Goal: Task Accomplishment & Management: Manage account settings

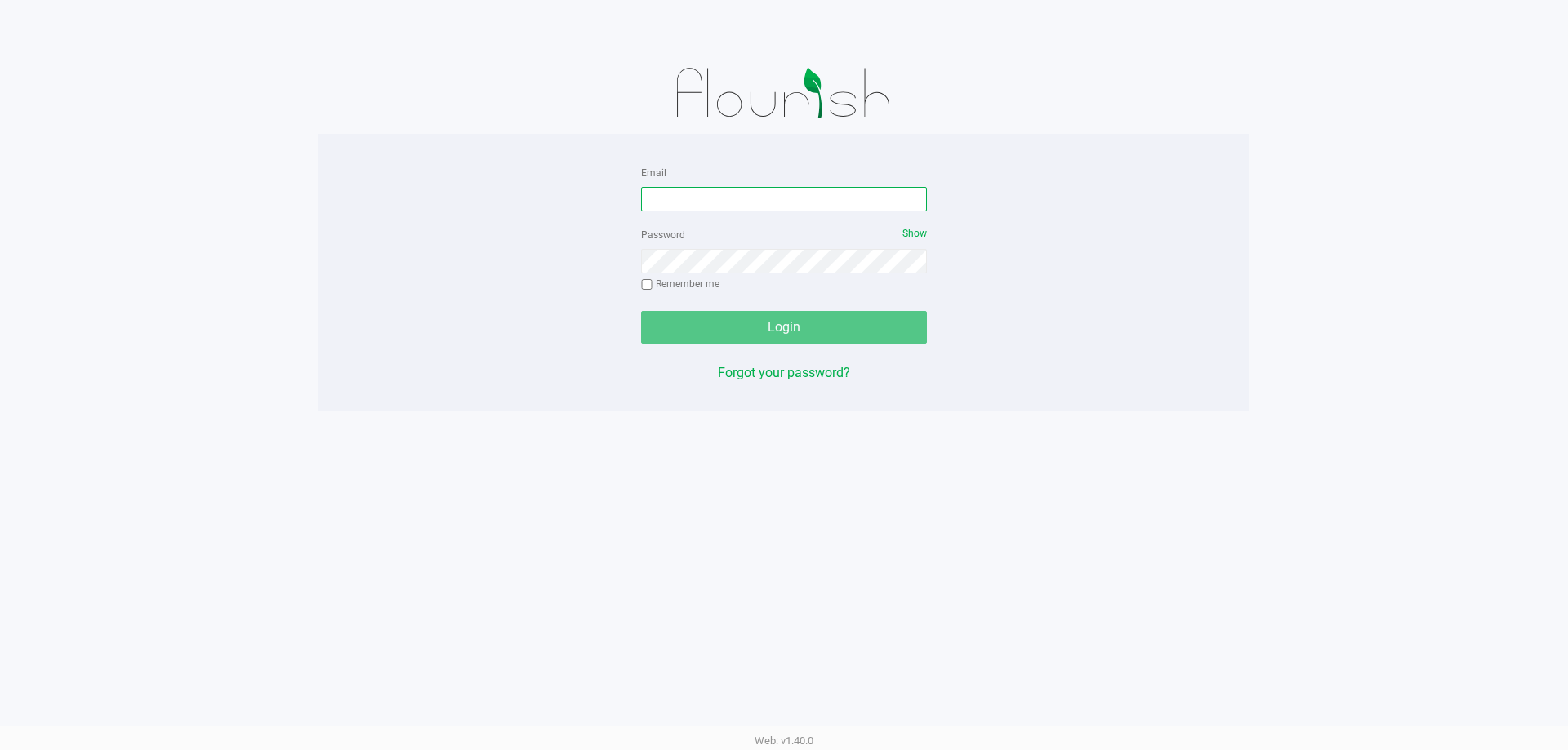
click at [726, 196] on input "Email" at bounding box center [784, 199] width 286 height 25
type input "mwiradilaga@liveparallel.com"
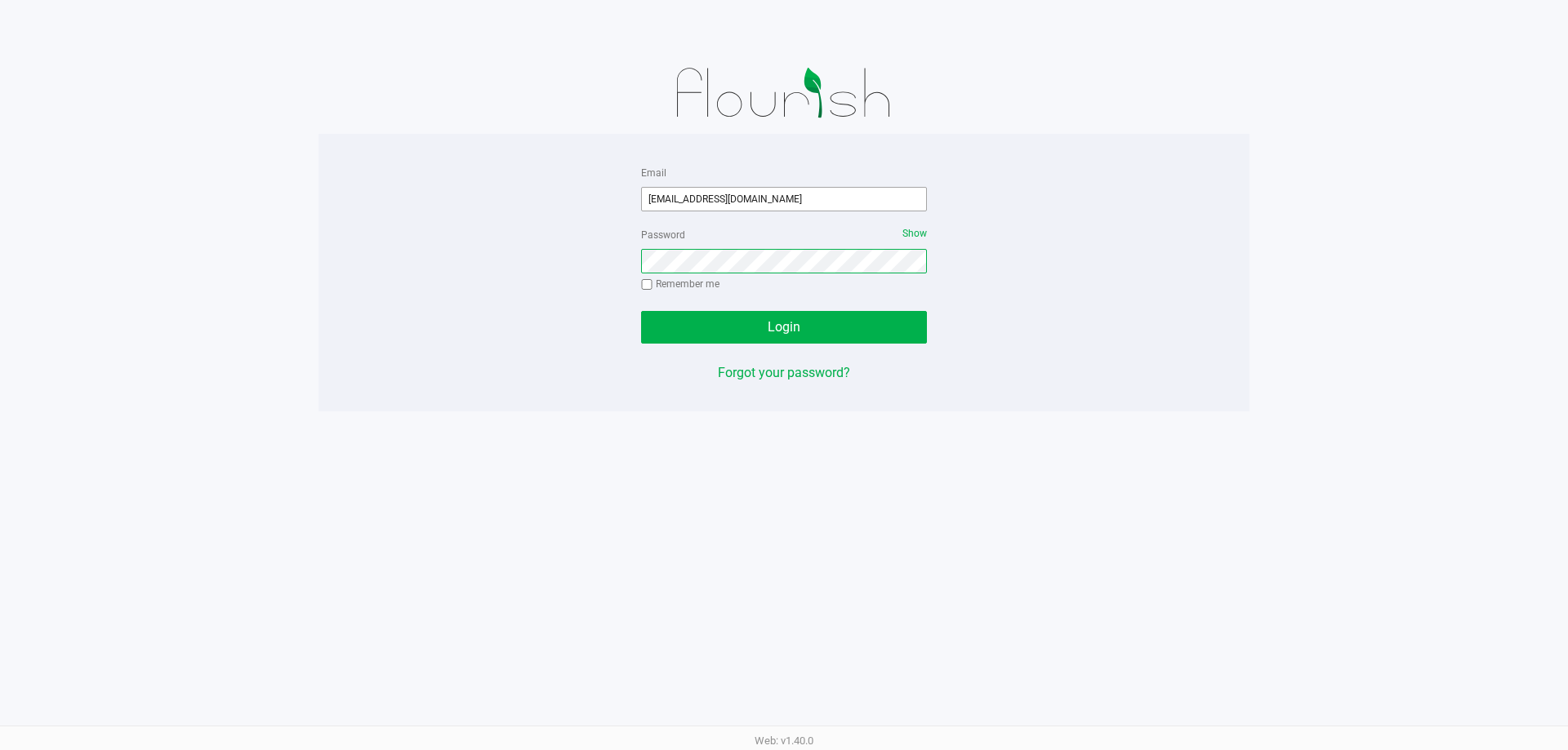
click at [641, 312] on button "Login" at bounding box center [784, 328] width 286 height 33
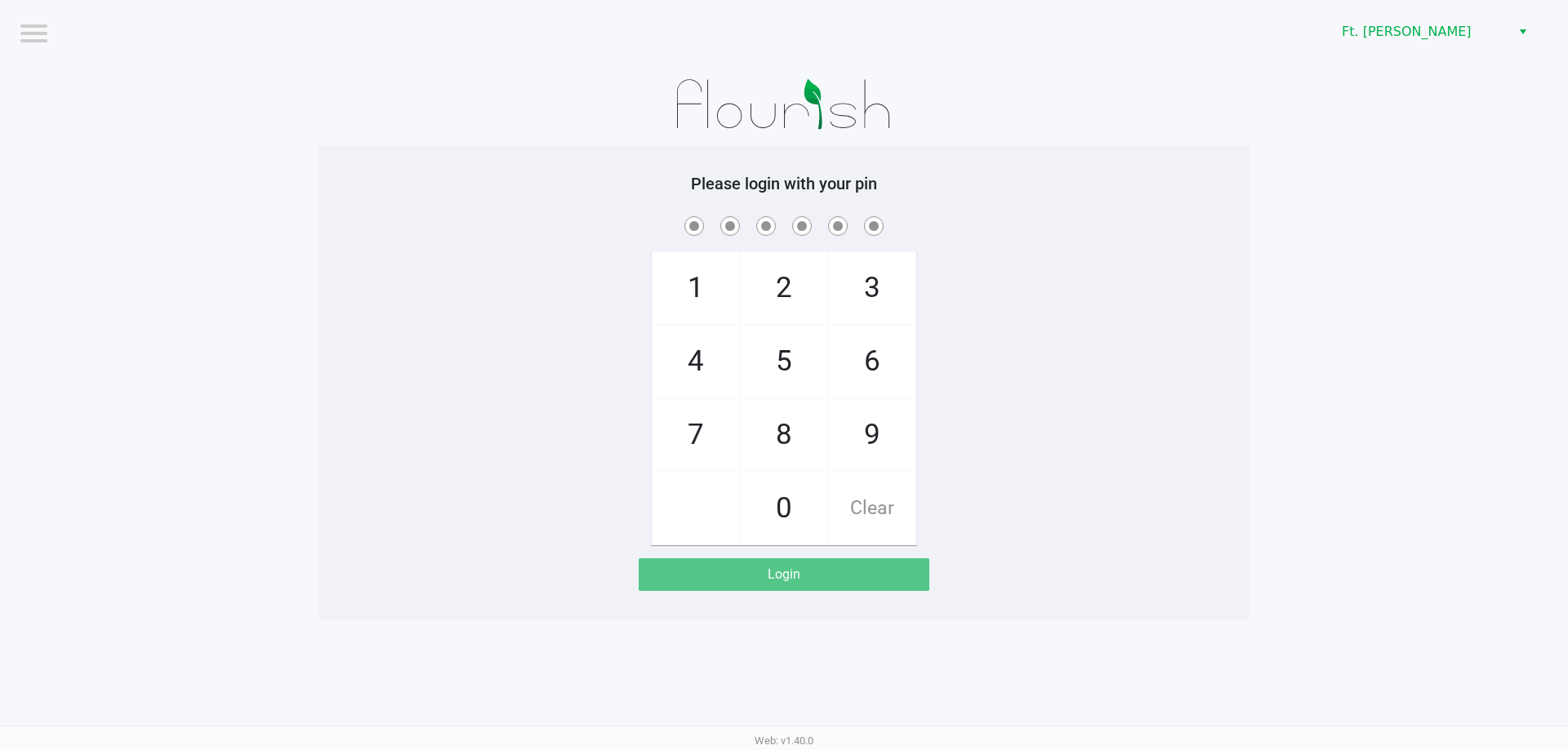
click at [516, 279] on div "1 4 7 2 5 8 0 3 6 9 Clear" at bounding box center [784, 379] width 931 height 333
click at [714, 444] on span "7" at bounding box center [696, 435] width 86 height 72
checkbox input "true"
click at [778, 347] on span "5" at bounding box center [784, 361] width 86 height 72
checkbox input "true"
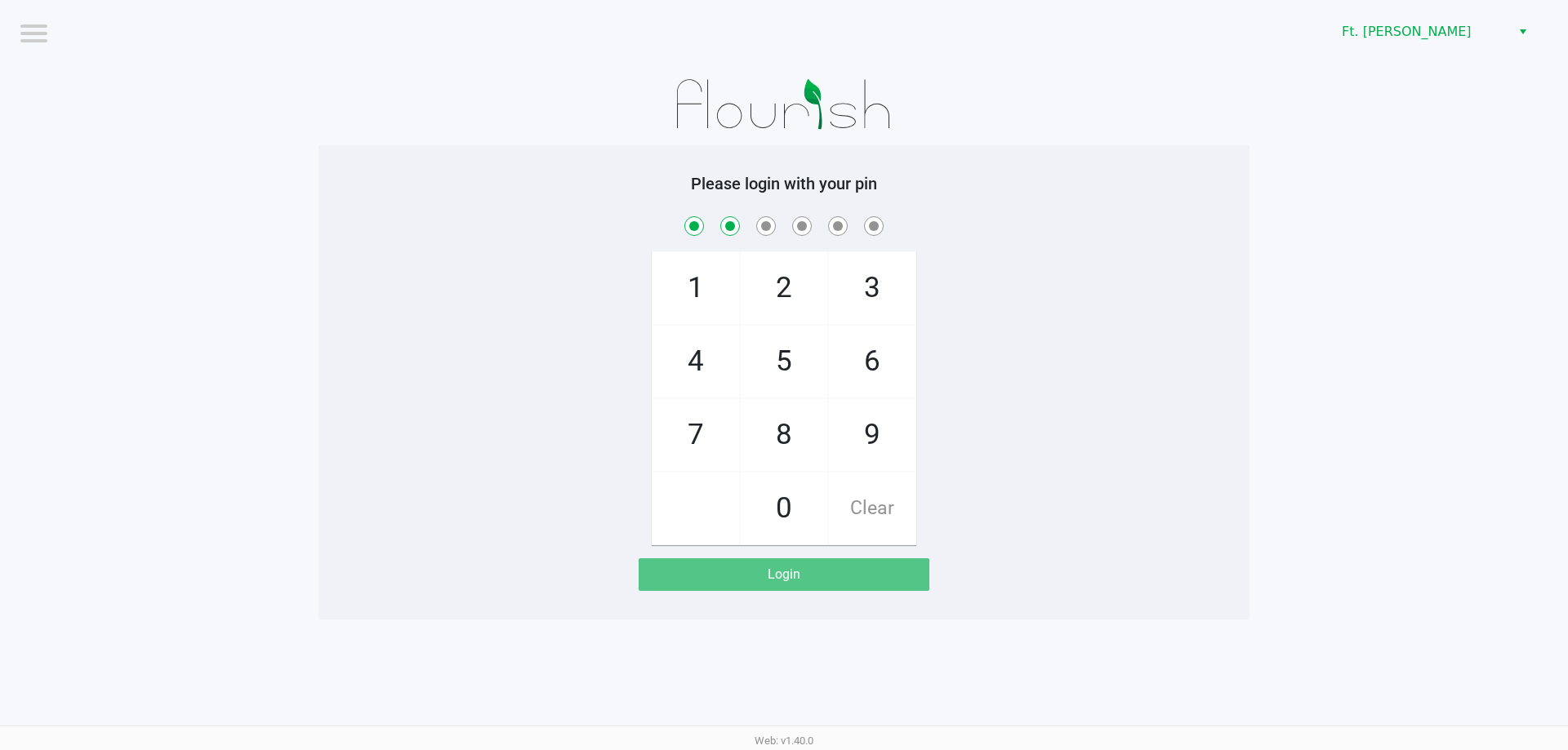
click at [872, 364] on span "6" at bounding box center [872, 361] width 86 height 72
checkbox input "true"
click at [873, 364] on span "6" at bounding box center [872, 361] width 86 height 72
checkbox input "true"
drag, startPoint x: 691, startPoint y: 375, endPoint x: 800, endPoint y: 334, distance: 116.5
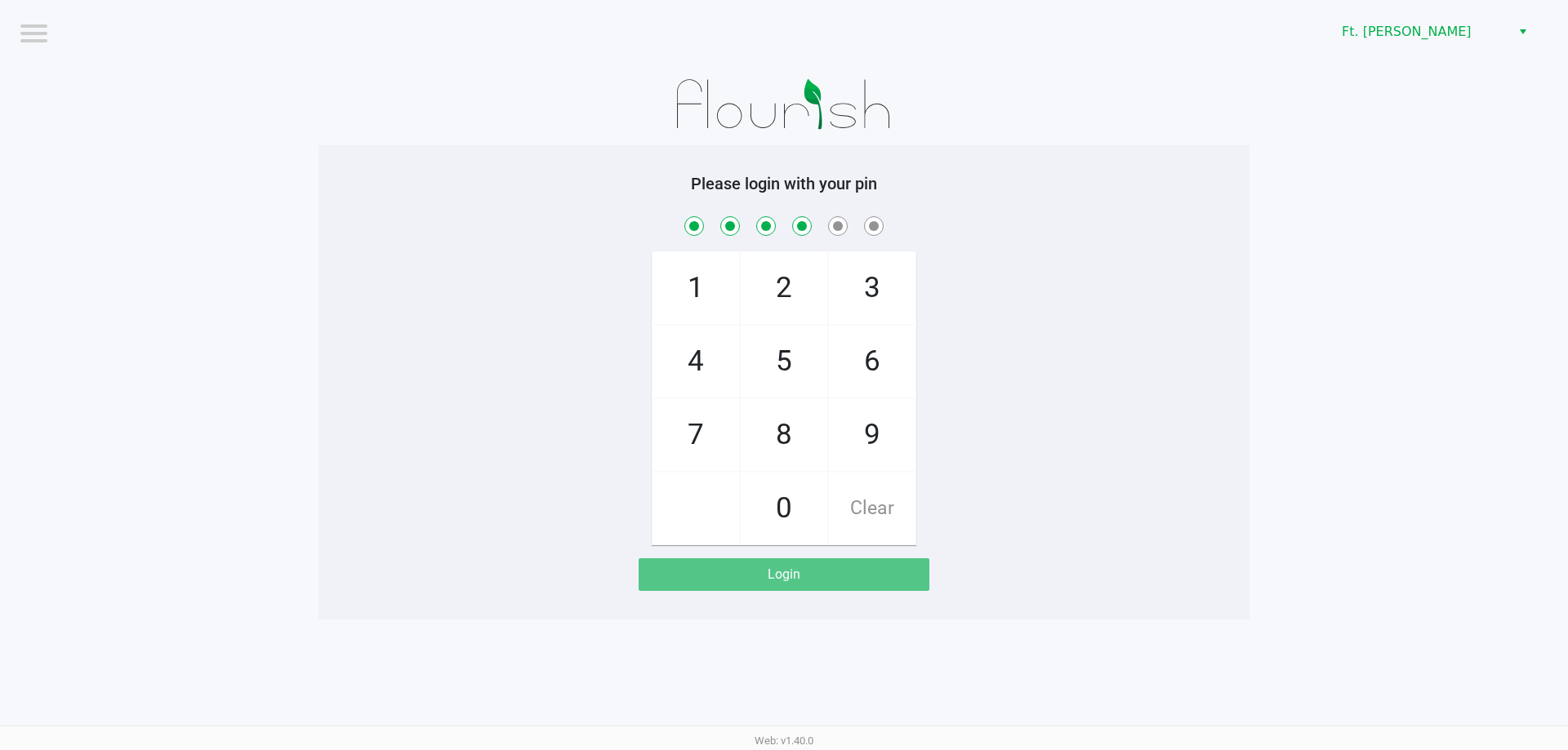
click at [693, 376] on span "4" at bounding box center [696, 361] width 86 height 72
checkbox input "true"
click at [854, 291] on span "3" at bounding box center [872, 288] width 86 height 72
checkbox input "true"
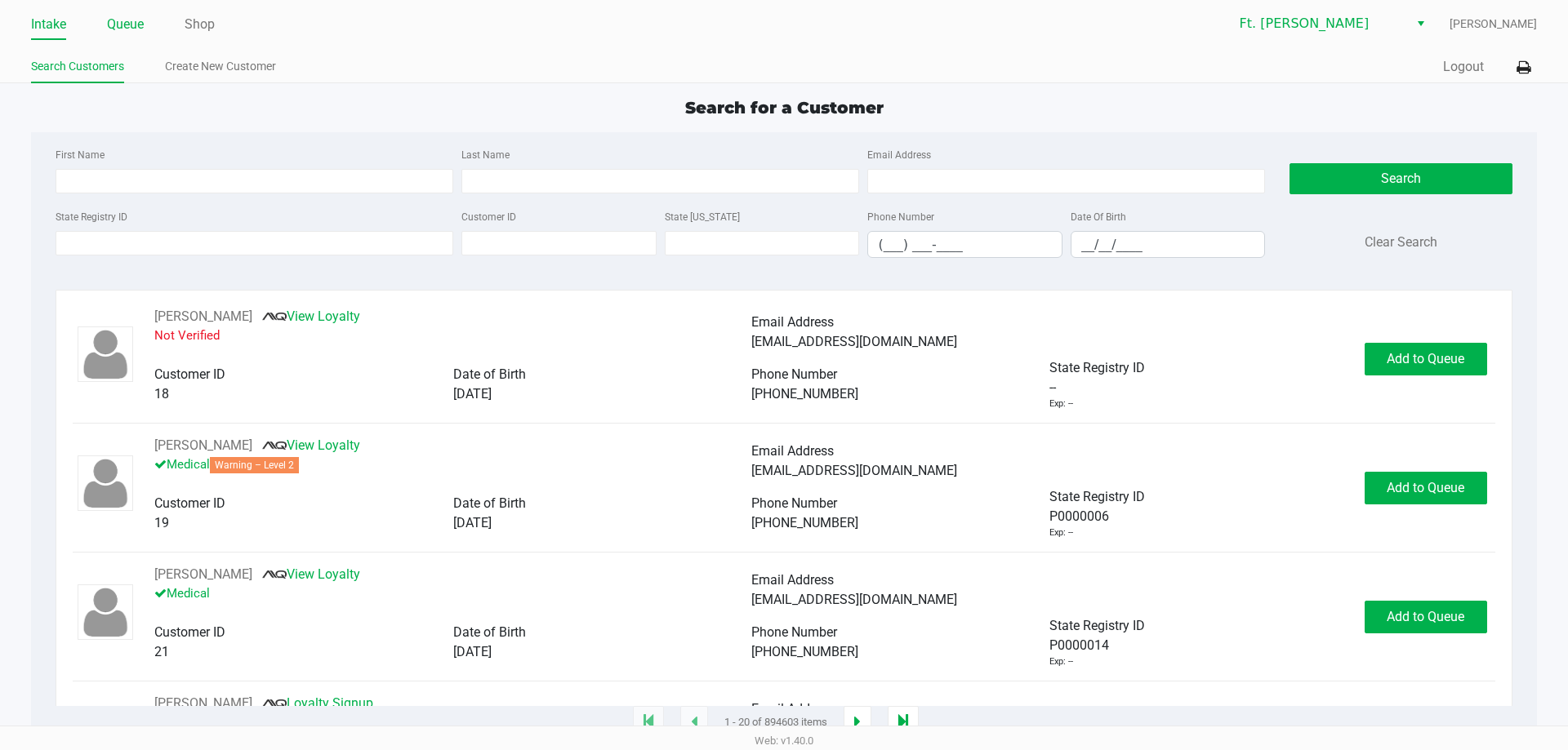
click at [135, 21] on link "Queue" at bounding box center [124, 24] width 36 height 23
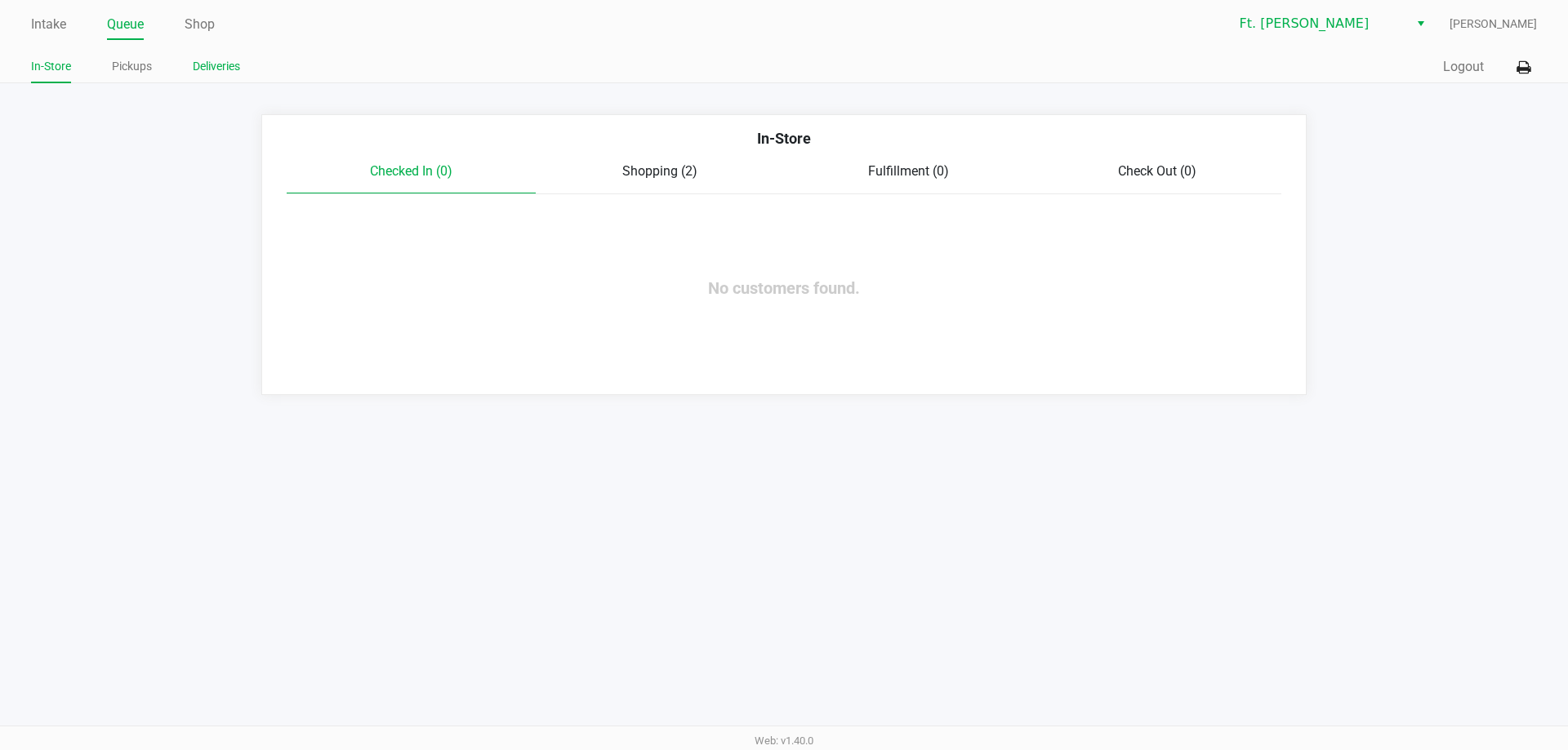
click at [210, 69] on link "Deliveries" at bounding box center [217, 67] width 47 height 20
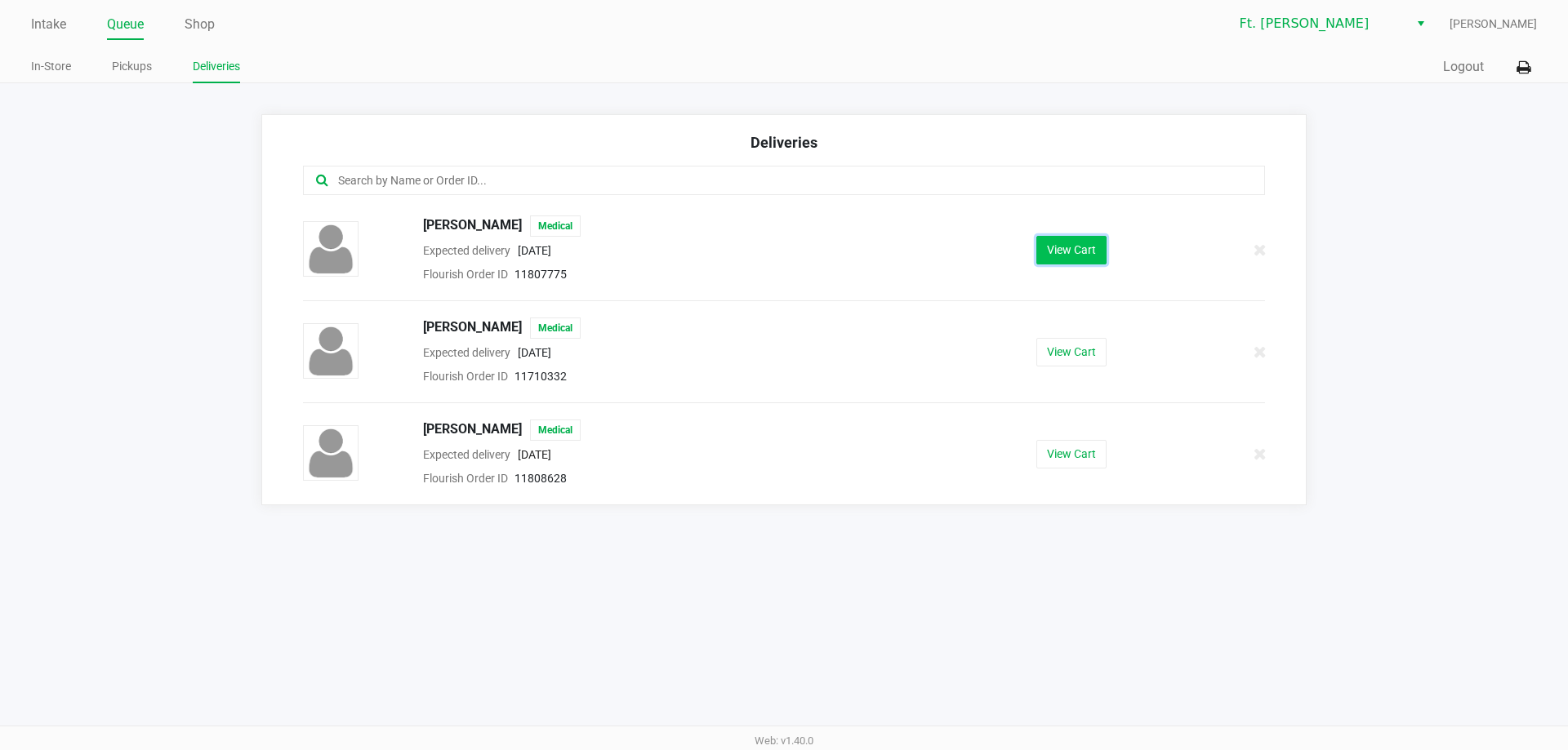
click at [1068, 258] on button "View Cart" at bounding box center [1071, 251] width 70 height 29
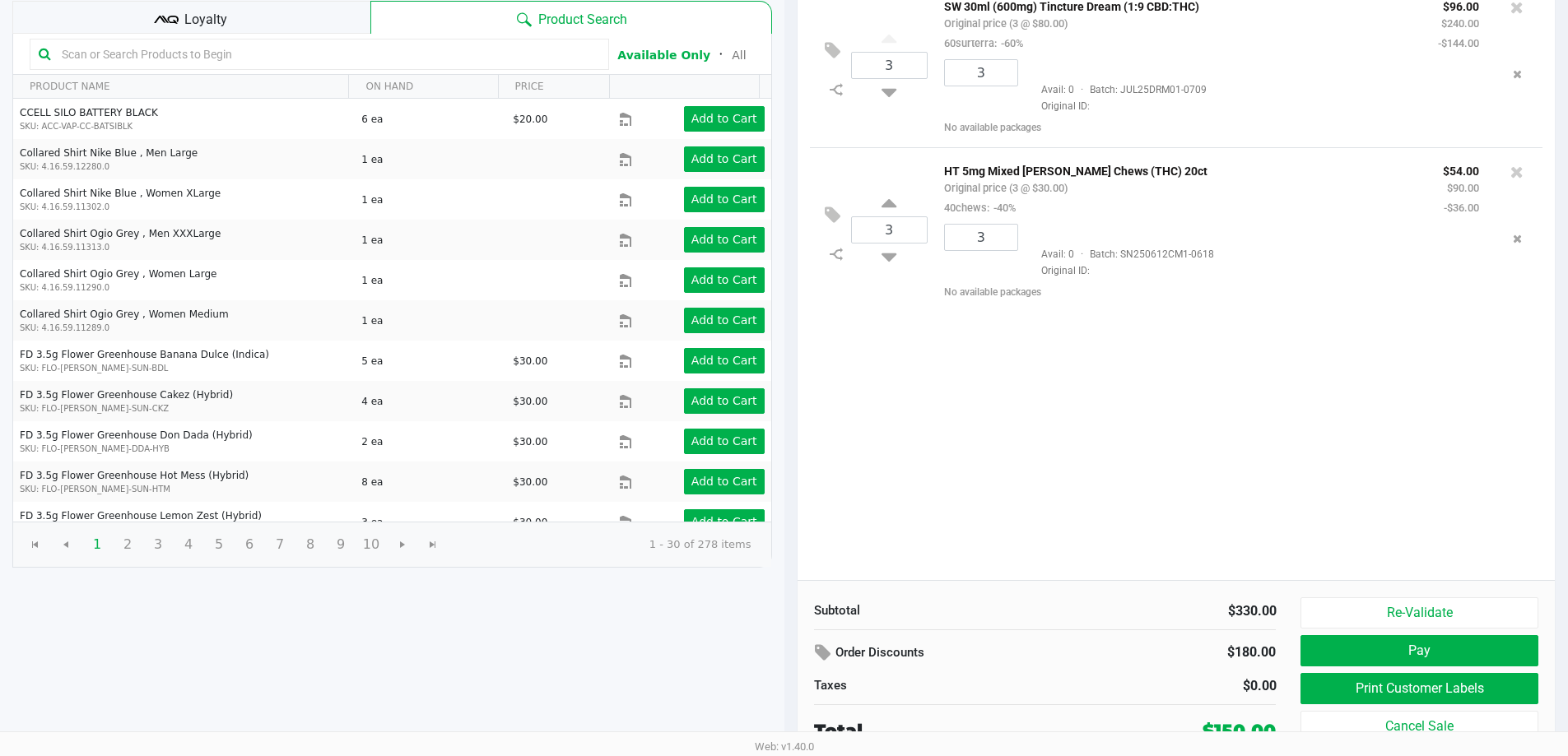
scroll to position [169, 0]
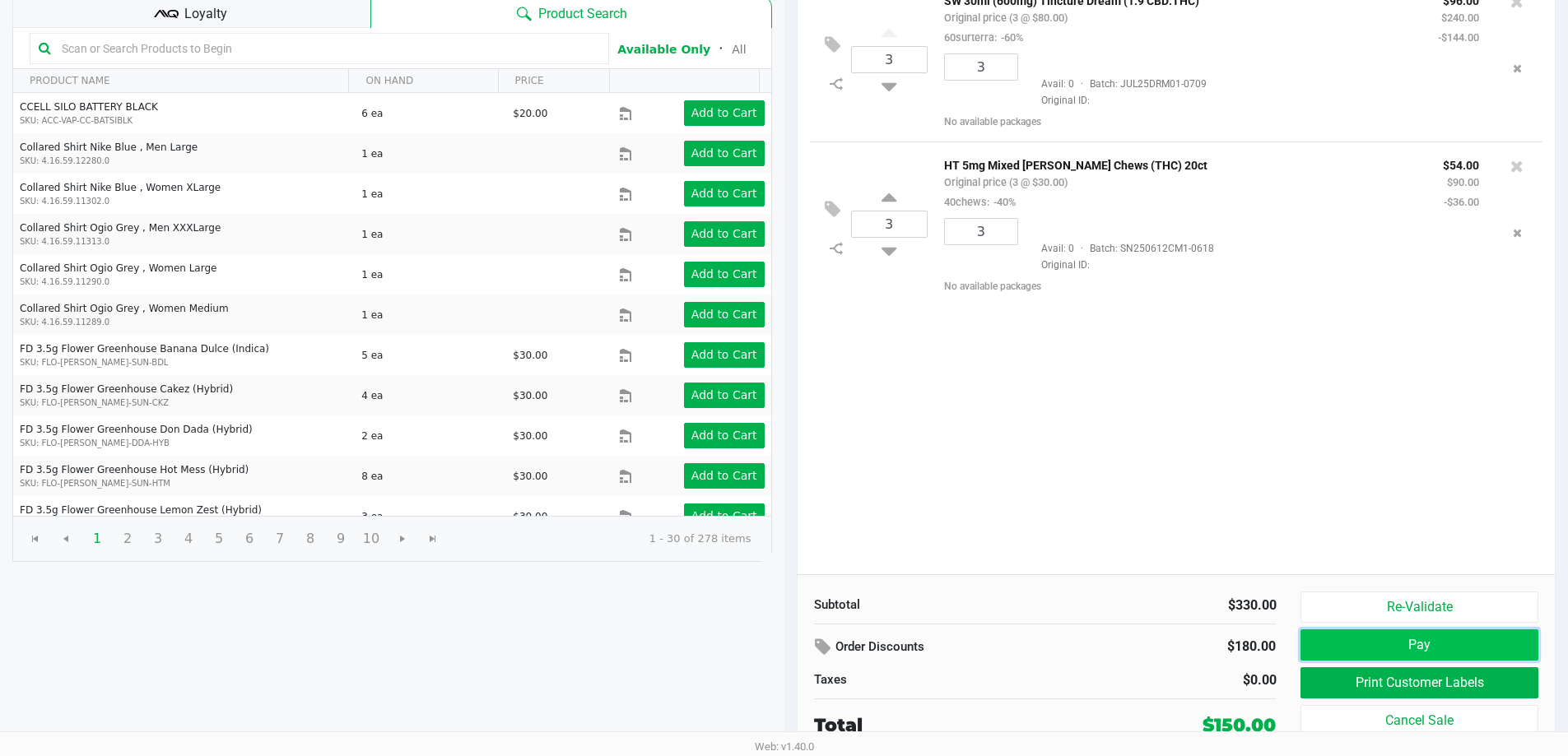
click at [1378, 636] on button "Pay" at bounding box center [1419, 645] width 237 height 32
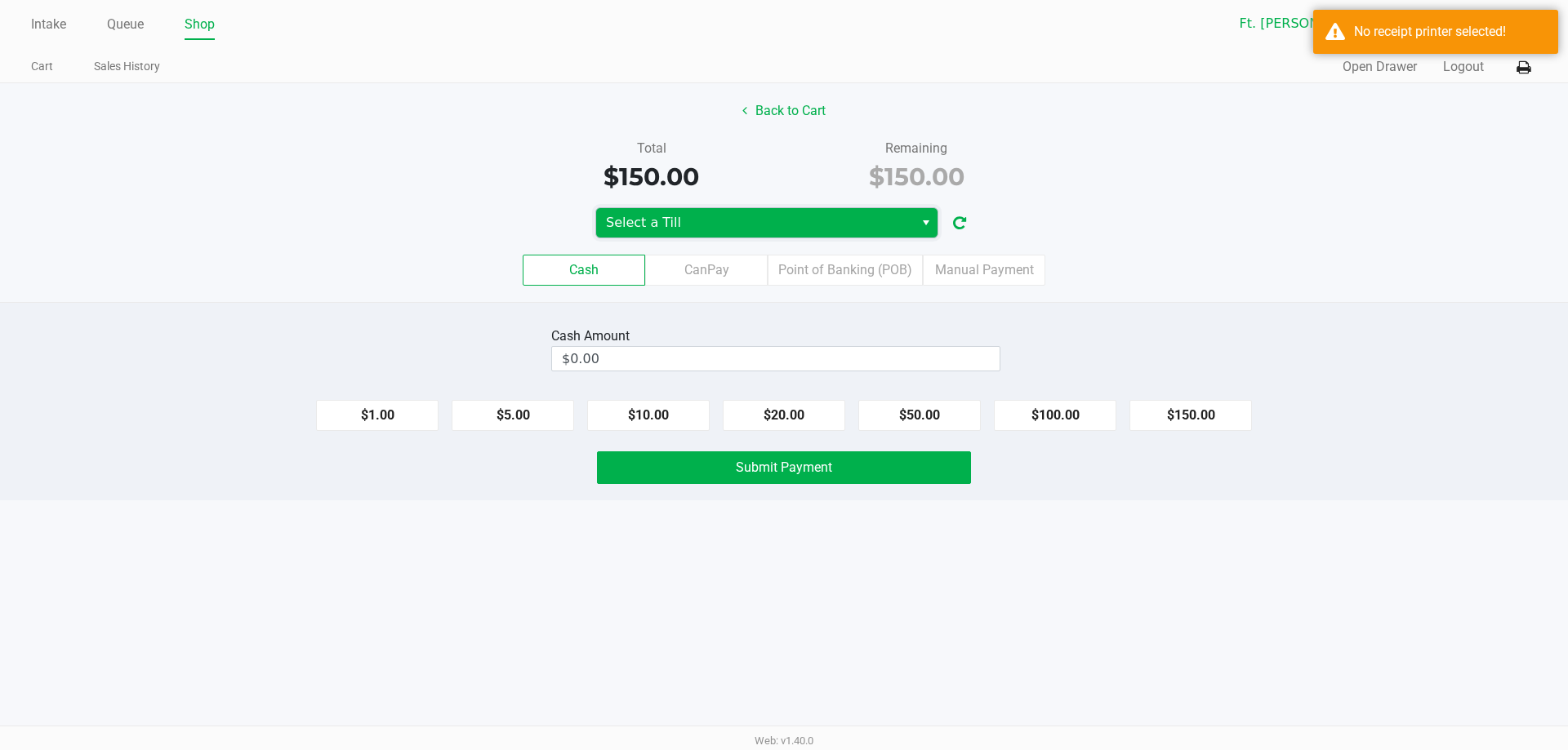
click at [836, 227] on span "Select a Till" at bounding box center [755, 223] width 298 height 19
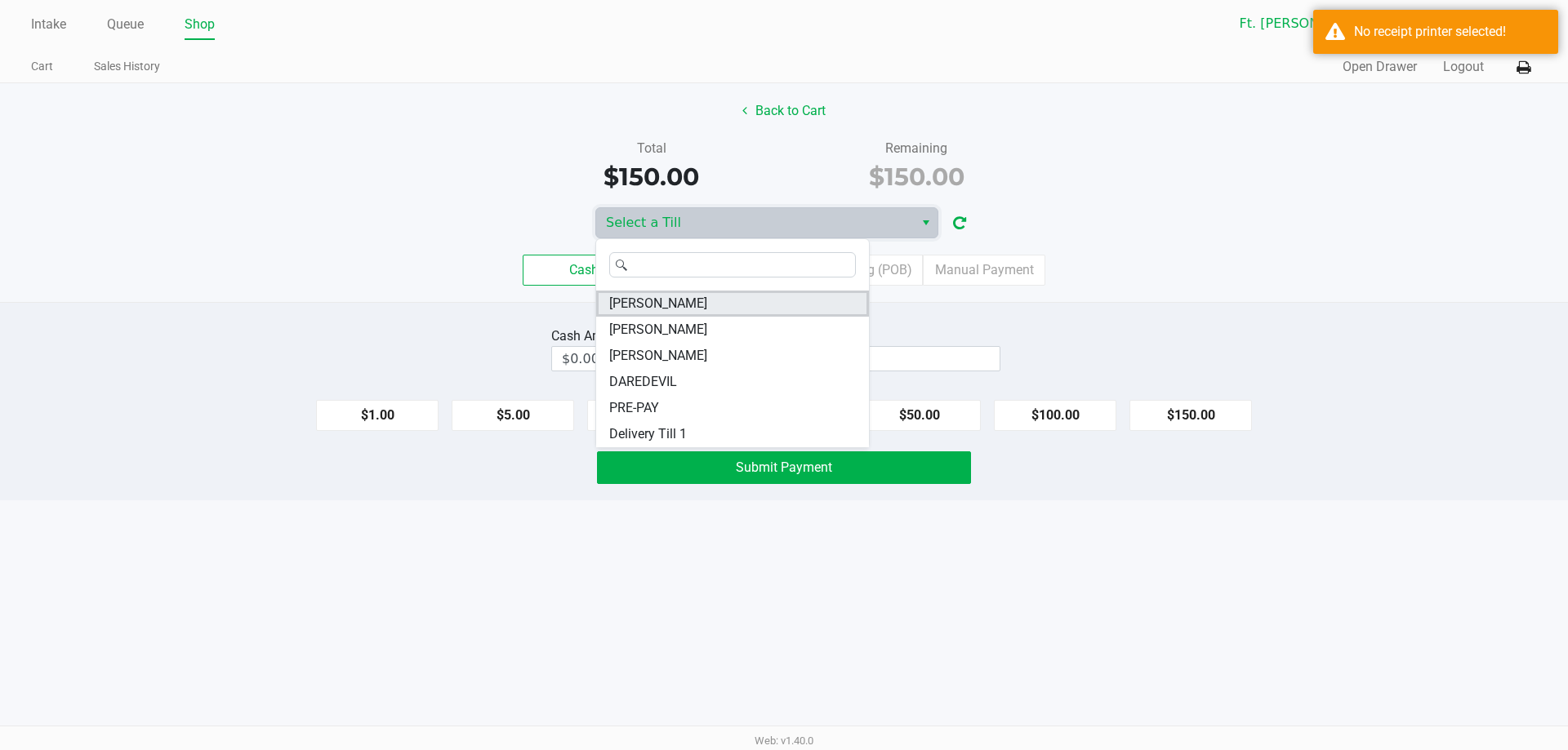
click at [723, 306] on li "KATE-RYAN" at bounding box center [732, 303] width 273 height 26
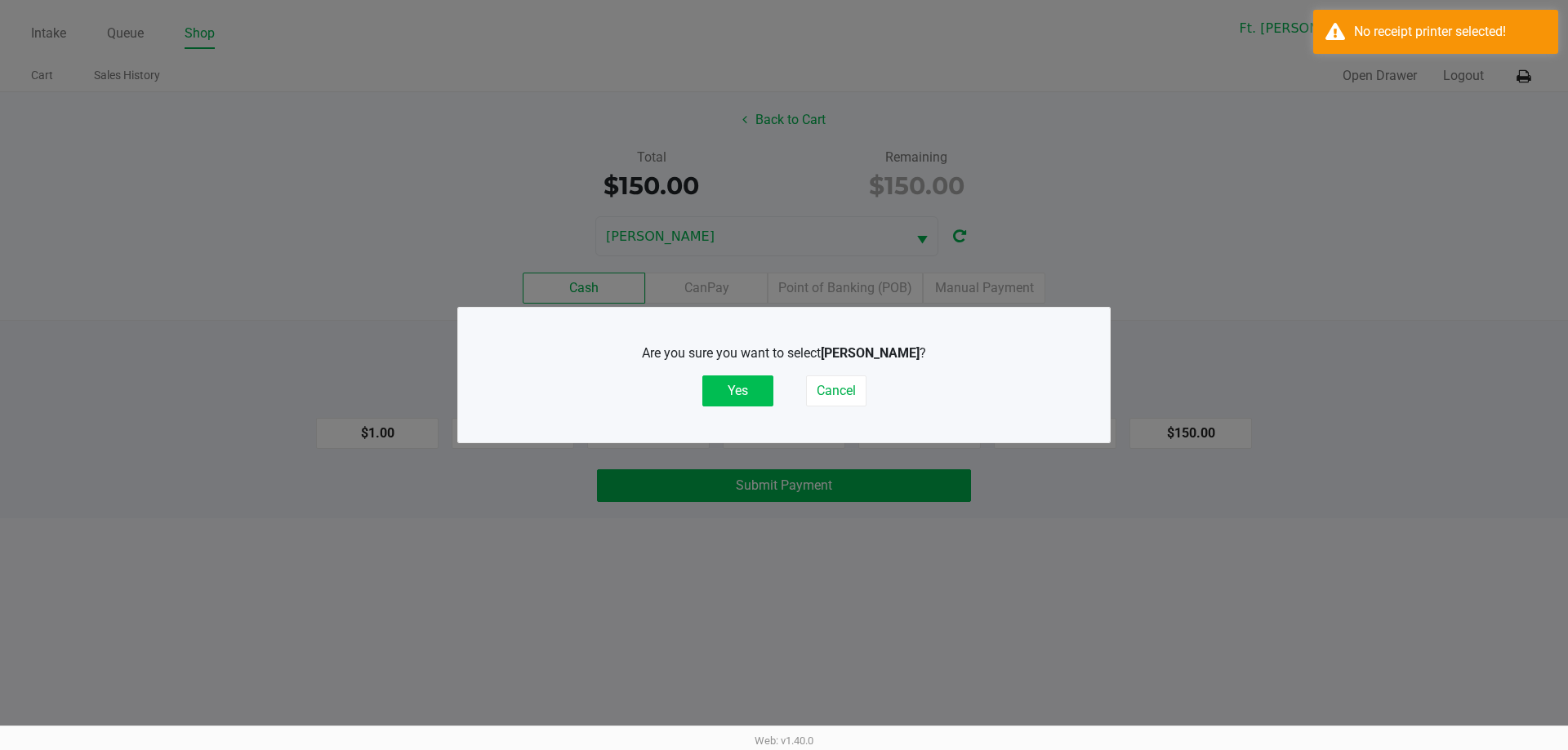
drag, startPoint x: 754, startPoint y: 386, endPoint x: 1366, endPoint y: 206, distance: 637.9
click at [761, 386] on button "Yes" at bounding box center [738, 391] width 71 height 31
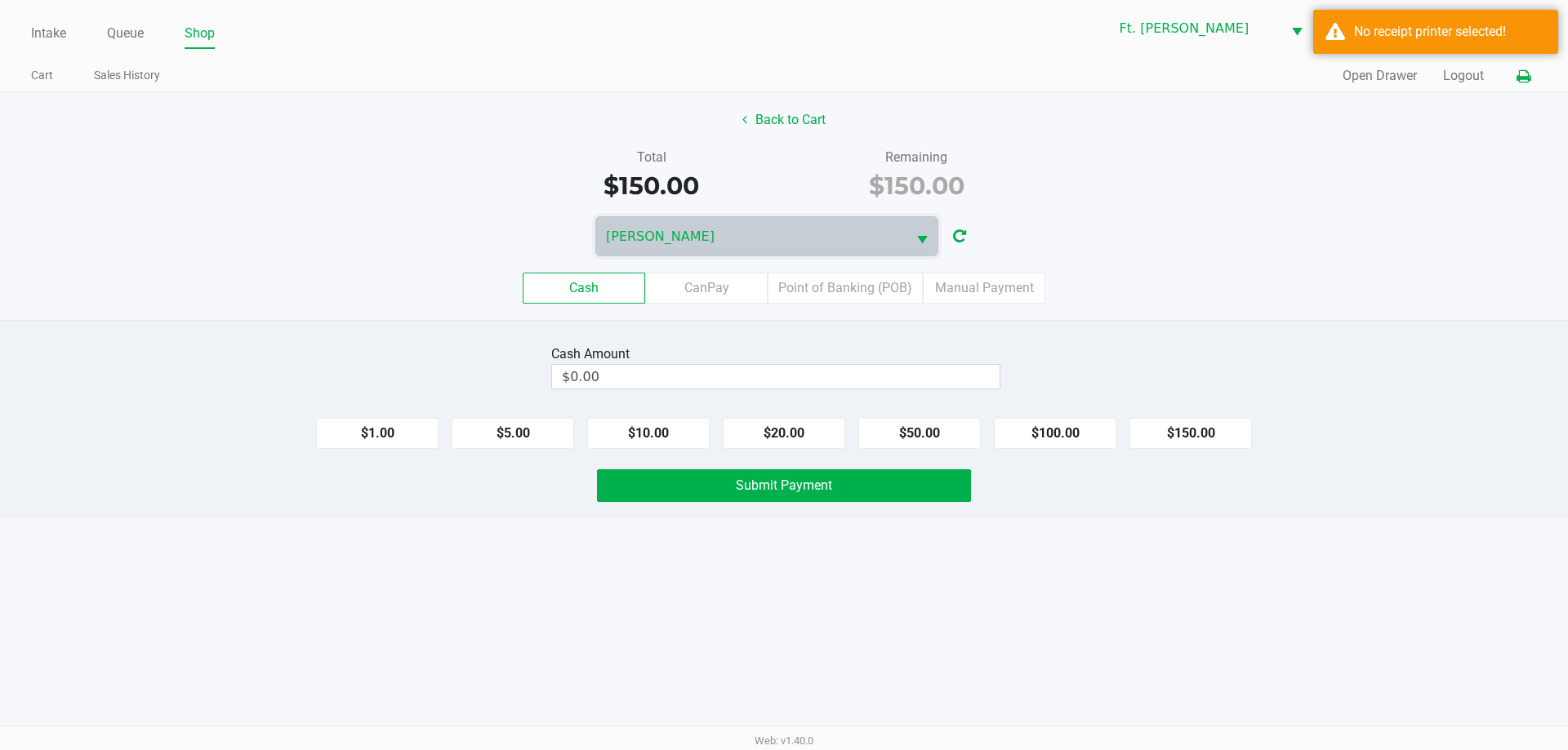
click at [1523, 77] on icon at bounding box center [1523, 77] width 14 height 12
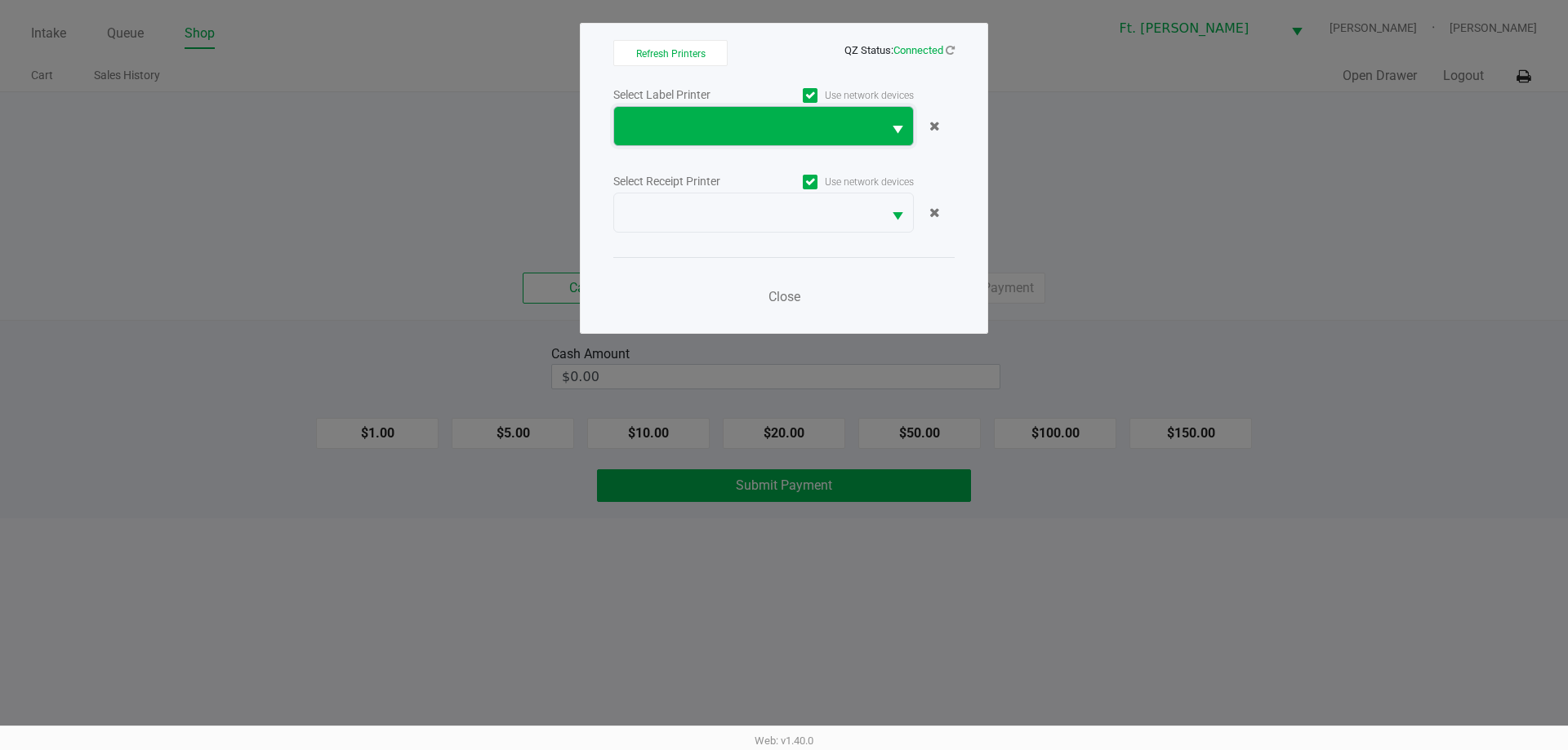
click at [748, 135] on span at bounding box center [748, 126] width 248 height 19
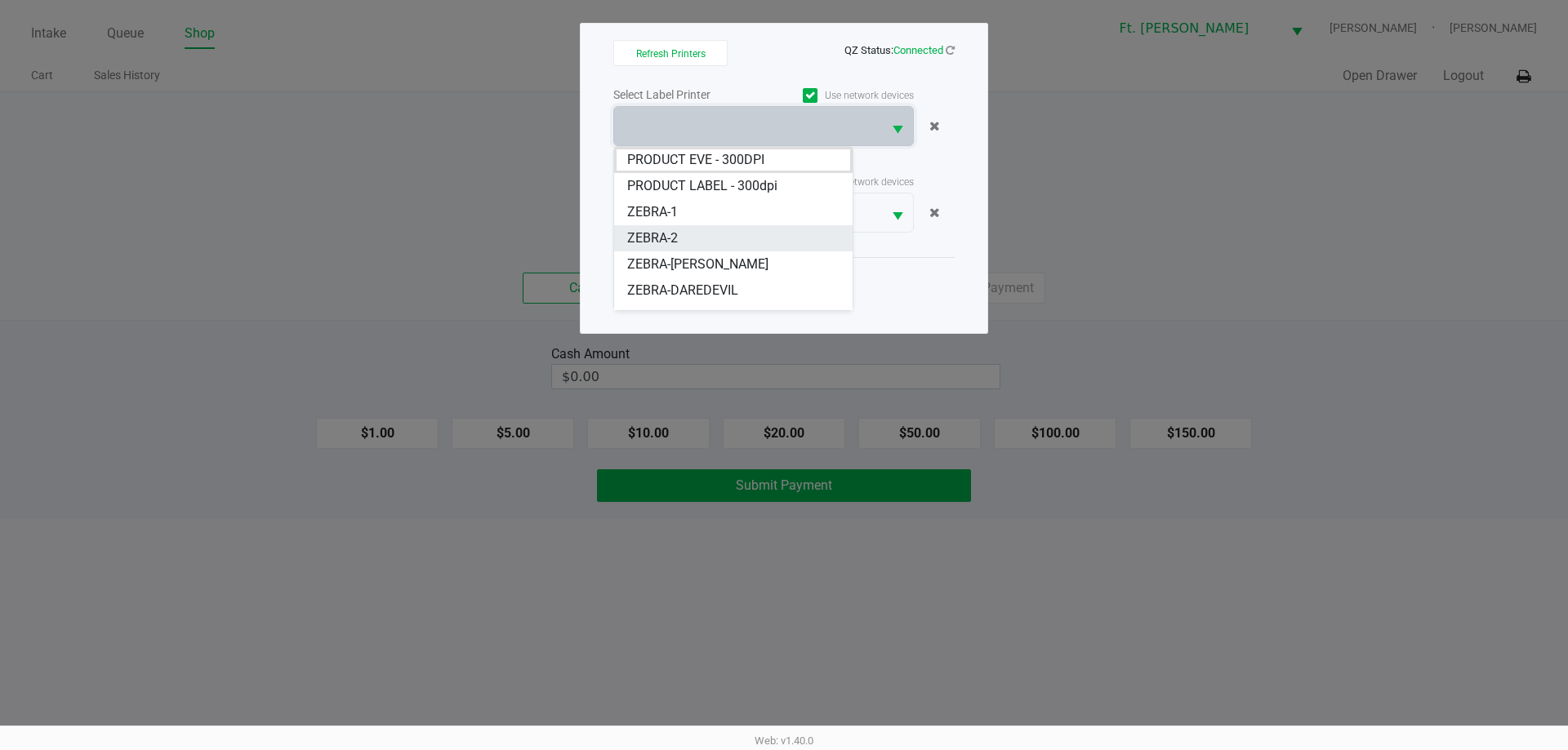
click at [754, 233] on li "ZEBRA-2" at bounding box center [733, 238] width 239 height 26
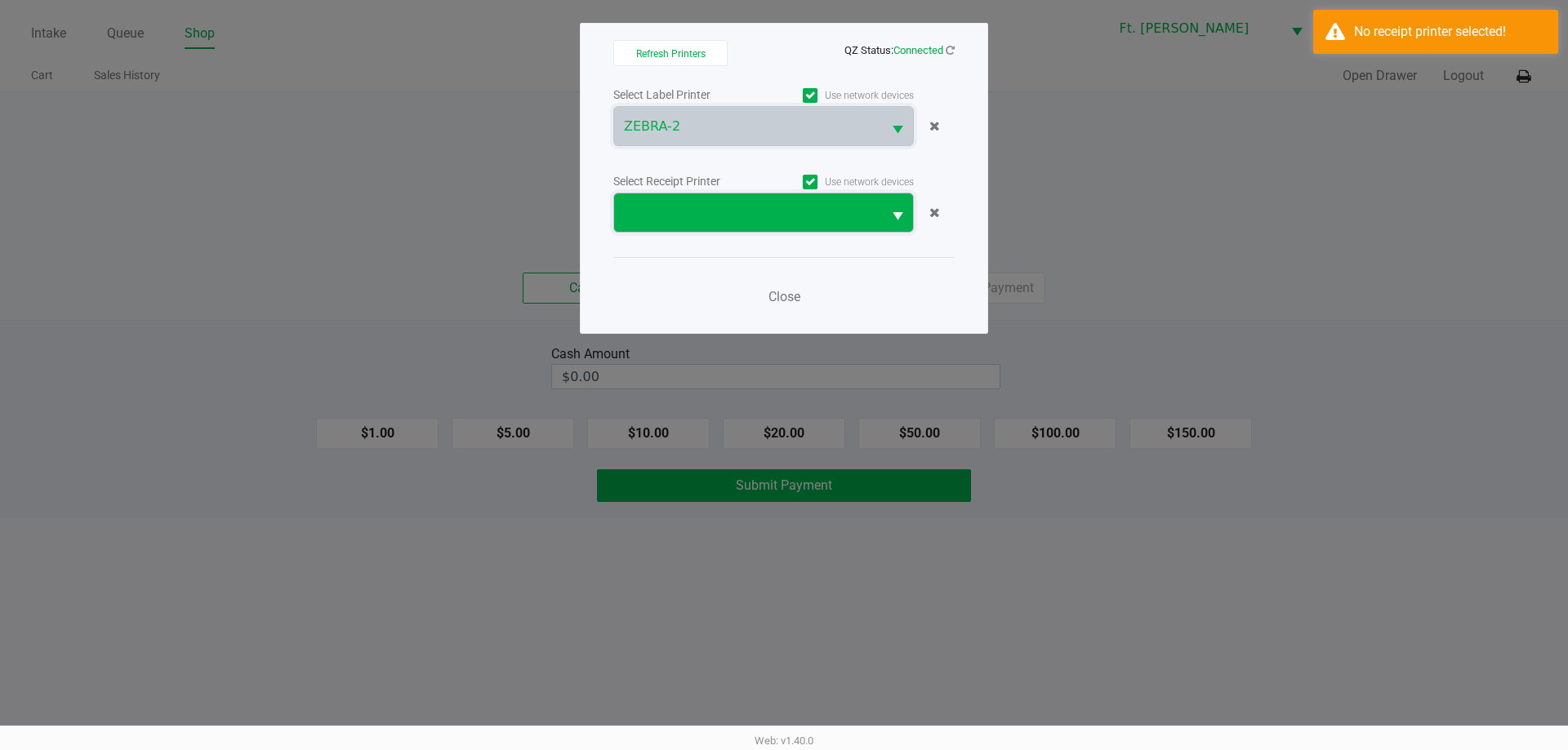
click at [771, 221] on span at bounding box center [748, 212] width 248 height 19
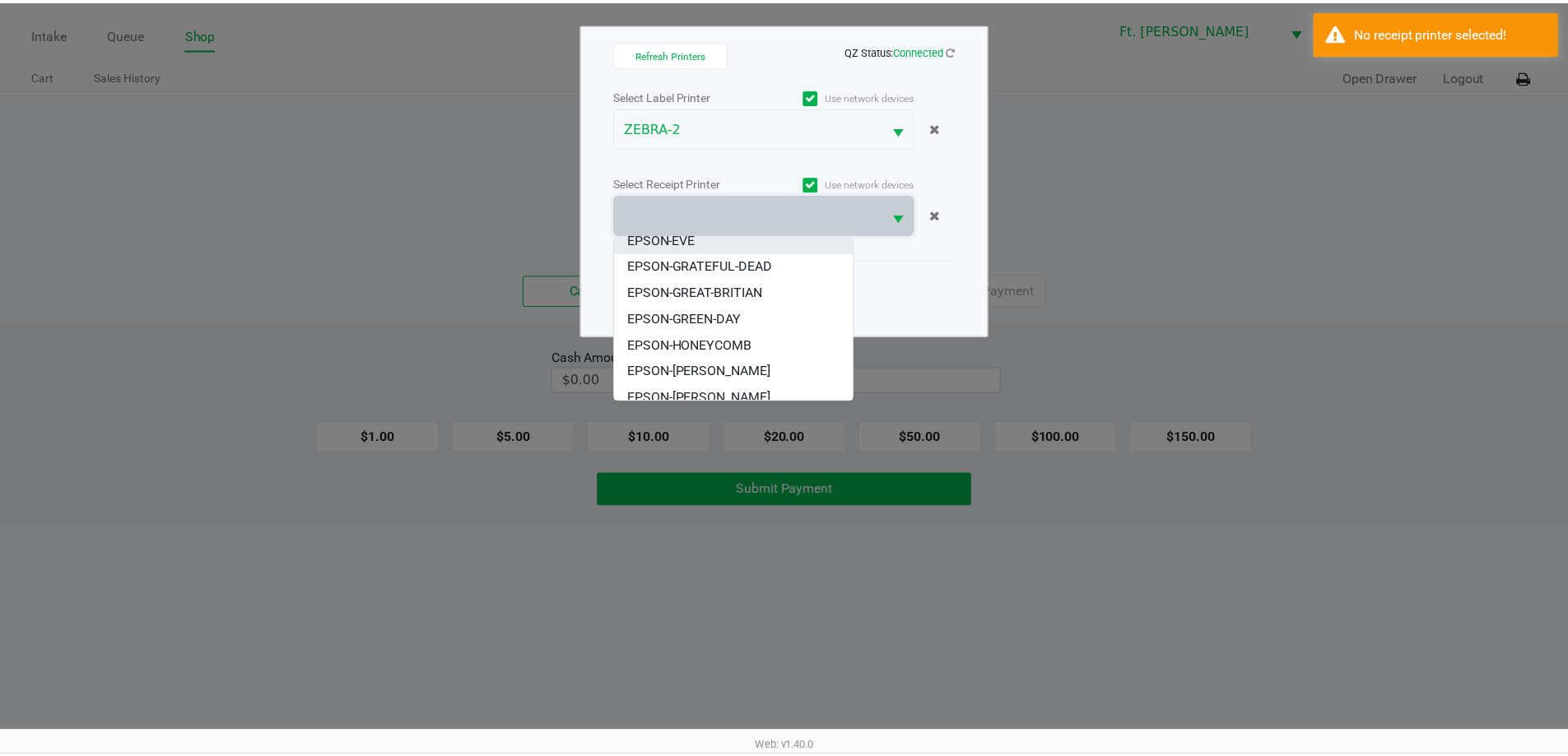
scroll to position [99, 0]
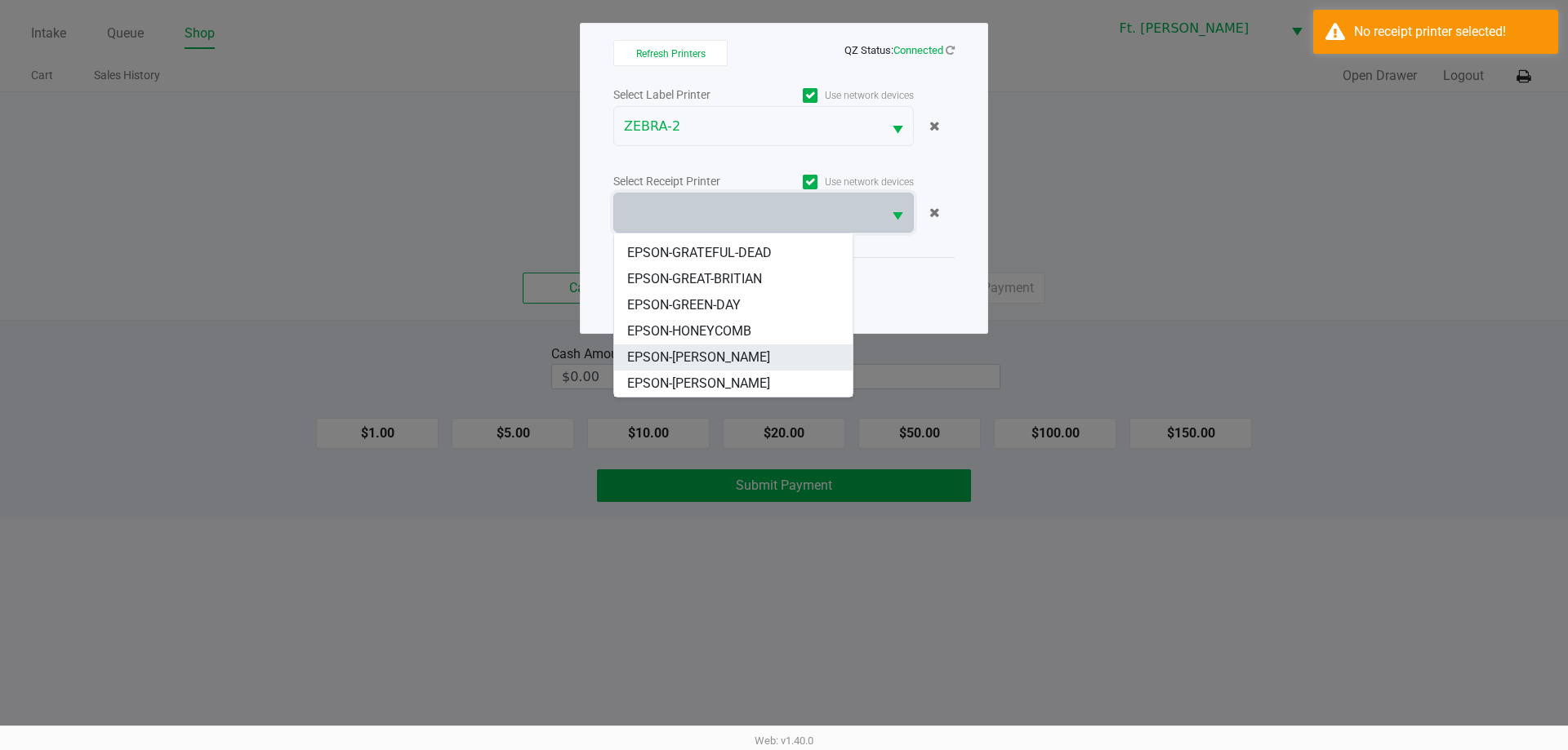
click at [726, 360] on span "EPSON-[PERSON_NAME]" at bounding box center [698, 357] width 143 height 19
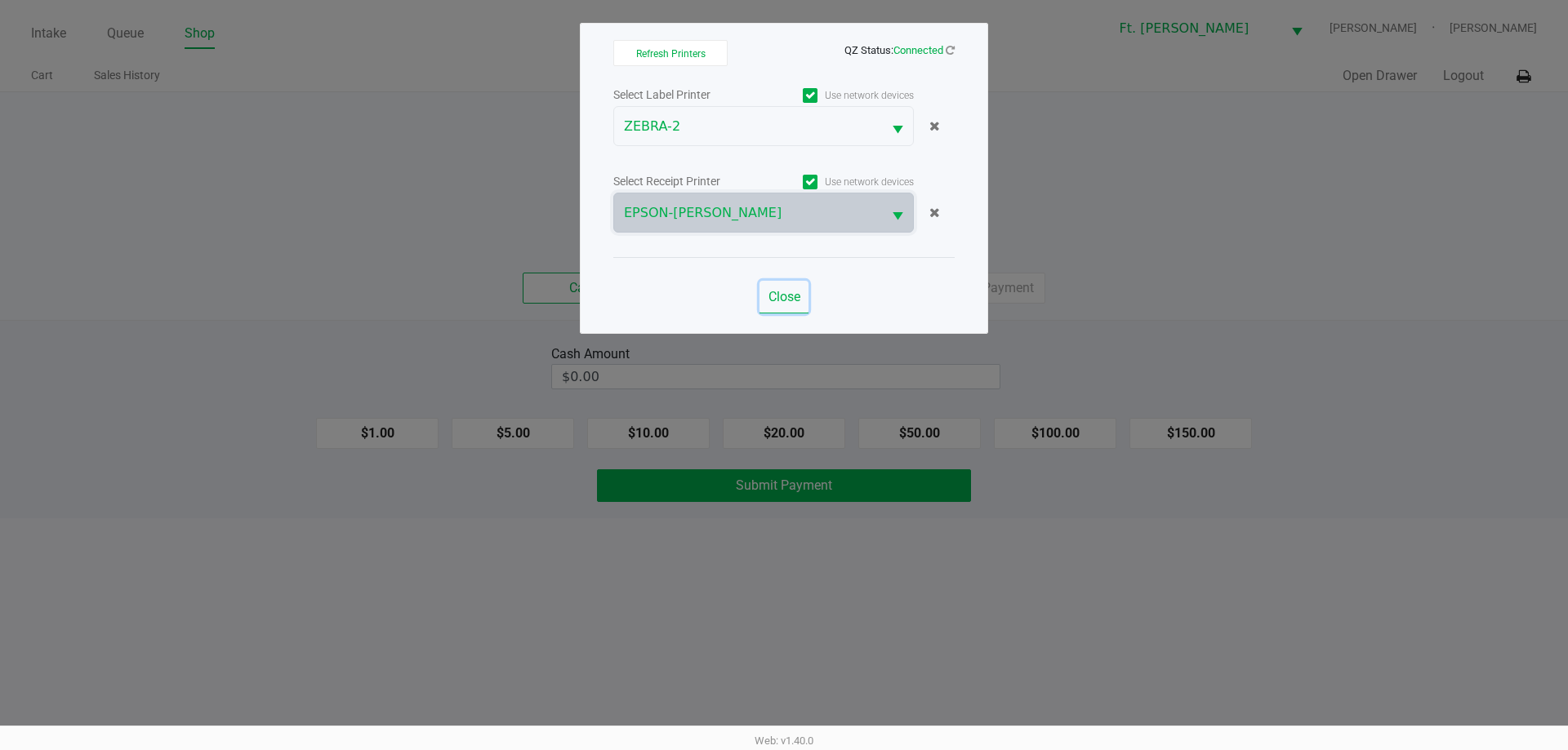
click at [790, 298] on span "Close" at bounding box center [785, 296] width 32 height 15
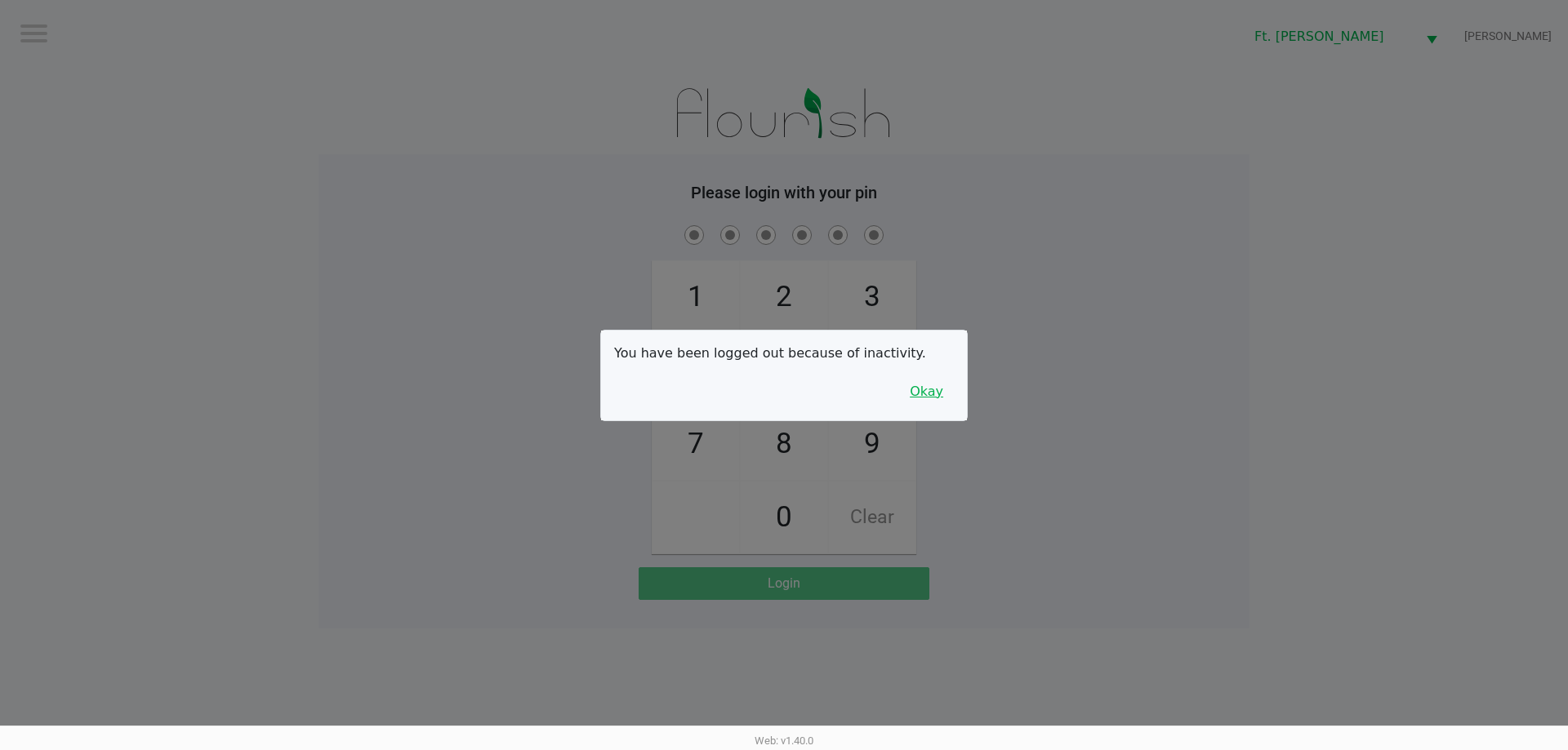
click at [928, 398] on button "Okay" at bounding box center [926, 392] width 55 height 31
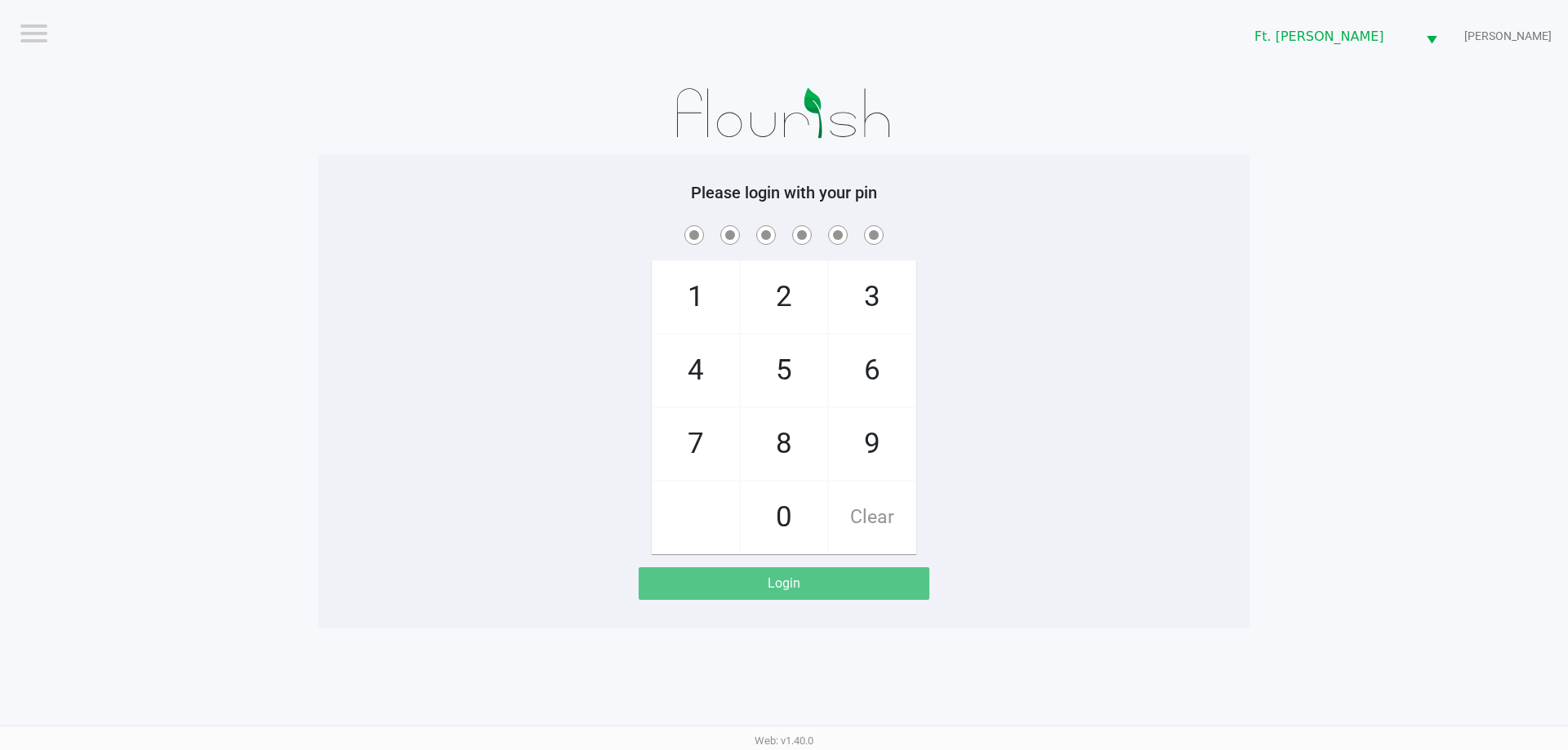
drag, startPoint x: 697, startPoint y: 431, endPoint x: 734, endPoint y: 409, distance: 43.0
click at [709, 427] on span "7" at bounding box center [696, 444] width 86 height 72
checkbox input "true"
click at [748, 381] on span "5" at bounding box center [784, 370] width 86 height 72
checkbox input "true"
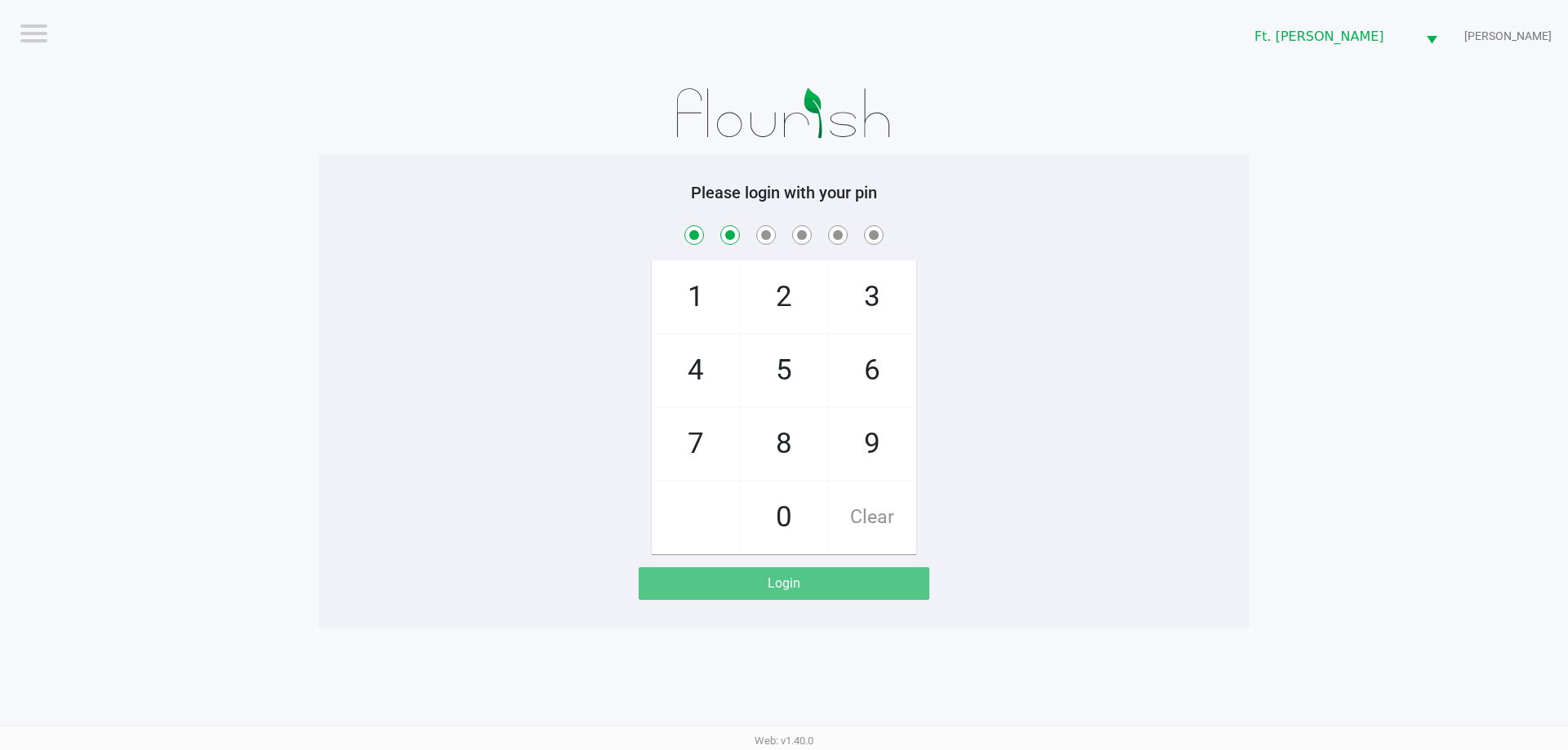
click at [879, 383] on span "6" at bounding box center [872, 370] width 86 height 72
checkbox input "true"
click at [881, 384] on span "6" at bounding box center [872, 370] width 86 height 72
checkbox input "true"
click at [723, 391] on span "4" at bounding box center [696, 370] width 86 height 72
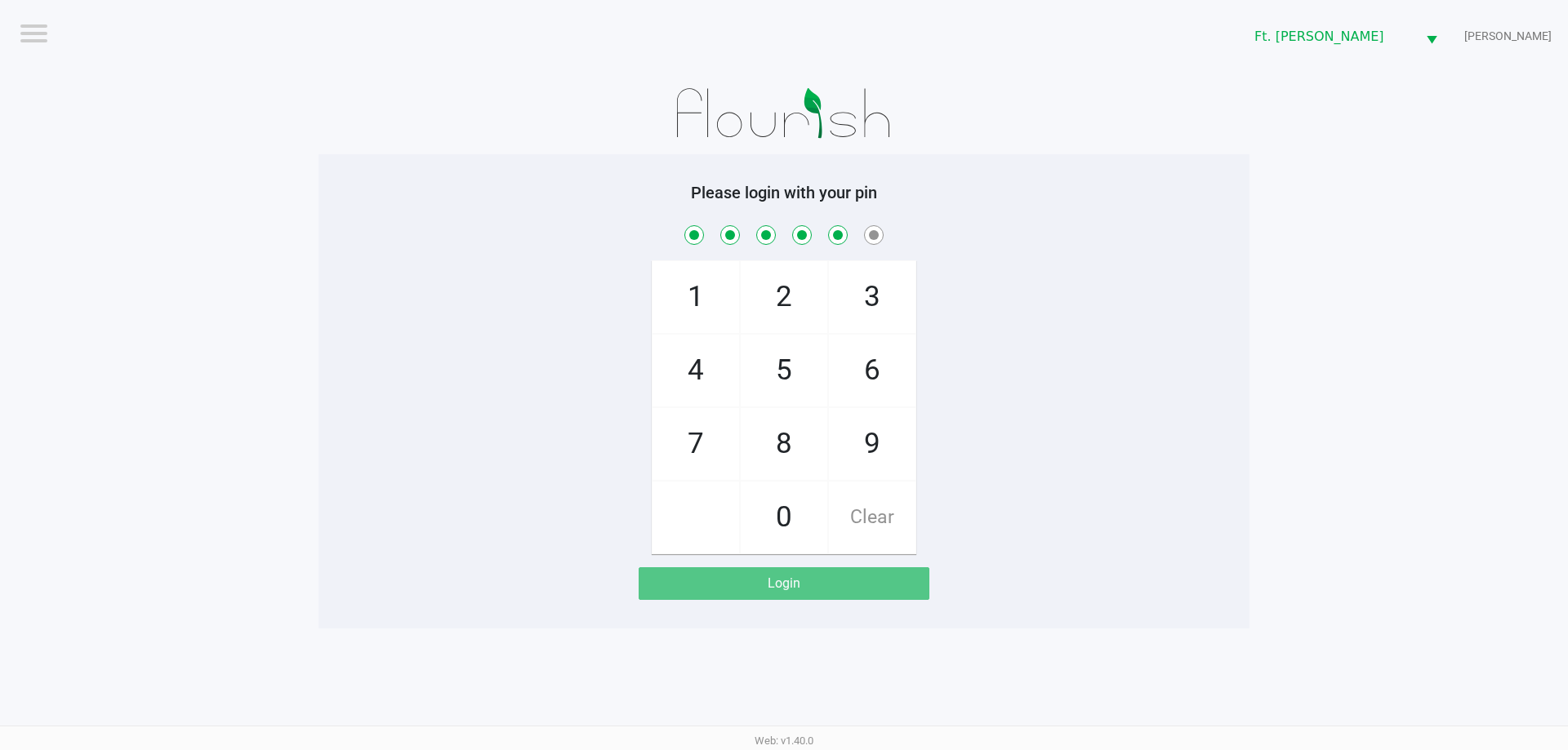
checkbox input "true"
click at [848, 305] on span "3" at bounding box center [872, 297] width 86 height 72
checkbox input "true"
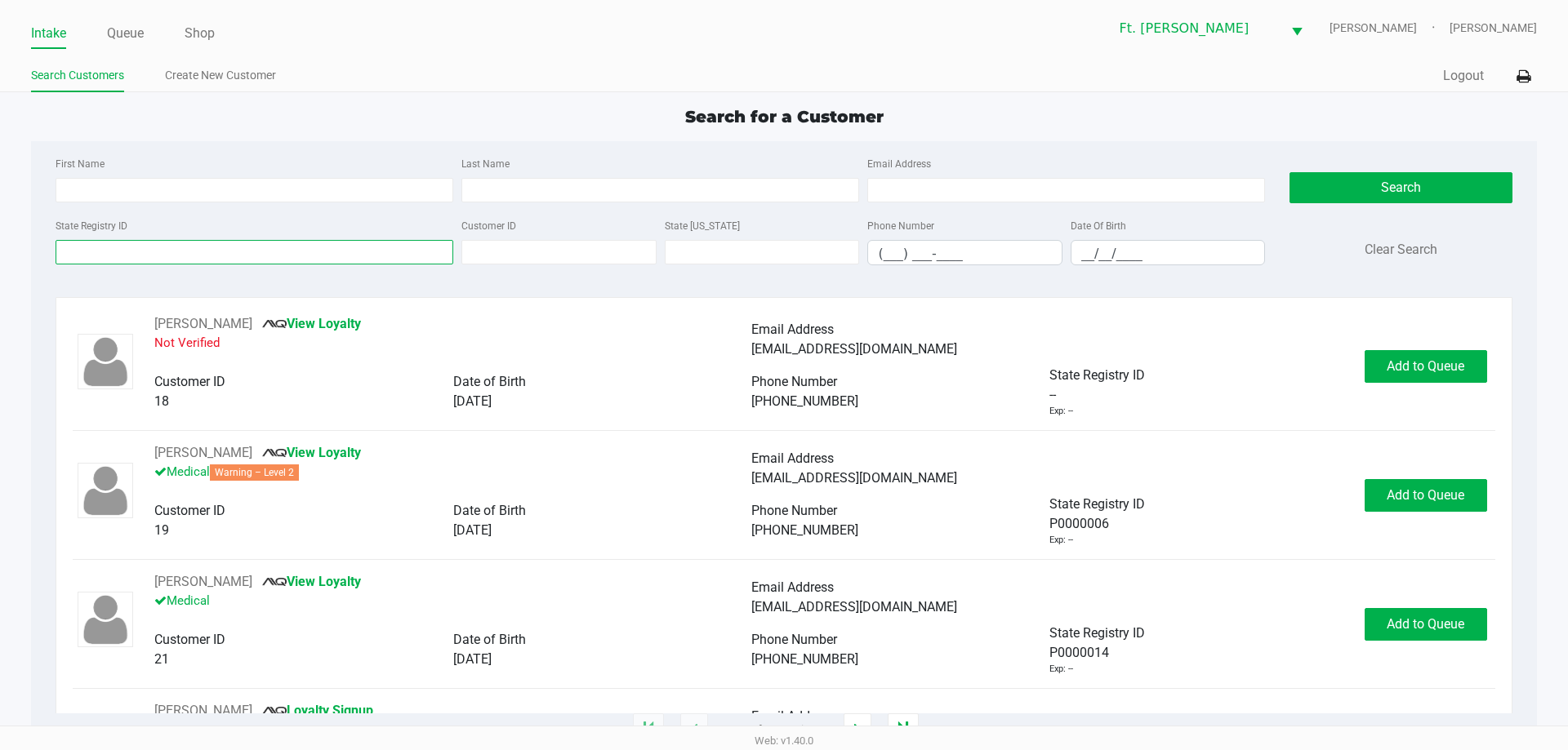
click at [210, 259] on input "State Registry ID" at bounding box center [255, 252] width 398 height 25
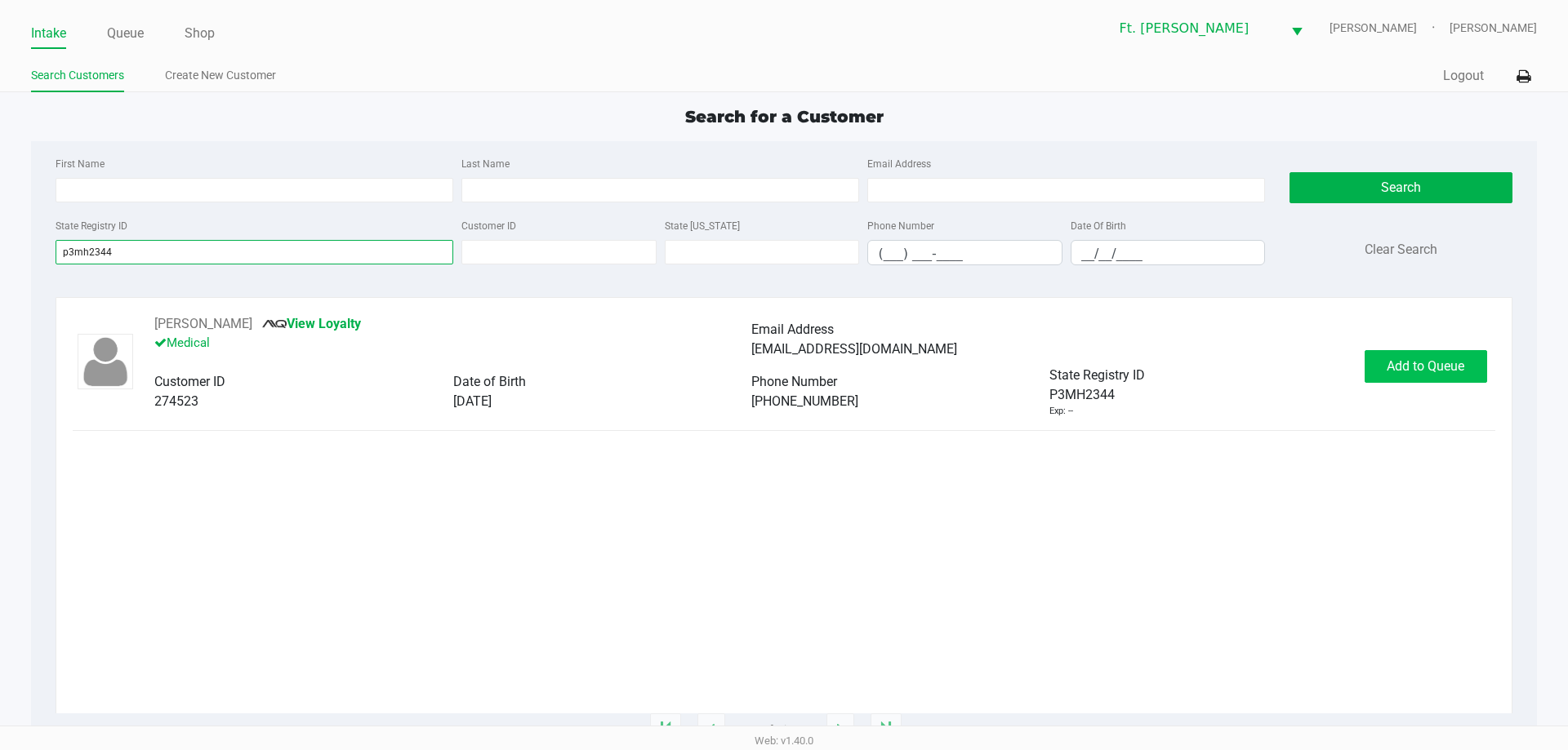
type input "p3mh2344"
click at [1442, 361] on span "Add to Queue" at bounding box center [1426, 366] width 78 height 15
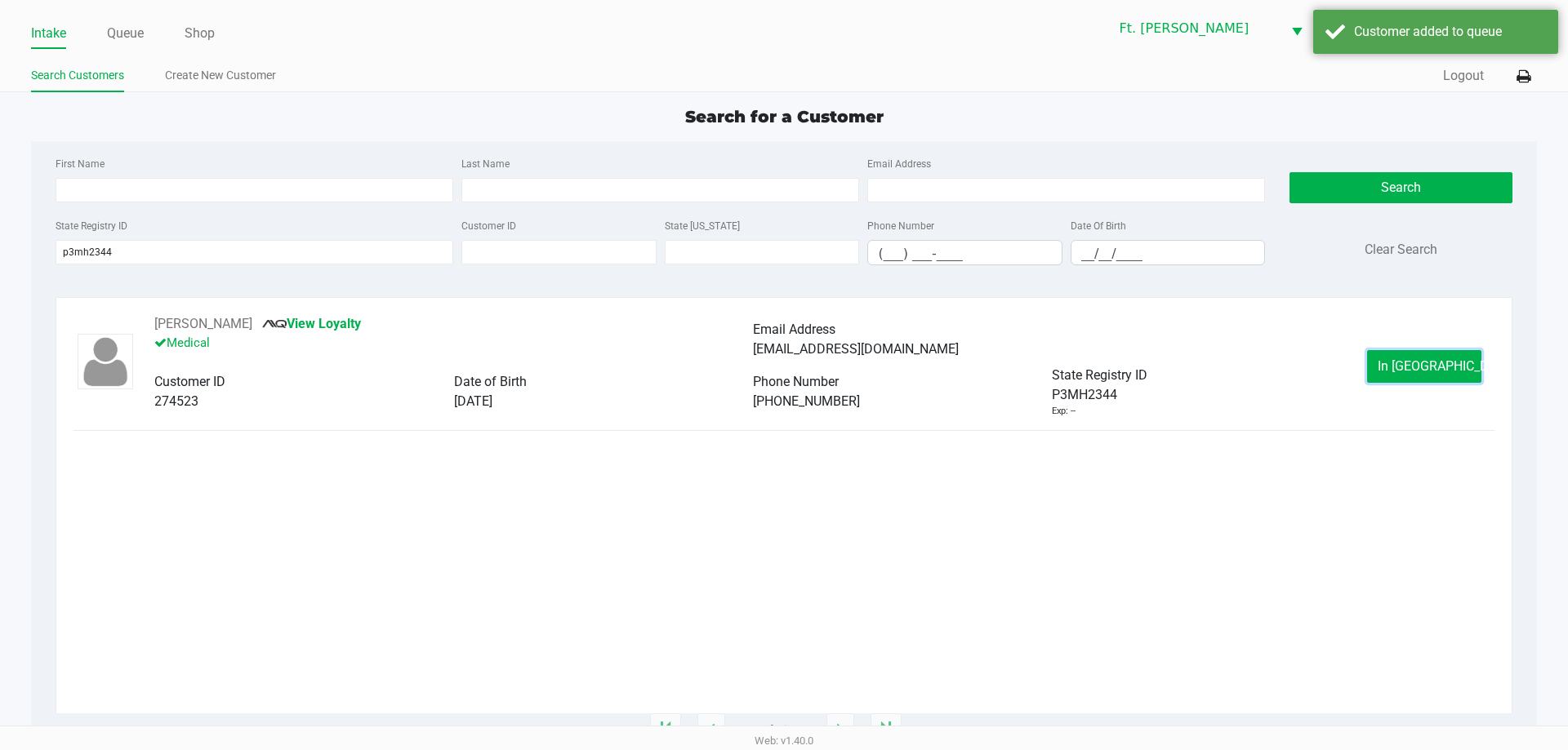
click at [1440, 361] on span "In Queue" at bounding box center [1446, 366] width 137 height 15
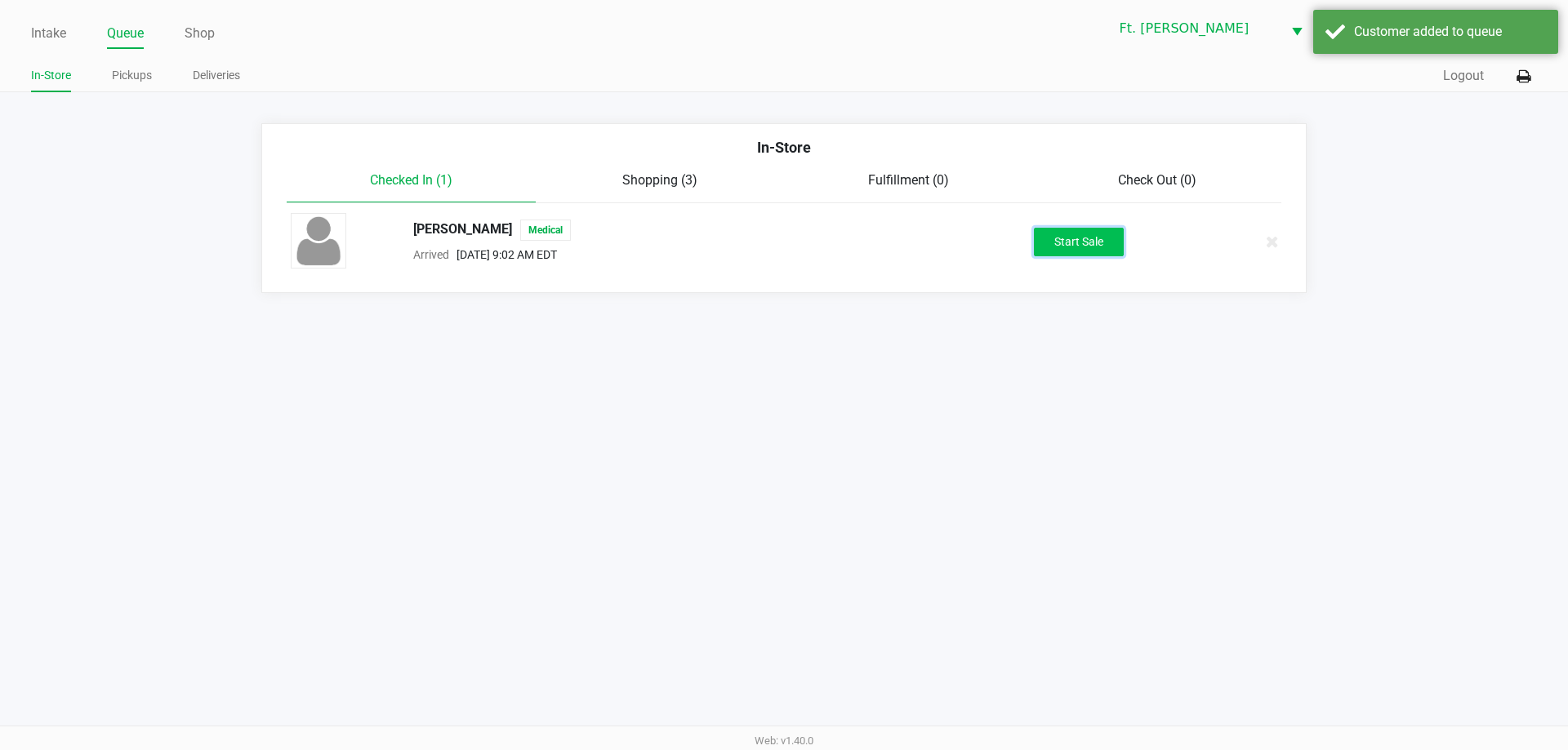
click at [1079, 240] on button "Start Sale" at bounding box center [1079, 242] width 90 height 29
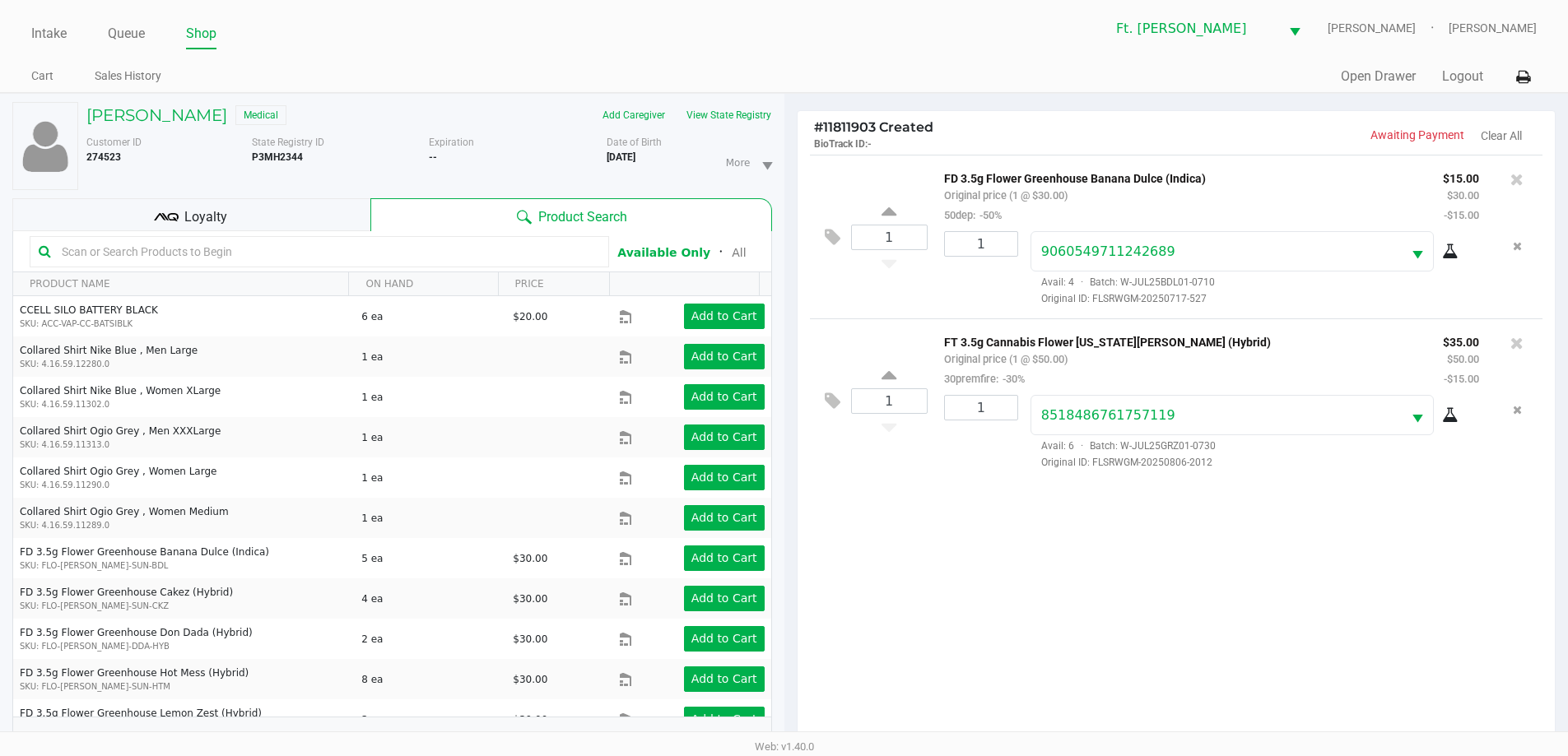
click at [297, 209] on div "Loyalty" at bounding box center [191, 214] width 358 height 33
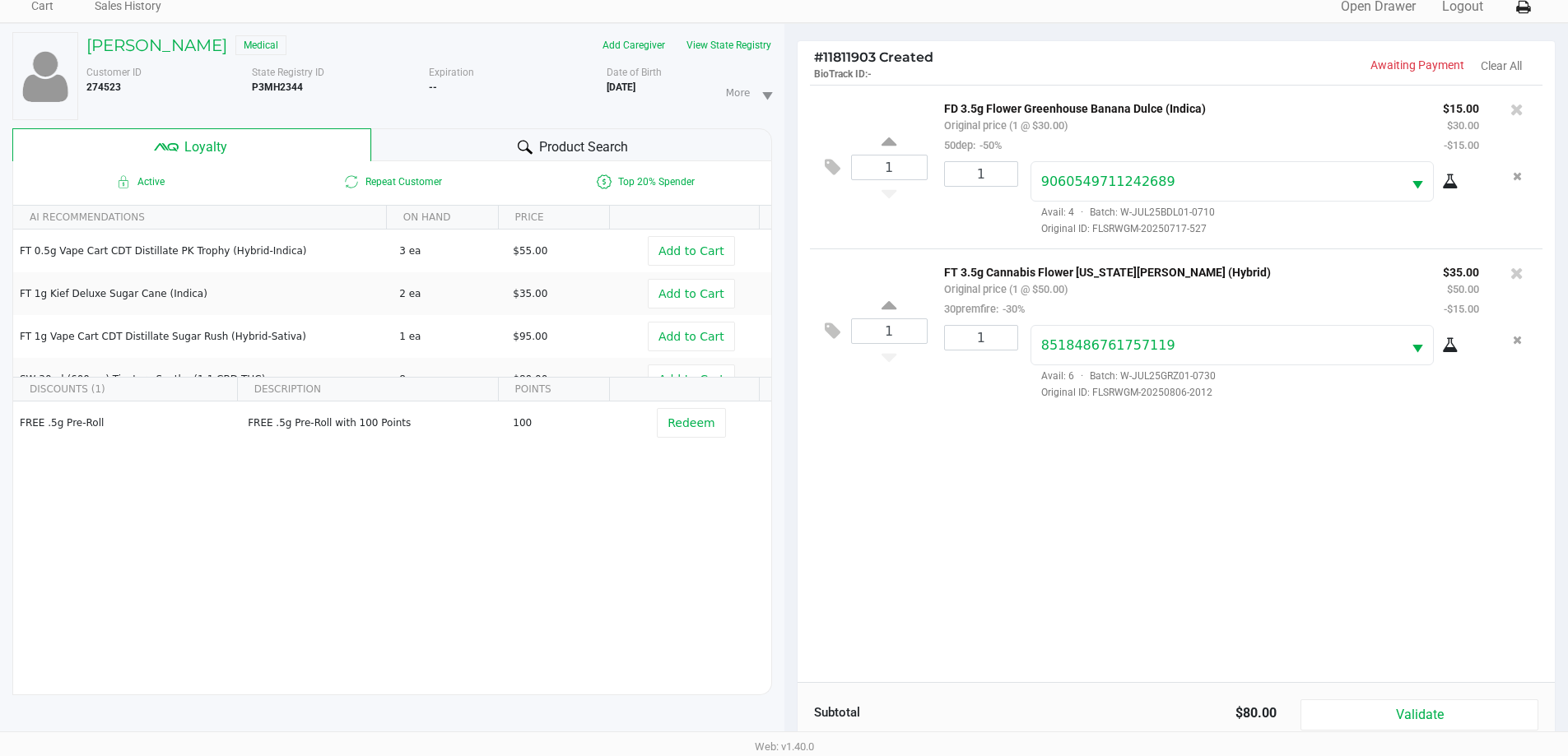
scroll to position [197, 0]
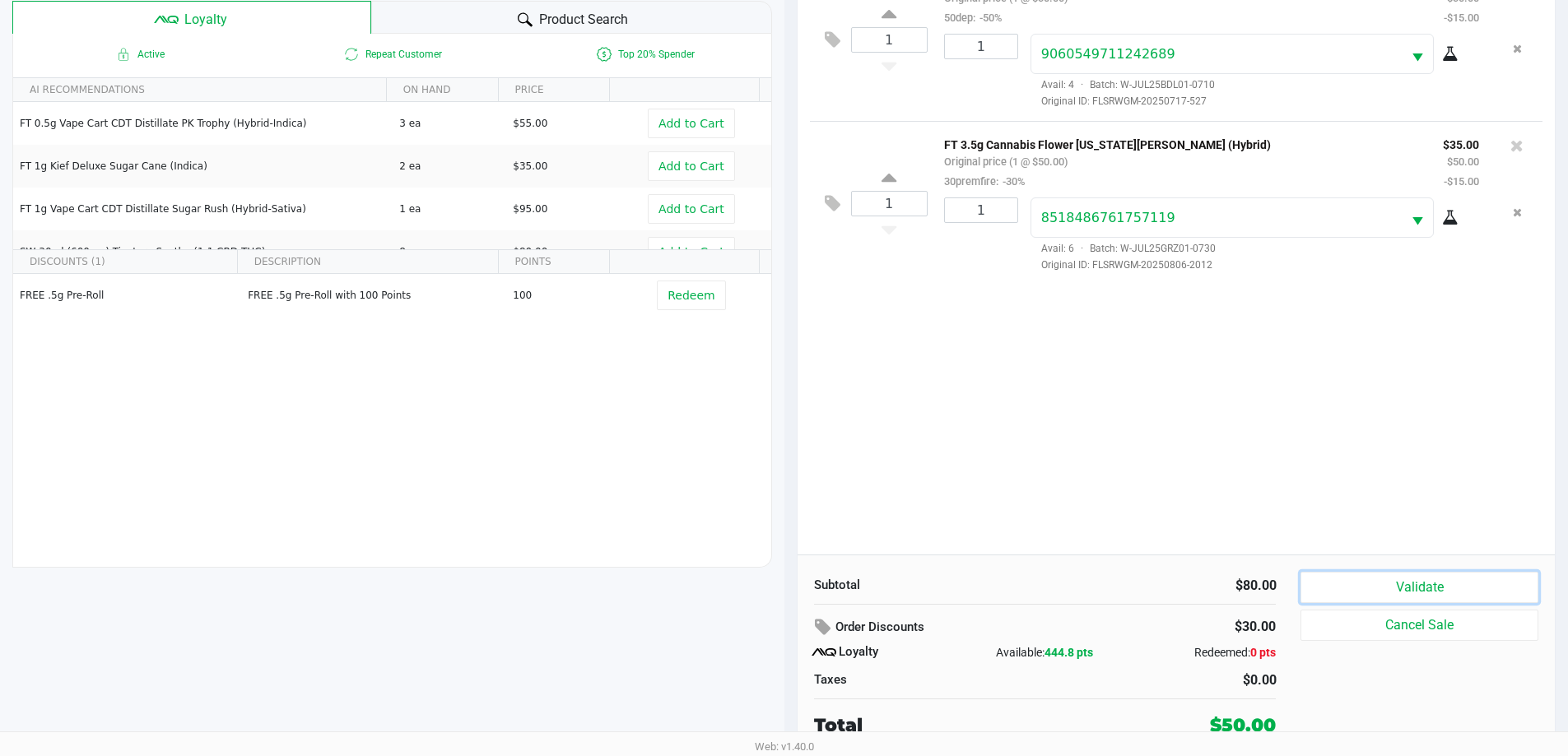
click at [1431, 578] on button "Validate" at bounding box center [1419, 587] width 237 height 32
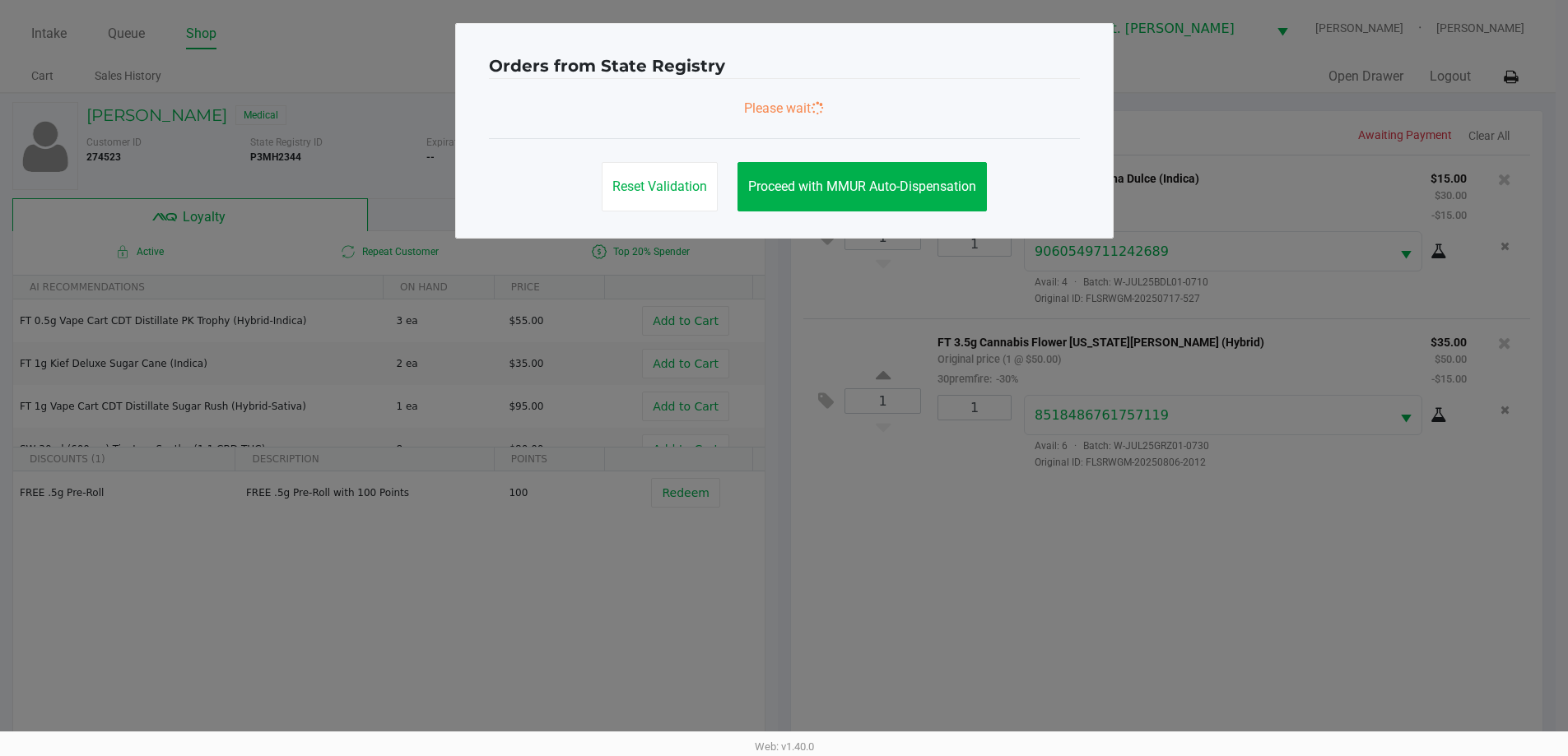
scroll to position [0, 0]
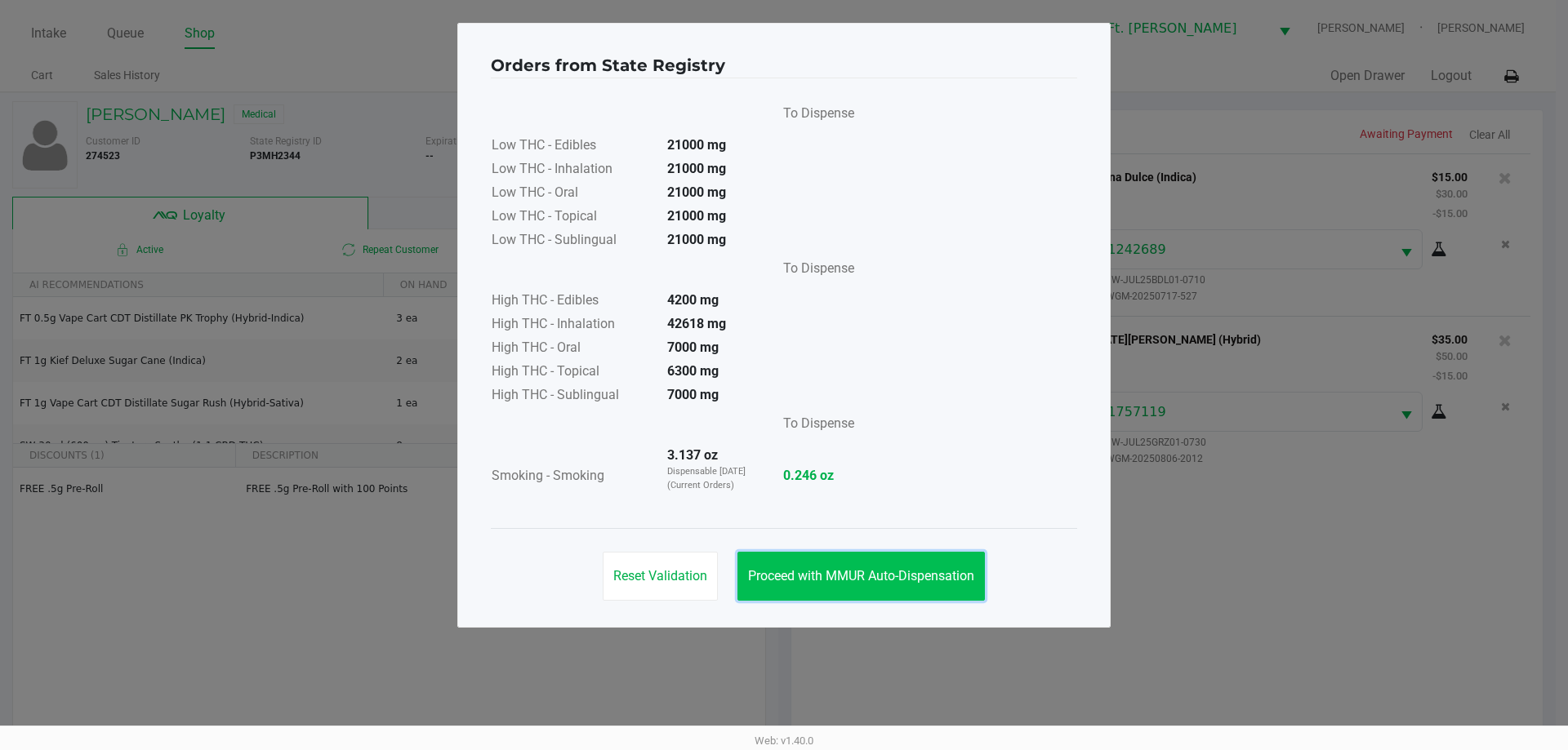
click at [845, 575] on span "Proceed with MMUR Auto-Dispensation" at bounding box center [861, 576] width 226 height 15
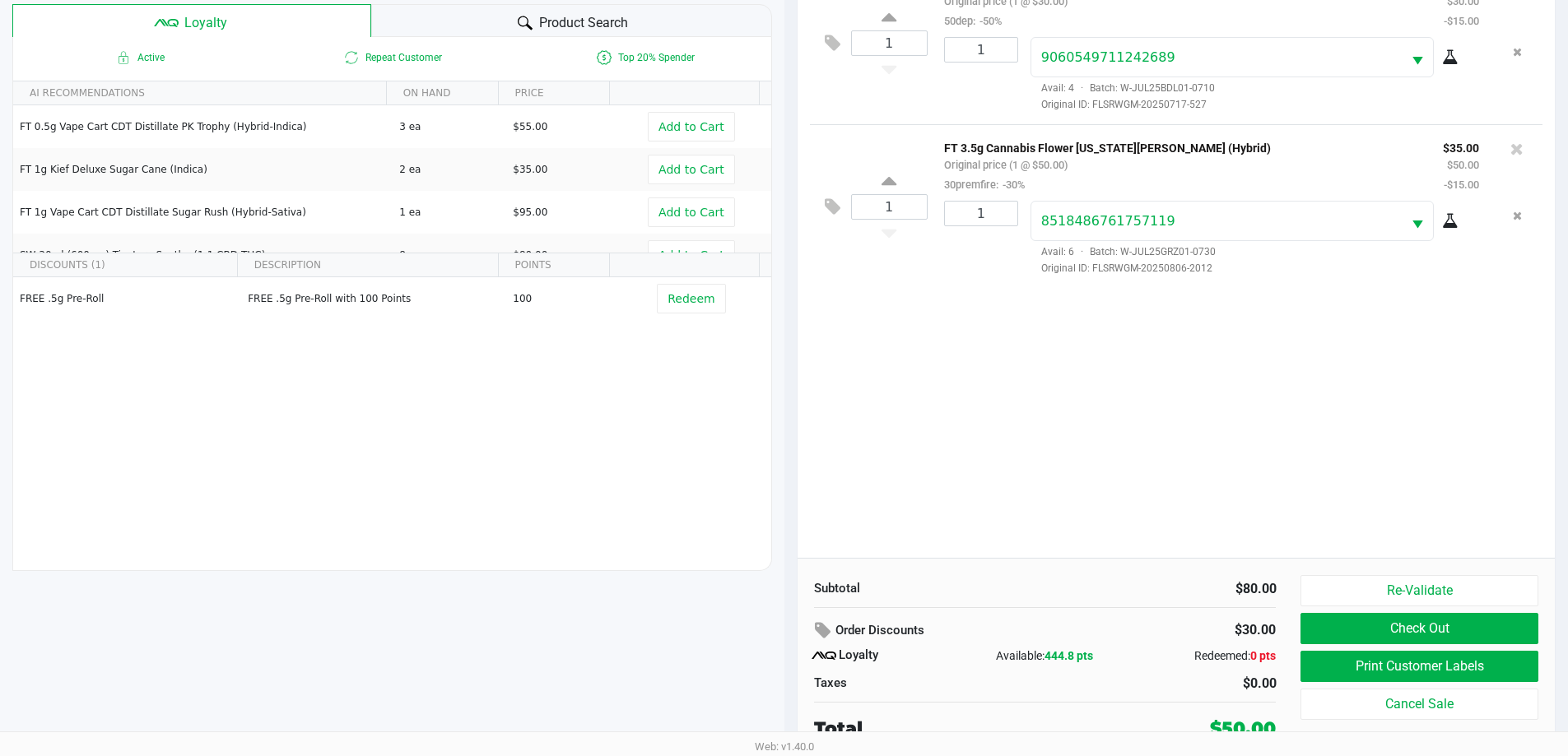
scroll to position [197, 0]
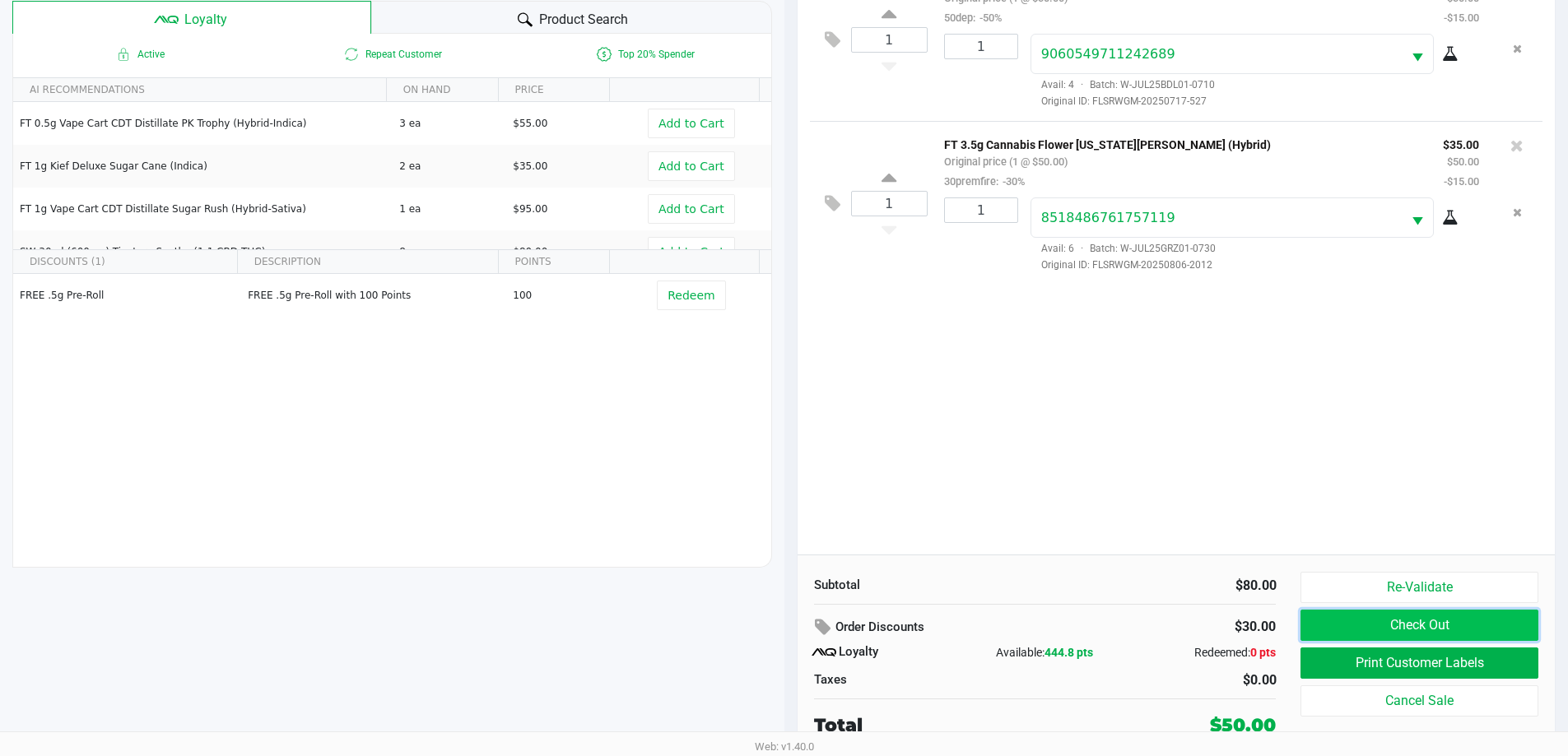
click at [1442, 622] on button "Check Out" at bounding box center [1419, 625] width 237 height 32
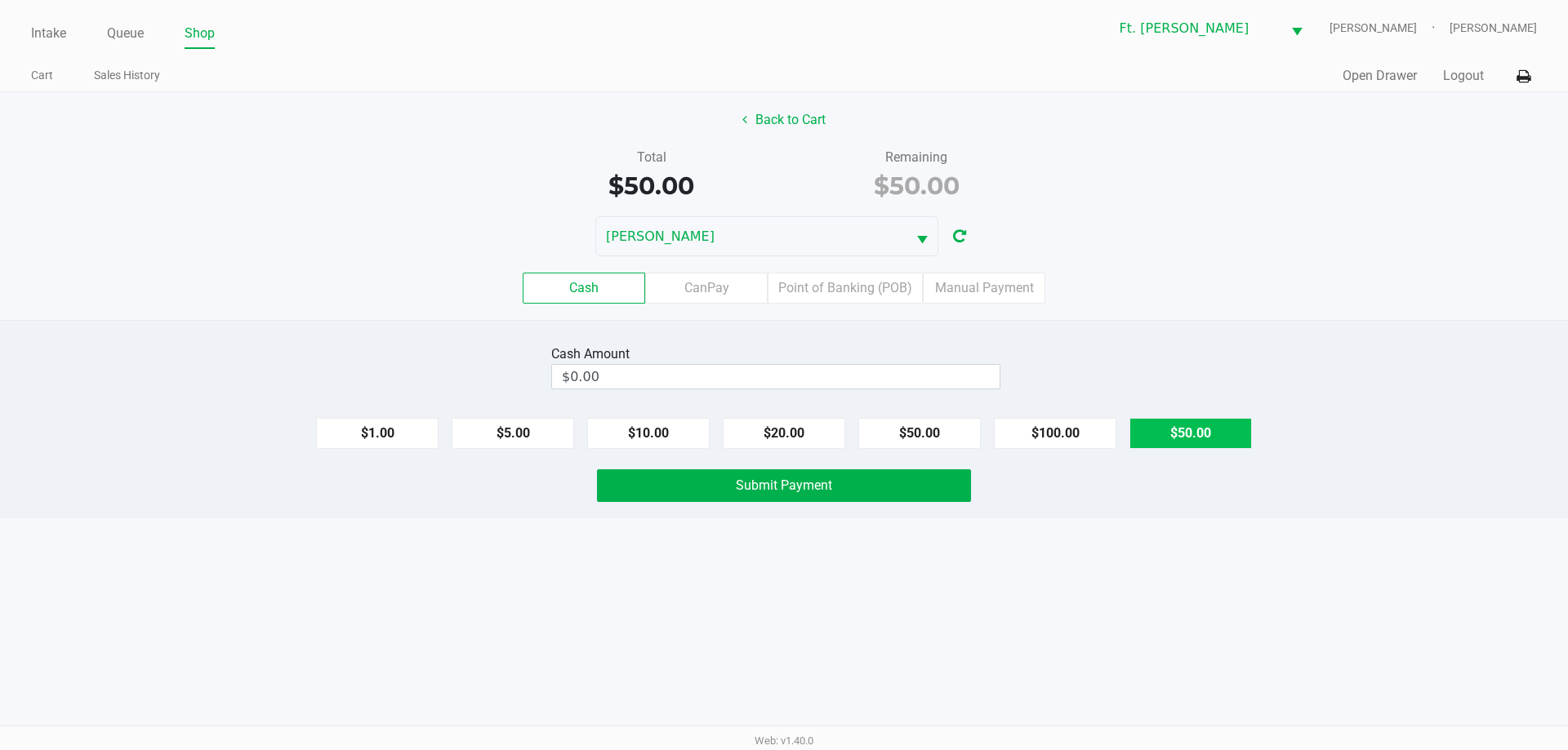
click at [1173, 431] on button "$50.00" at bounding box center [1190, 433] width 123 height 31
type input "$50.00"
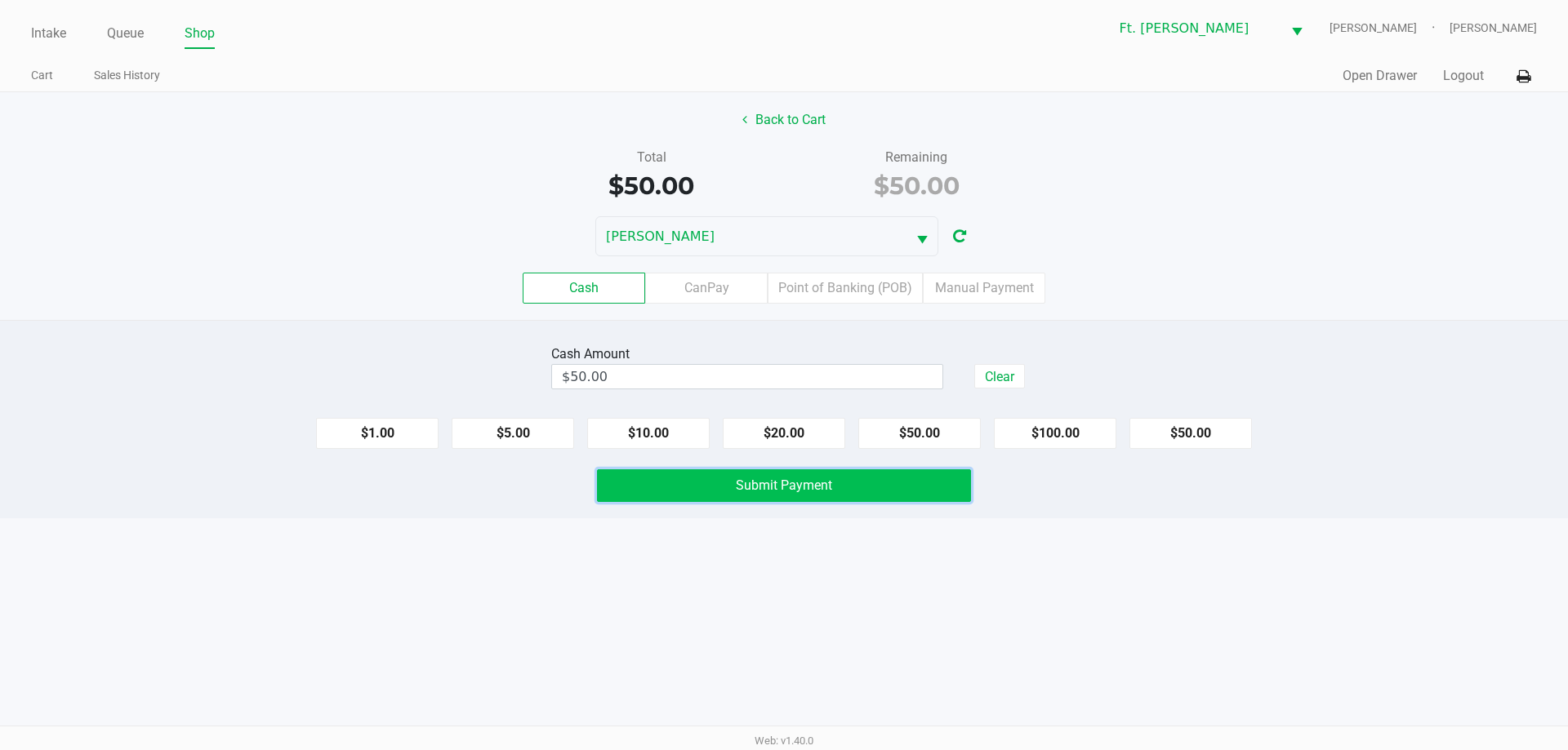
click at [864, 485] on button "Submit Payment" at bounding box center [784, 486] width 374 height 33
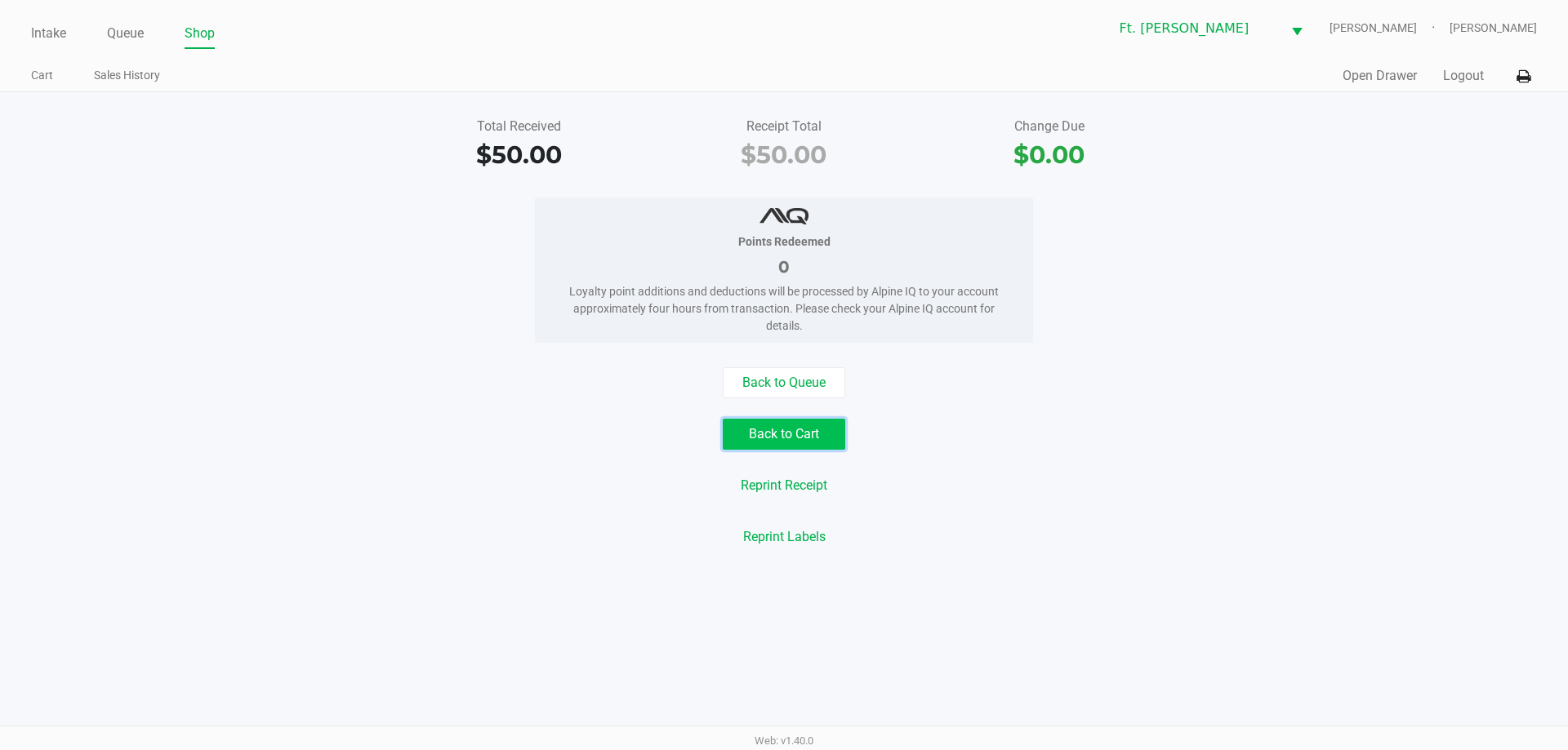
click at [762, 430] on button "Back to Cart" at bounding box center [784, 434] width 123 height 31
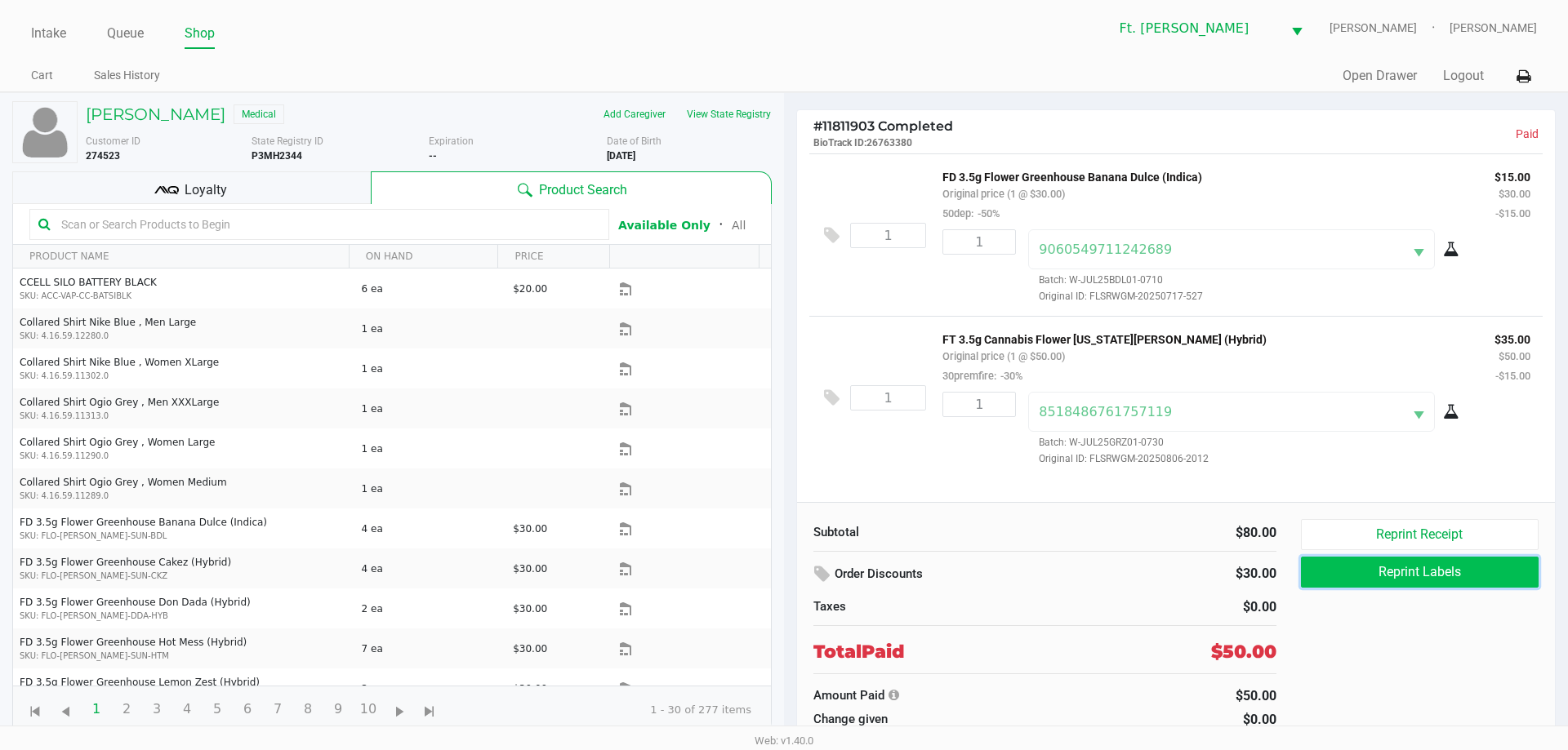
click at [1447, 569] on button "Reprint Labels" at bounding box center [1420, 572] width 238 height 31
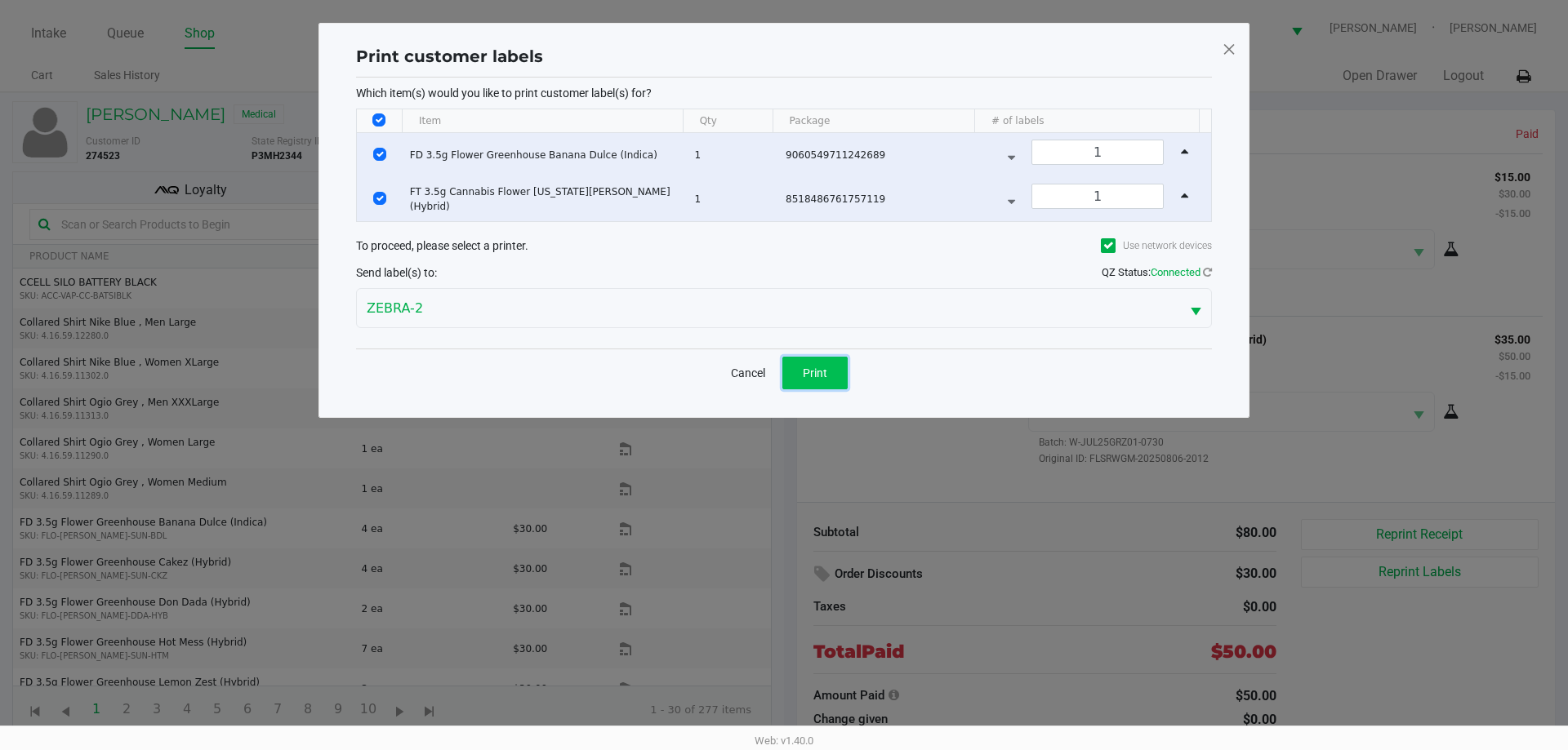
click at [823, 361] on button "Print" at bounding box center [814, 373] width 65 height 33
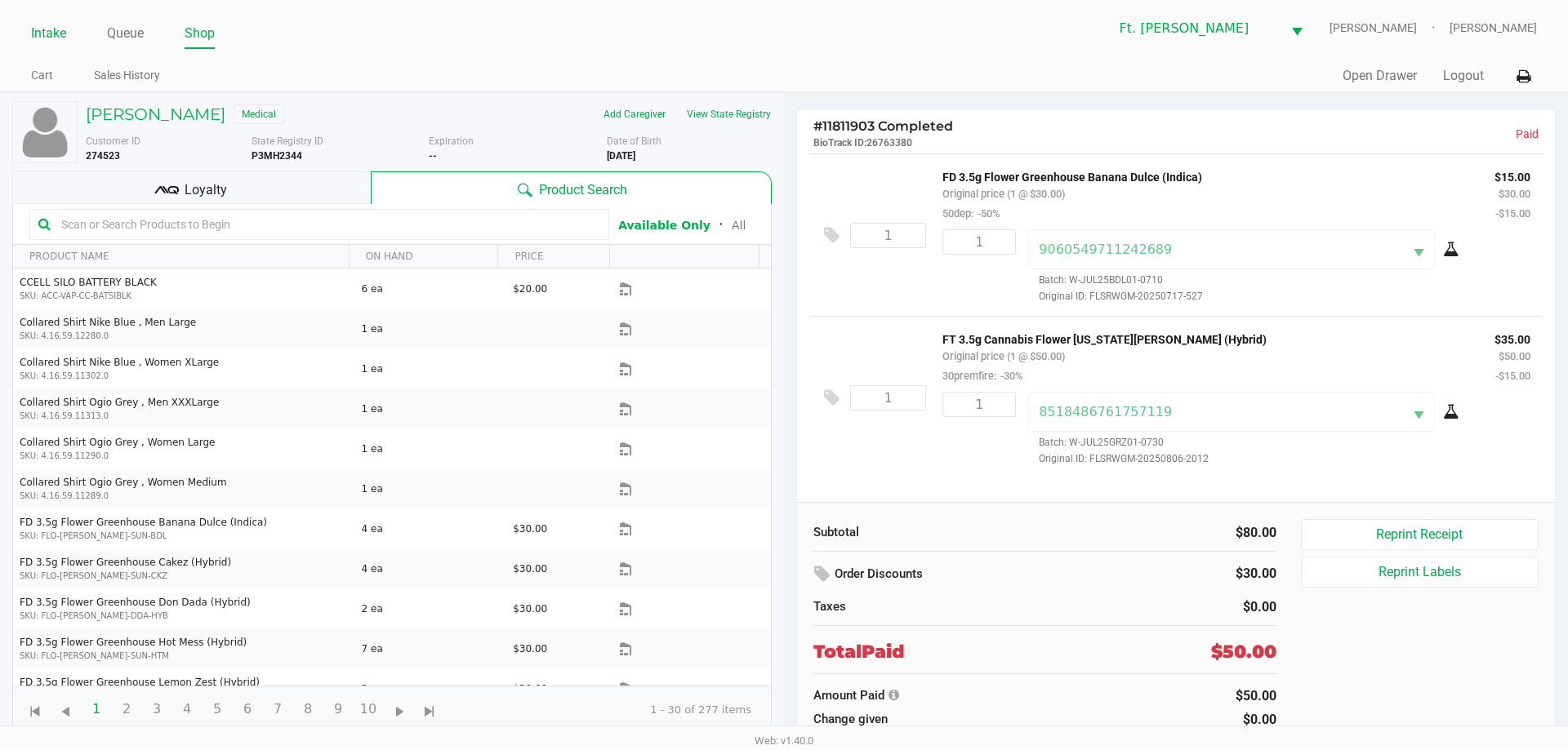
click at [53, 31] on link "Intake" at bounding box center [48, 33] width 35 height 23
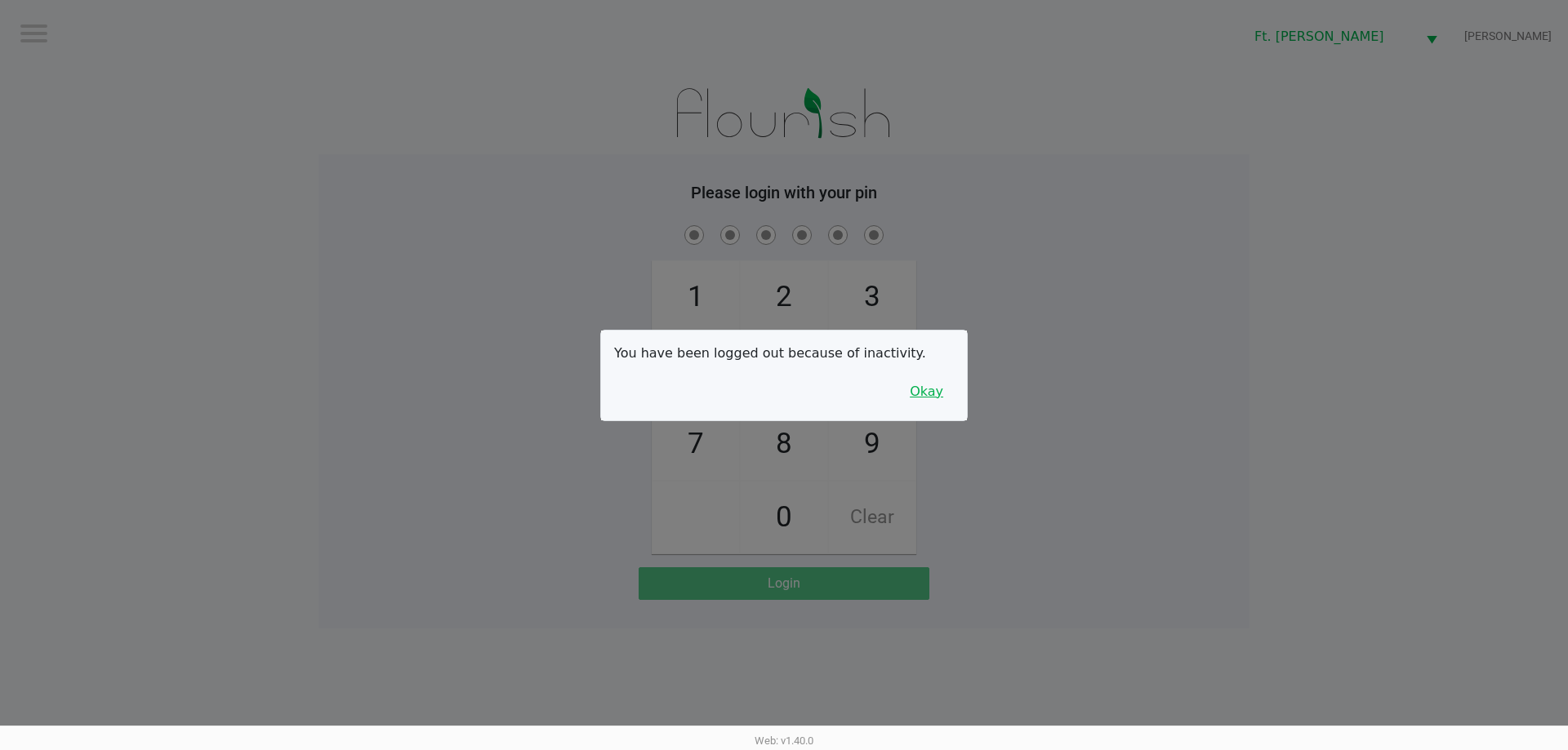
click at [930, 393] on button "Okay" at bounding box center [926, 392] width 55 height 31
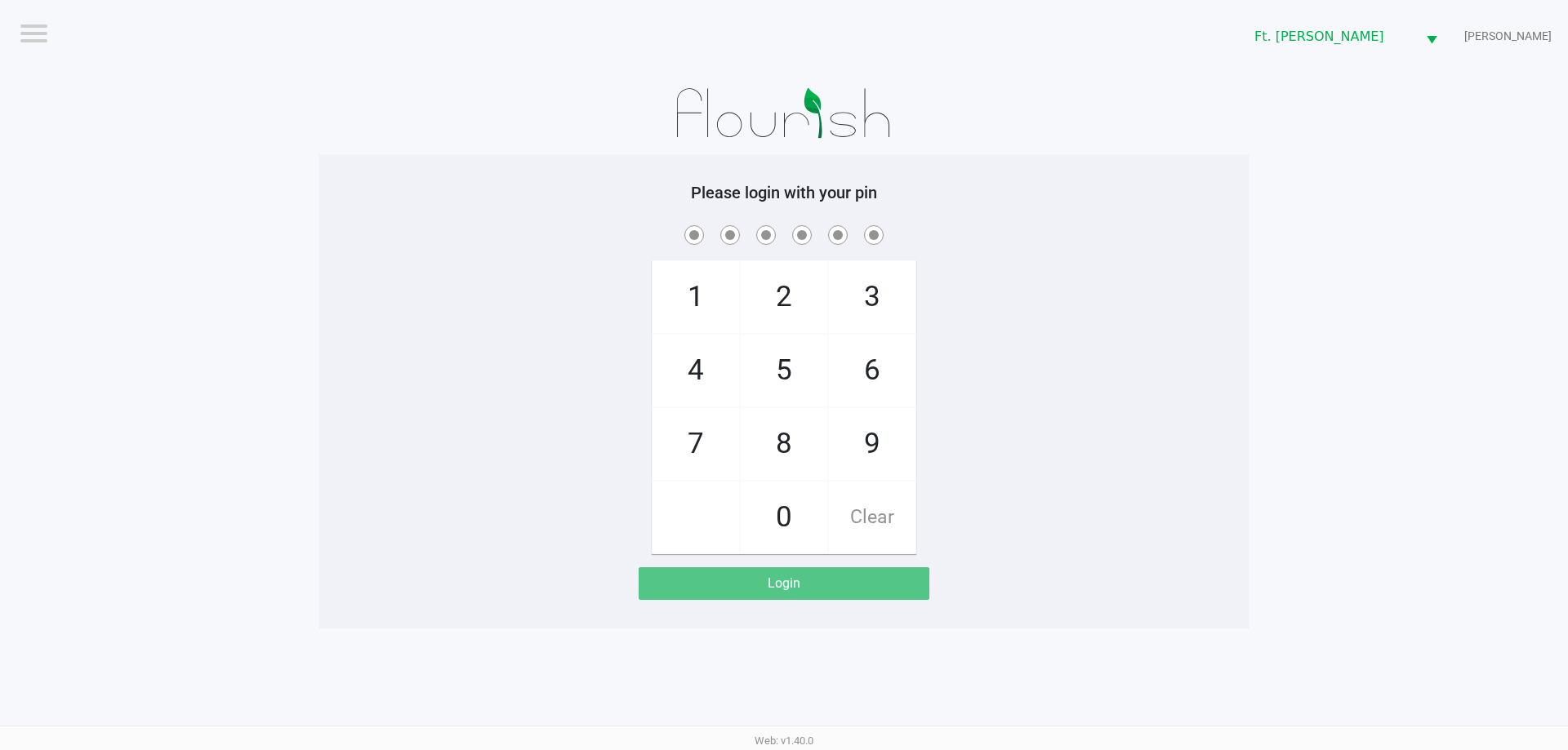
click at [714, 435] on span "7" at bounding box center [696, 444] width 86 height 72
checkbox input "true"
click at [782, 370] on span "5" at bounding box center [784, 370] width 86 height 72
checkbox input "true"
click at [869, 358] on span "6" at bounding box center [872, 370] width 86 height 72
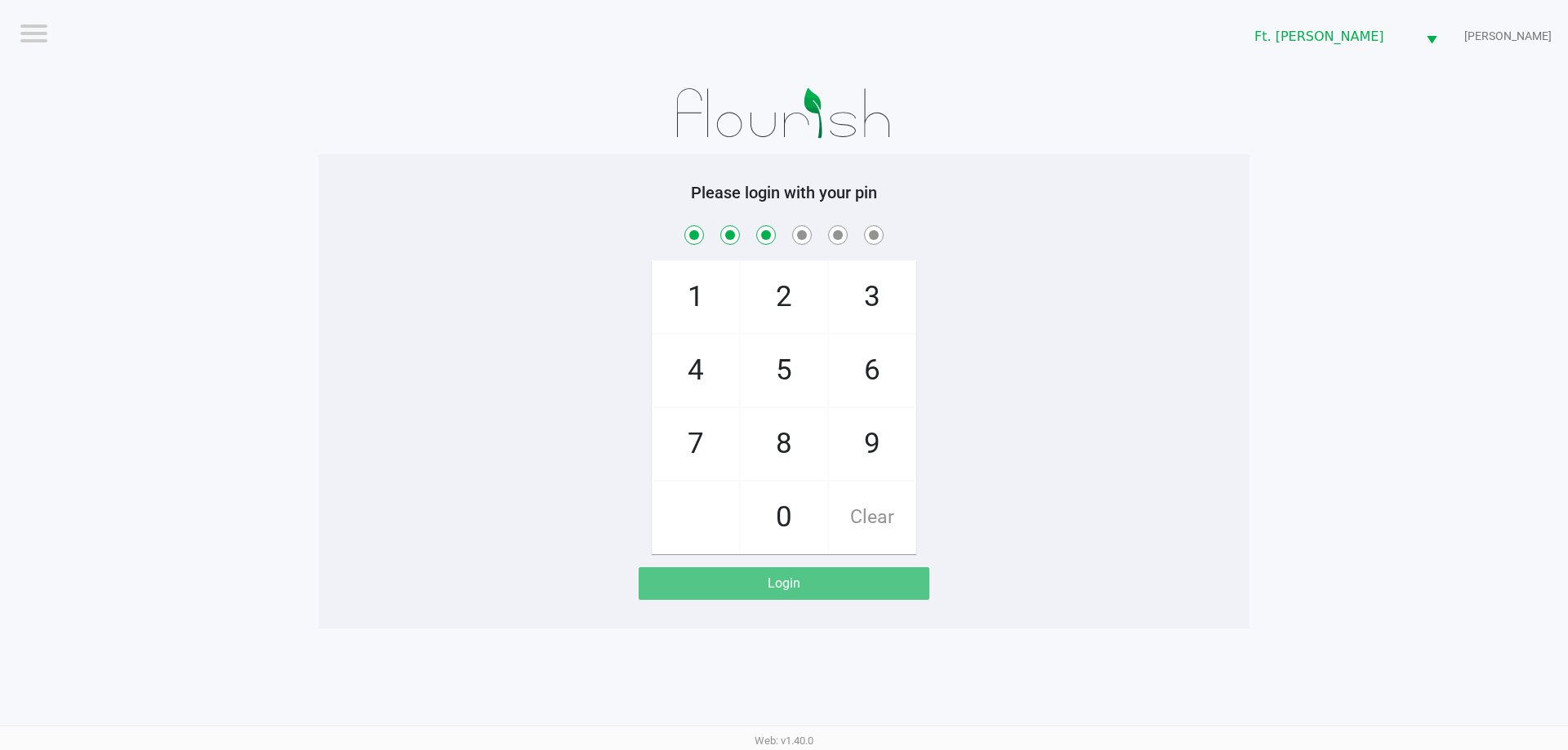
checkbox input "true"
click at [871, 357] on span "6" at bounding box center [872, 370] width 86 height 72
checkbox input "true"
click at [716, 363] on span "4" at bounding box center [696, 370] width 86 height 72
checkbox input "true"
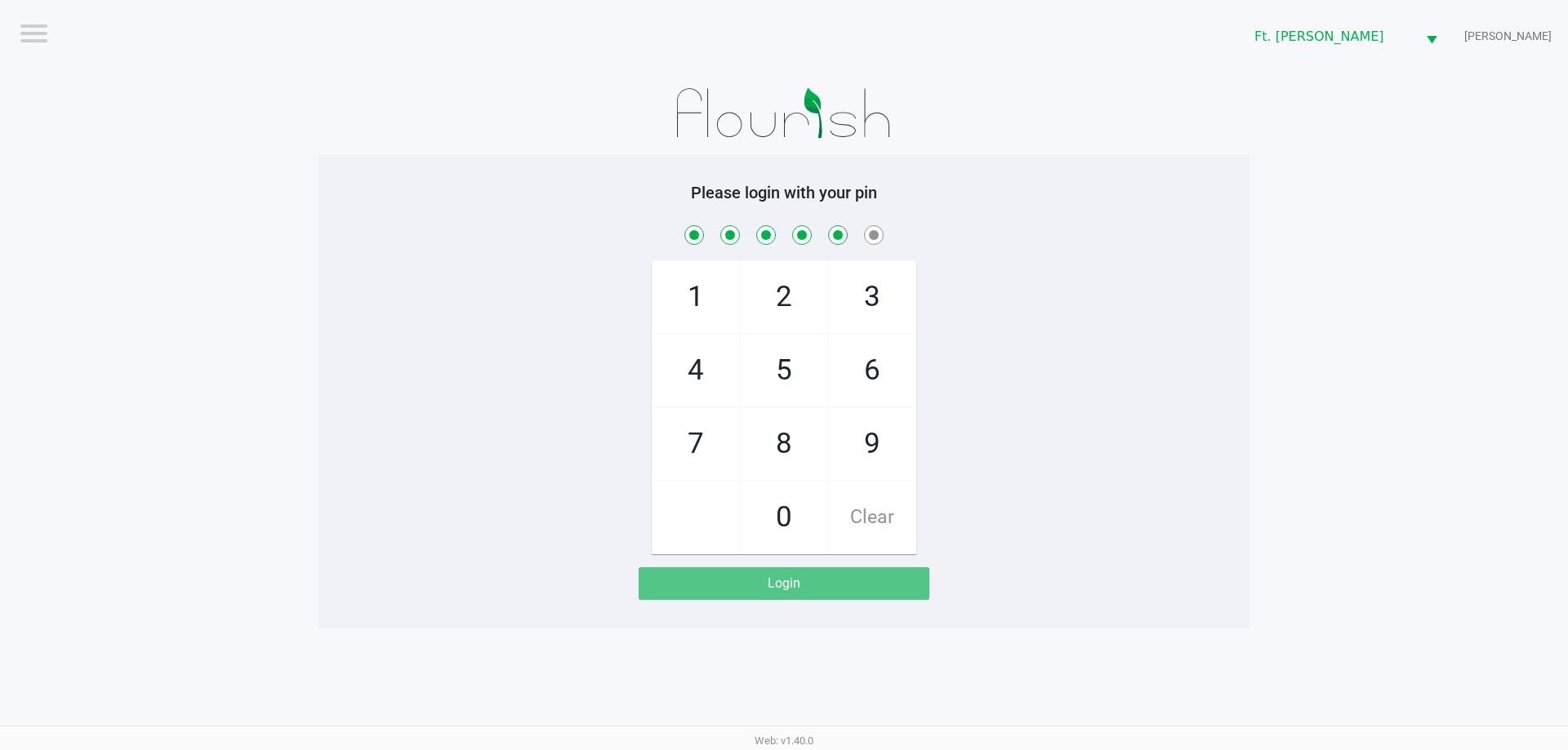
click at [881, 288] on span "3" at bounding box center [872, 297] width 86 height 72
checkbox input "true"
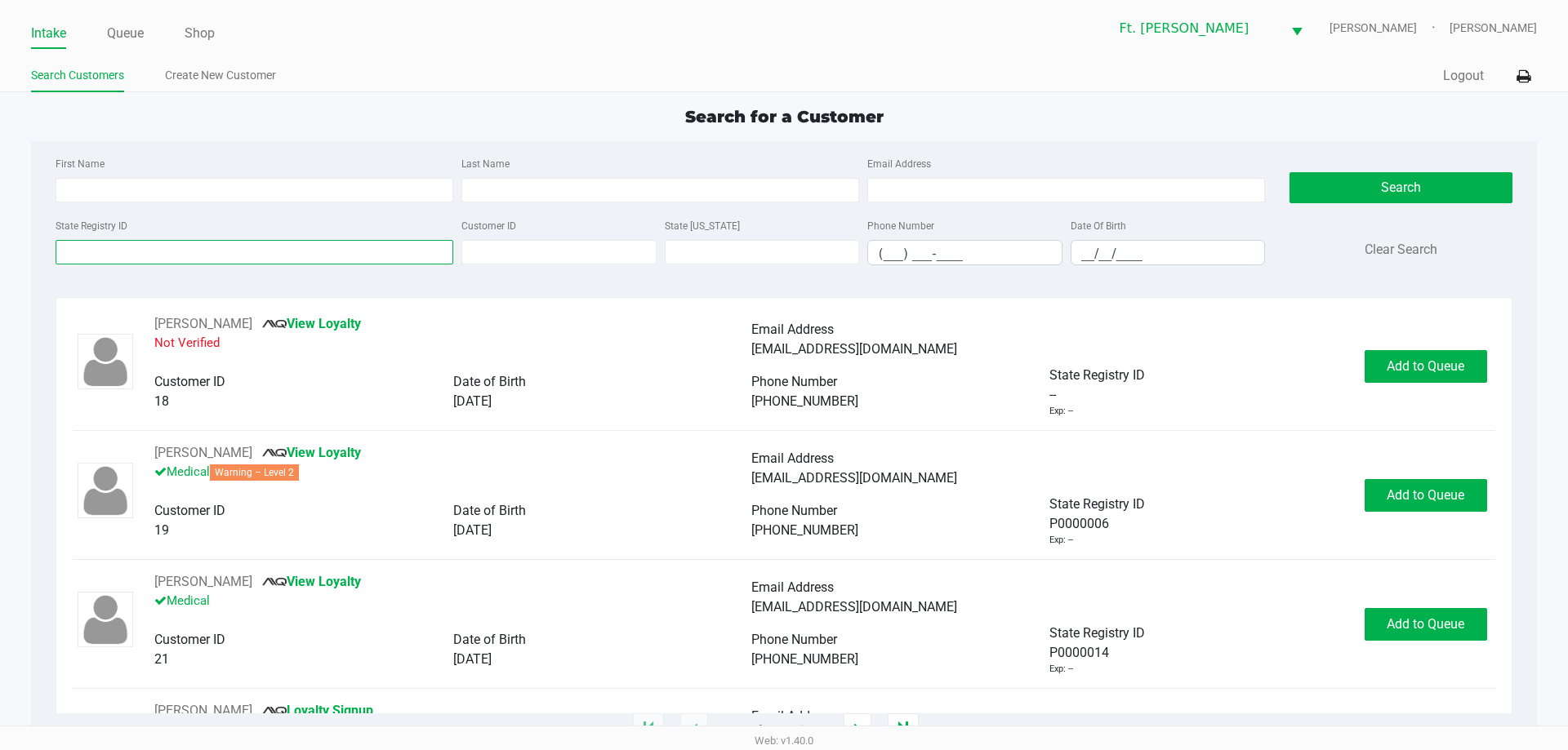
click at [163, 241] on input "State Registry ID" at bounding box center [255, 252] width 398 height 25
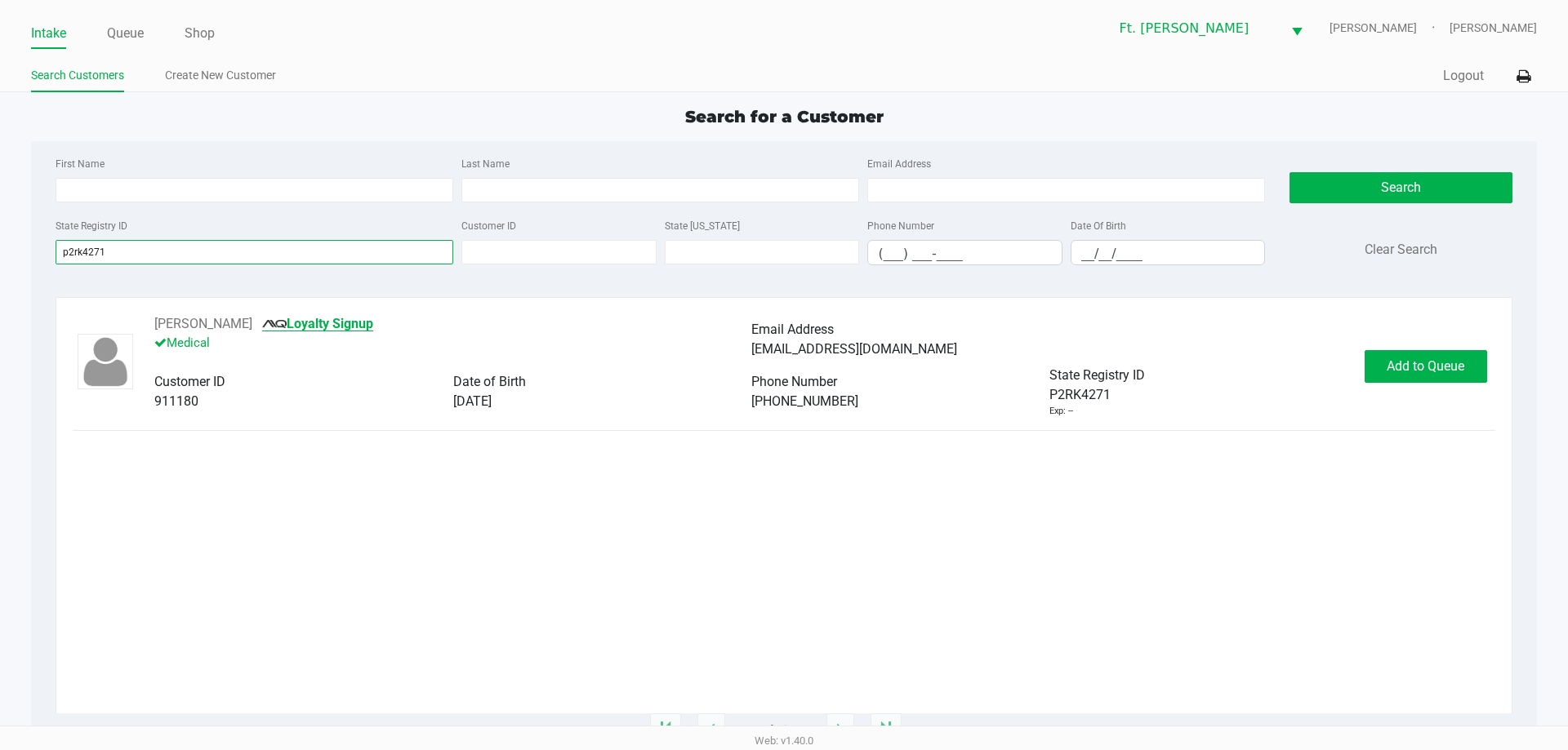
type input "p2rk4271"
click at [373, 324] on link "Loyalty Signup" at bounding box center [317, 323] width 111 height 15
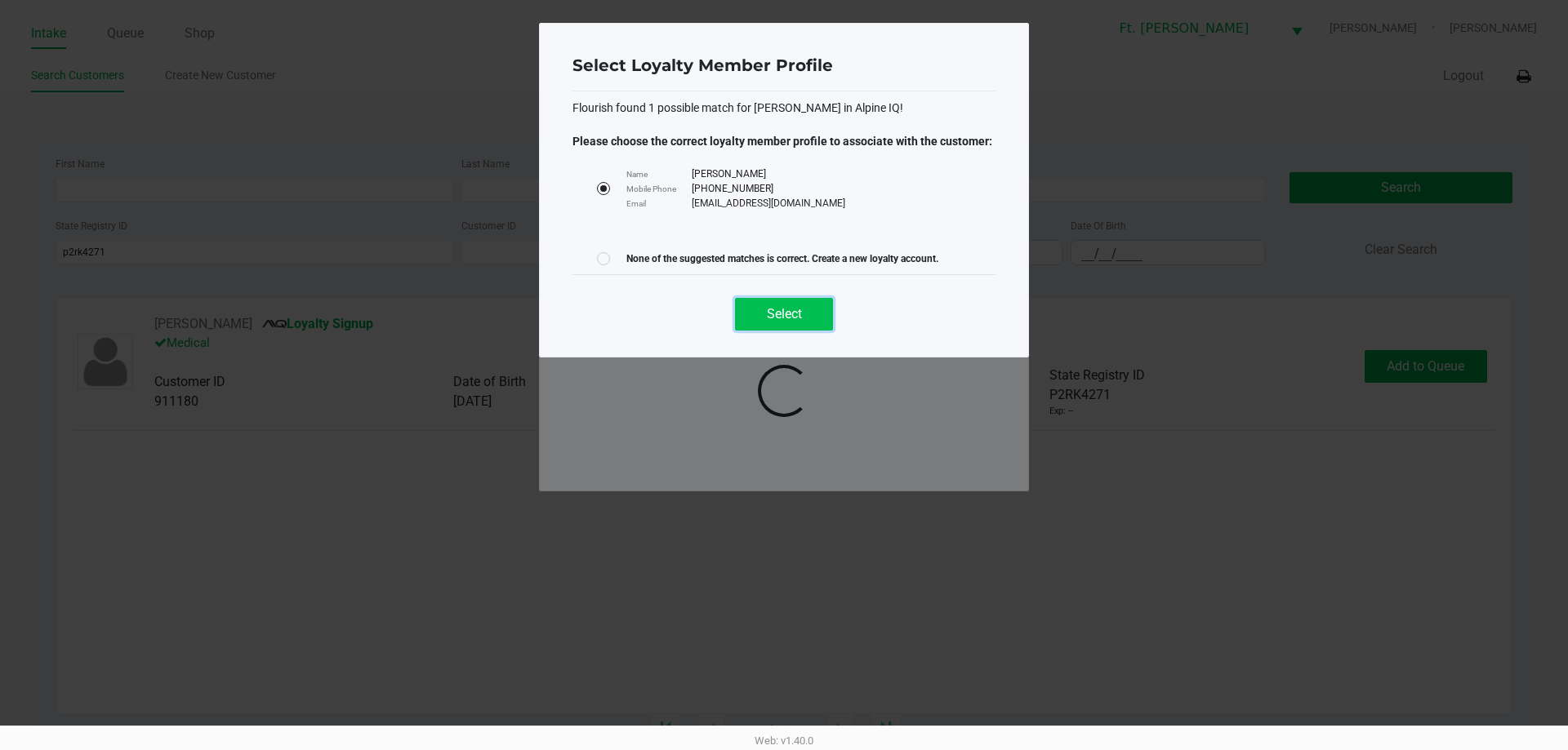
click at [812, 312] on button "Select" at bounding box center [784, 314] width 98 height 33
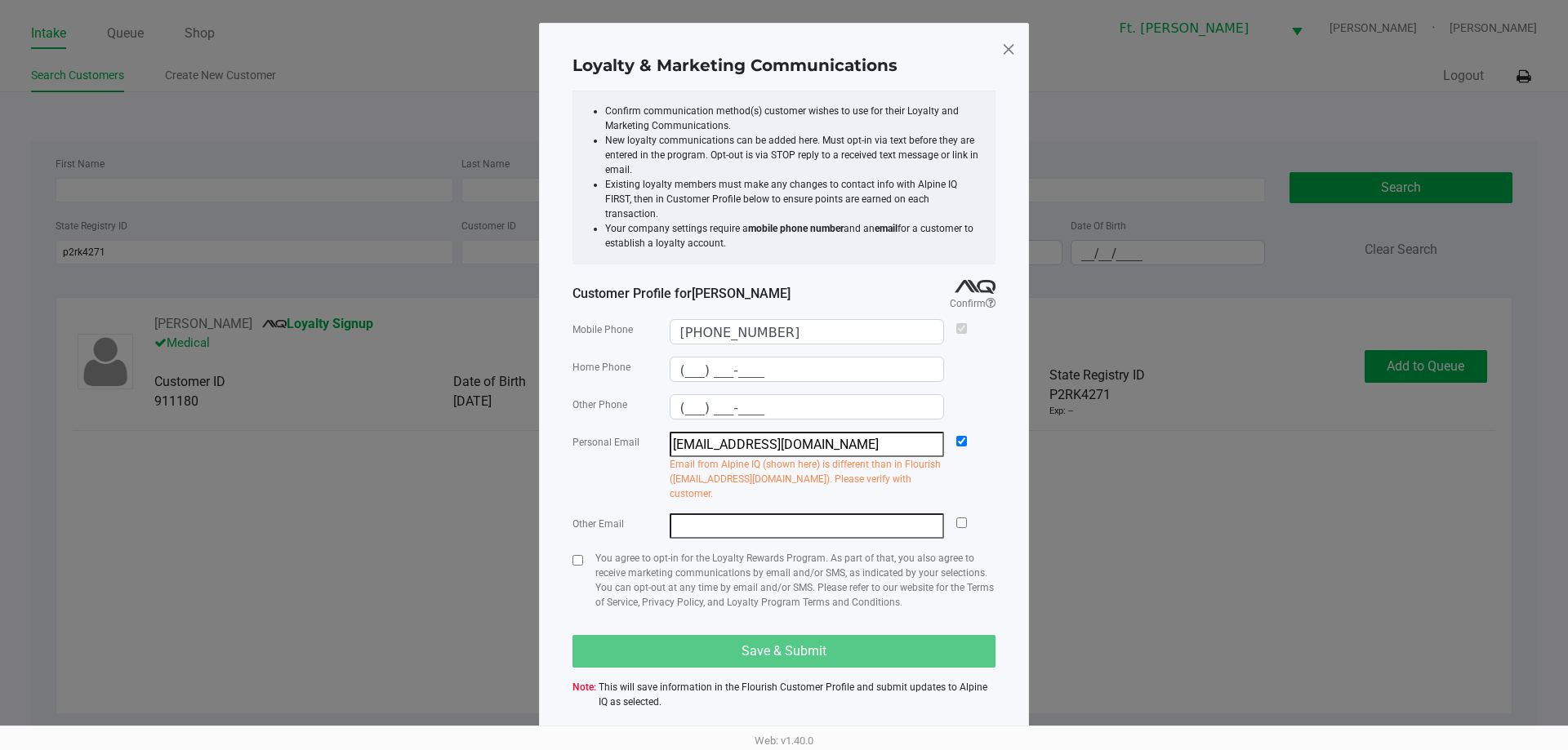
click at [584, 551] on div "You agree to opt-in for the Loyalty Rewards Program. As part of that, you also …" at bounding box center [784, 587] width 423 height 72
click at [580, 555] on input "checkbox" at bounding box center [577, 560] width 11 height 11
checkbox input "true"
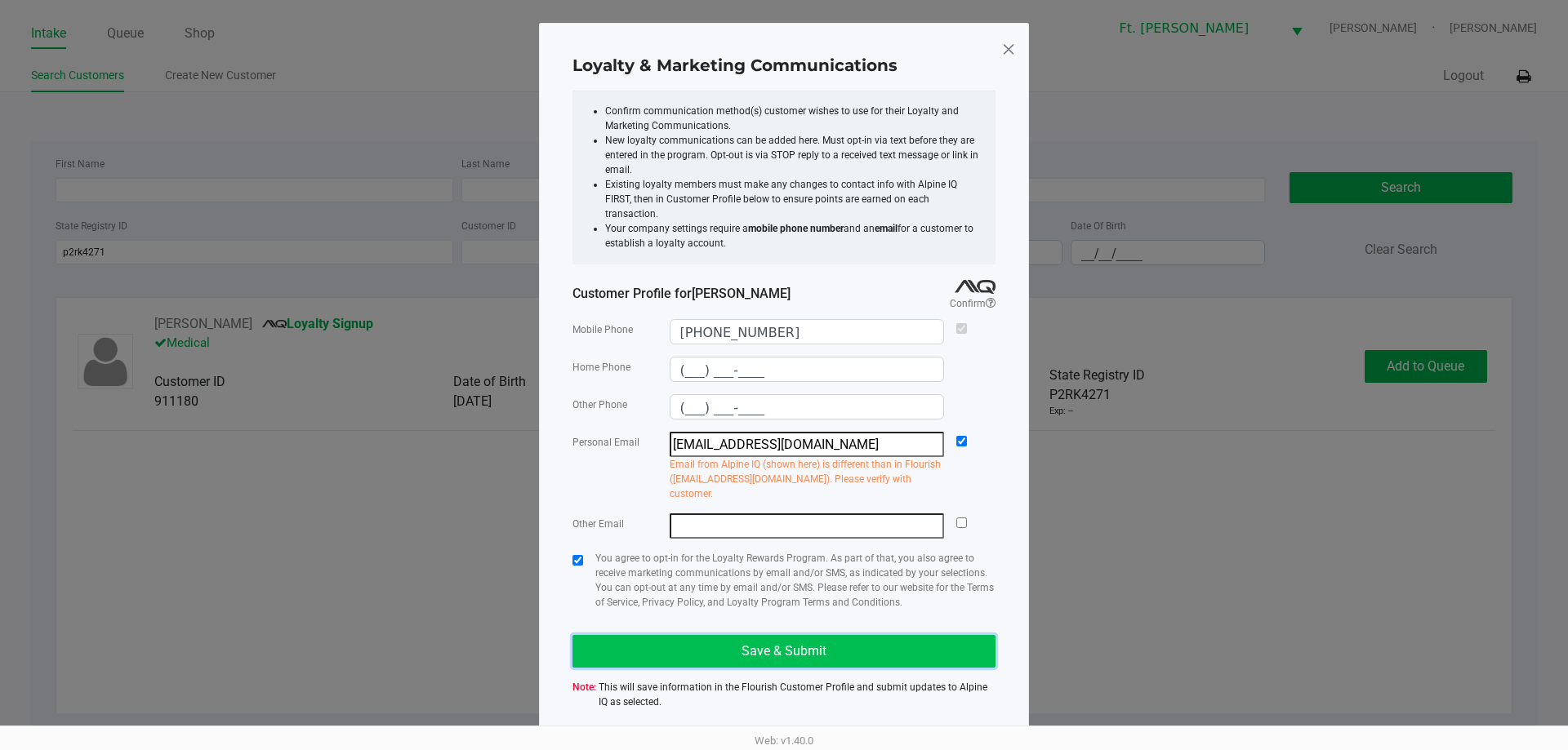
click at [684, 635] on button "Save & Submit" at bounding box center [784, 651] width 423 height 33
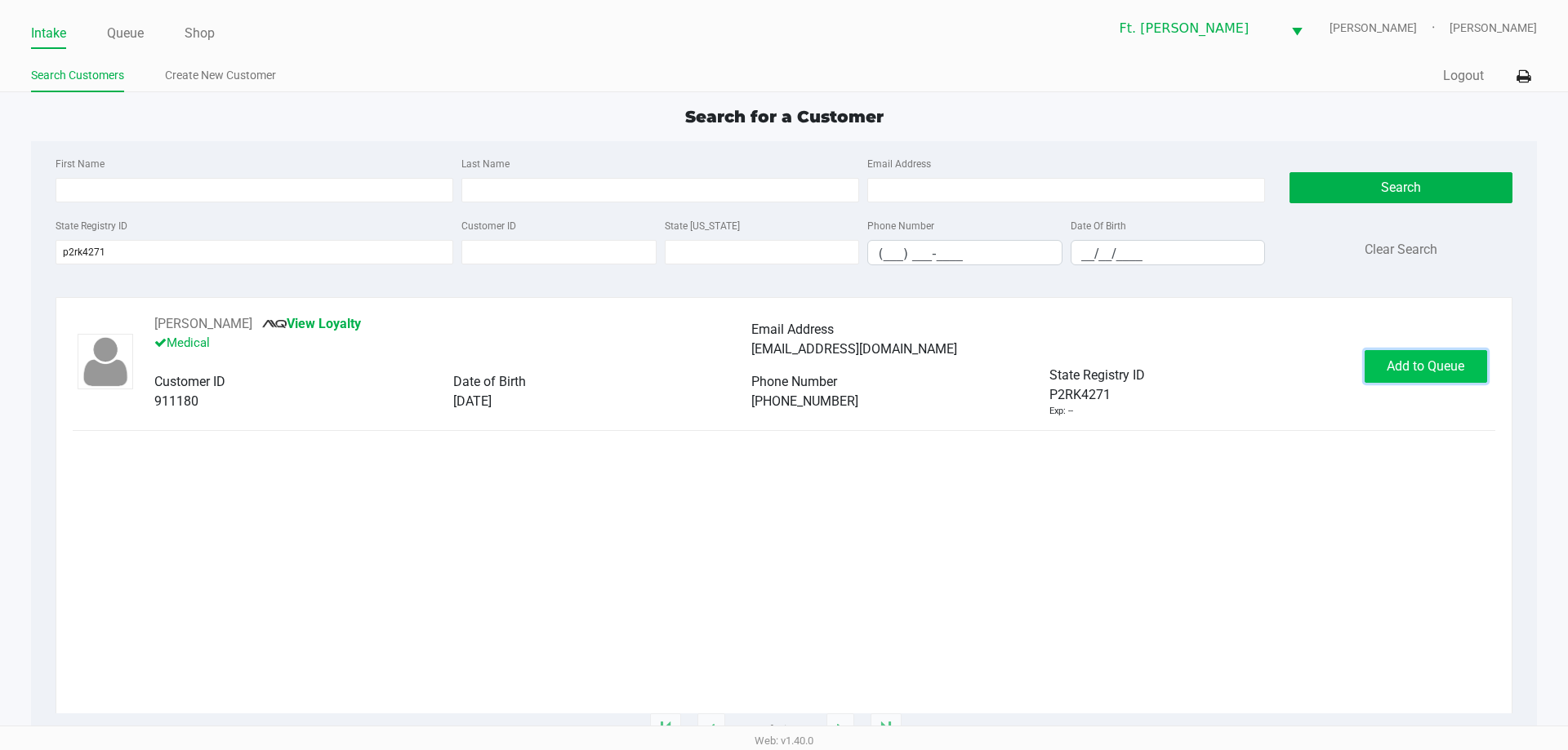
click at [1427, 362] on span "Add to Queue" at bounding box center [1426, 366] width 78 height 15
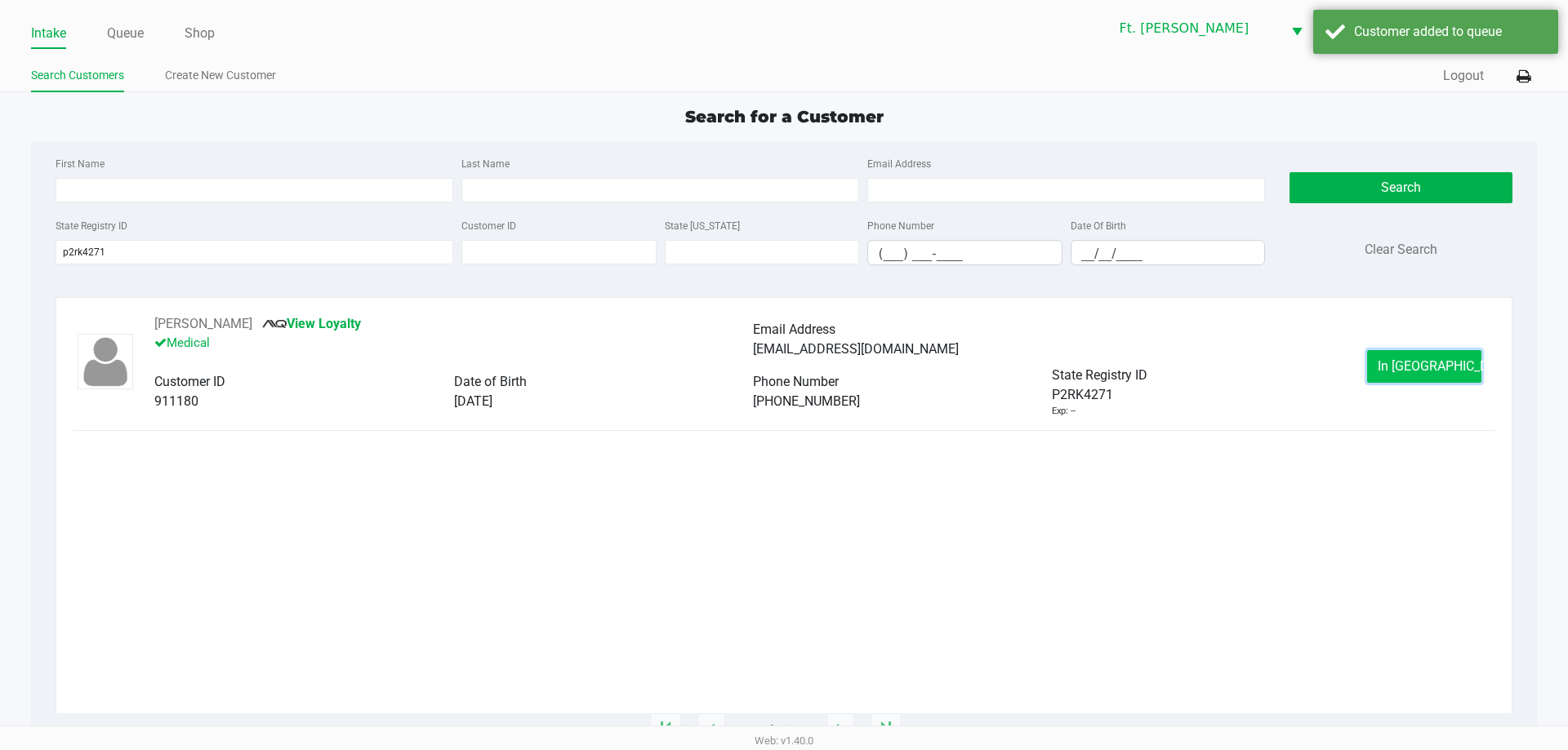
click at [1422, 366] on span "In Queue" at bounding box center [1446, 366] width 137 height 15
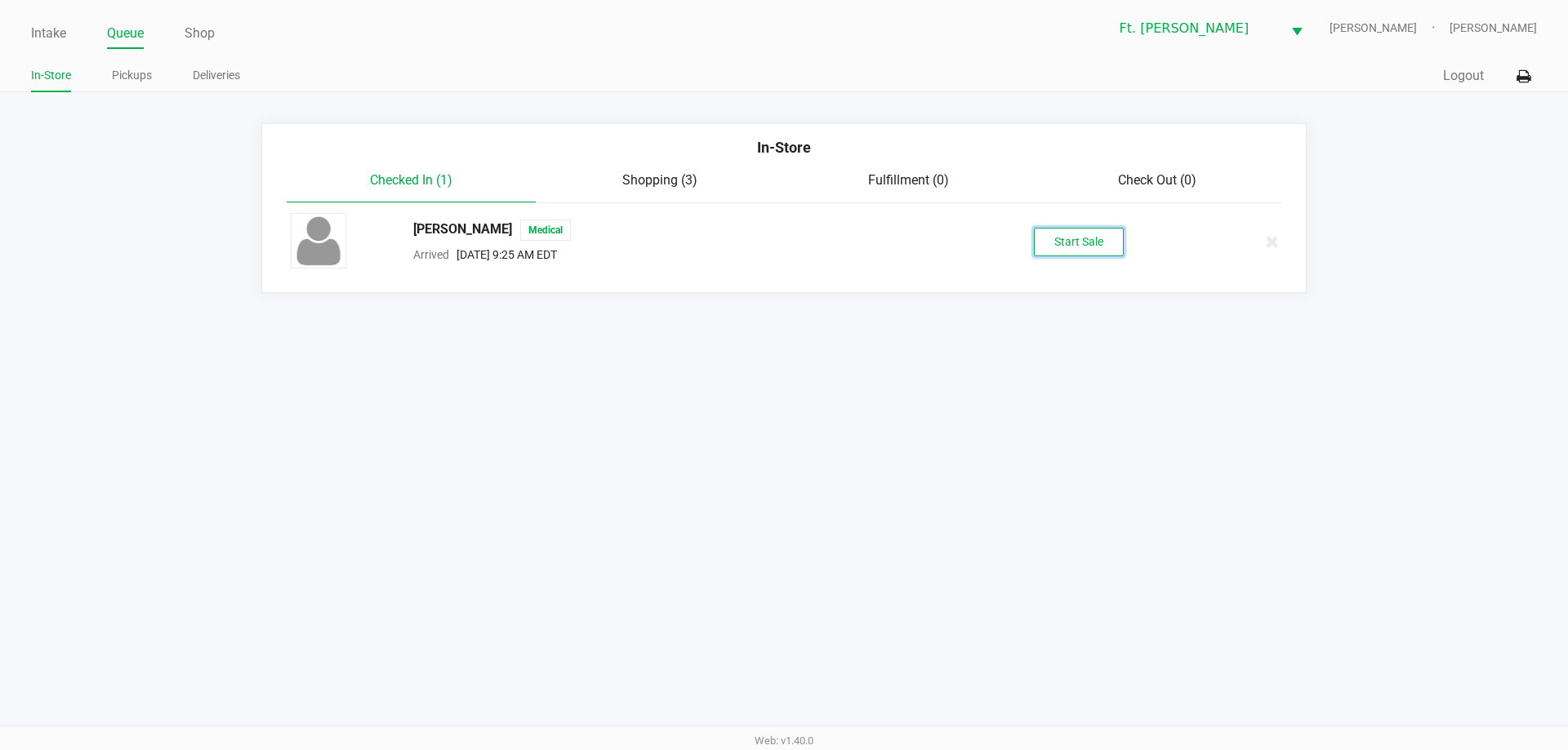
click at [1110, 239] on button "Start Sale" at bounding box center [1079, 242] width 90 height 29
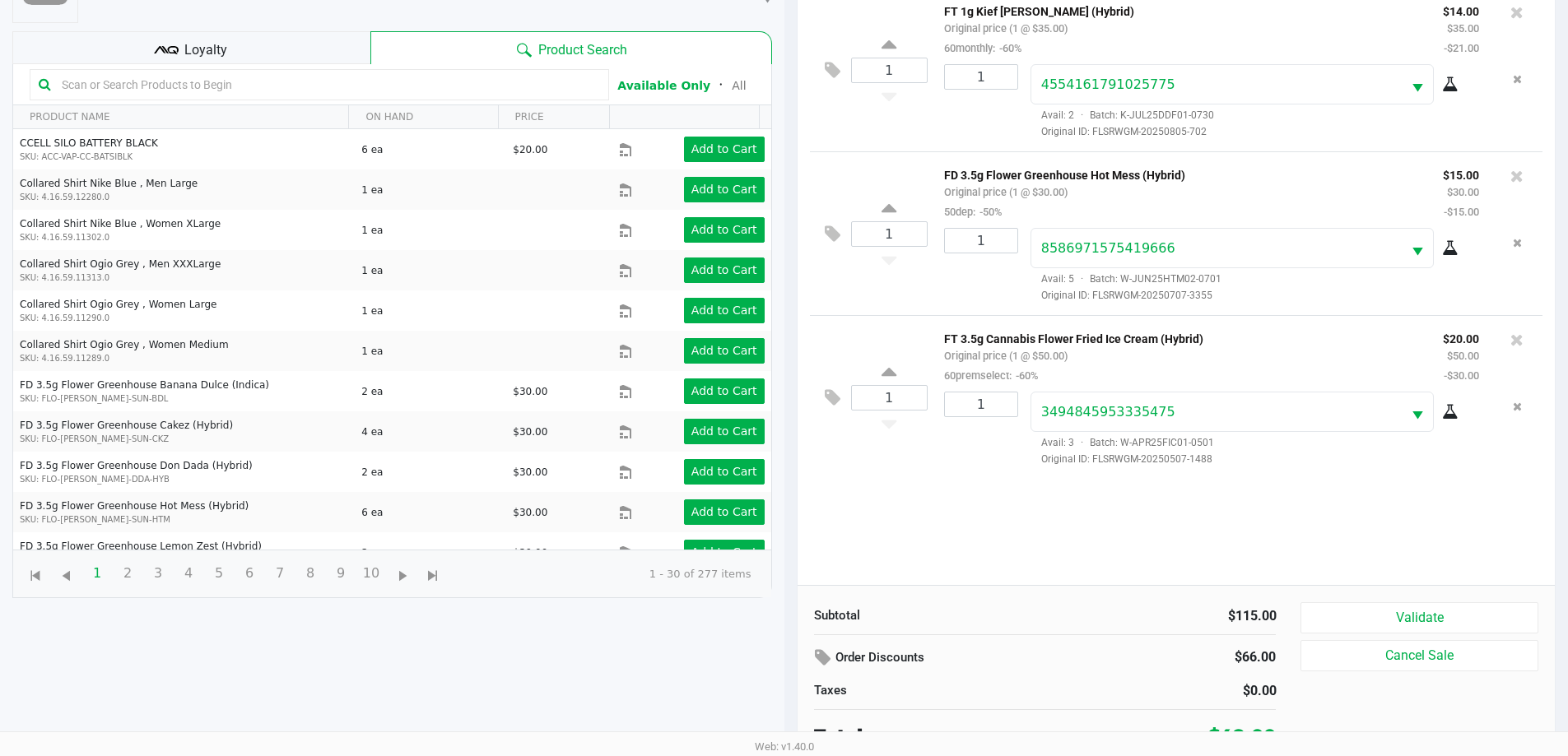
scroll to position [177, 0]
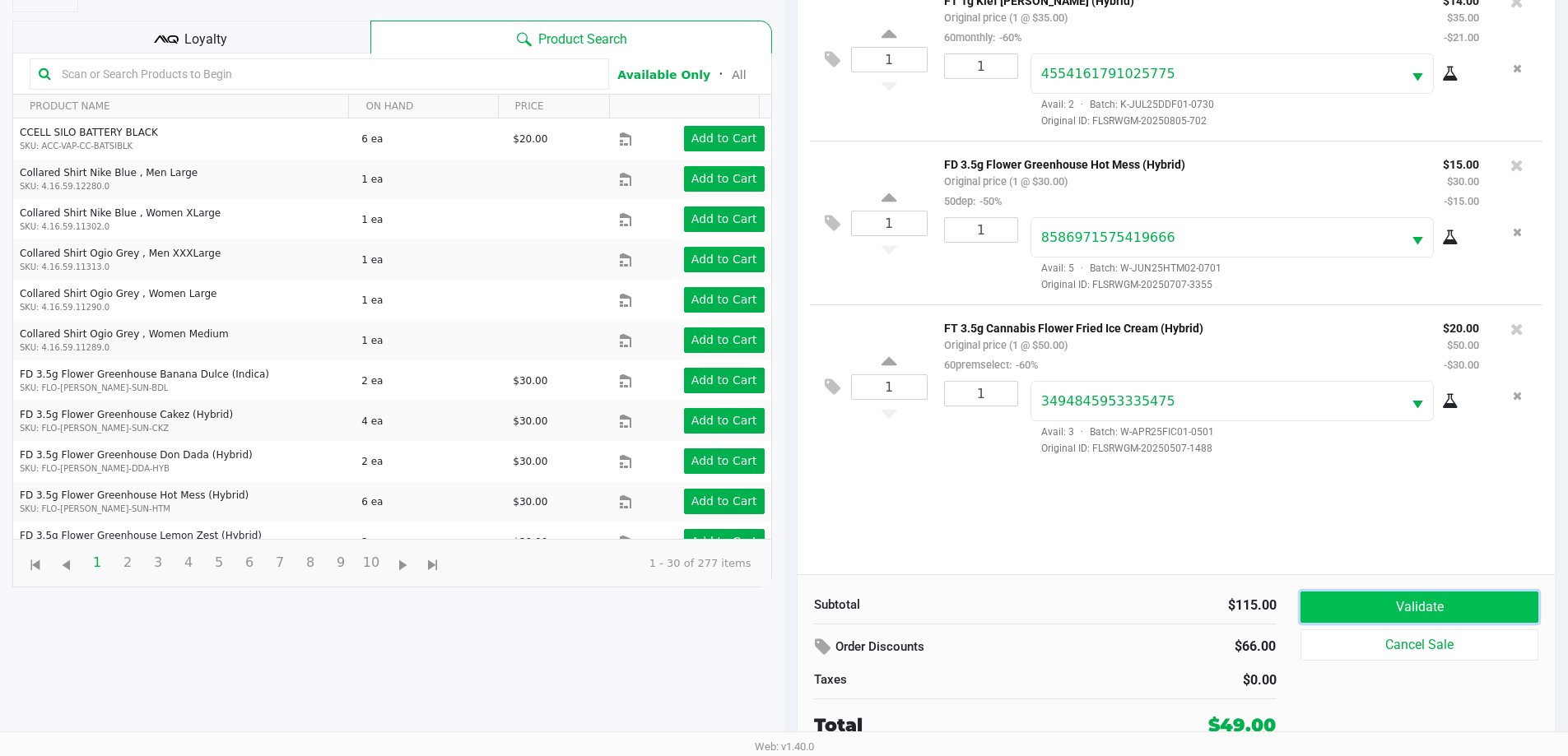
click at [1472, 602] on button "Validate" at bounding box center [1419, 608] width 237 height 32
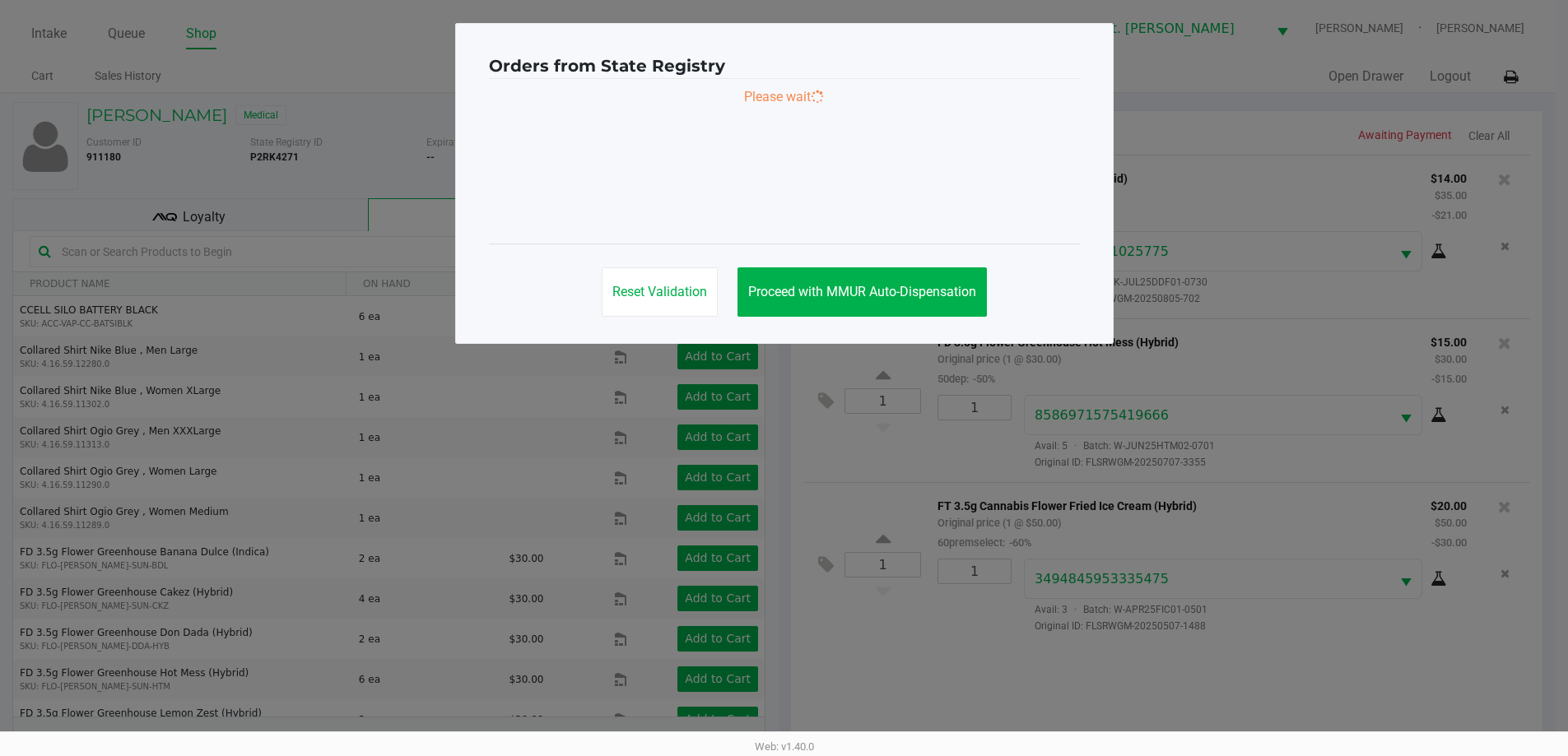
scroll to position [0, 0]
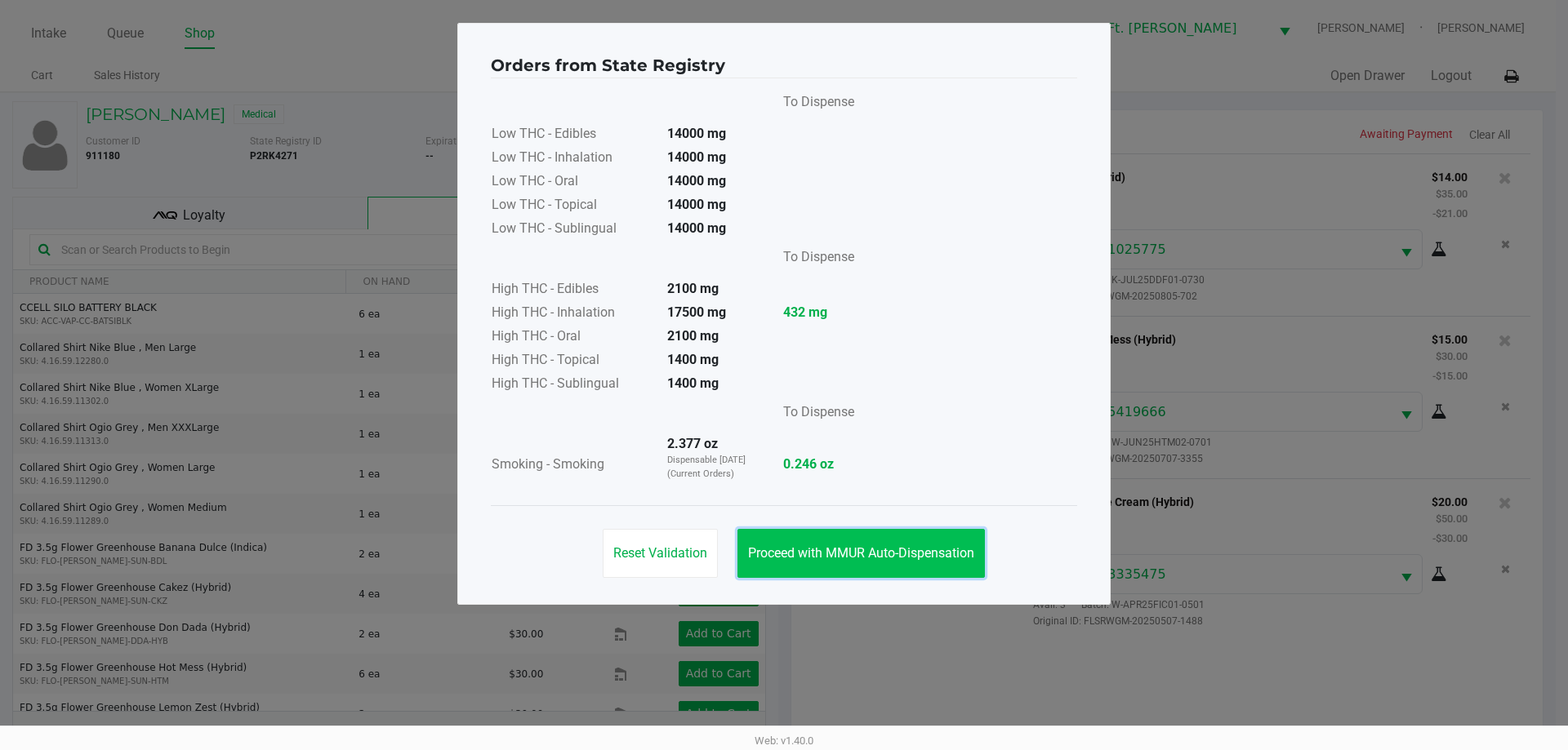
click at [822, 537] on button "Proceed with MMUR Auto-Dispensation" at bounding box center [861, 554] width 247 height 49
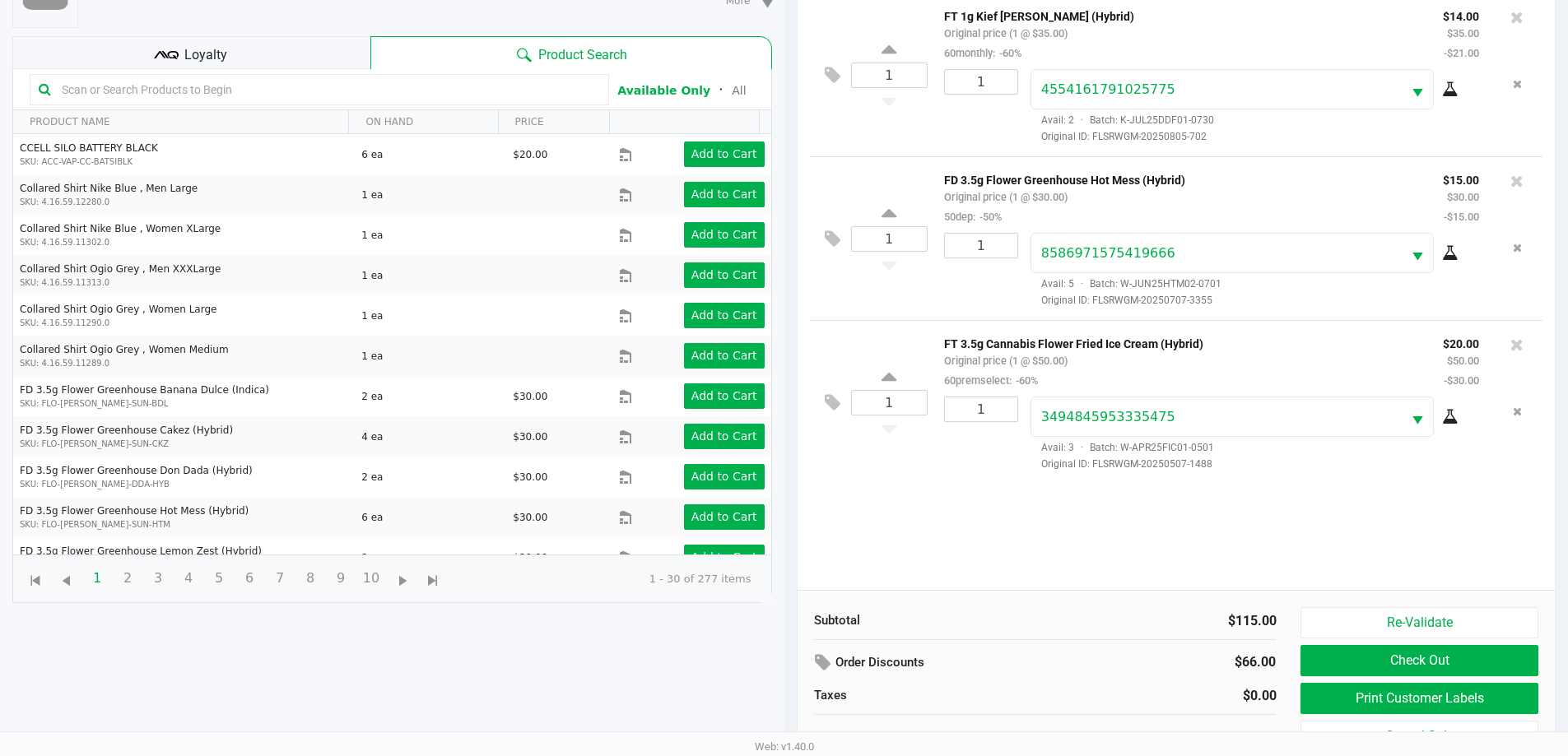
scroll to position [177, 0]
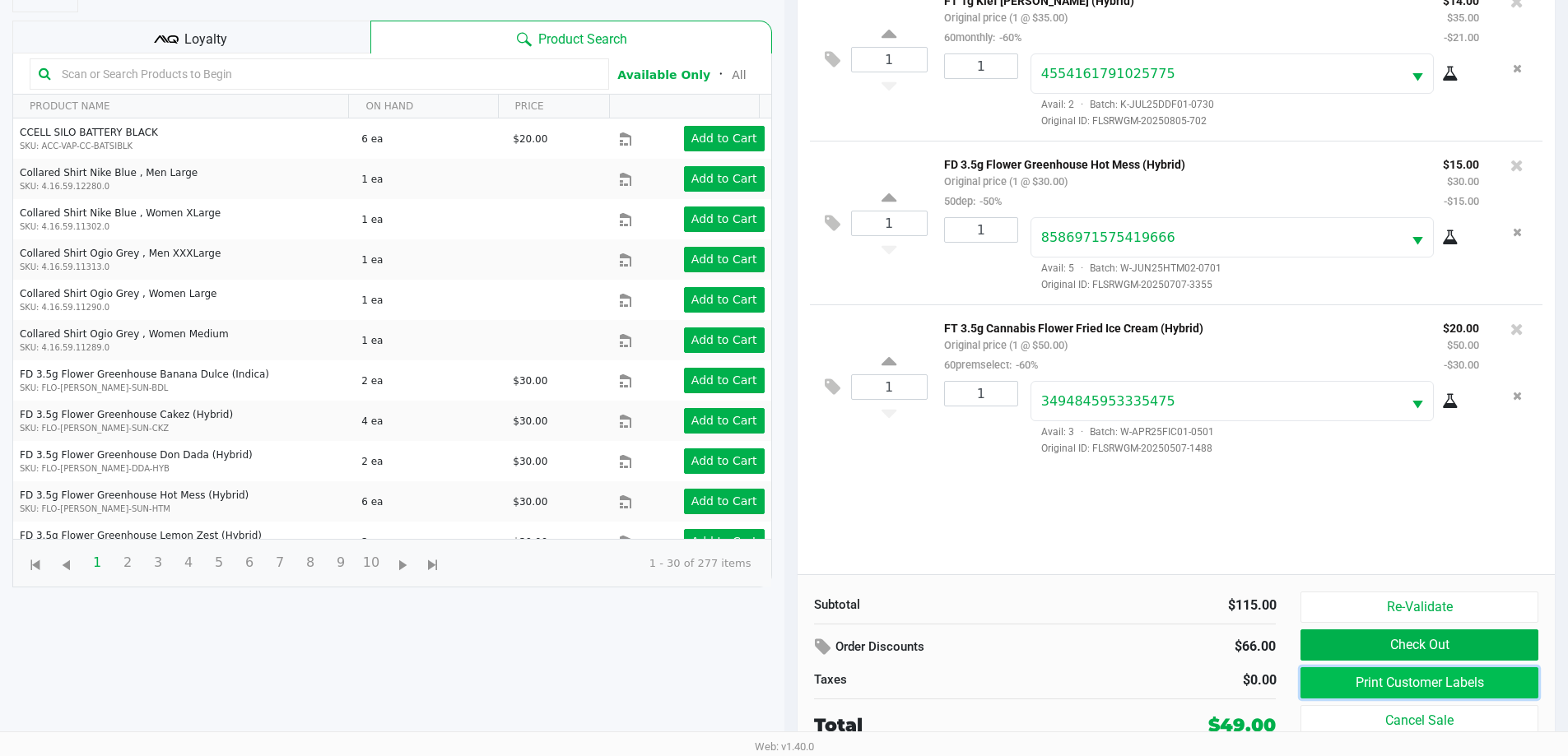
click at [1394, 684] on button "Print Customer Labels" at bounding box center [1419, 683] width 237 height 32
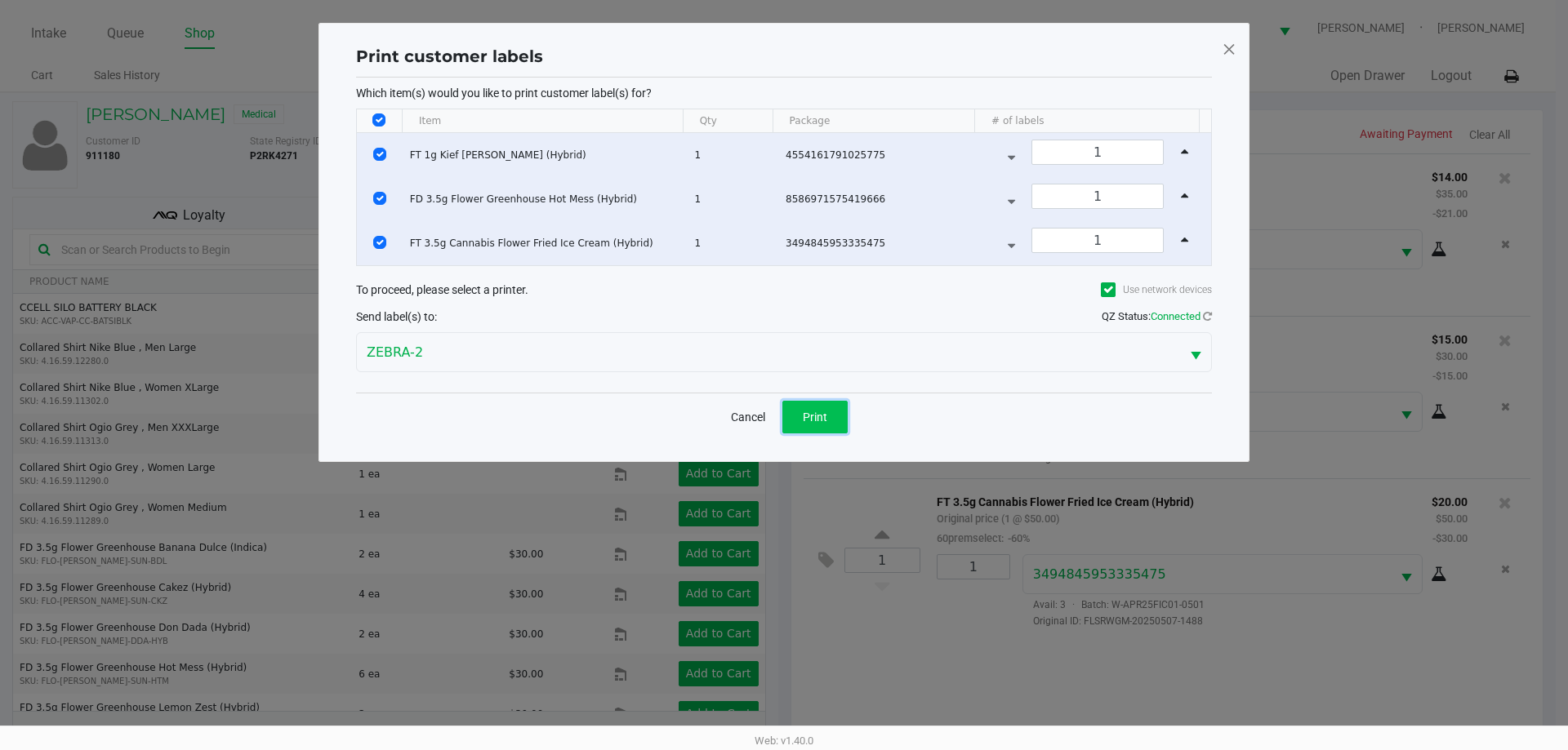
click at [809, 415] on span "Print" at bounding box center [814, 416] width 25 height 13
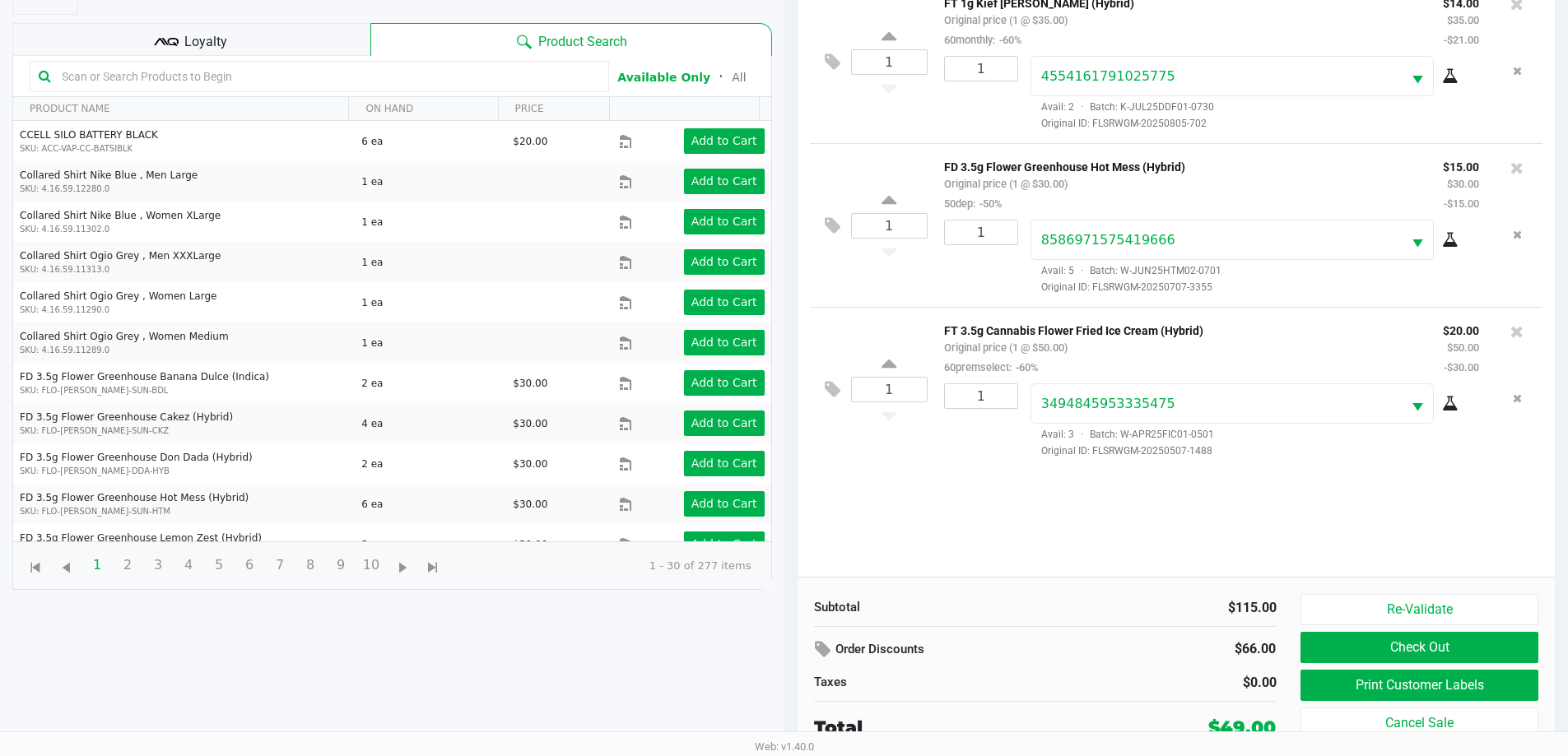
scroll to position [177, 0]
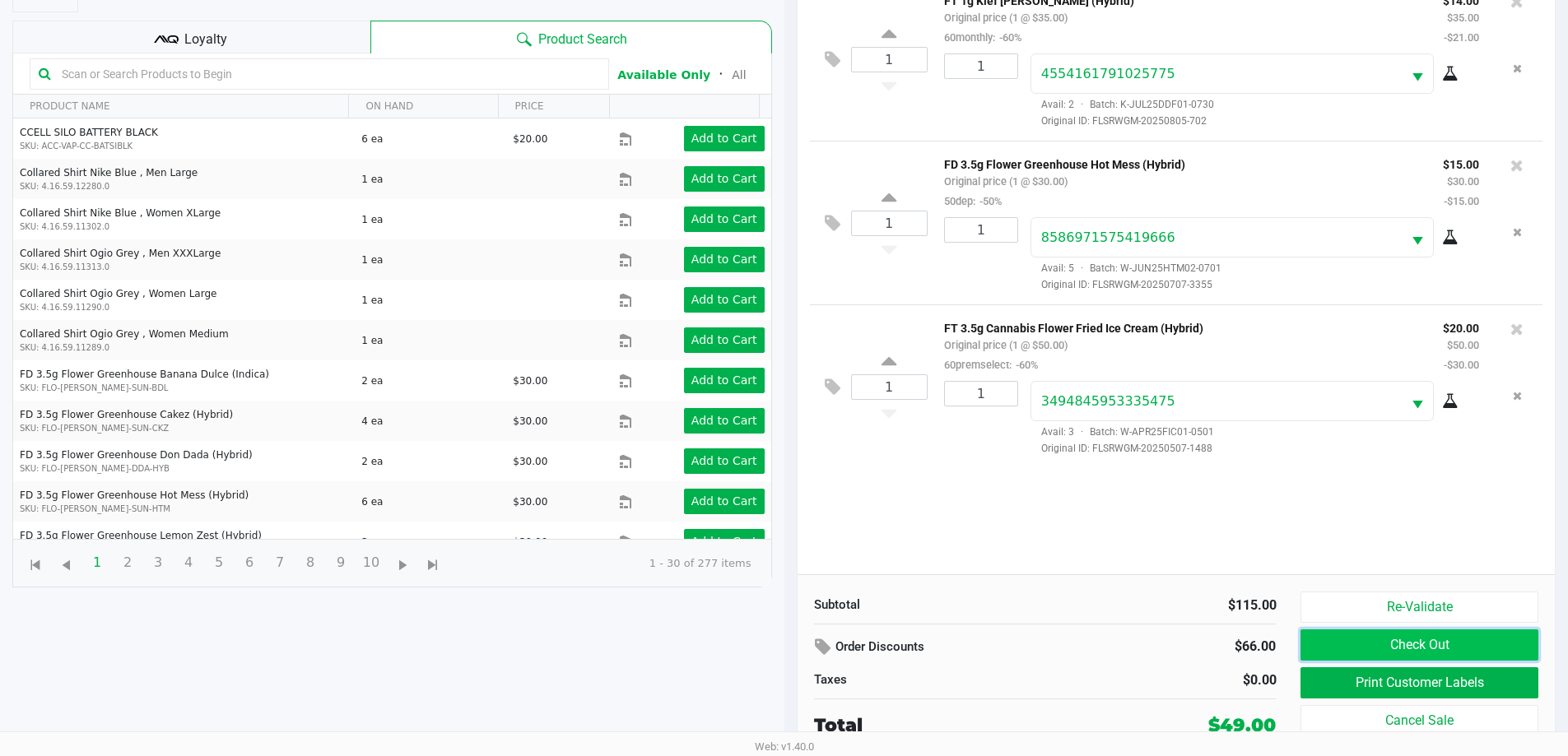
click at [1478, 644] on button "Check Out" at bounding box center [1419, 645] width 237 height 32
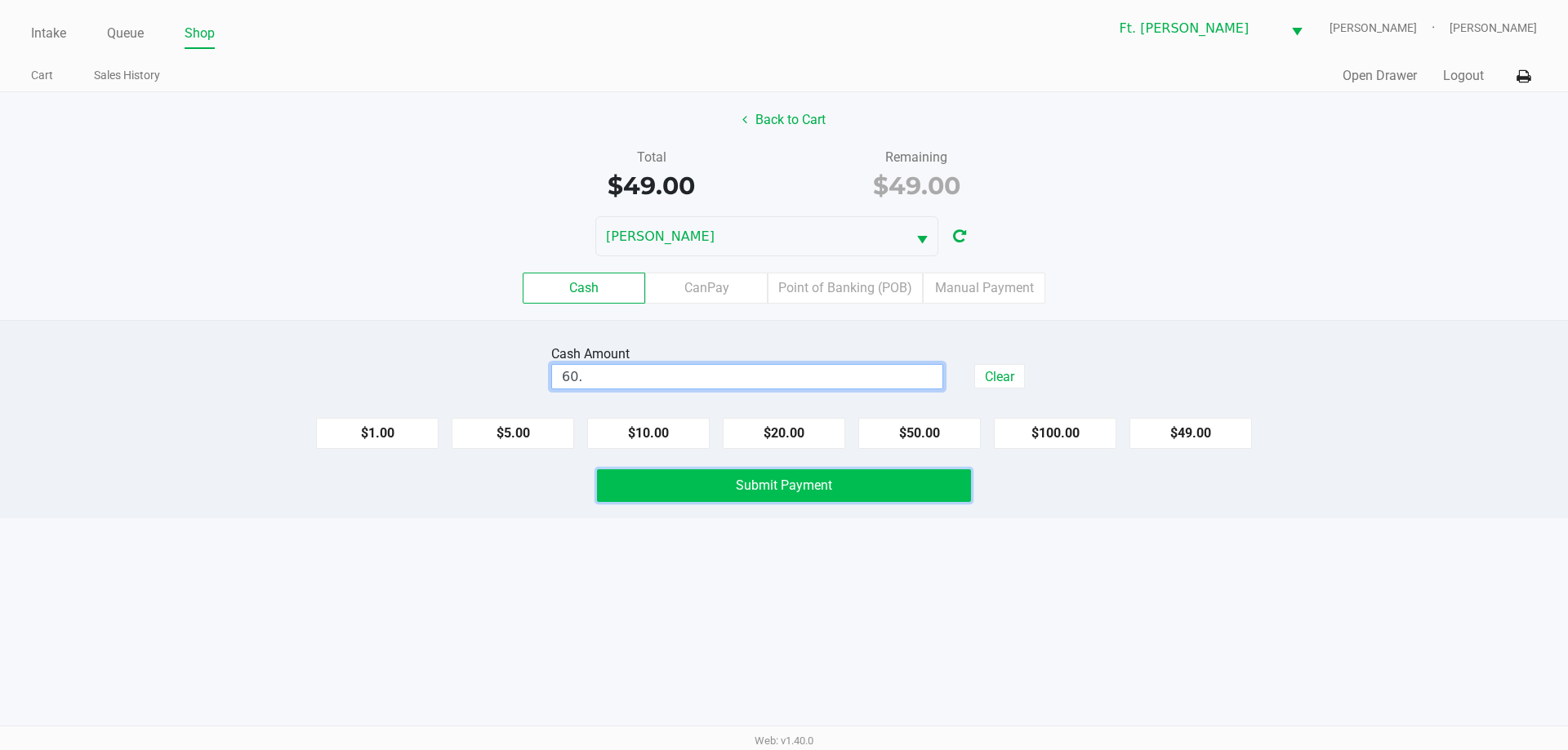
type input "$60.00"
click at [808, 477] on button "Submit Payment" at bounding box center [784, 486] width 374 height 33
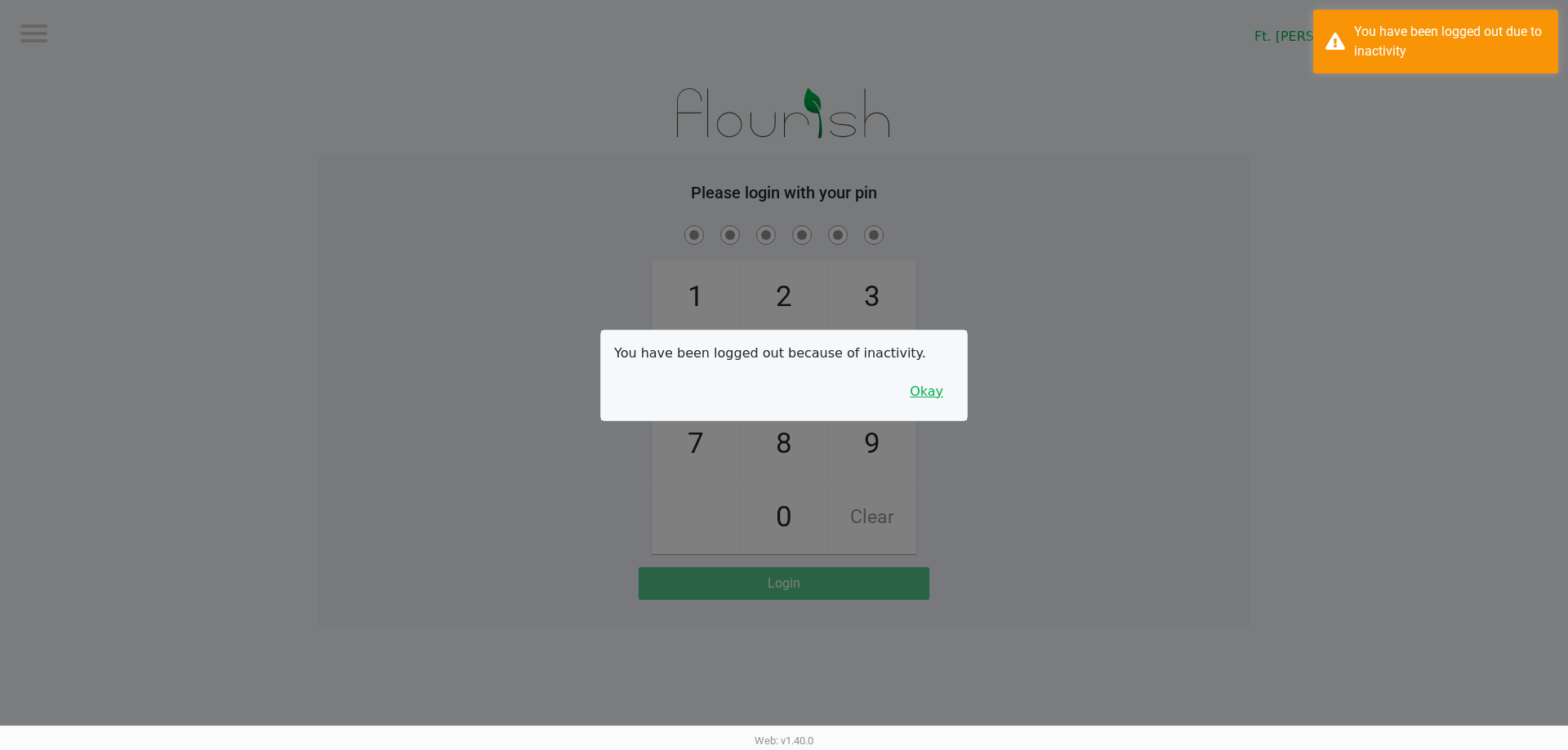
click at [929, 394] on button "Okay" at bounding box center [926, 392] width 55 height 31
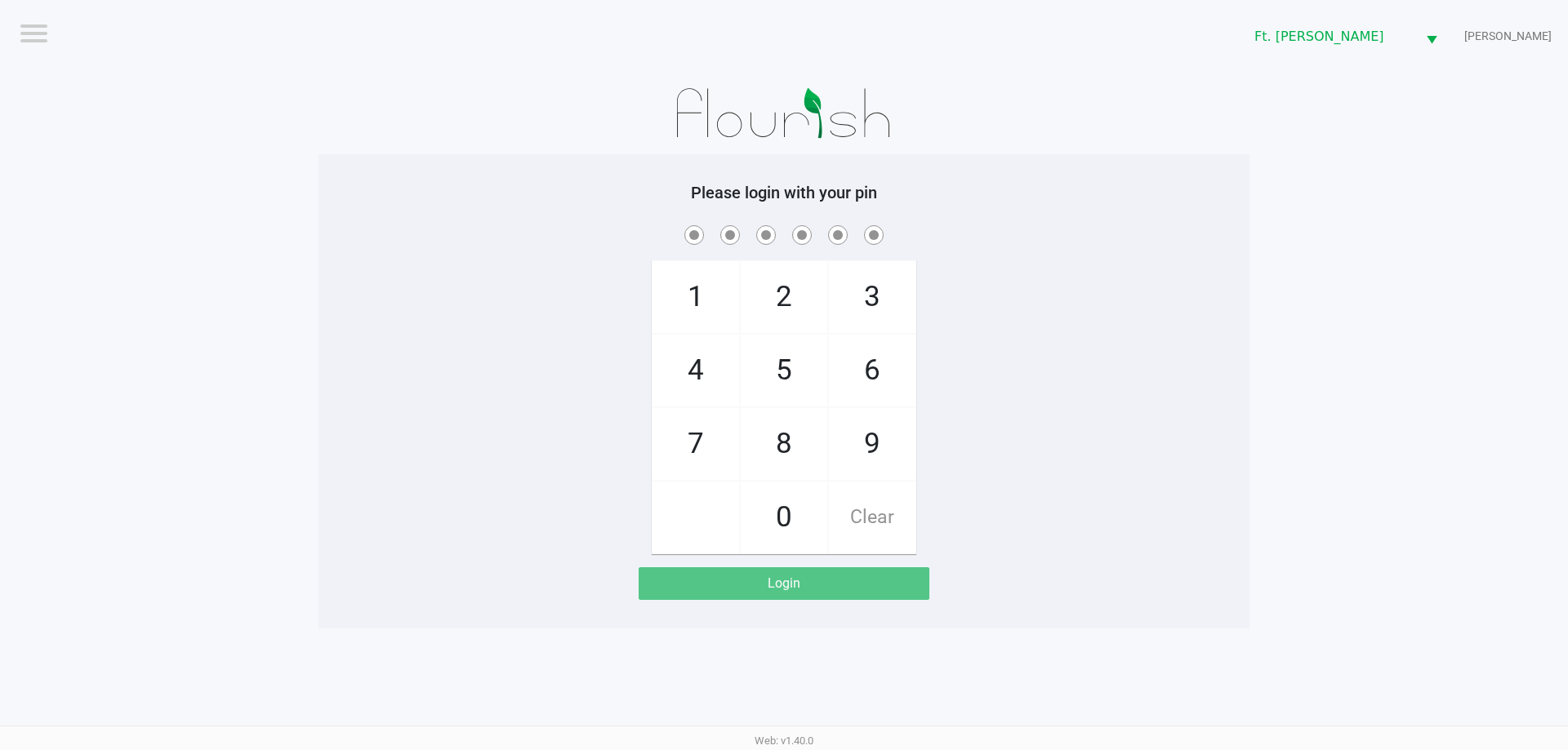
click at [702, 444] on span "7" at bounding box center [696, 444] width 86 height 72
checkbox input "true"
click at [770, 368] on span "5" at bounding box center [784, 370] width 86 height 72
checkbox input "true"
click at [894, 367] on span "6" at bounding box center [872, 370] width 86 height 72
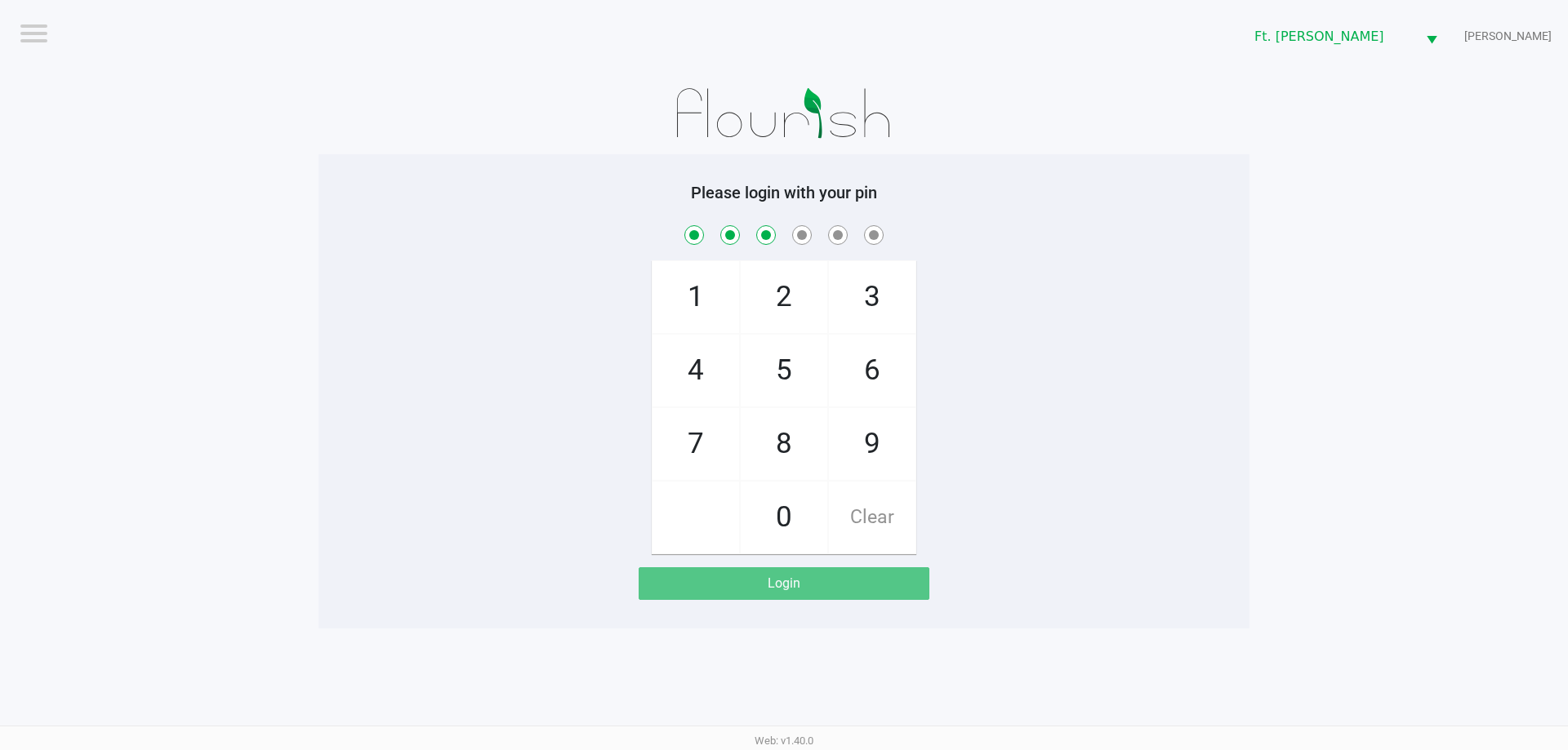
checkbox input "true"
click at [894, 367] on span "6" at bounding box center [872, 370] width 86 height 72
checkbox input "true"
click at [709, 382] on span "4" at bounding box center [696, 370] width 86 height 72
checkbox input "true"
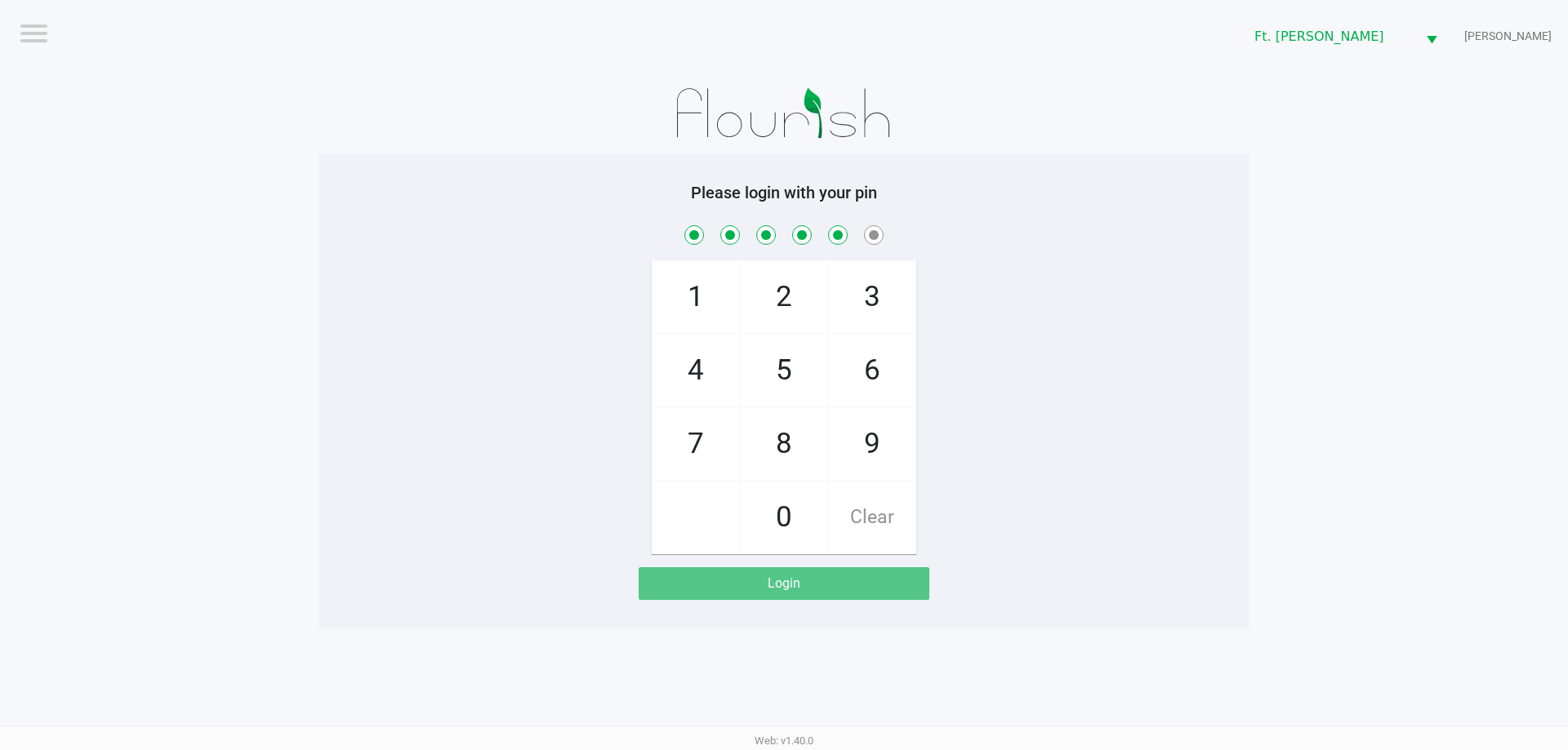
click at [904, 303] on span "3" at bounding box center [872, 297] width 86 height 72
checkbox input "true"
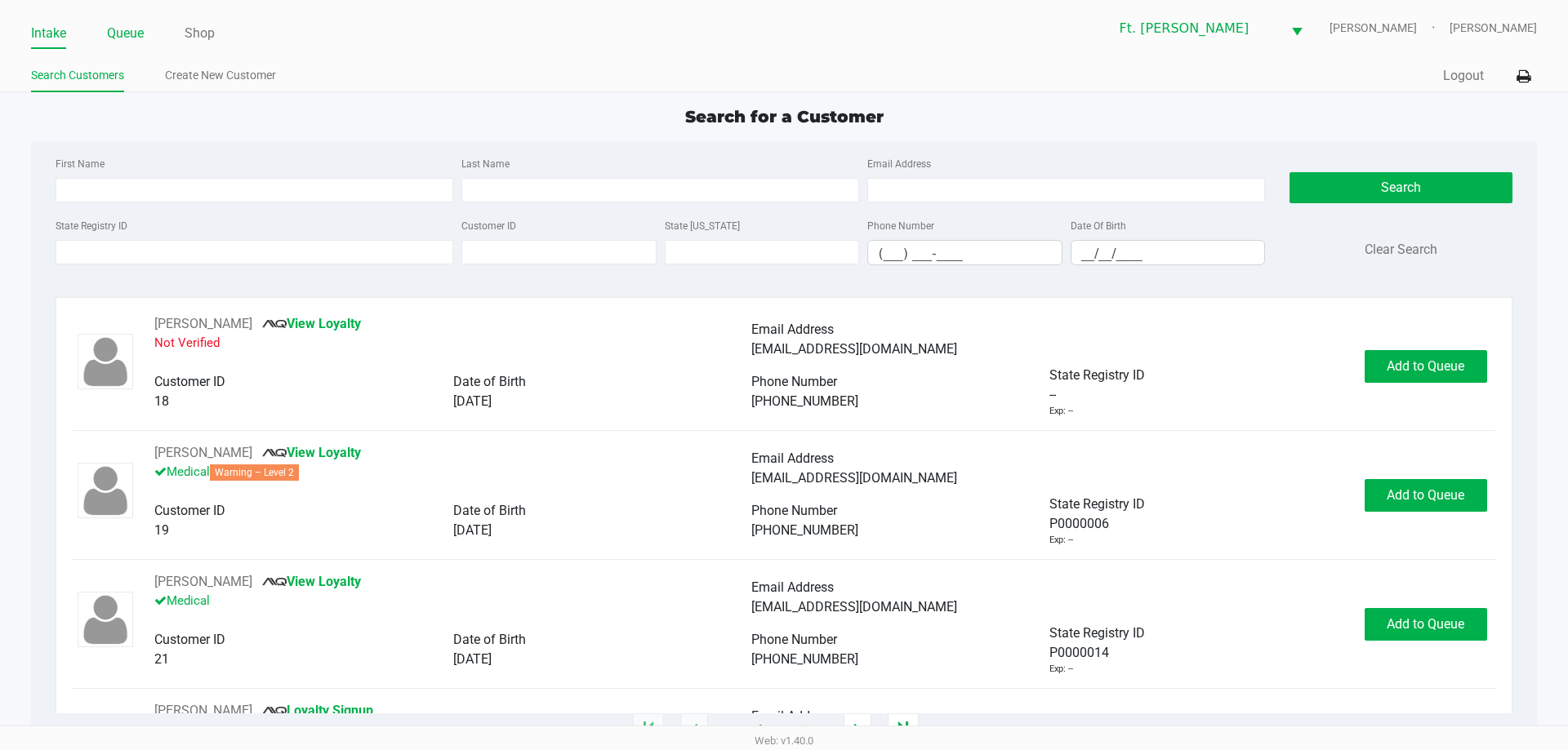
click at [134, 35] on link "Queue" at bounding box center [124, 33] width 36 height 23
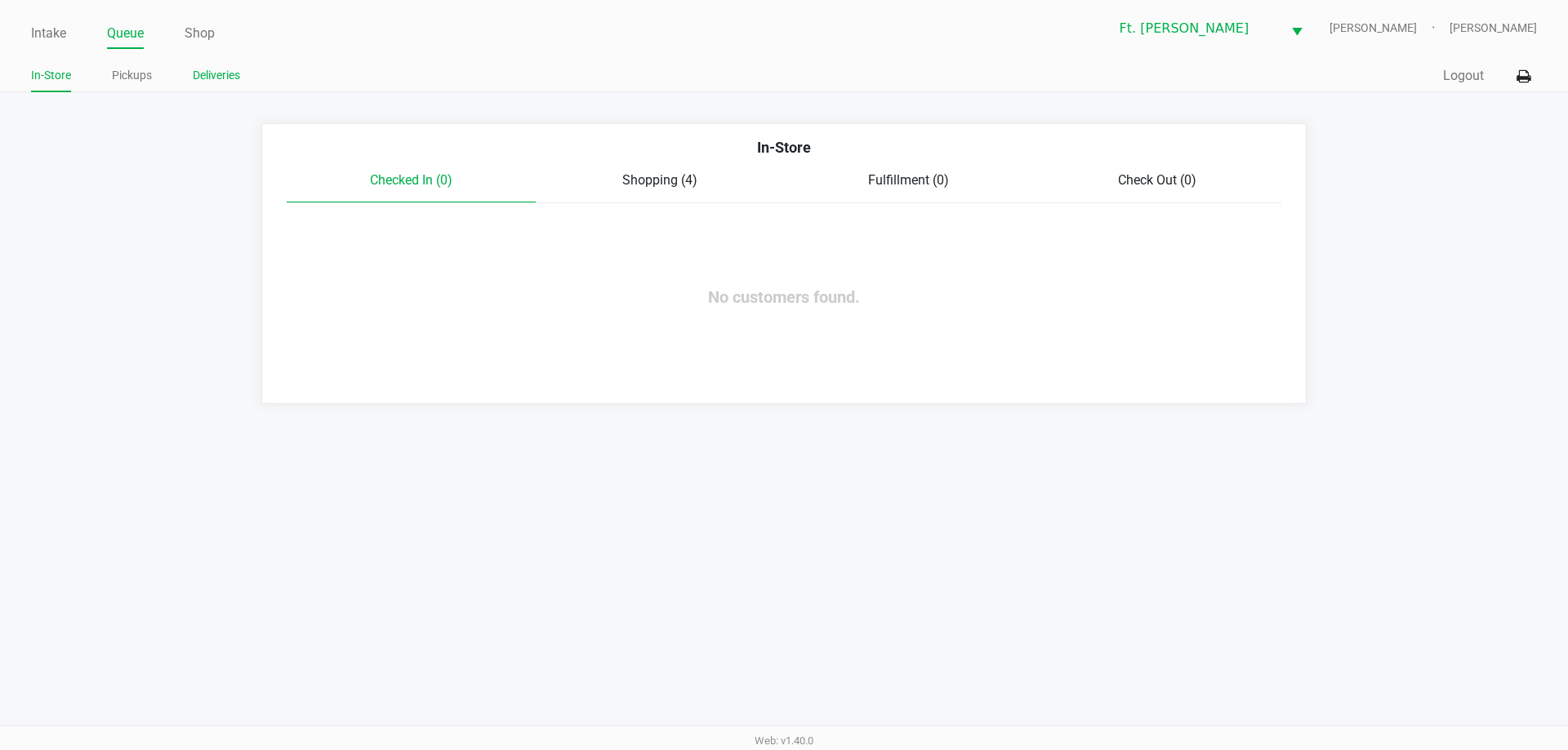
click at [196, 74] on link "Deliveries" at bounding box center [217, 75] width 47 height 20
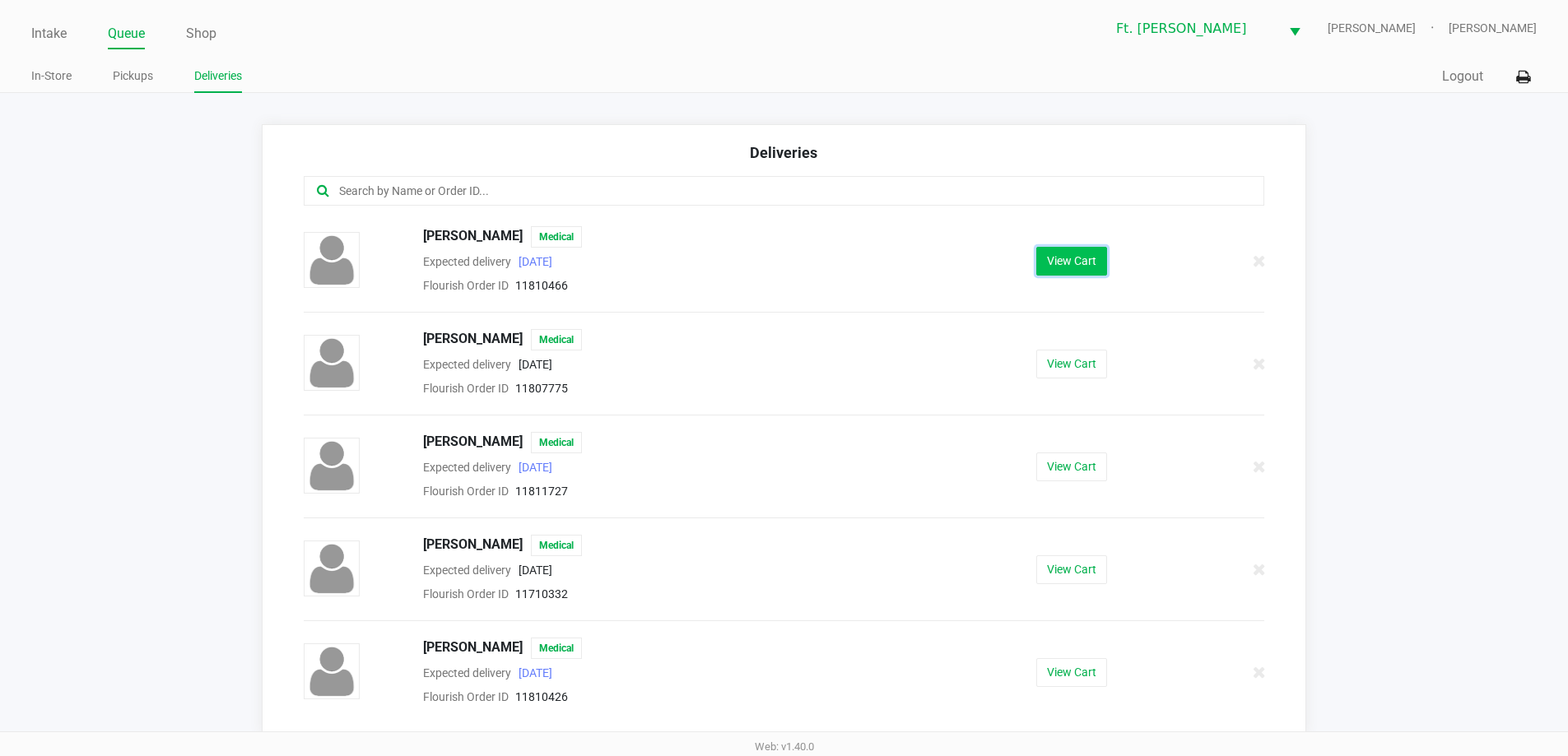
click at [1070, 264] on button "View Cart" at bounding box center [1071, 261] width 71 height 29
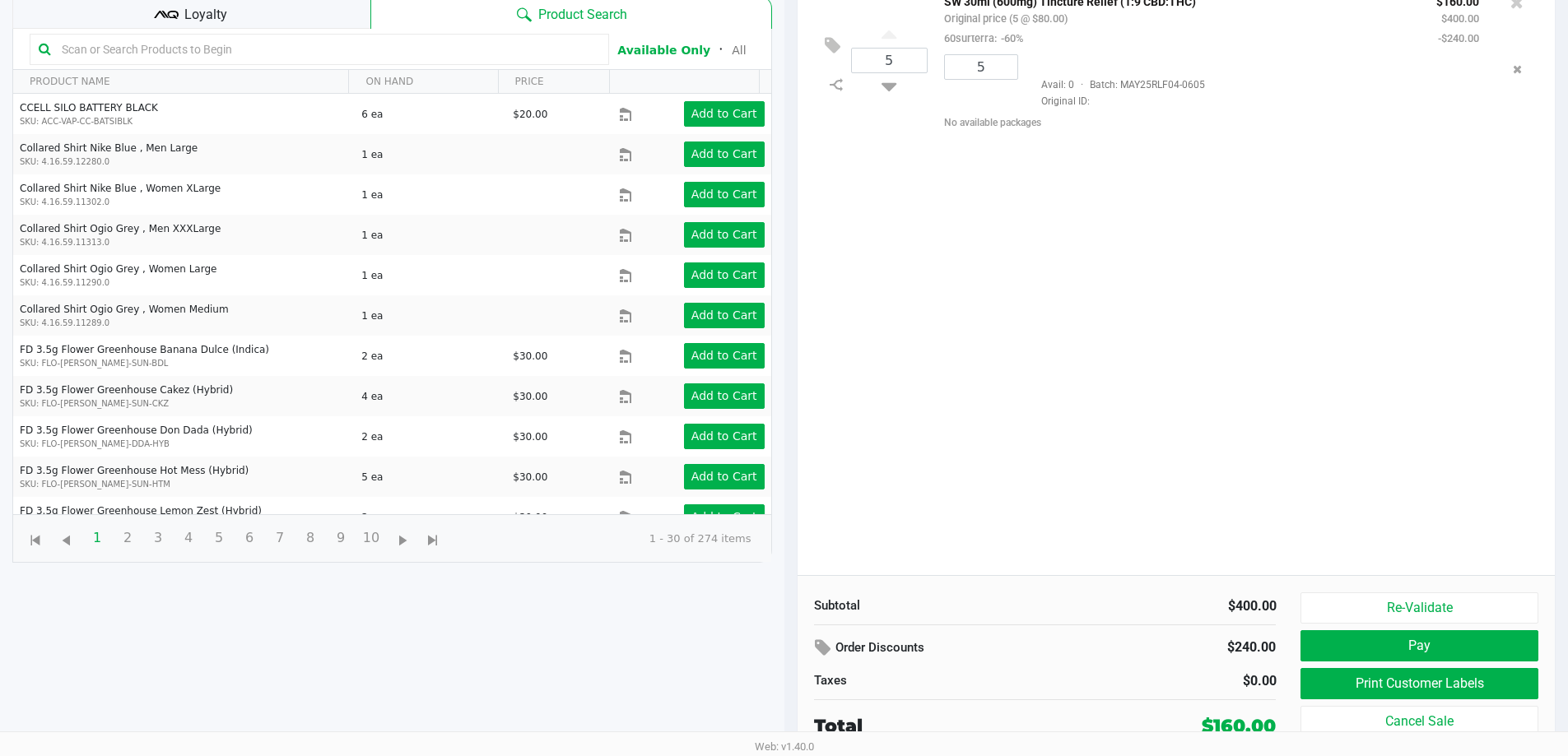
scroll to position [177, 0]
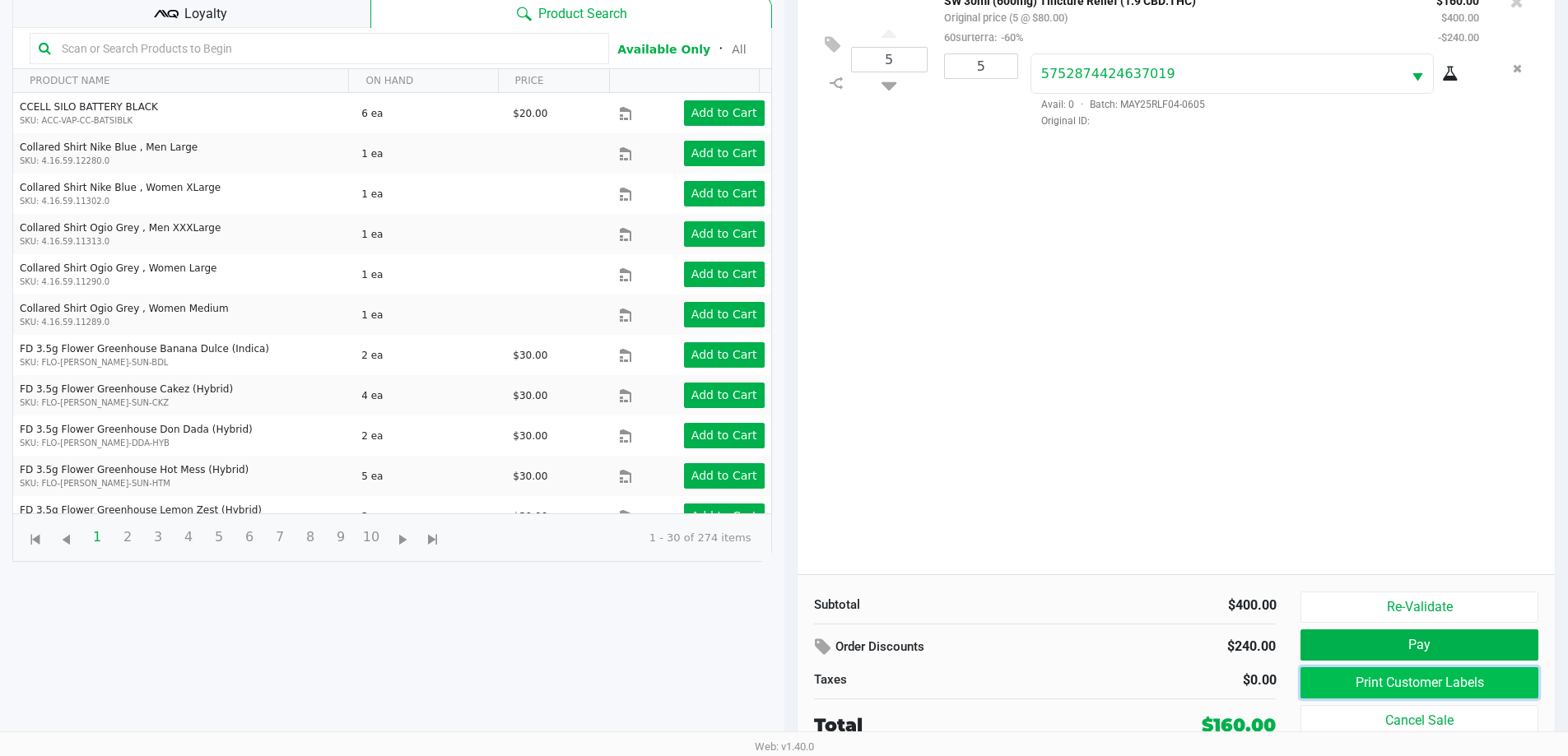
click at [1440, 679] on button "Print Customer Labels" at bounding box center [1419, 683] width 237 height 32
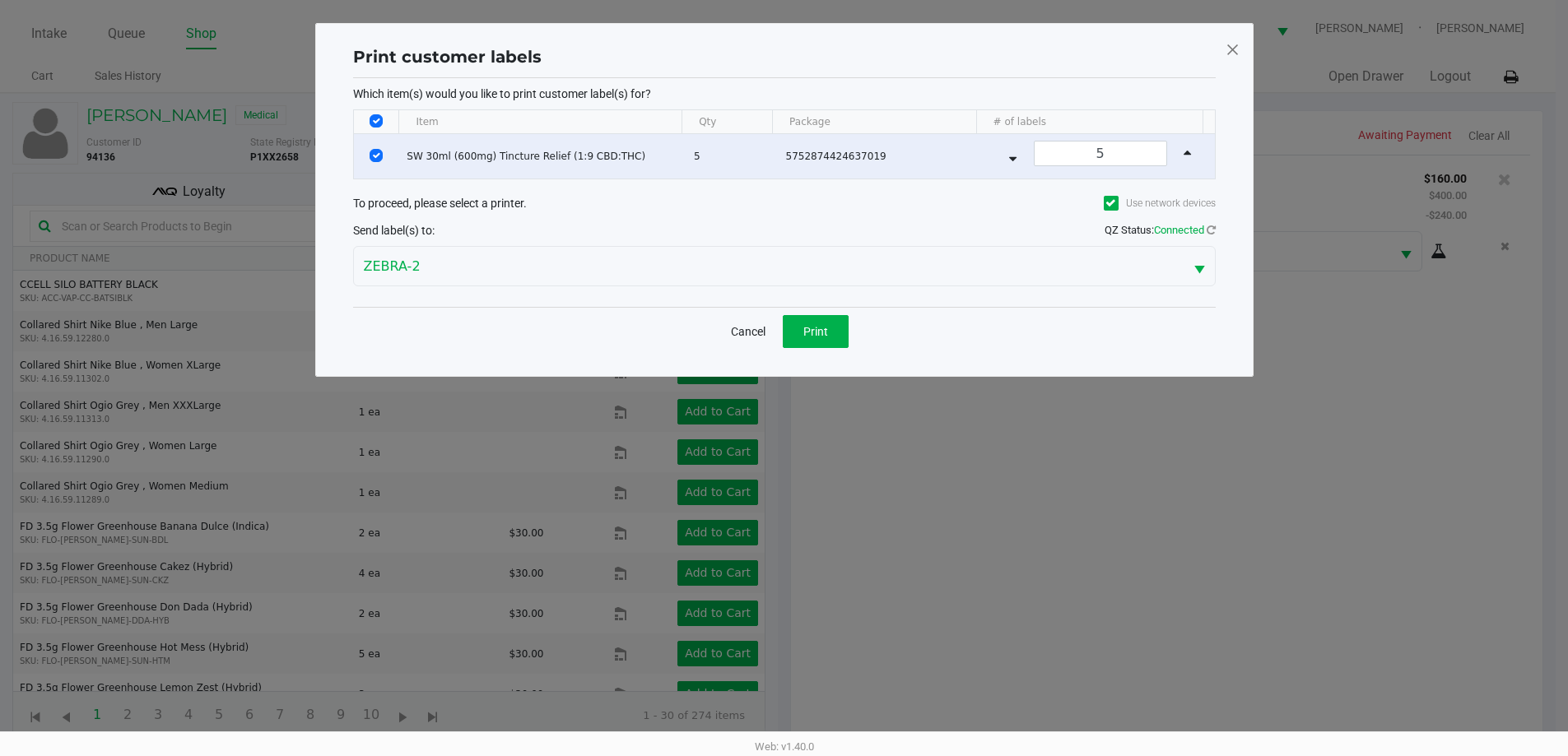
scroll to position [0, 0]
click at [838, 336] on button "Print" at bounding box center [821, 331] width 66 height 33
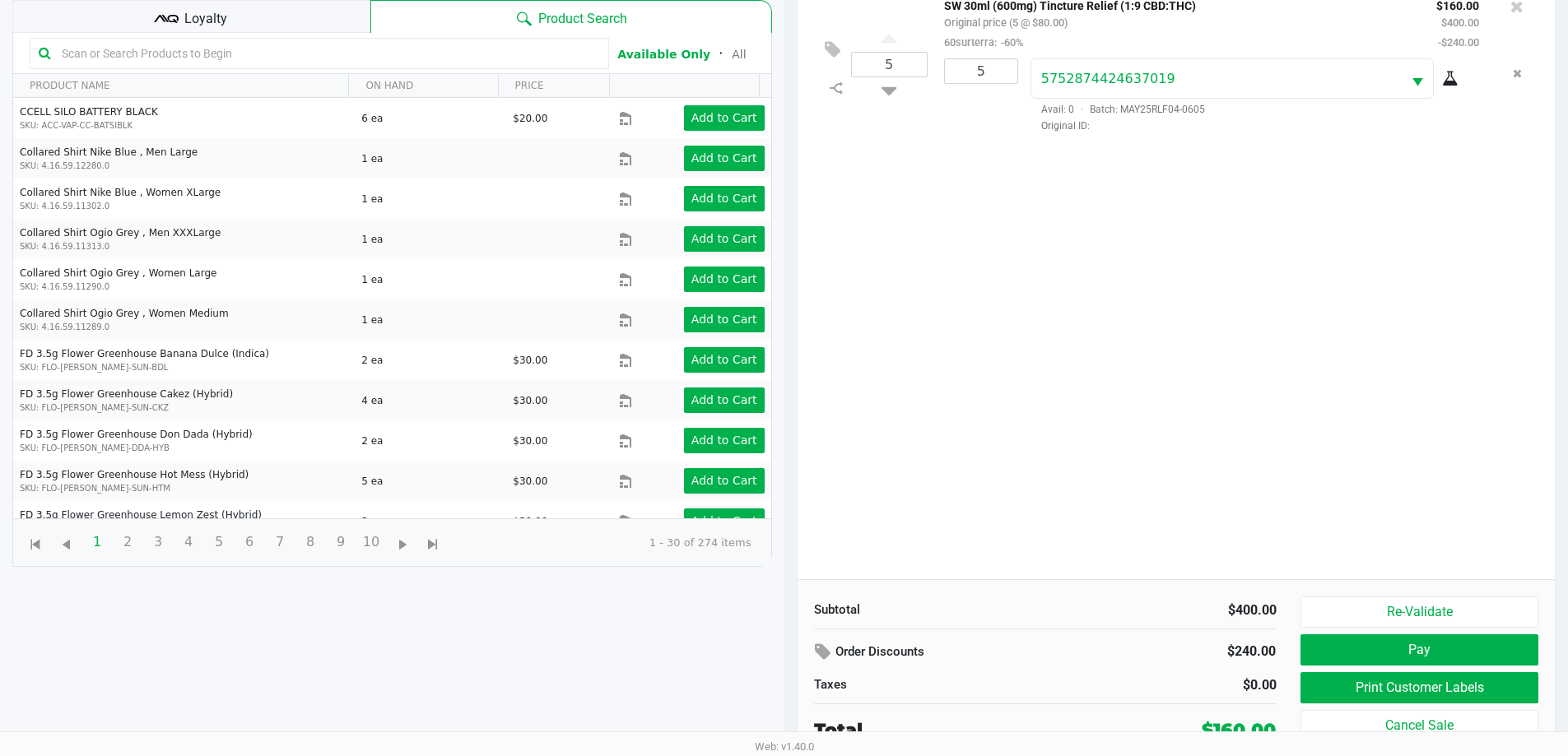
scroll to position [177, 0]
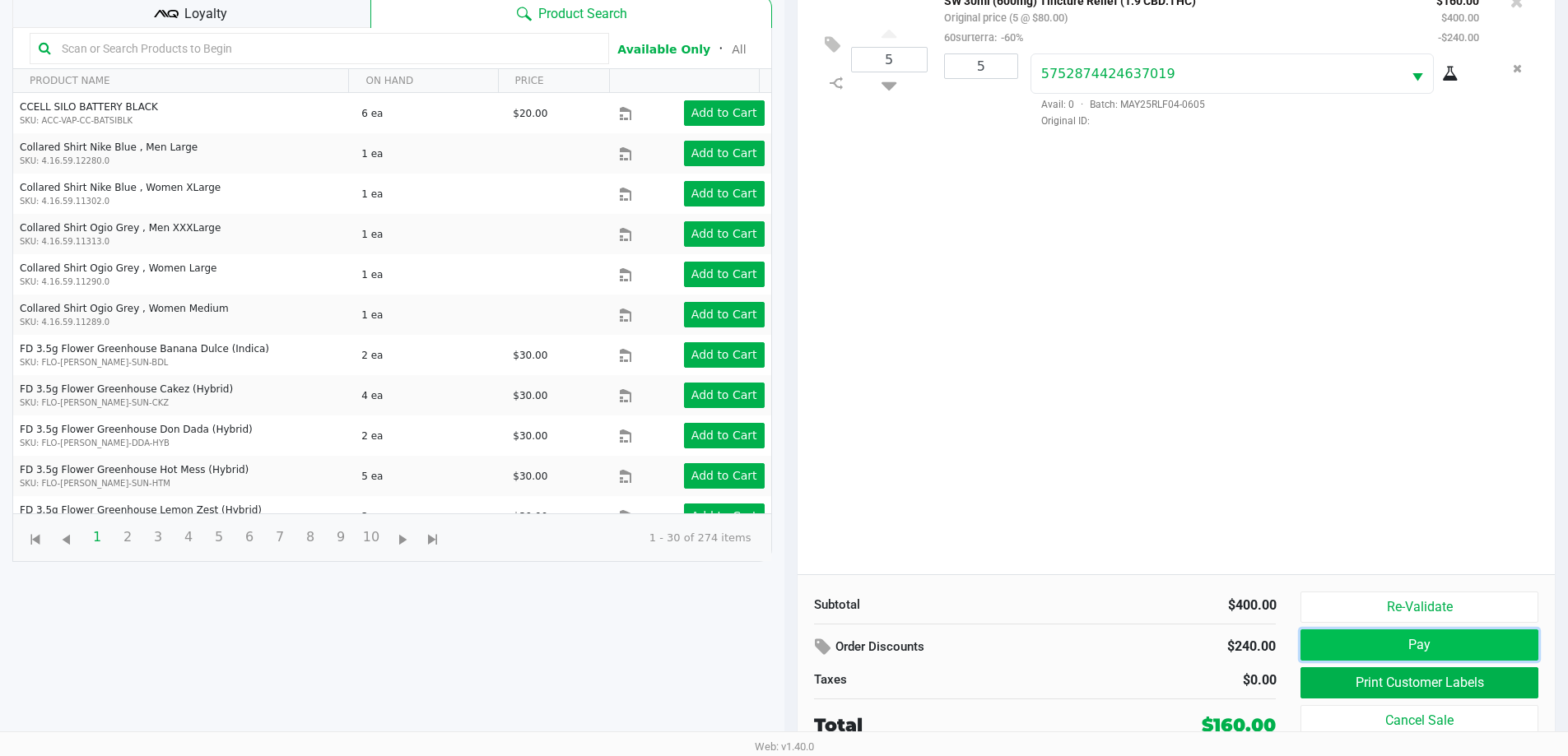
click at [1452, 633] on button "Pay" at bounding box center [1419, 645] width 237 height 32
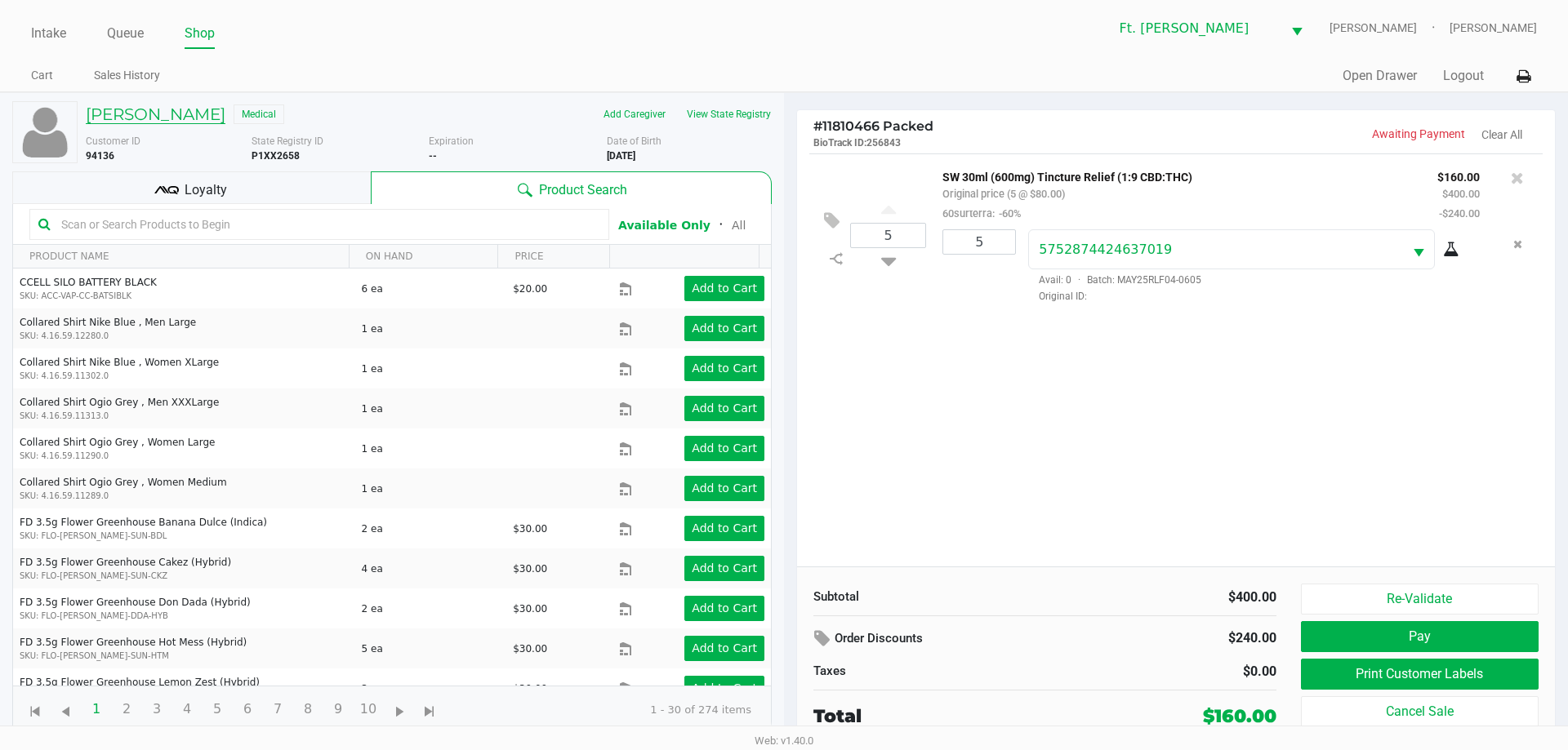
click at [139, 116] on h5 "Don Harper" at bounding box center [155, 113] width 140 height 19
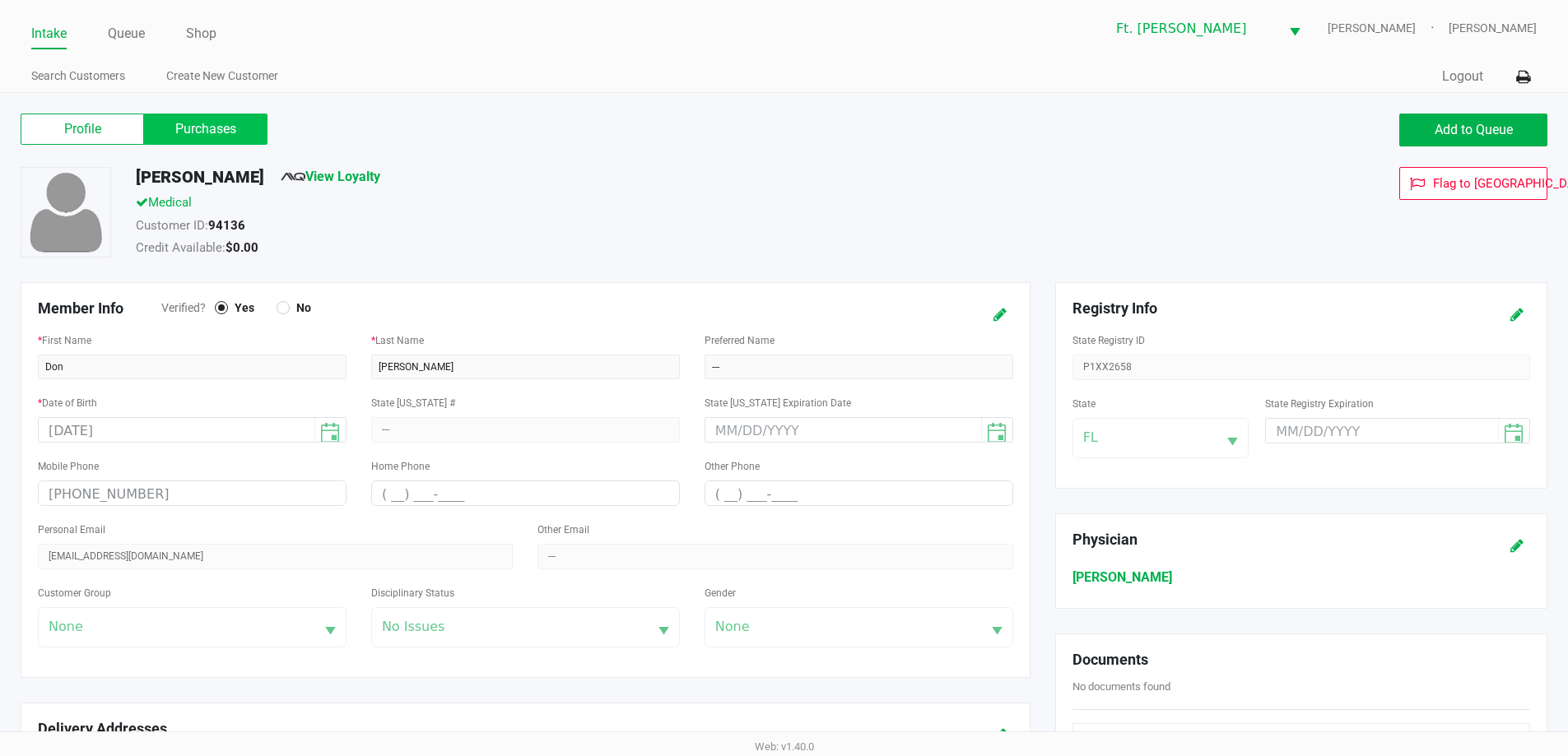
click at [210, 118] on label "Purchases" at bounding box center [206, 129] width 124 height 32
click at [0, 0] on 1 "Purchases" at bounding box center [0, 0] width 0 height 0
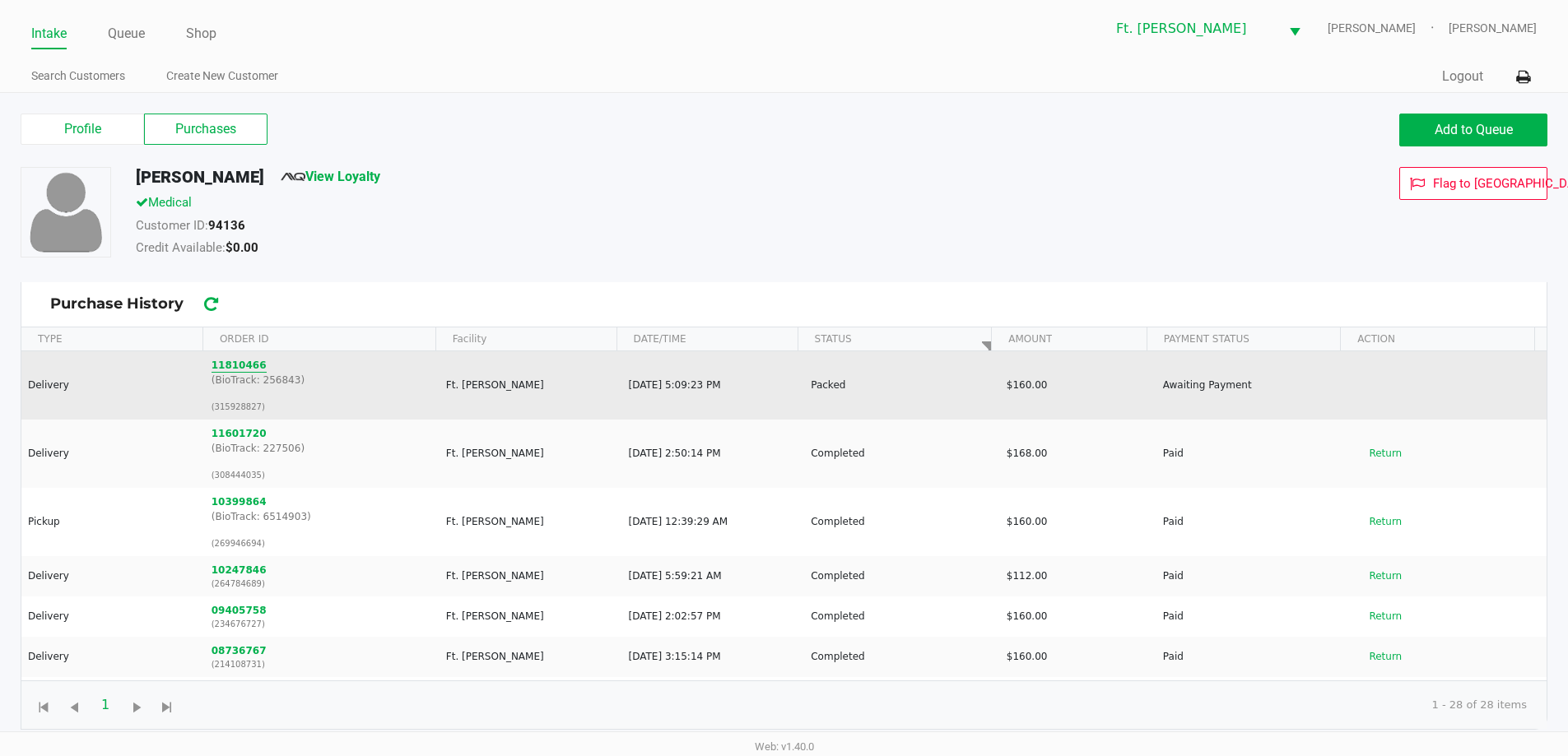
click at [253, 360] on button "11810466" at bounding box center [239, 365] width 55 height 15
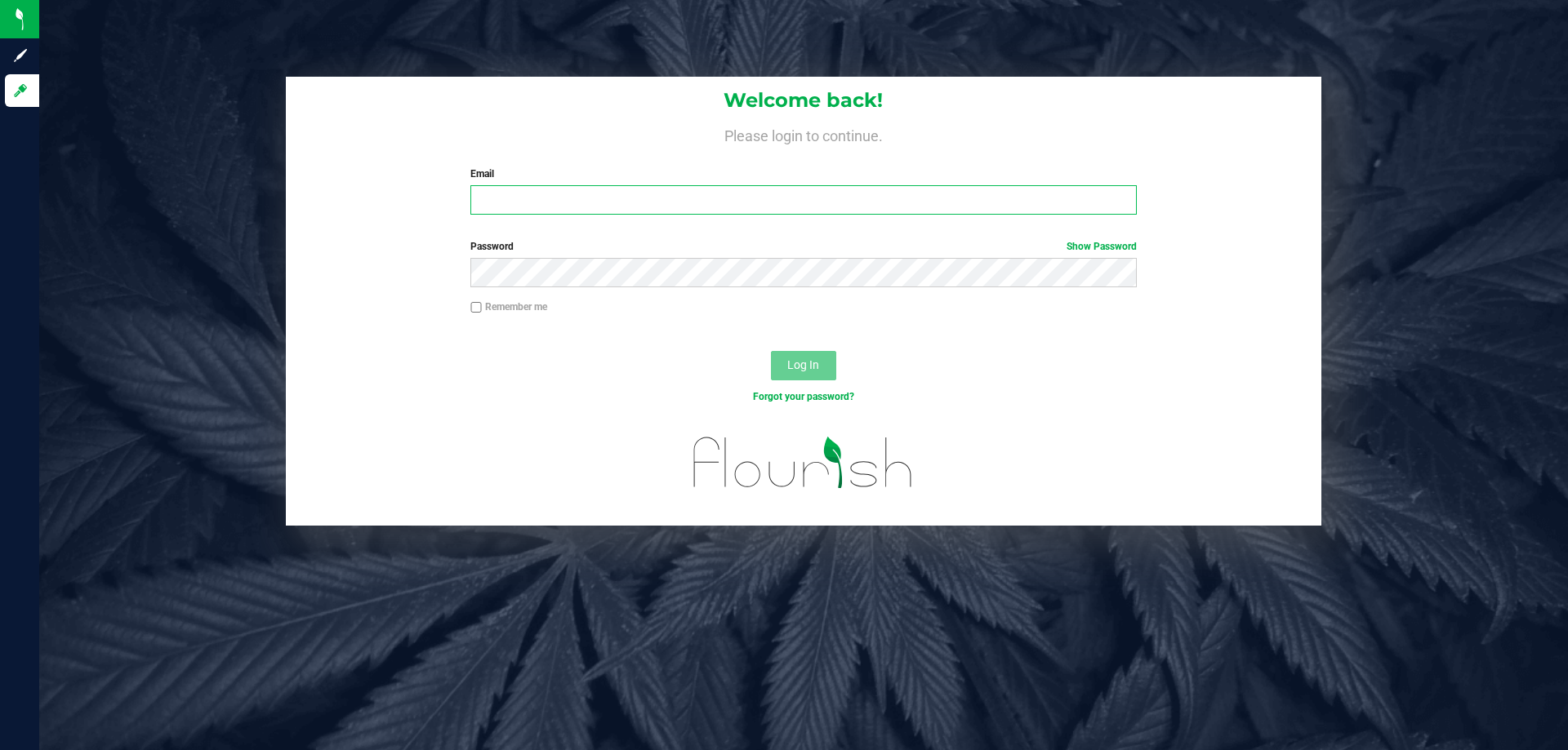
click at [647, 196] on input "Email" at bounding box center [803, 200] width 665 height 30
type input "mwiradilaga@liveparallel.com"
click at [771, 351] on button "Log In" at bounding box center [803, 366] width 65 height 30
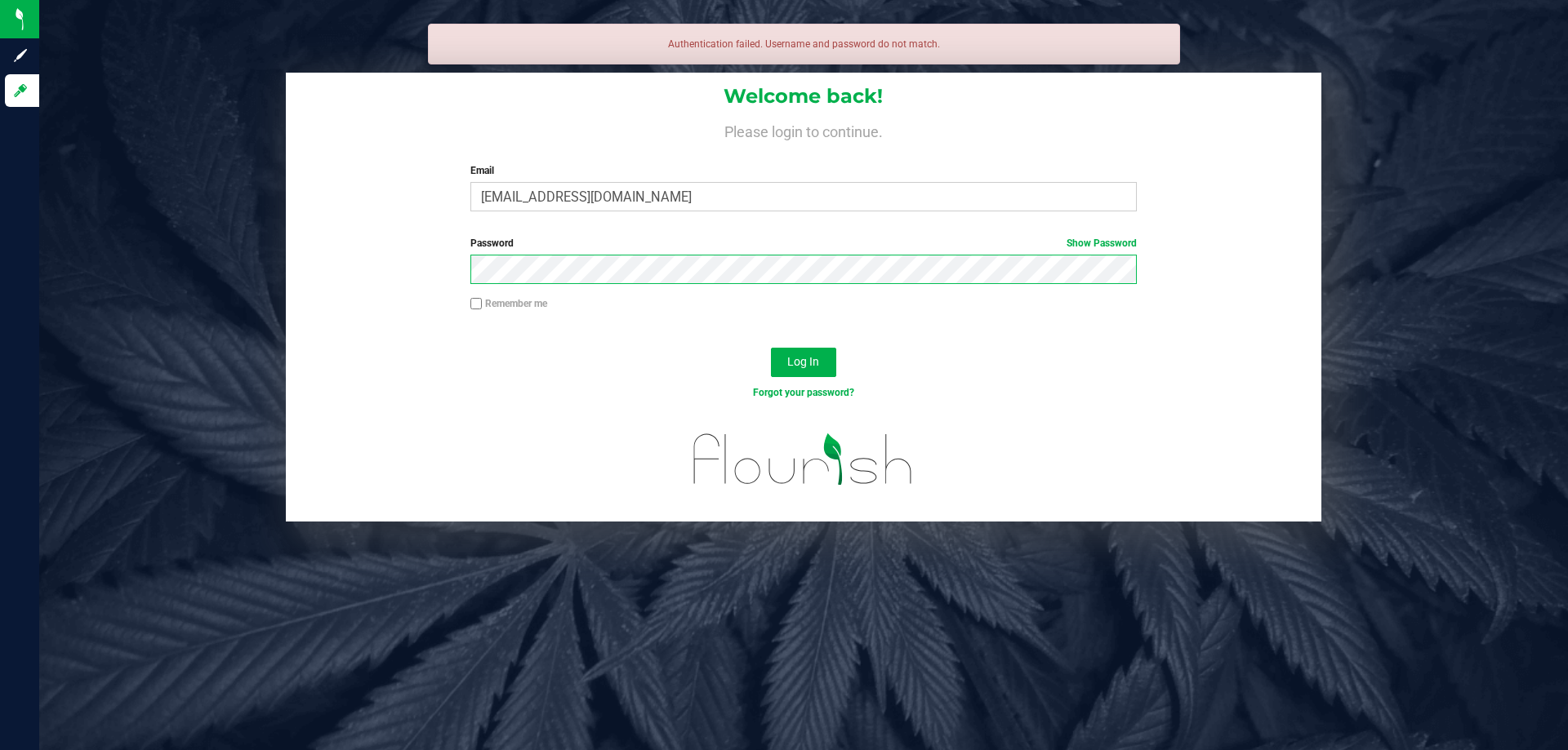
click at [771, 348] on button "Log In" at bounding box center [803, 362] width 65 height 30
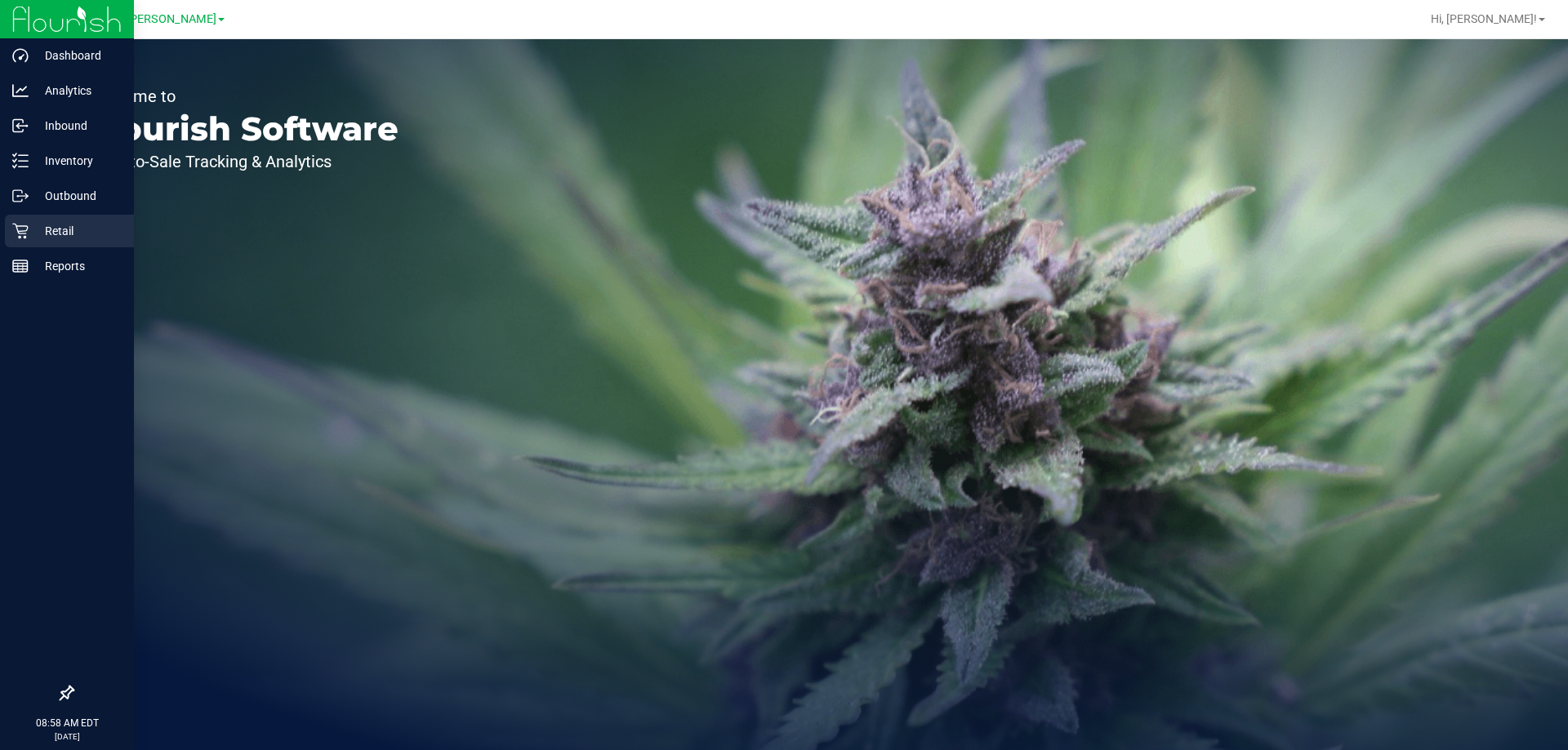
click at [67, 229] on p "Retail" at bounding box center [78, 230] width 98 height 19
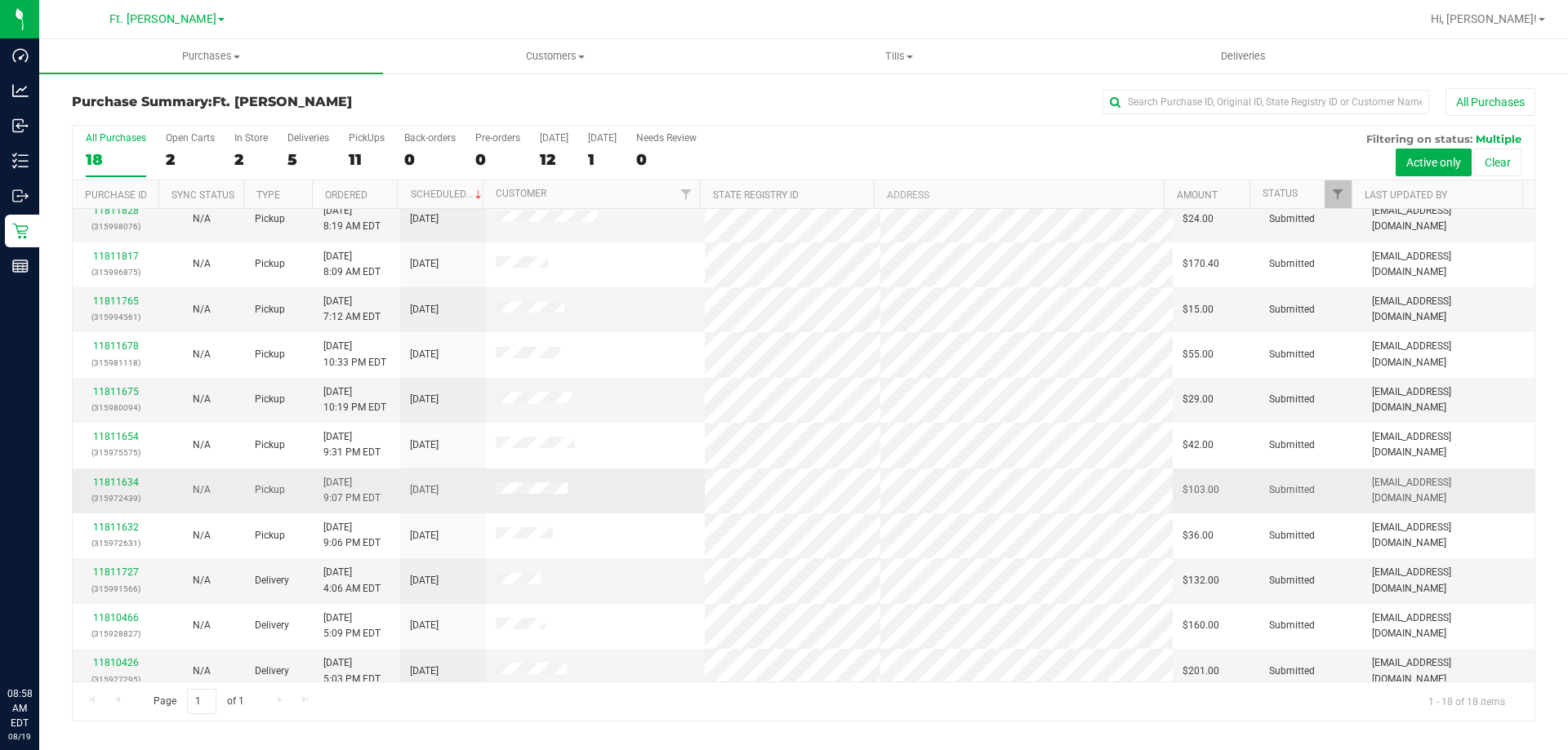
scroll to position [340, 0]
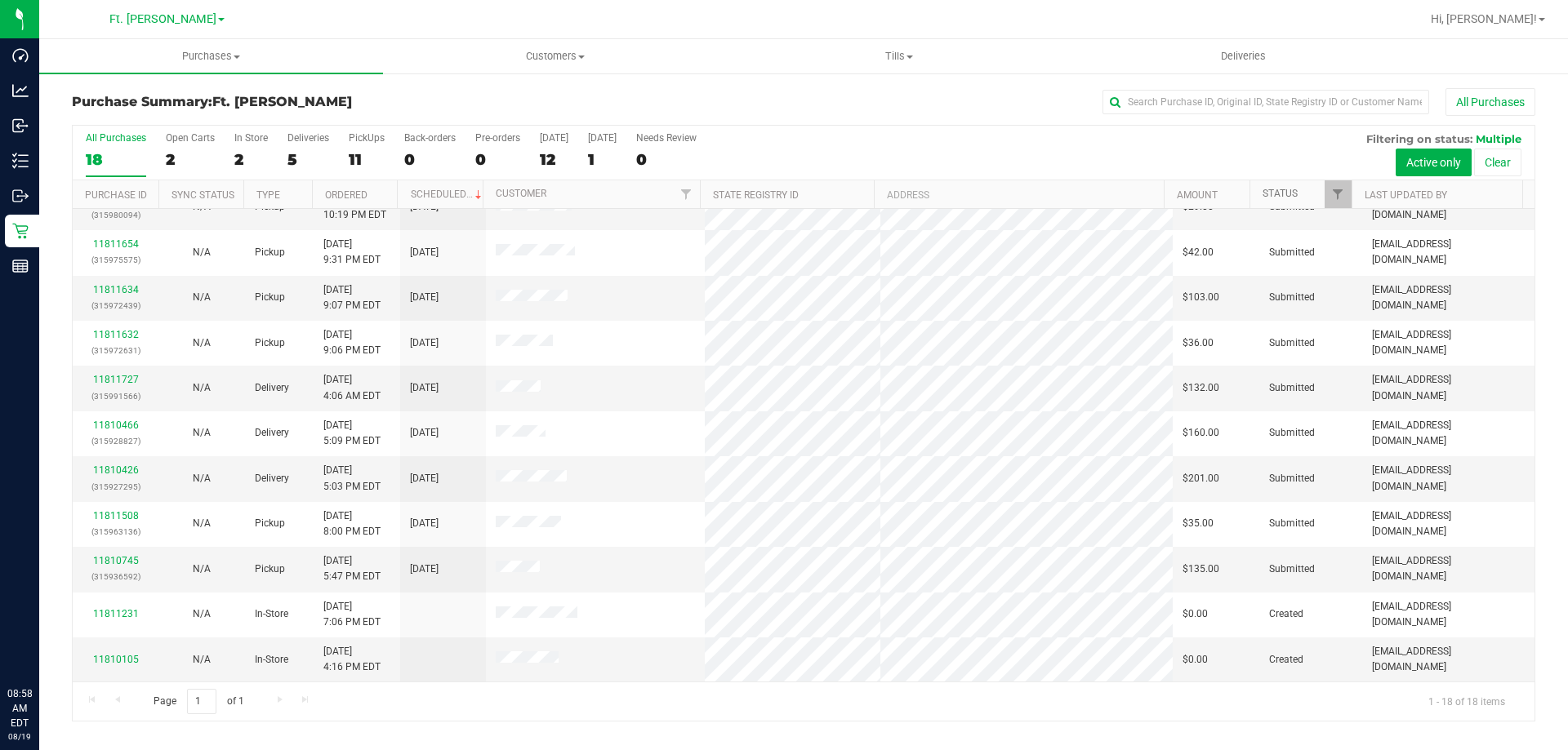
click at [1285, 190] on link "Status" at bounding box center [1279, 194] width 35 height 12
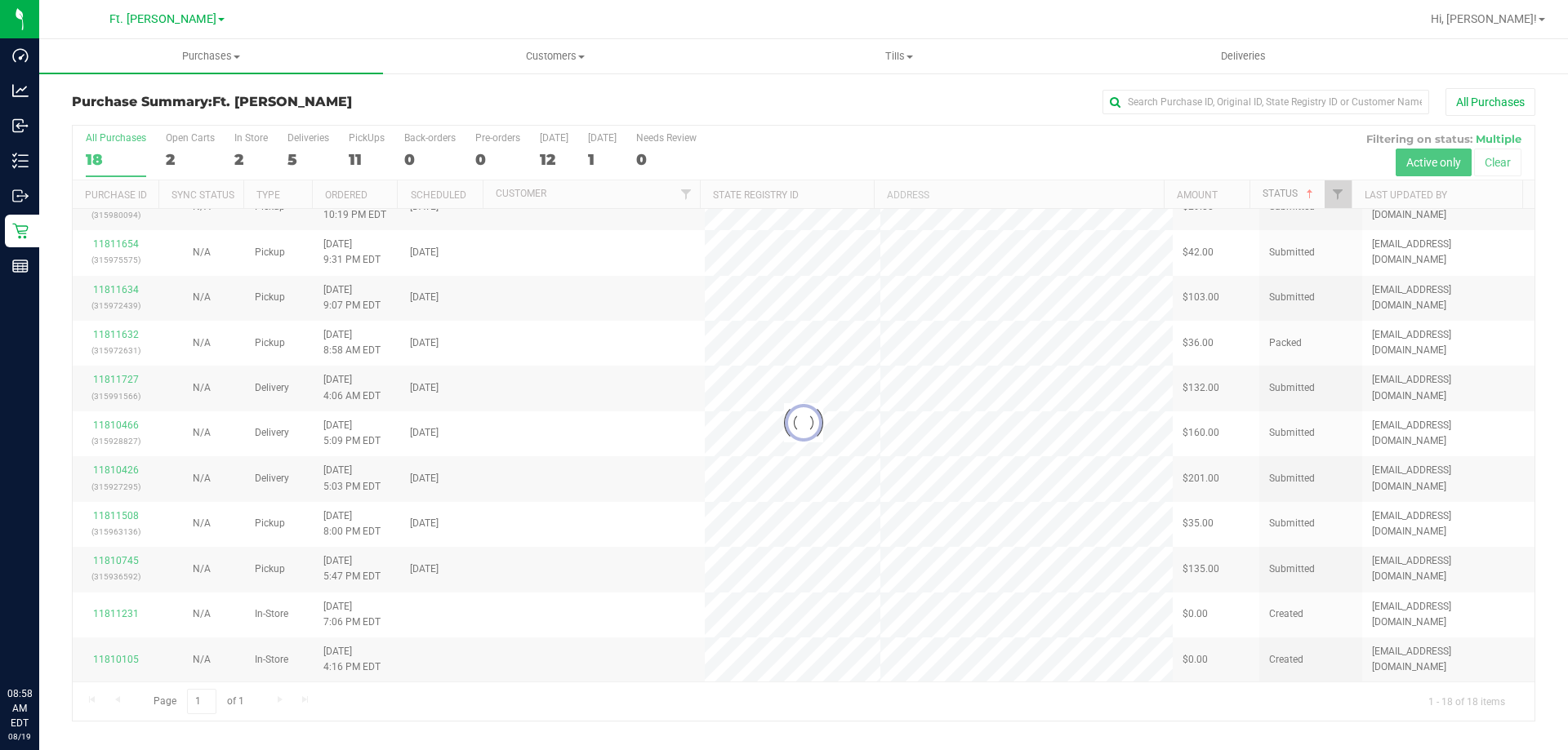
scroll to position [0, 0]
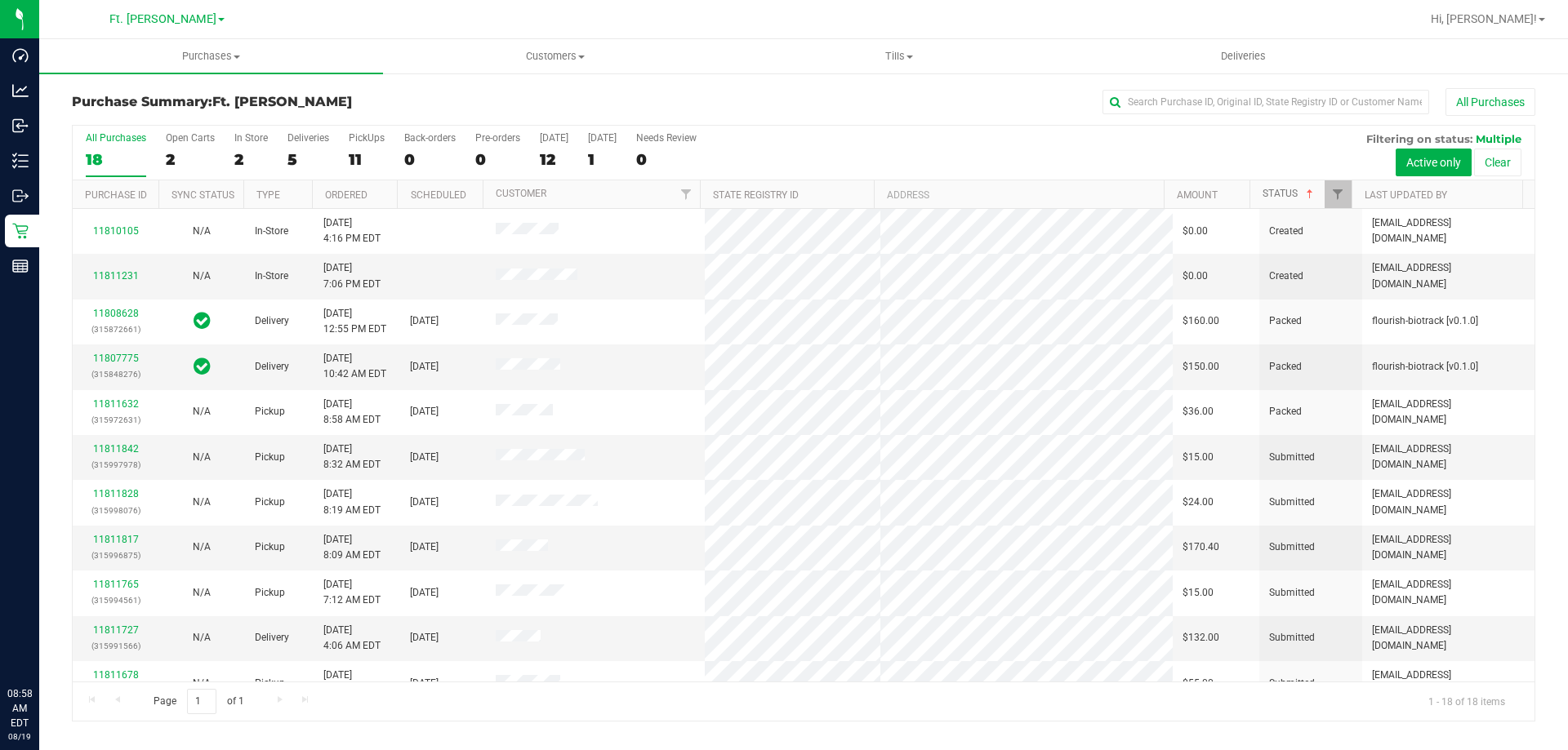
click at [1284, 193] on link "Status" at bounding box center [1289, 194] width 54 height 12
click at [294, 154] on div "5" at bounding box center [308, 159] width 41 height 19
click at [0, 0] on input "Deliveries 5" at bounding box center [0, 0] width 0 height 0
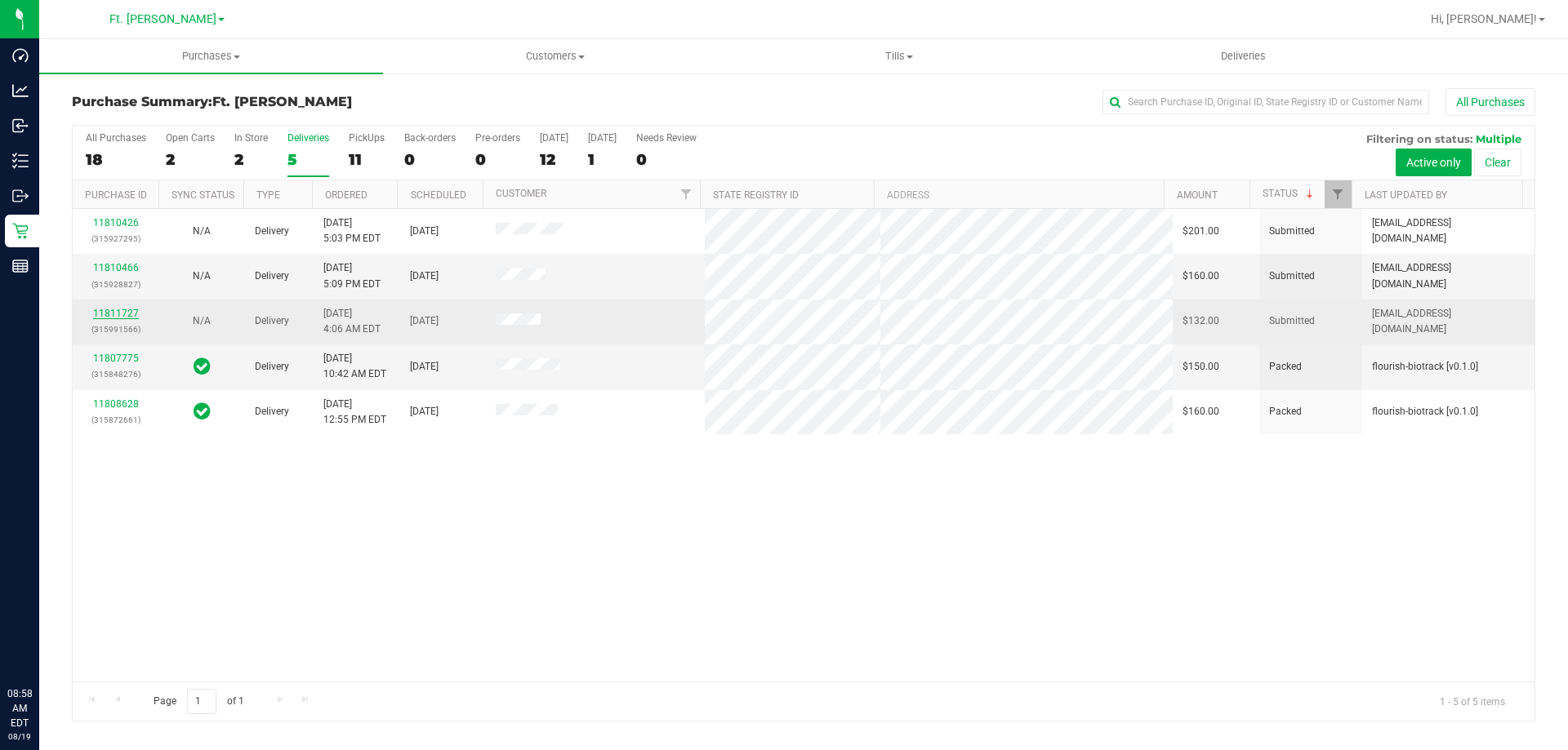
click at [120, 308] on link "11811727" at bounding box center [116, 314] width 46 height 12
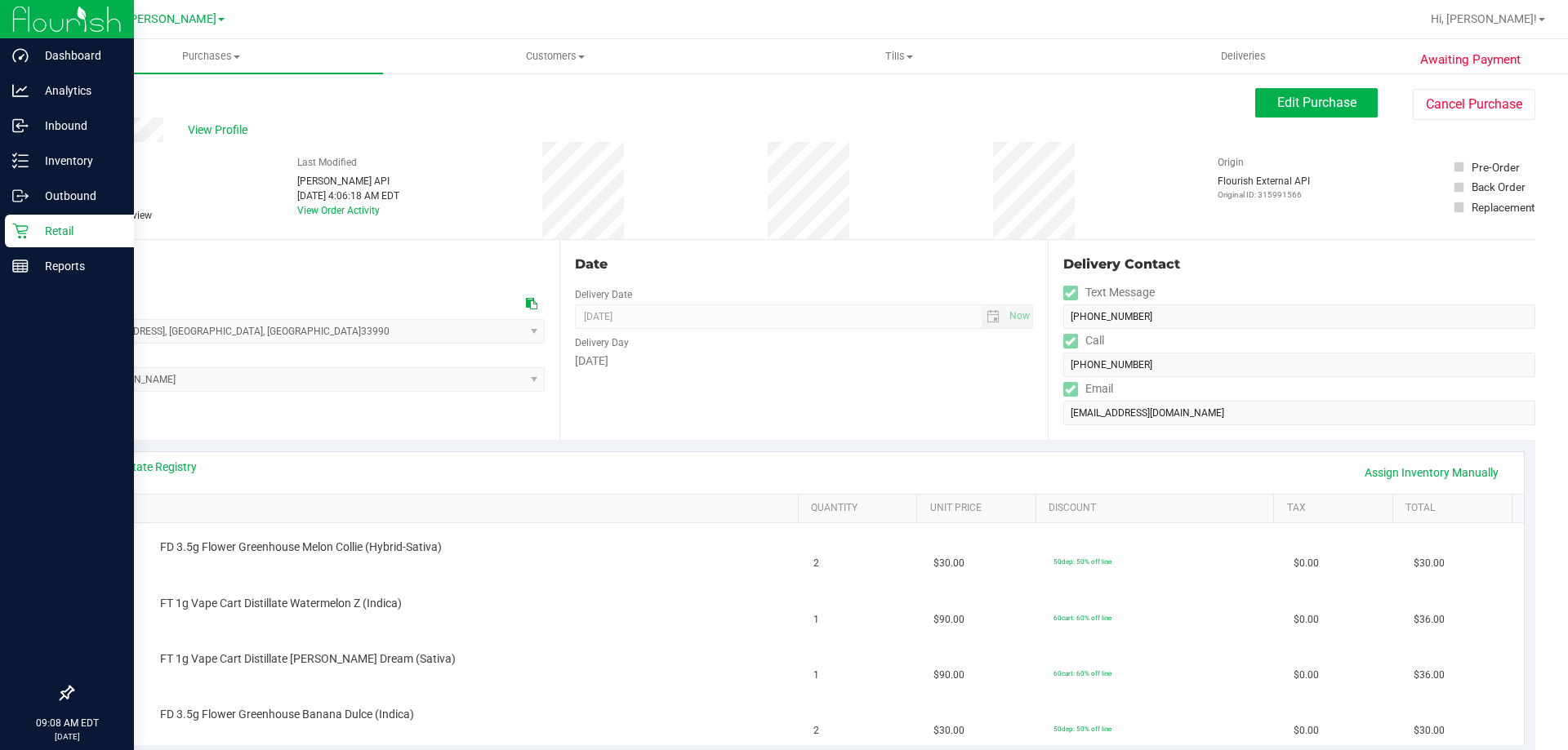
click at [58, 231] on p "Retail" at bounding box center [78, 230] width 98 height 19
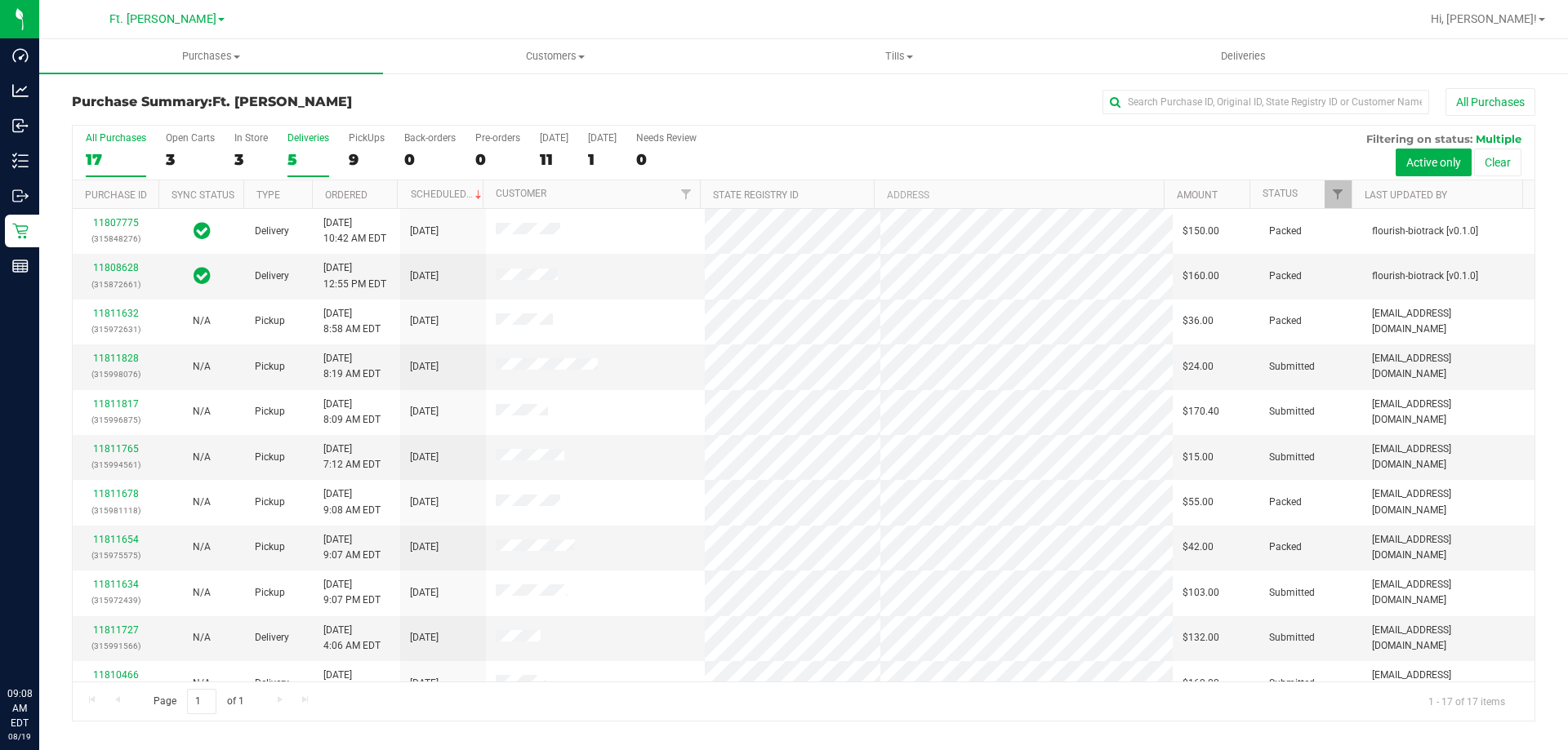
click at [291, 154] on div "5" at bounding box center [308, 159] width 41 height 19
click at [0, 0] on input "Deliveries 5" at bounding box center [0, 0] width 0 height 0
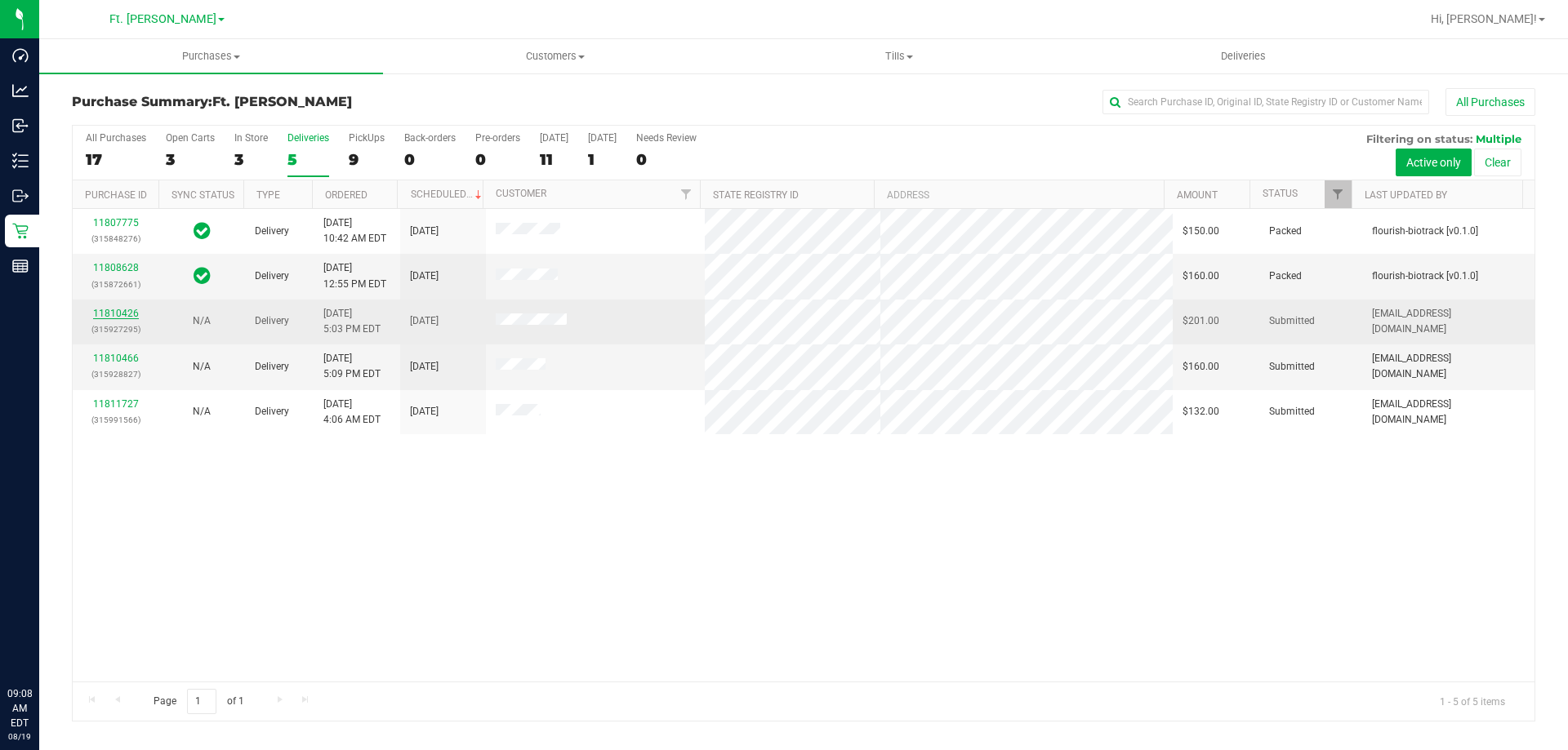
click at [104, 314] on link "11810426" at bounding box center [116, 314] width 46 height 12
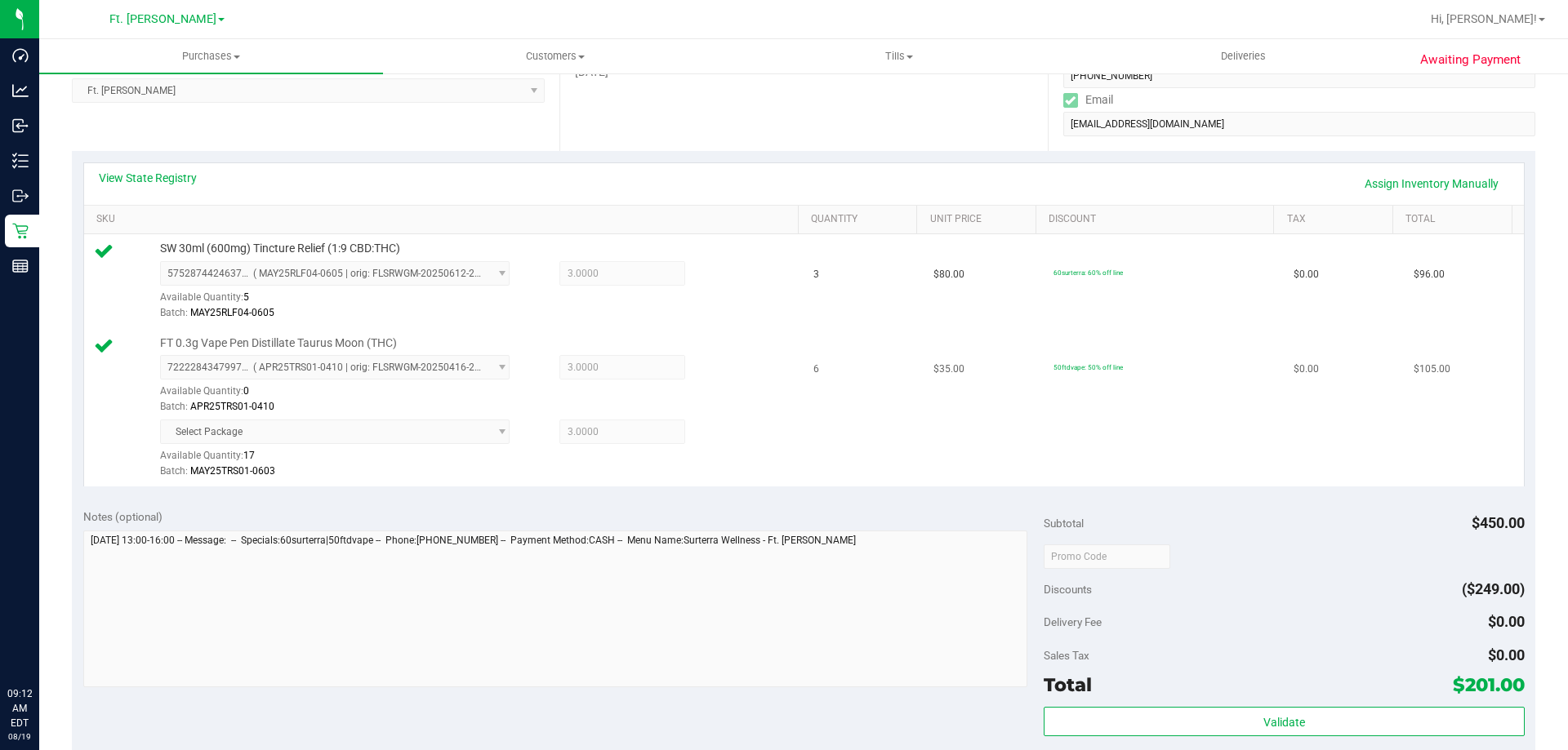
scroll to position [408, 0]
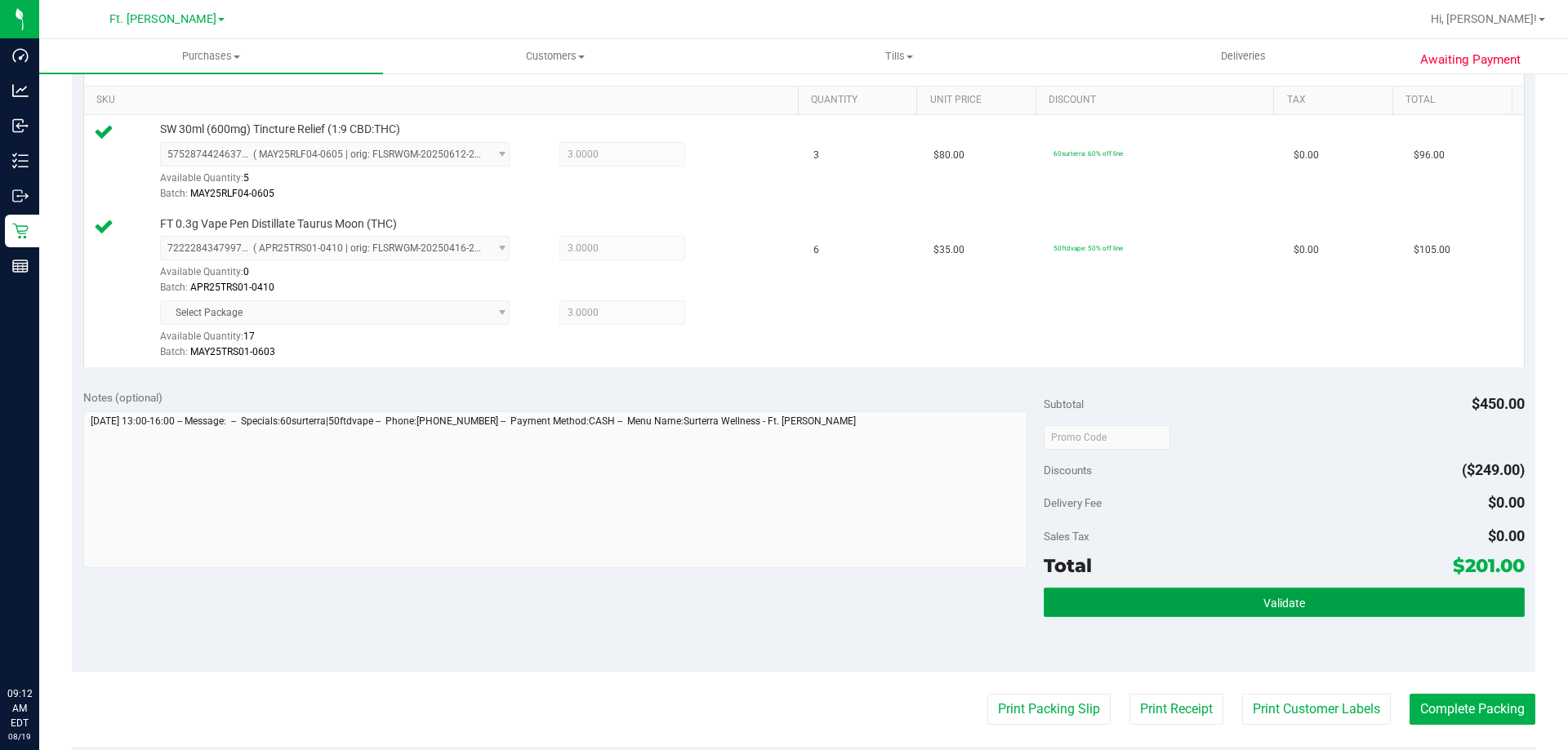
click at [1346, 600] on button "Validate" at bounding box center [1284, 602] width 480 height 30
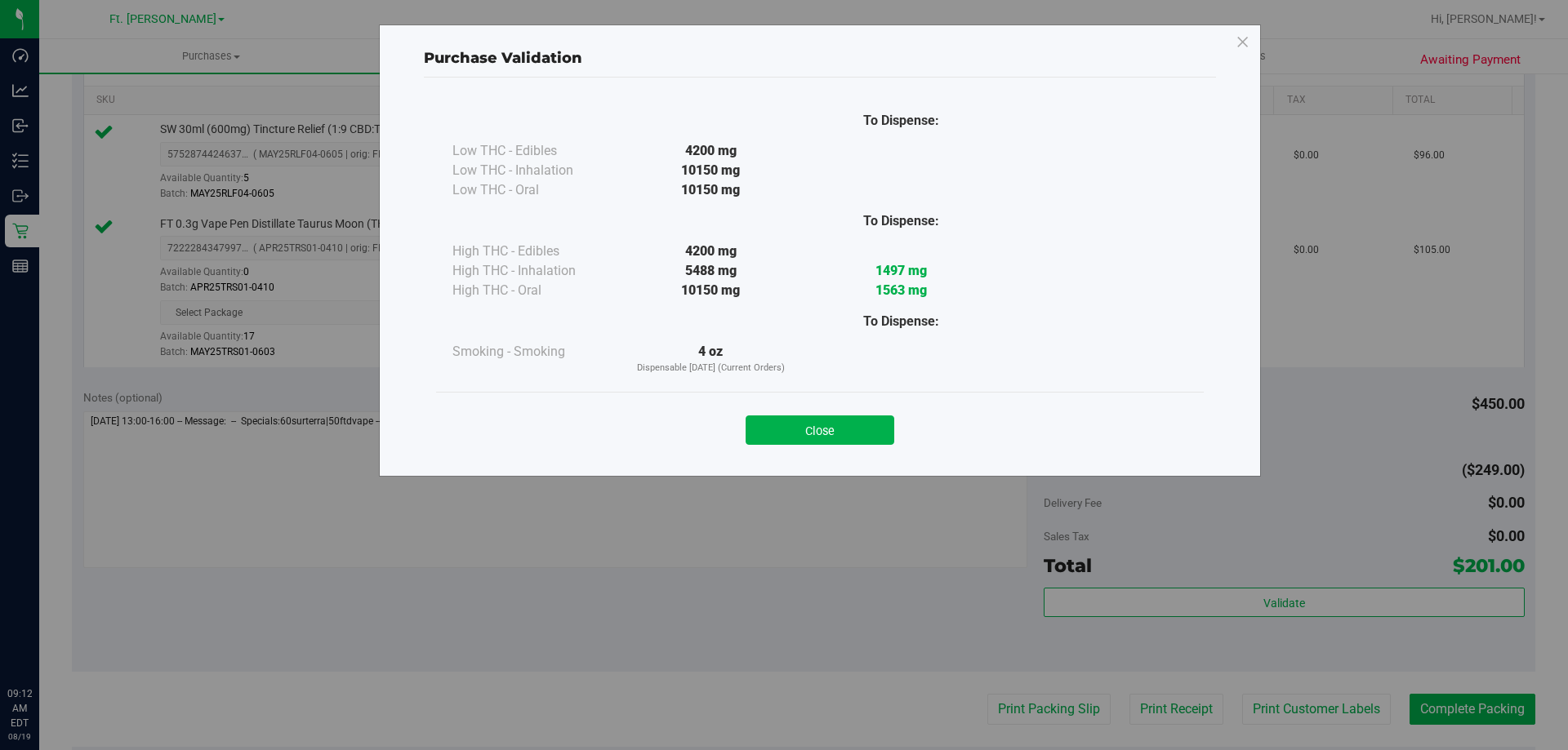
drag, startPoint x: 829, startPoint y: 423, endPoint x: 837, endPoint y: 426, distance: 8.5
click at [832, 423] on button "Close" at bounding box center [820, 430] width 149 height 30
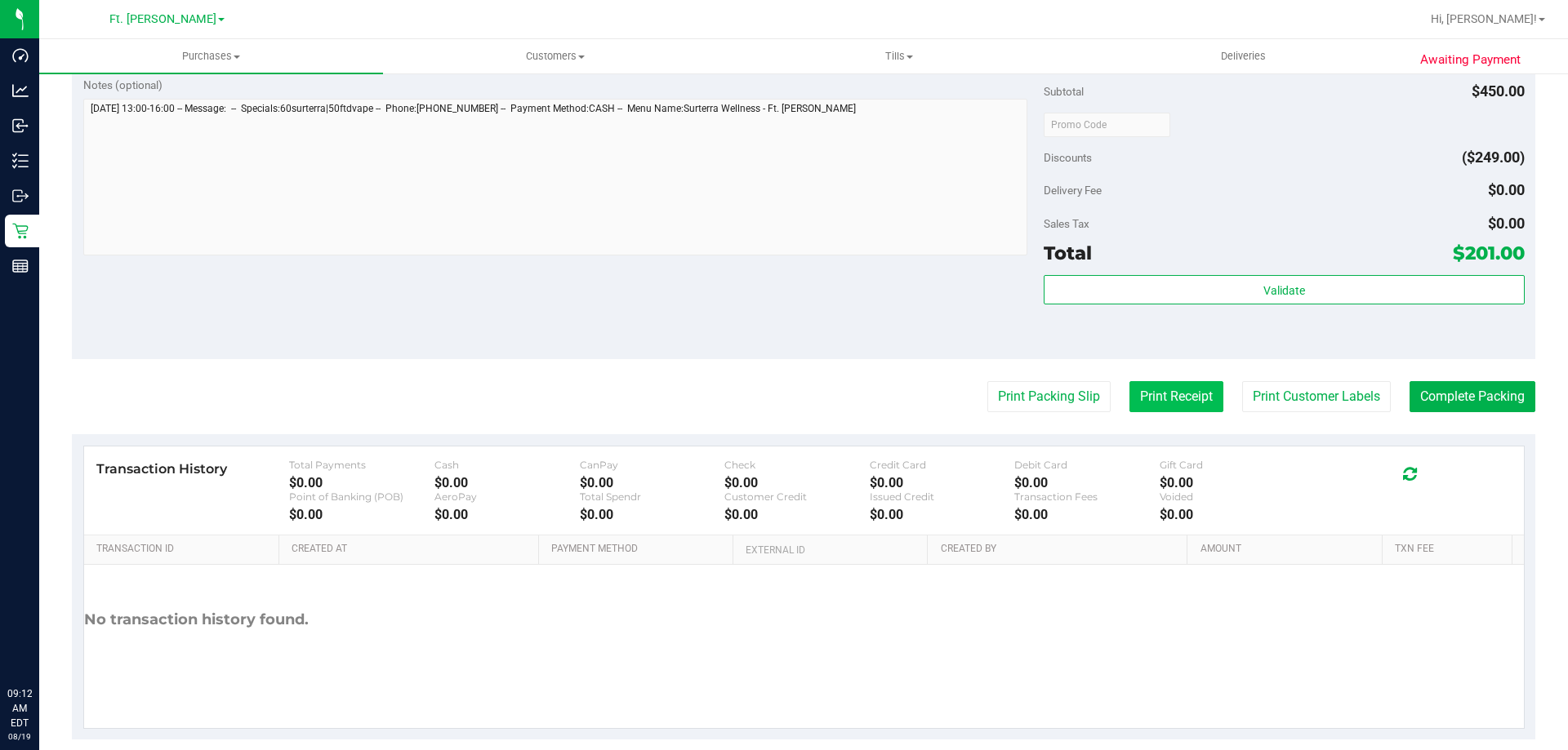
scroll to position [743, 0]
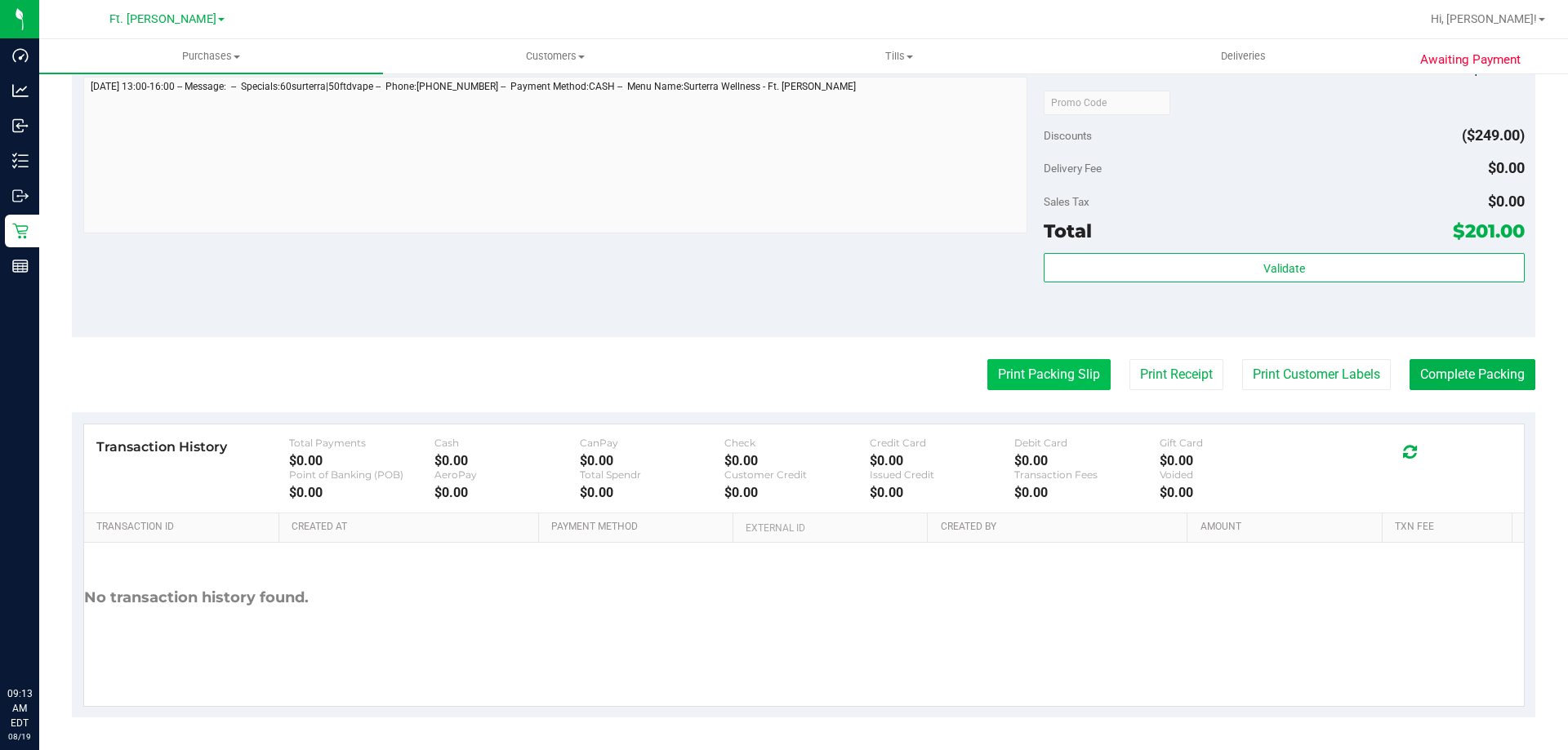
click at [1064, 373] on button "Print Packing Slip" at bounding box center [1049, 374] width 124 height 31
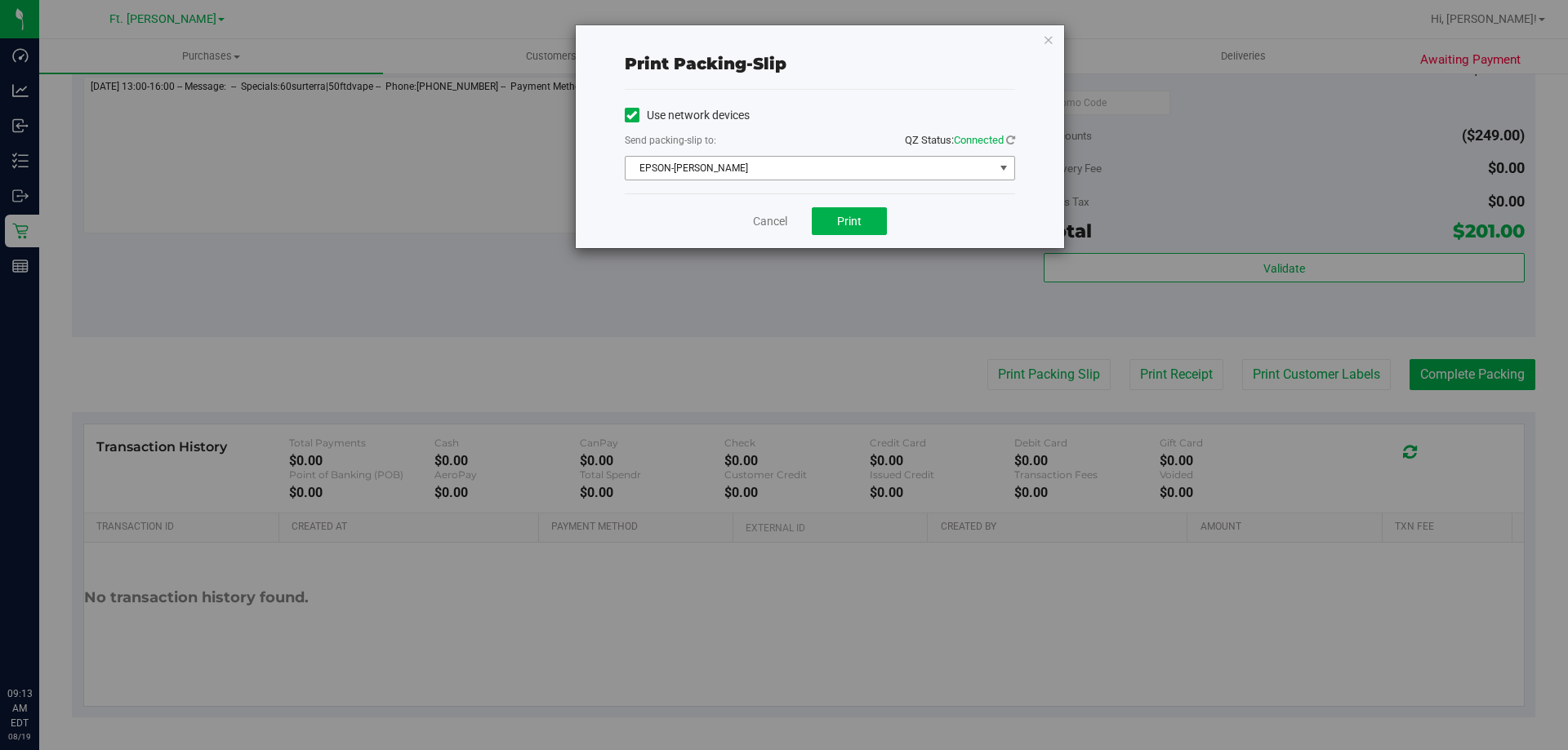
click at [822, 178] on span "EPSON-[PERSON_NAME]" at bounding box center [809, 168] width 368 height 23
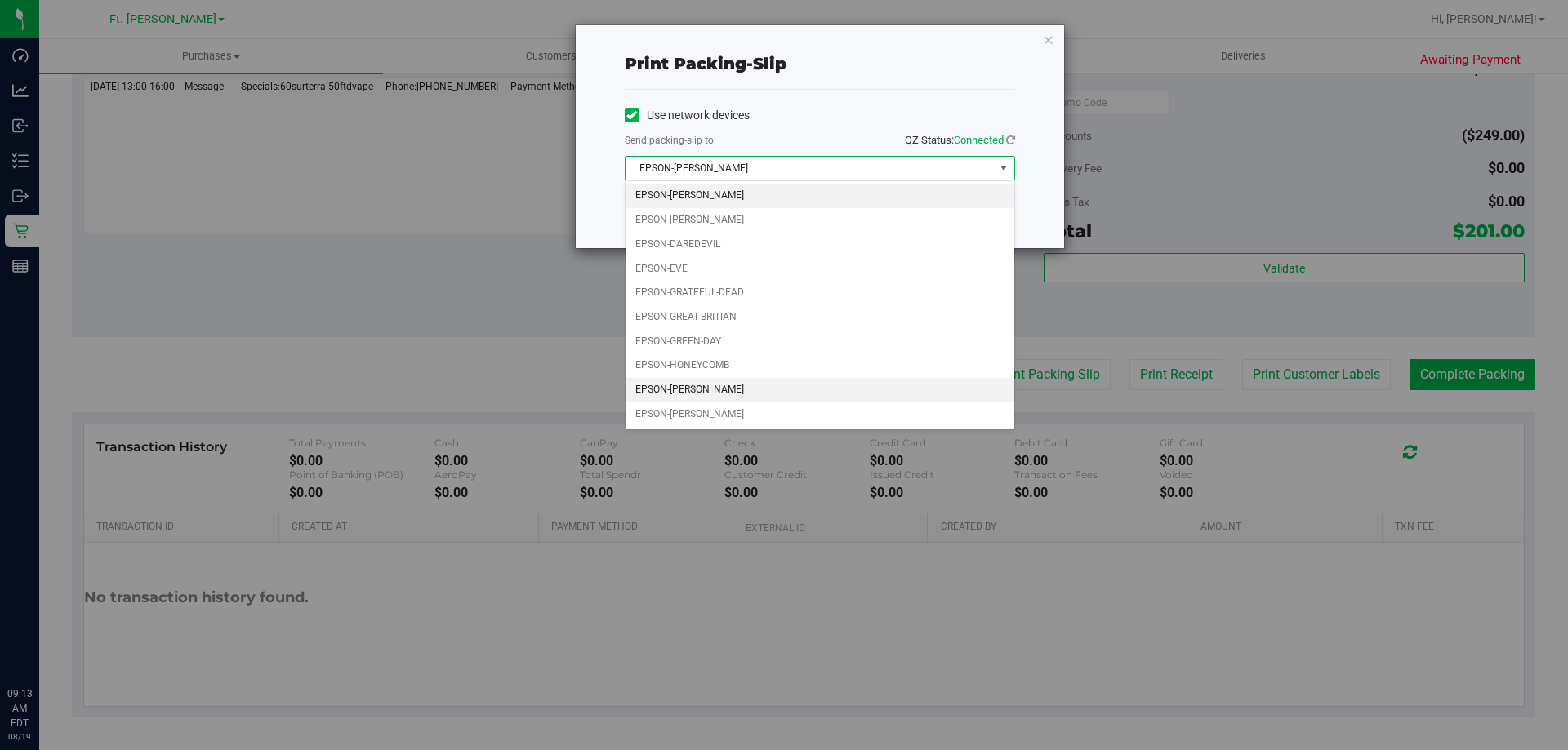
click at [815, 394] on li "EPSON-[PERSON_NAME]" at bounding box center [820, 390] width 389 height 25
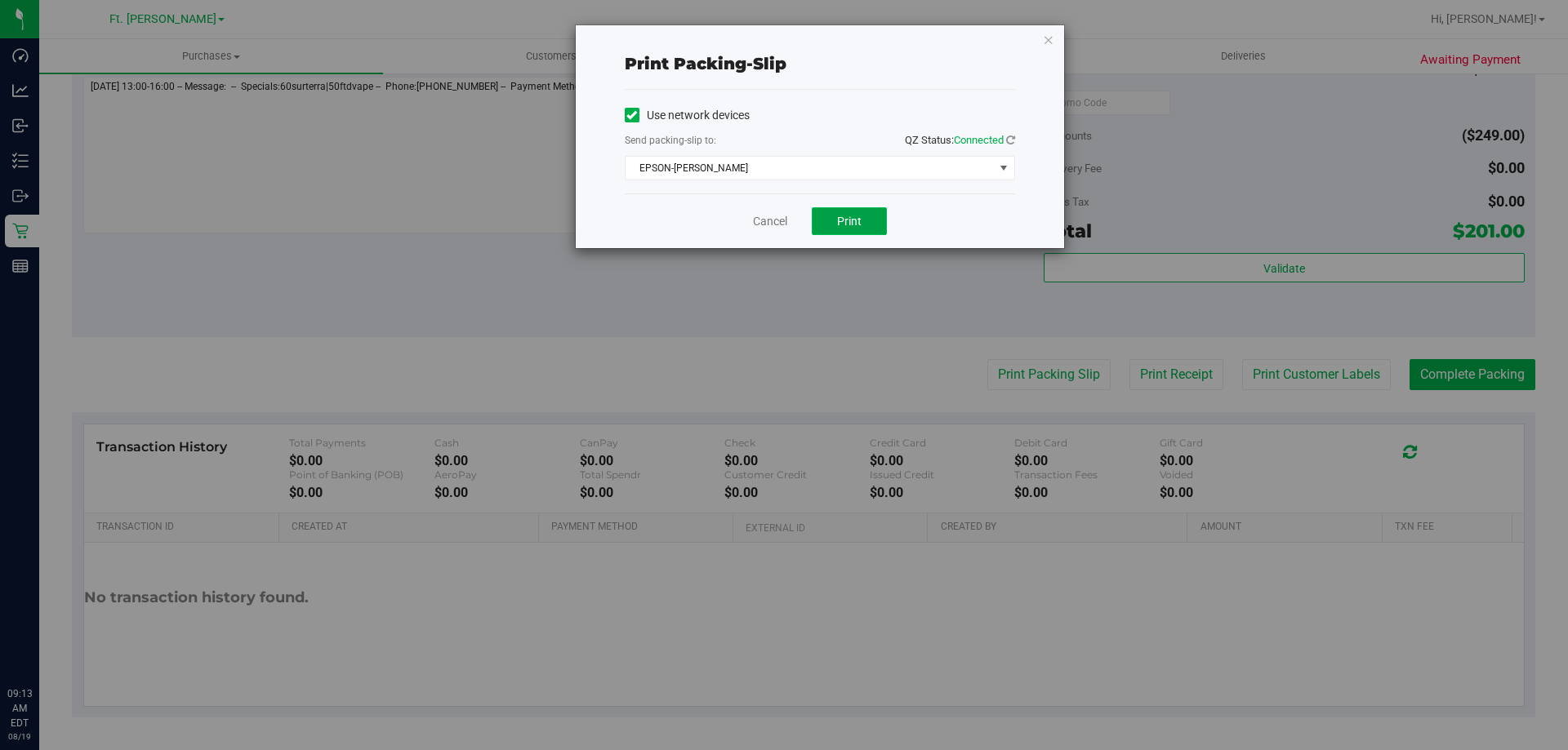
click at [859, 217] on span "Print" at bounding box center [849, 221] width 25 height 13
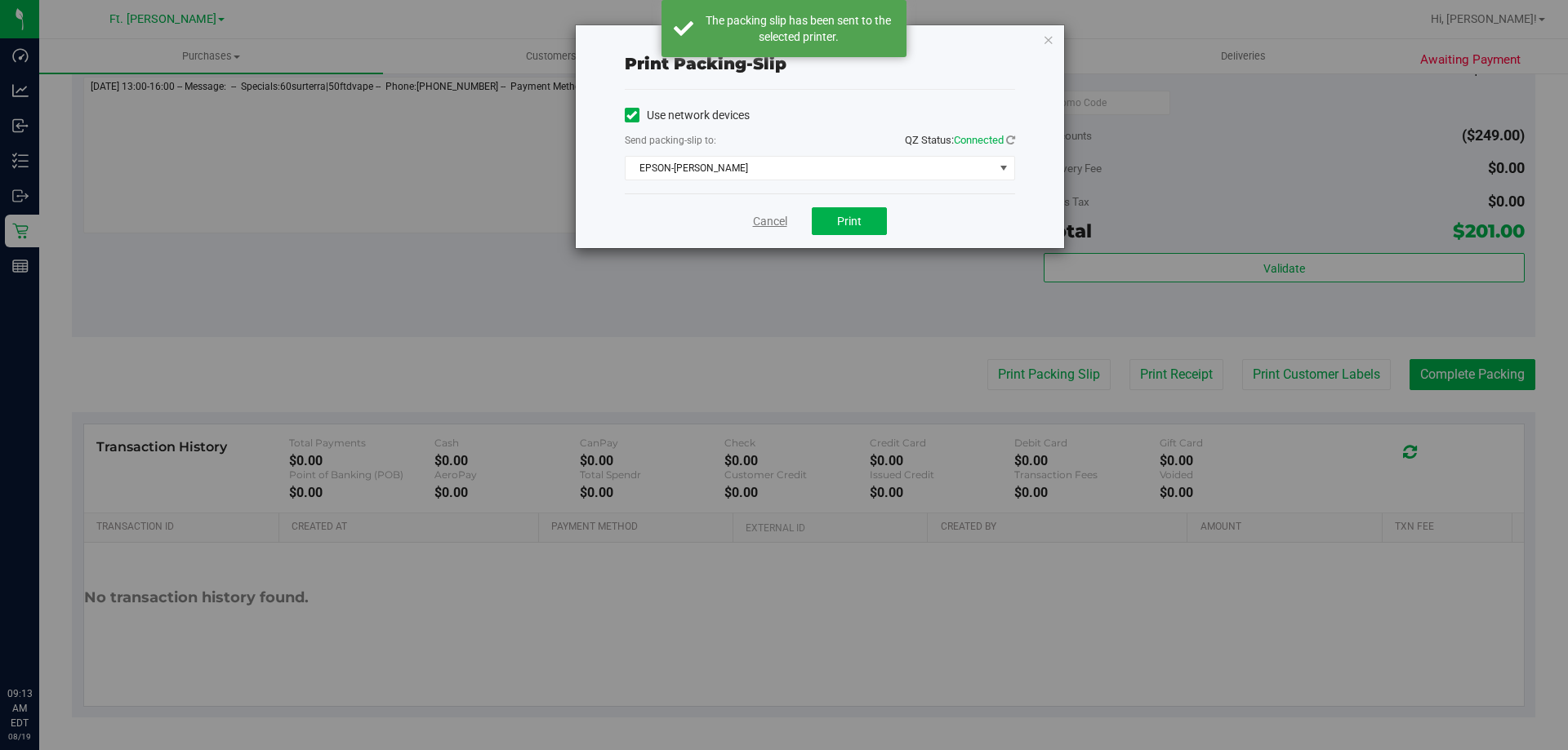
click at [756, 223] on link "Cancel" at bounding box center [770, 222] width 35 height 17
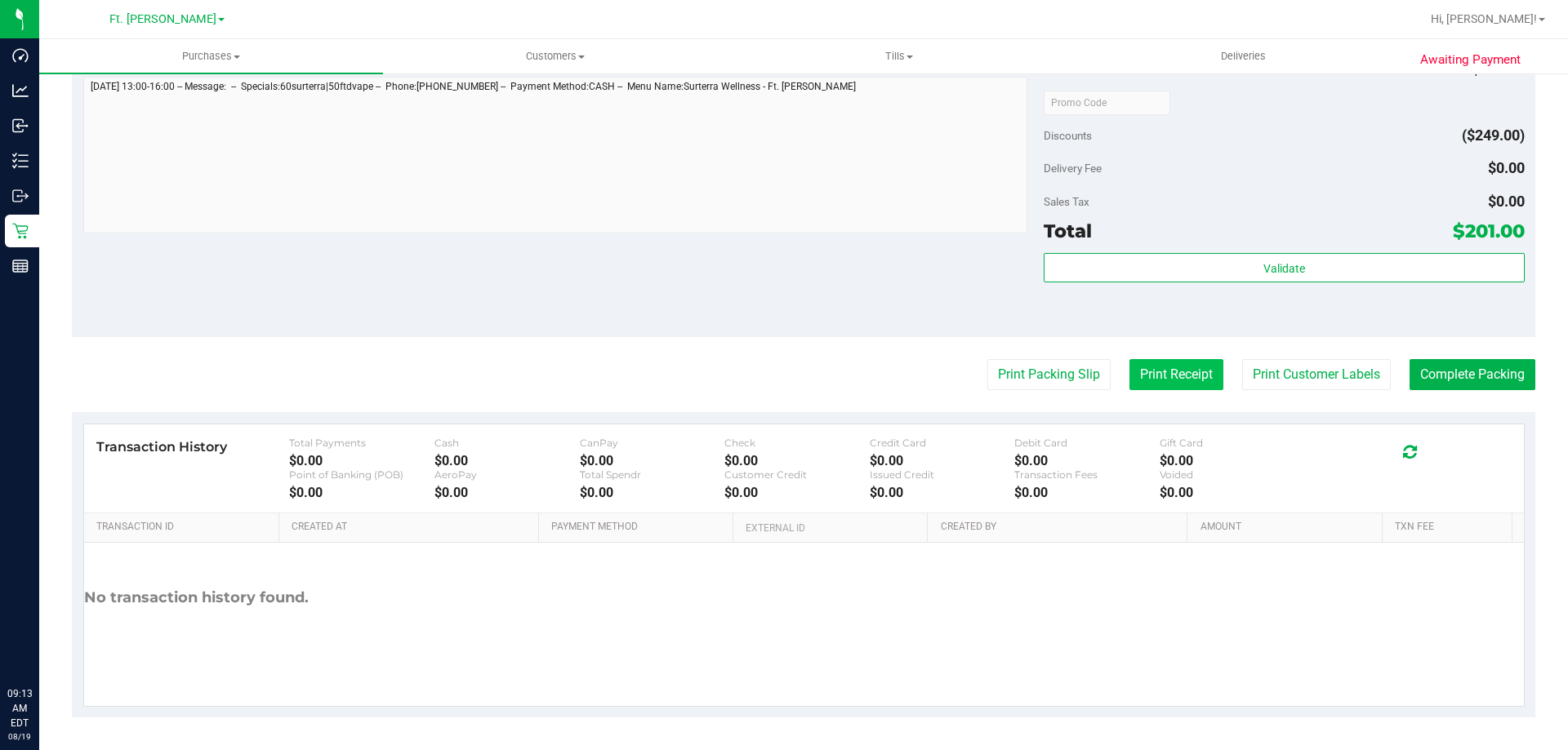
click at [1175, 371] on button "Print Receipt" at bounding box center [1176, 374] width 94 height 31
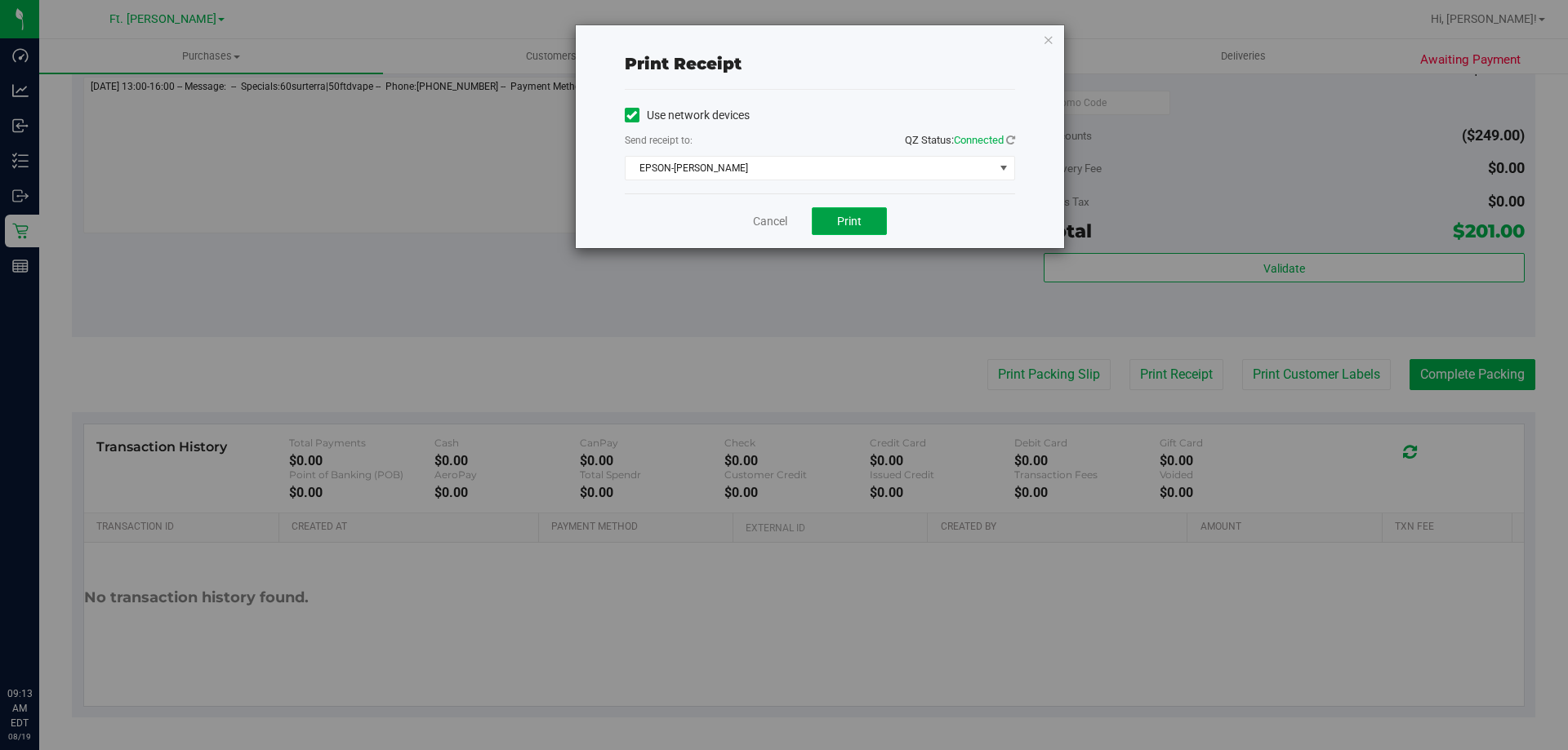
click at [854, 222] on span "Print" at bounding box center [849, 221] width 25 height 13
click at [854, 223] on span "Print" at bounding box center [849, 221] width 25 height 13
click at [772, 227] on link "Cancel" at bounding box center [770, 222] width 35 height 17
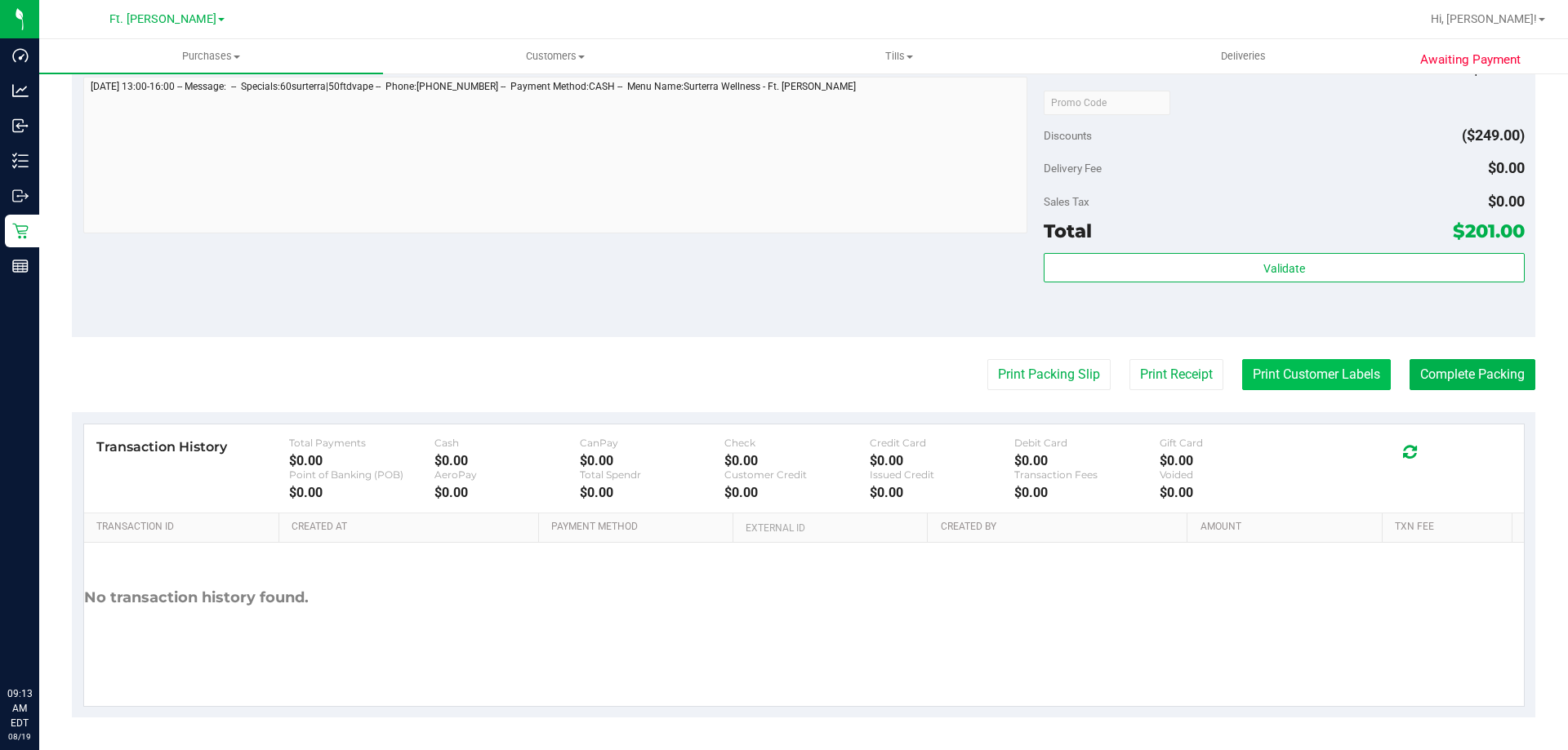
click at [1306, 383] on button "Print Customer Labels" at bounding box center [1317, 374] width 149 height 31
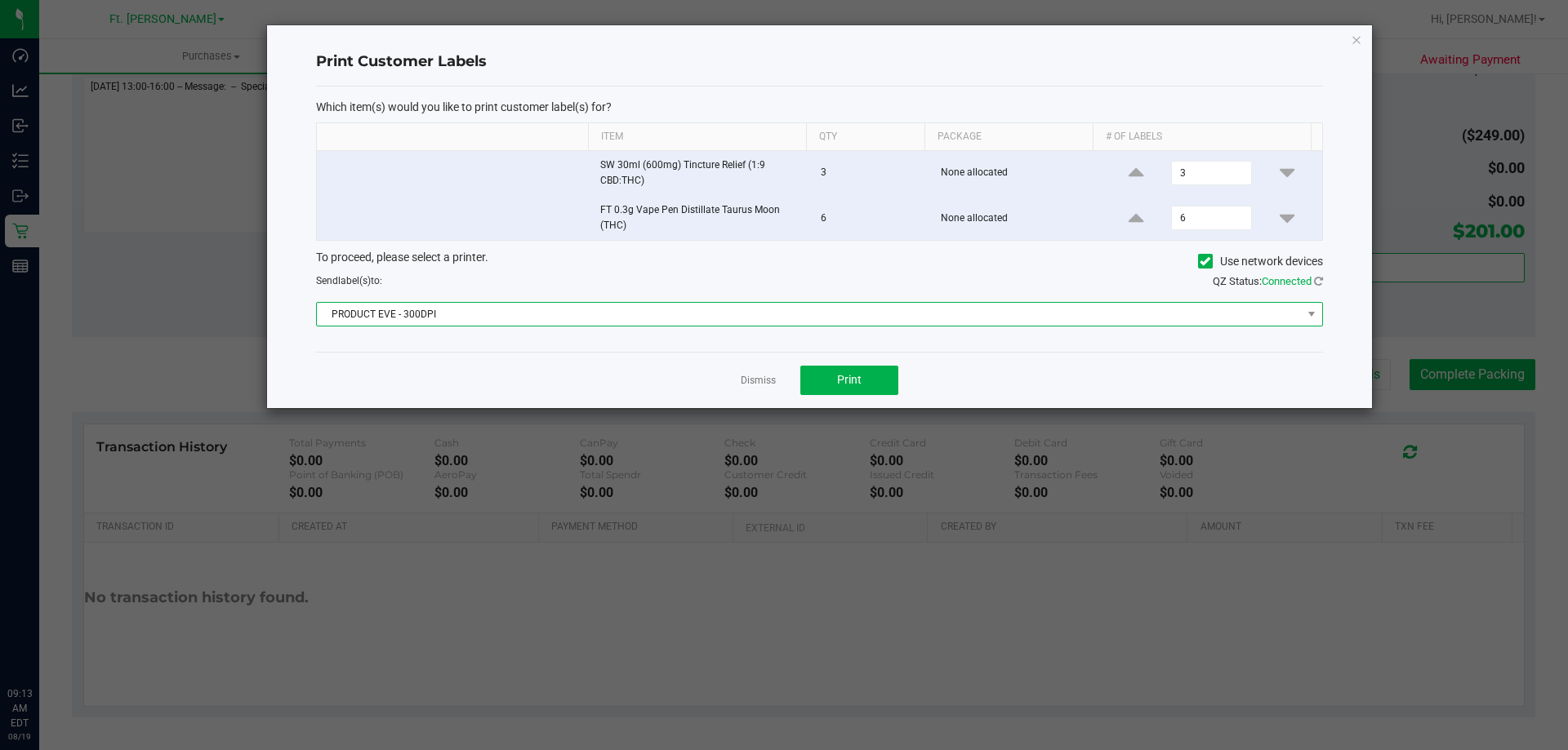
click at [897, 312] on span "PRODUCT EVE - 300DPI" at bounding box center [809, 314] width 985 height 23
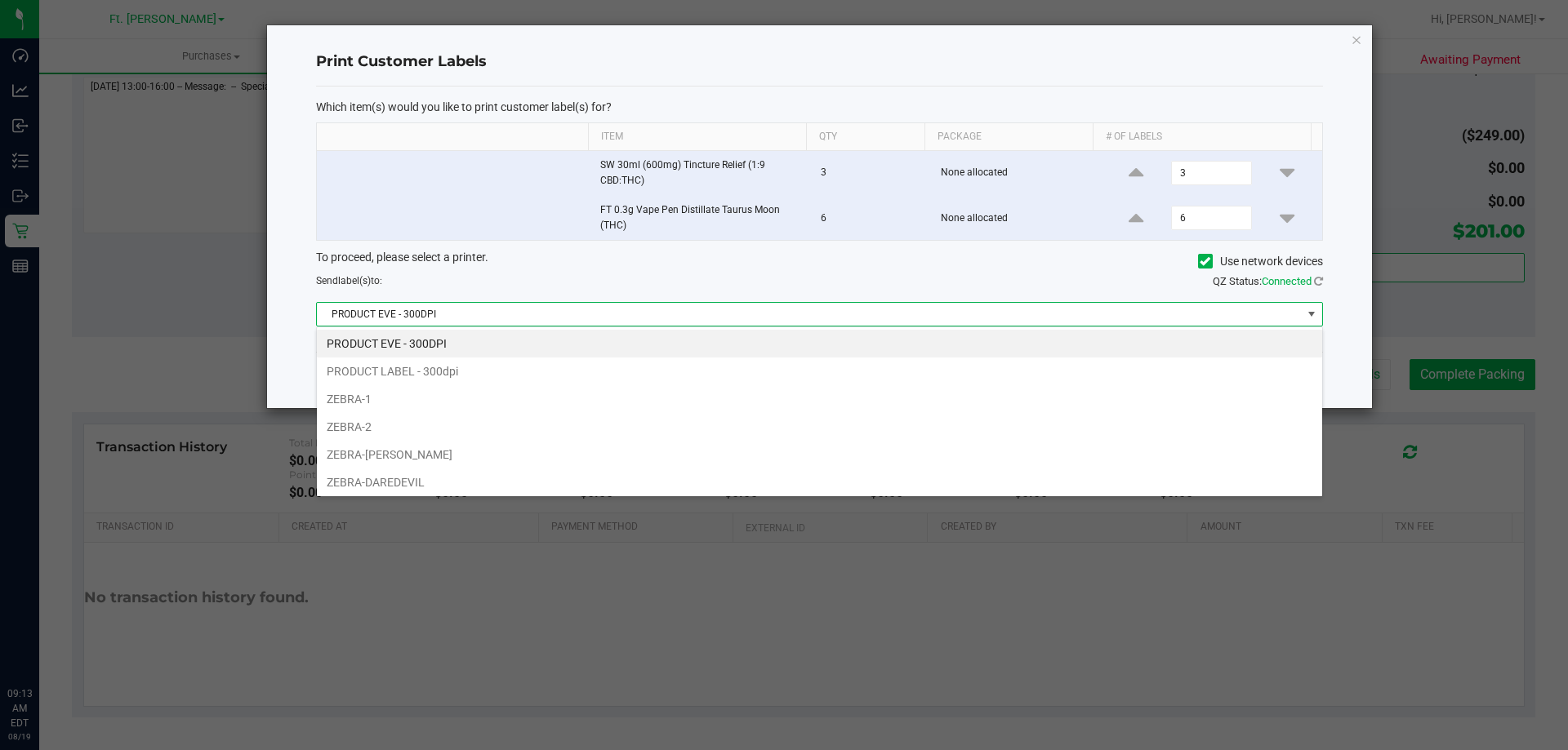
scroll to position [25, 1006]
click at [719, 427] on li "ZEBRA-2" at bounding box center [819, 427] width 1005 height 28
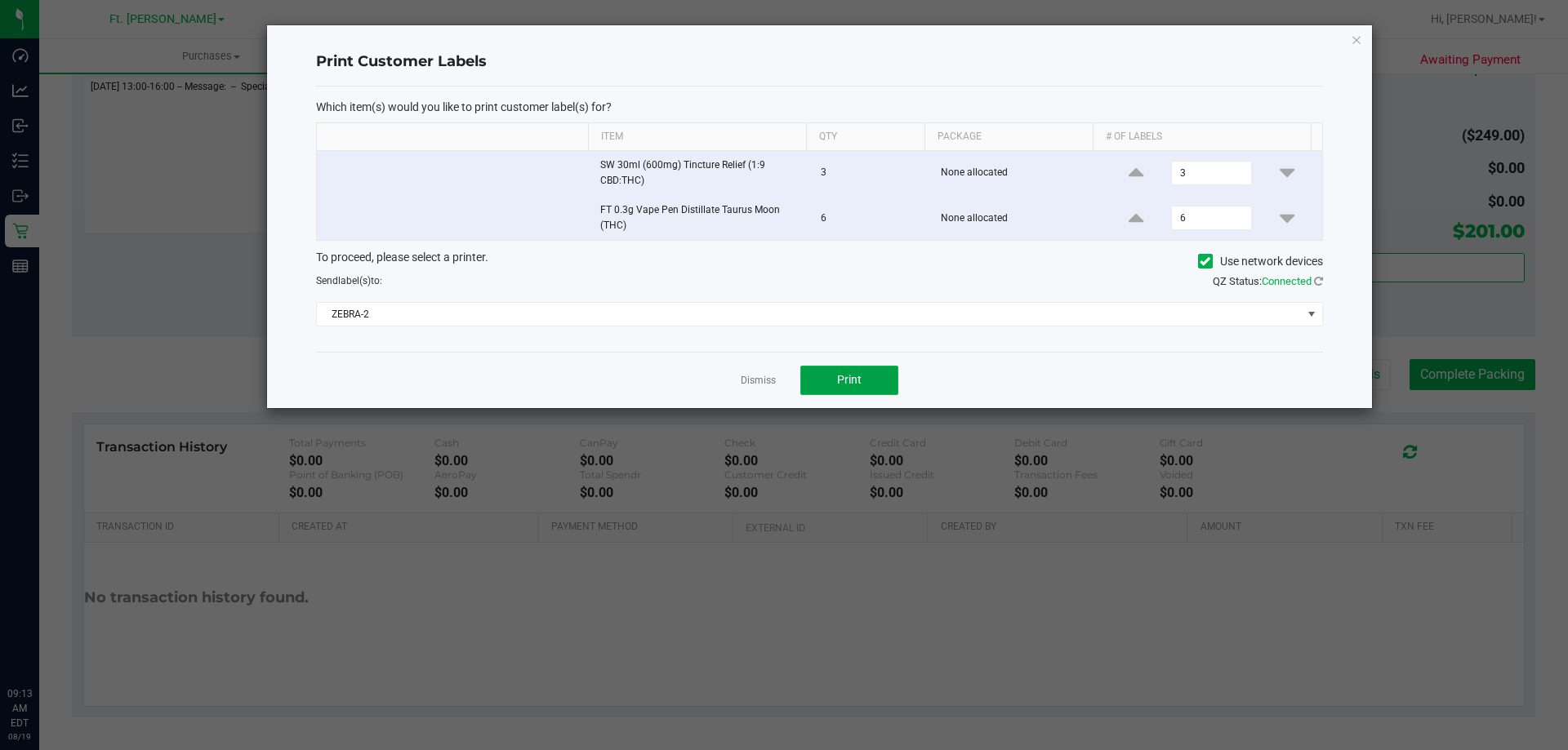
click at [867, 379] on button "Print" at bounding box center [849, 380] width 98 height 30
click at [761, 379] on link "Dismiss" at bounding box center [758, 381] width 35 height 14
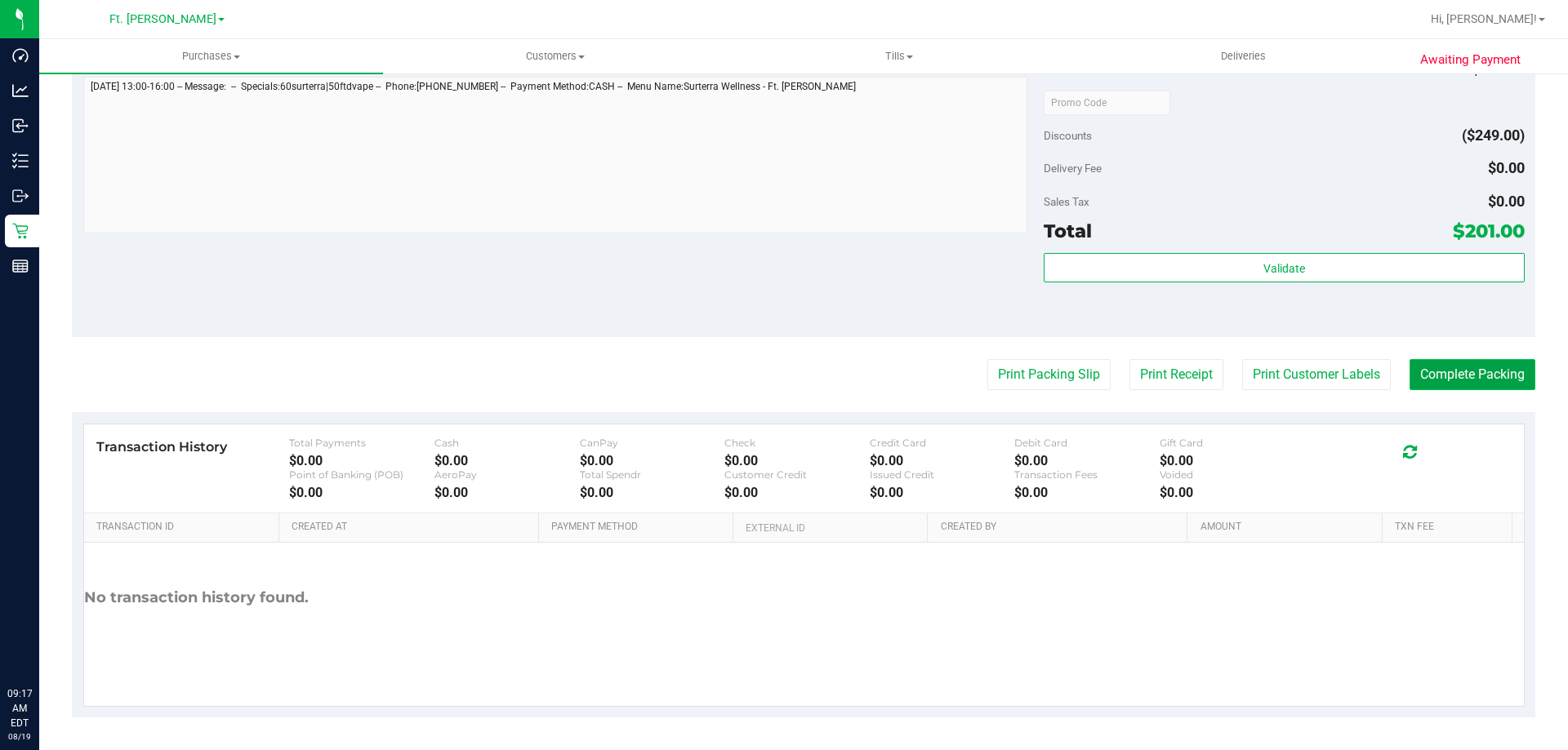
click at [1452, 369] on button "Complete Packing" at bounding box center [1472, 374] width 126 height 31
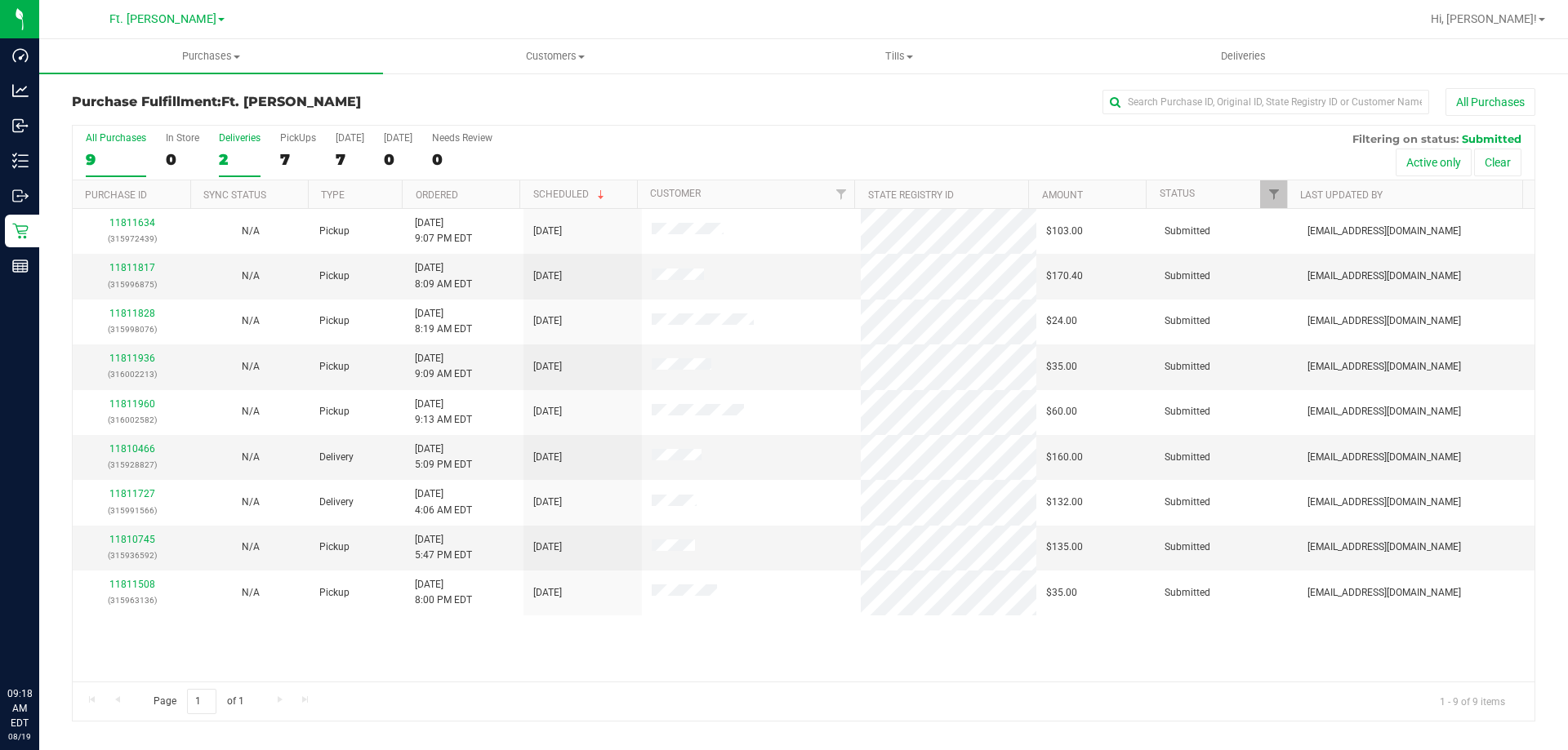
click at [232, 163] on div "2" at bounding box center [240, 159] width 41 height 19
click at [0, 0] on input "Deliveries 2" at bounding box center [0, 0] width 0 height 0
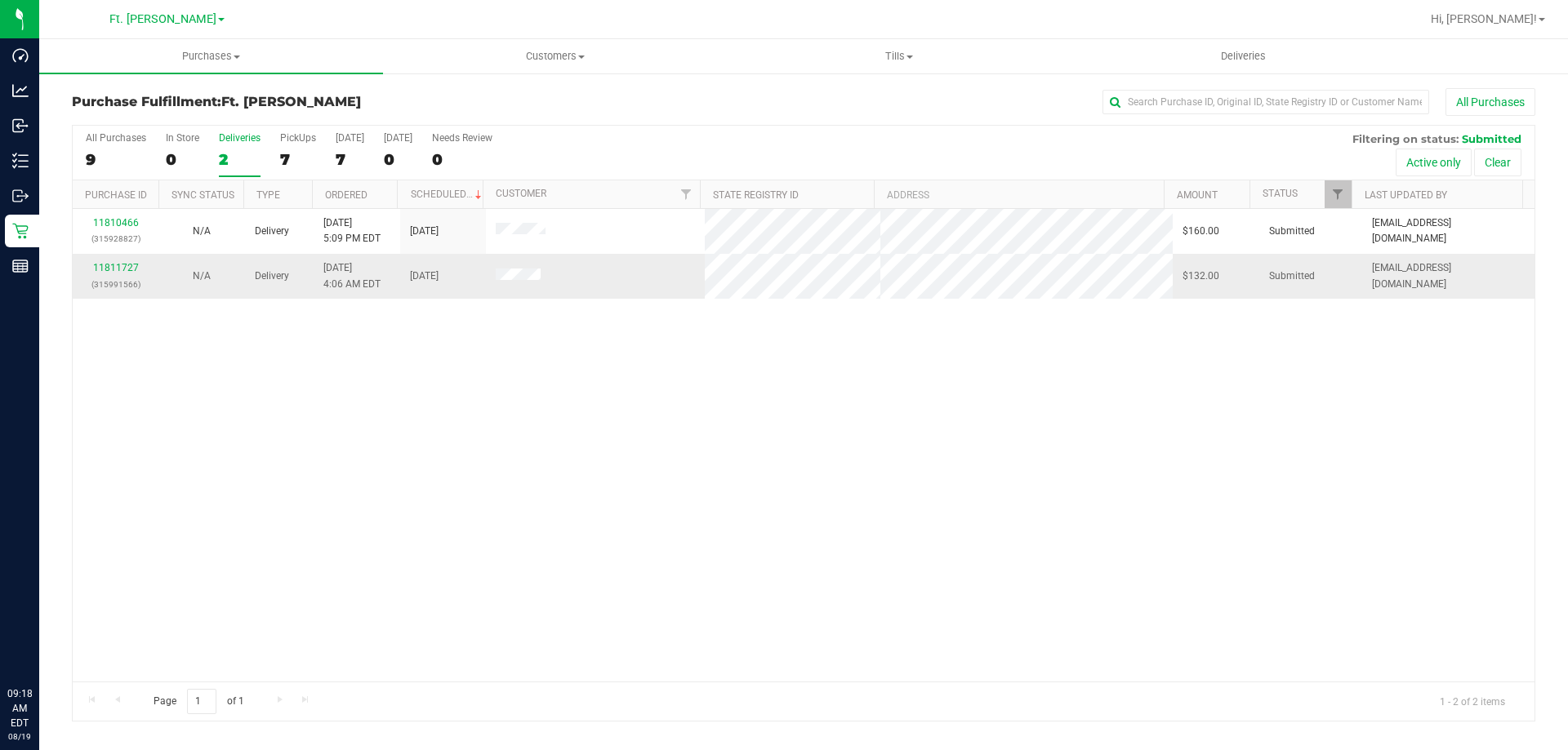
click at [117, 262] on div "11811727 (315991566)" at bounding box center [115, 276] width 66 height 31
click at [118, 267] on link "11811727" at bounding box center [116, 268] width 46 height 12
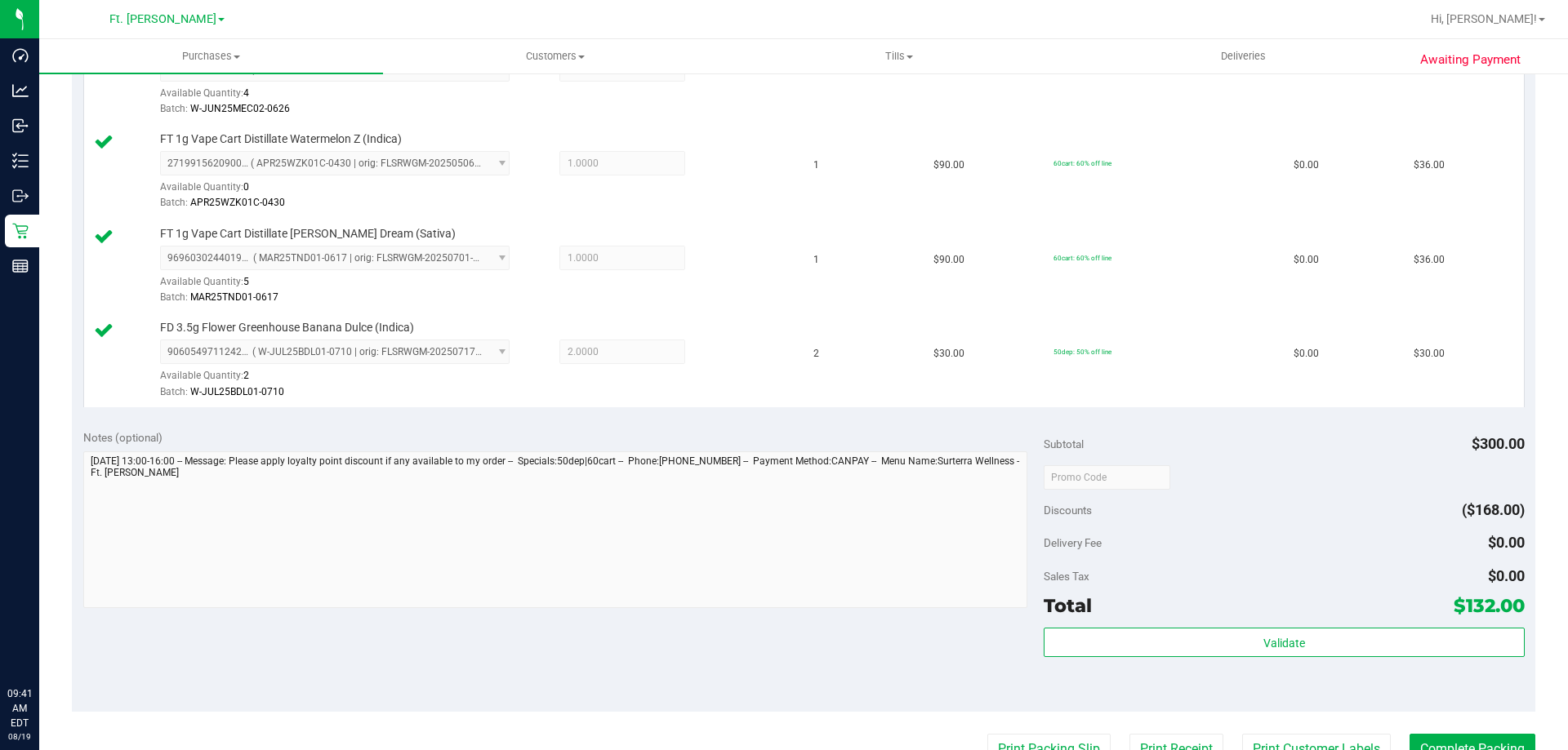
scroll to position [653, 0]
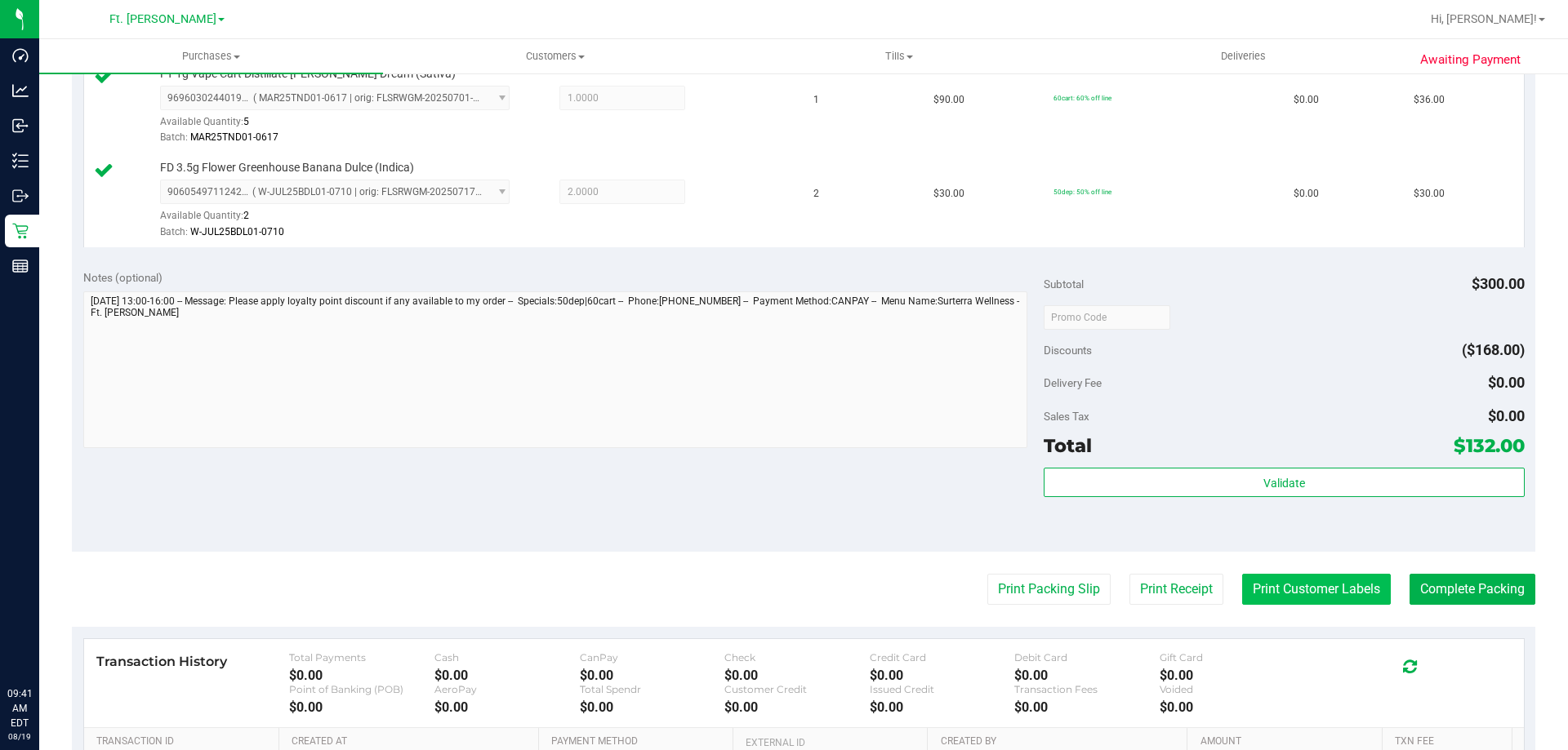
click at [1314, 584] on button "Print Customer Labels" at bounding box center [1317, 589] width 149 height 31
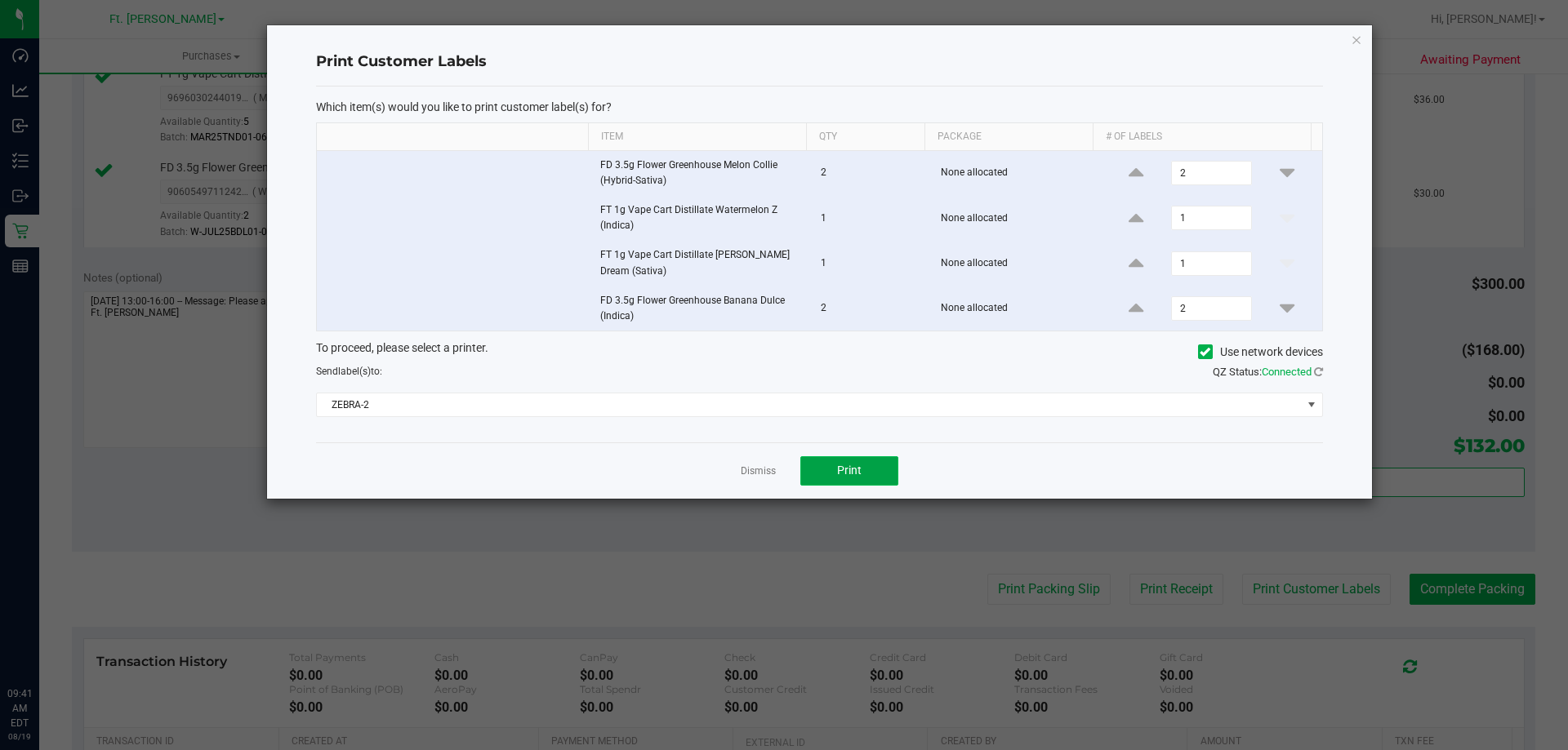
click at [853, 477] on span "Print" at bounding box center [849, 470] width 25 height 13
click at [774, 471] on link "Dismiss" at bounding box center [758, 472] width 35 height 14
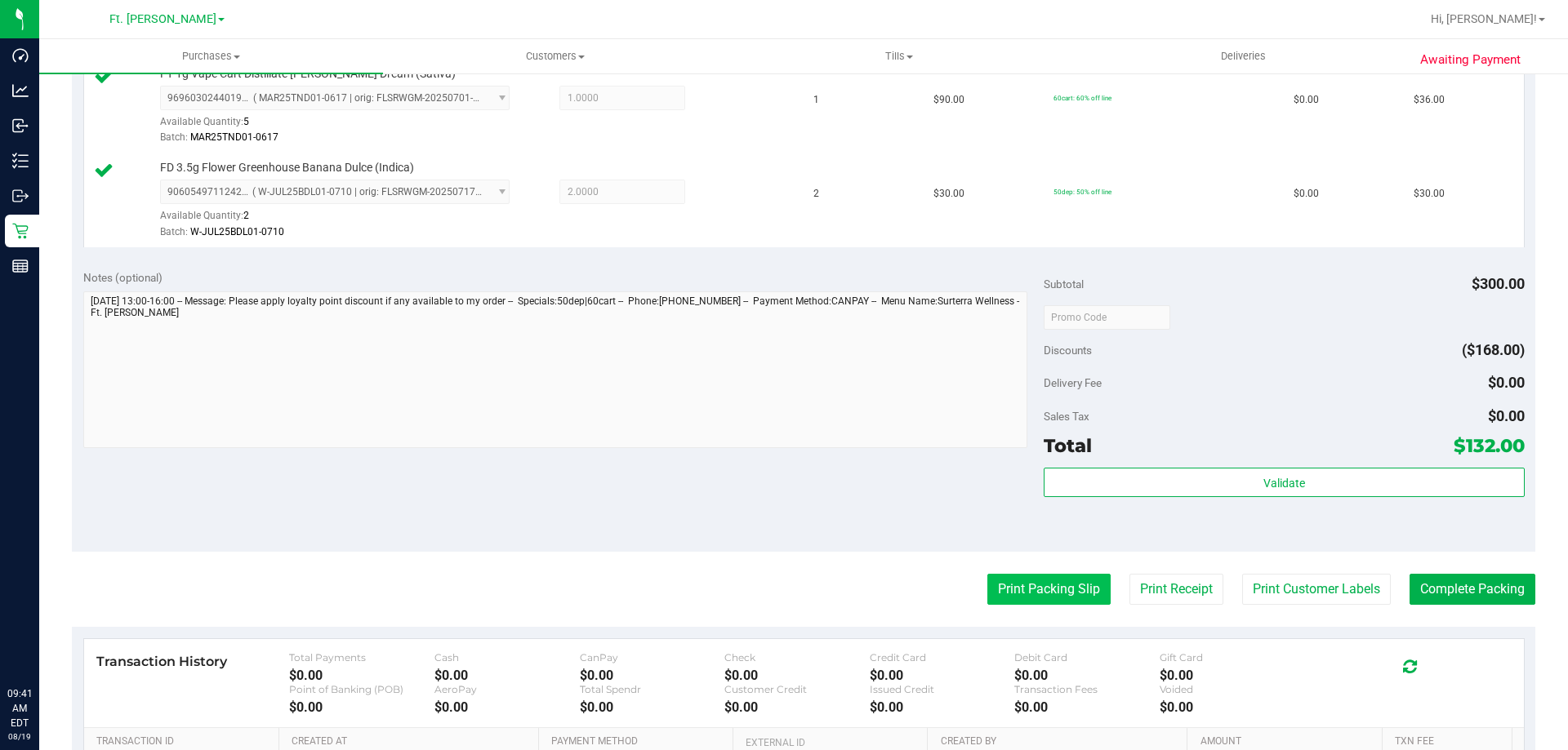
click at [1052, 591] on button "Print Packing Slip" at bounding box center [1049, 589] width 124 height 31
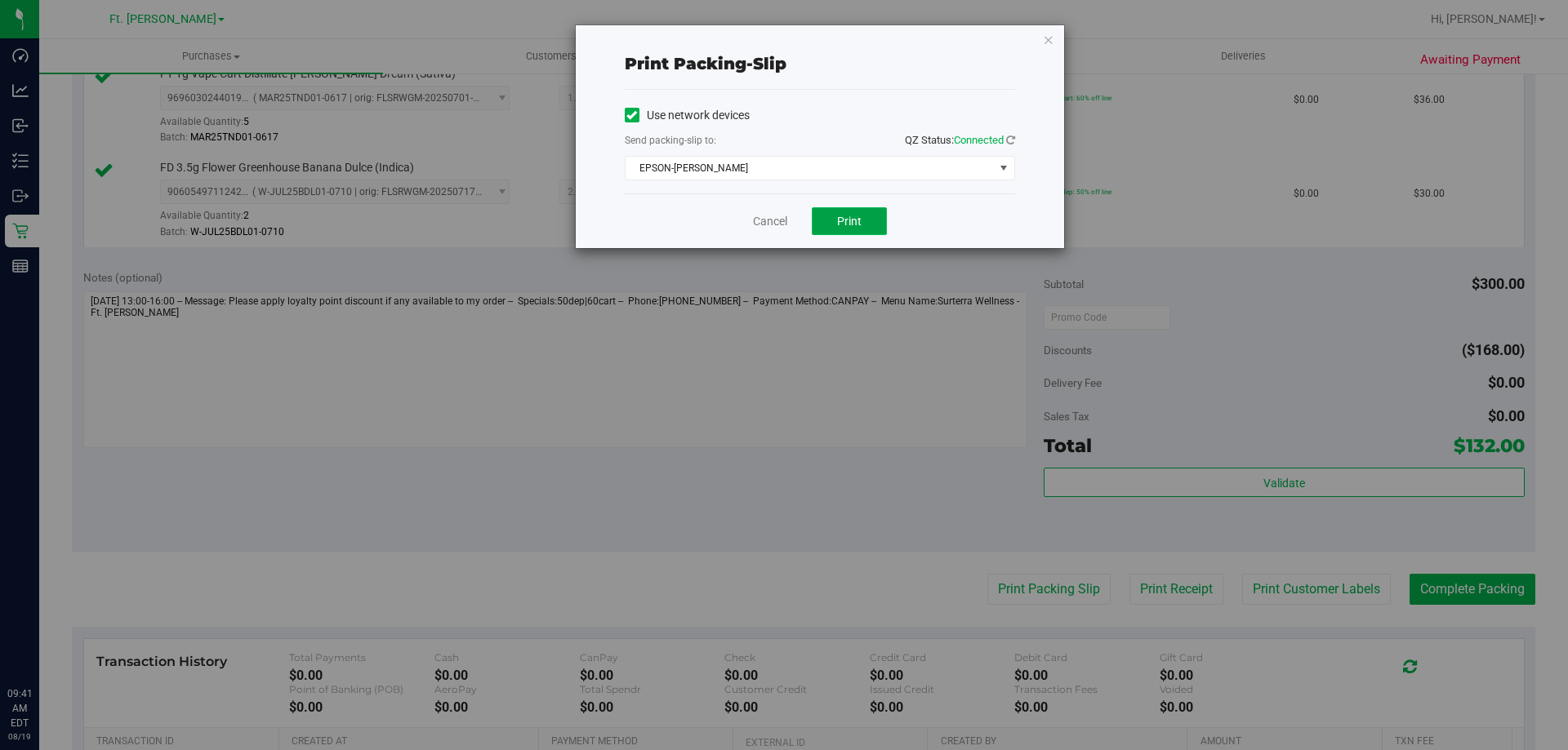
click at [851, 221] on span "Print" at bounding box center [849, 221] width 25 height 13
click at [751, 219] on div "Cancel Print" at bounding box center [820, 221] width 390 height 55
click at [767, 222] on link "Cancel" at bounding box center [770, 222] width 35 height 17
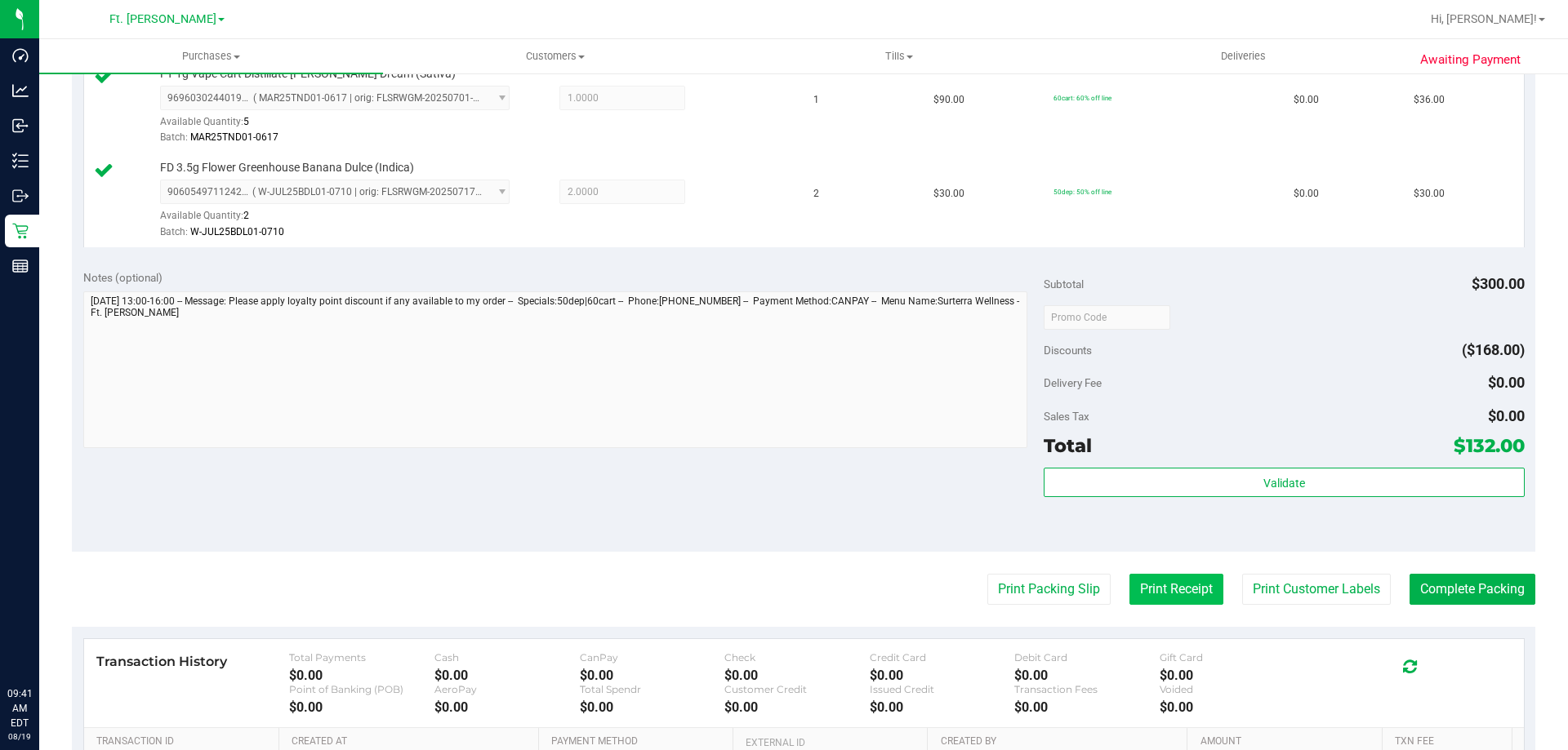
click at [1172, 583] on button "Print Receipt" at bounding box center [1176, 589] width 94 height 31
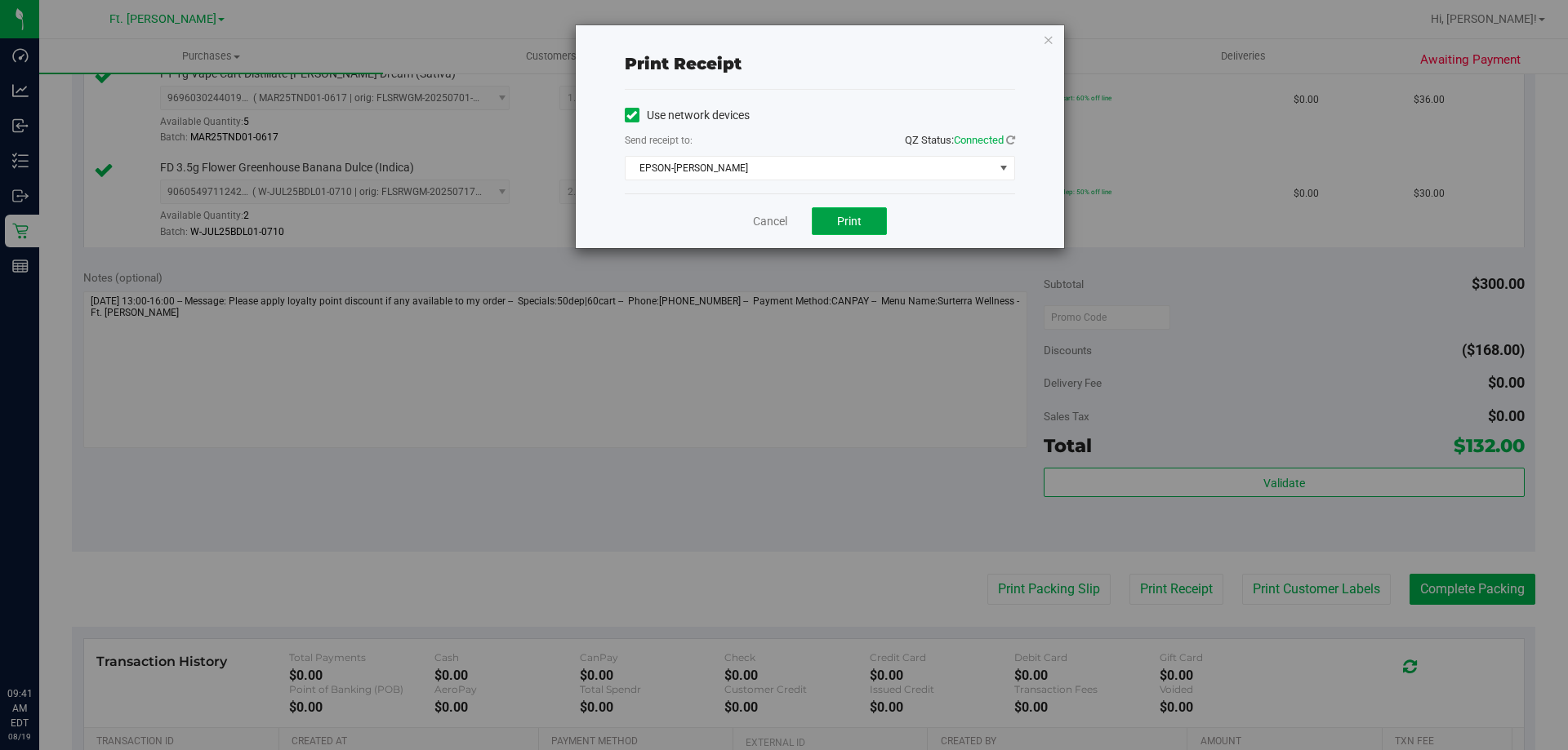
click at [873, 217] on button "Print" at bounding box center [849, 221] width 75 height 28
click at [852, 220] on span "Print" at bounding box center [849, 221] width 25 height 13
click at [772, 227] on link "Cancel" at bounding box center [770, 222] width 35 height 17
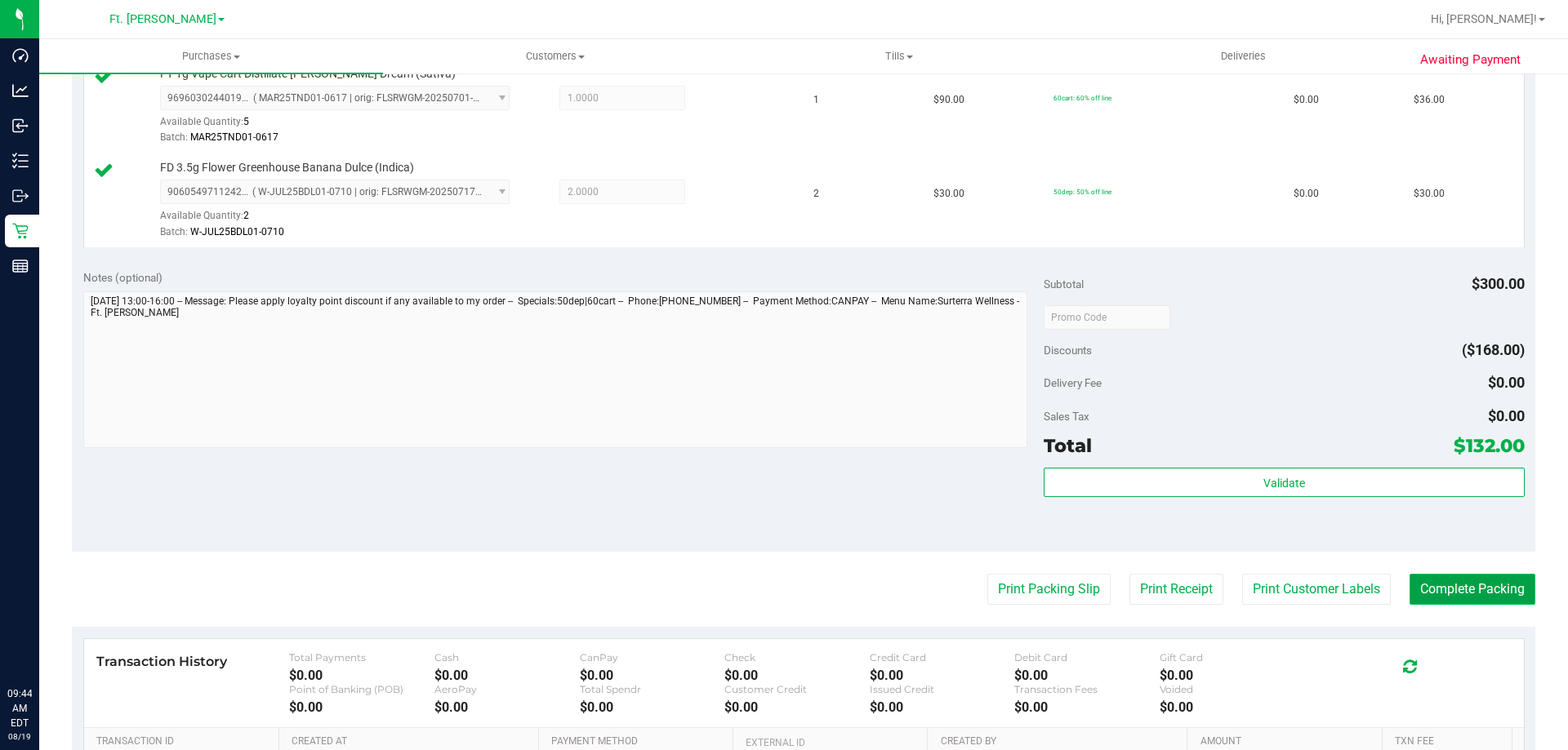
click at [1498, 593] on button "Complete Packing" at bounding box center [1472, 589] width 126 height 31
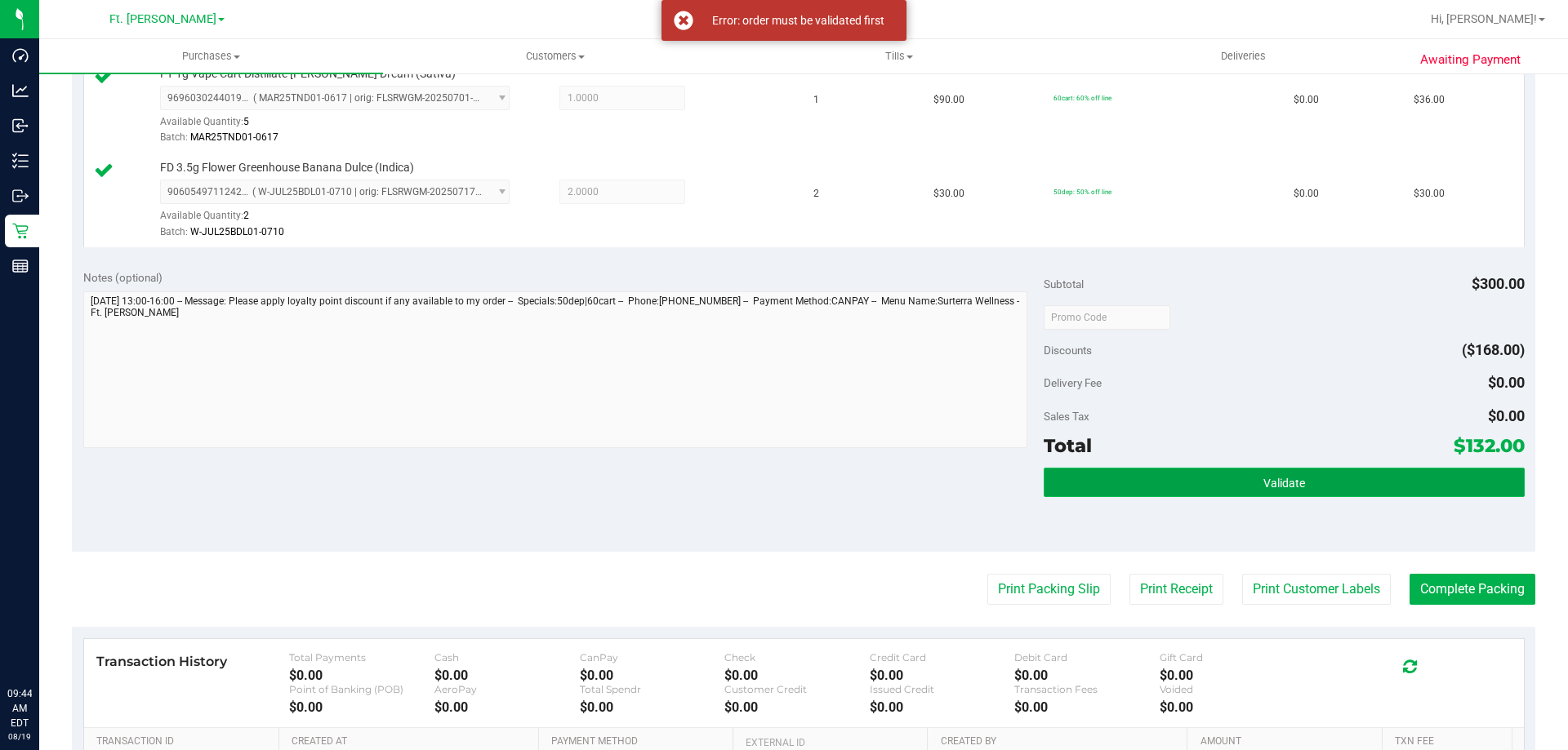
click at [1288, 474] on button "Validate" at bounding box center [1284, 483] width 480 height 30
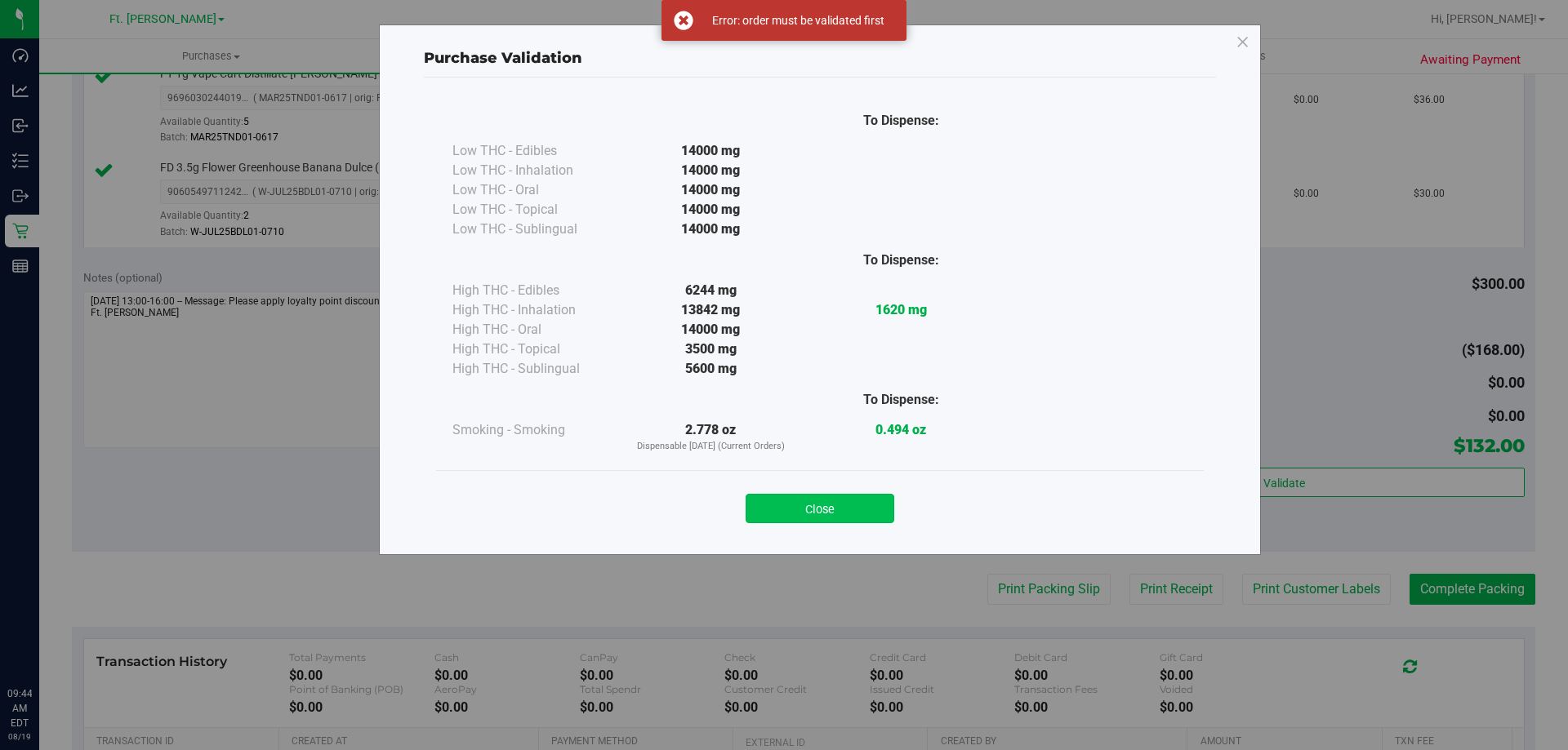
click at [864, 501] on button "Close" at bounding box center [820, 509] width 149 height 30
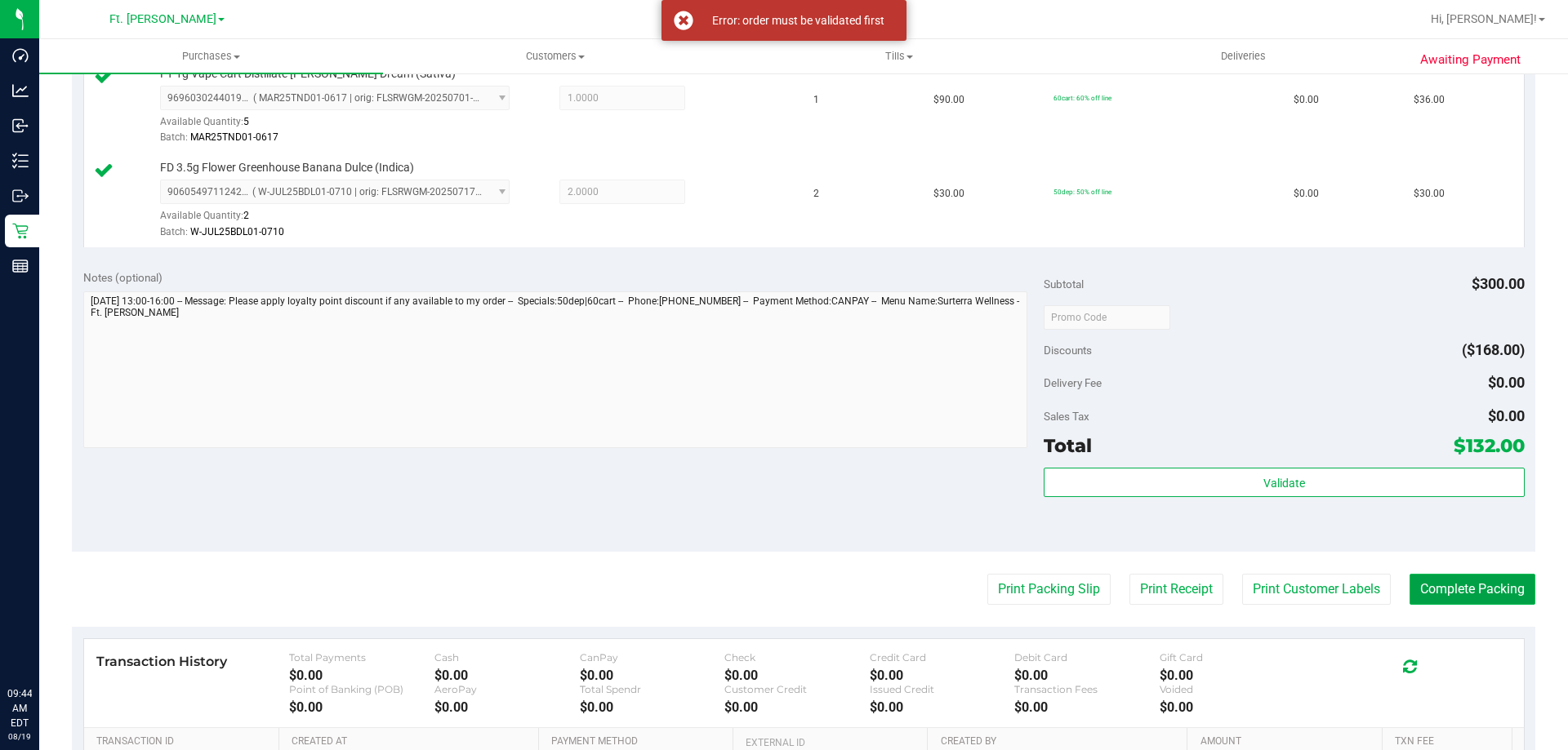
click at [1461, 591] on button "Complete Packing" at bounding box center [1472, 589] width 126 height 31
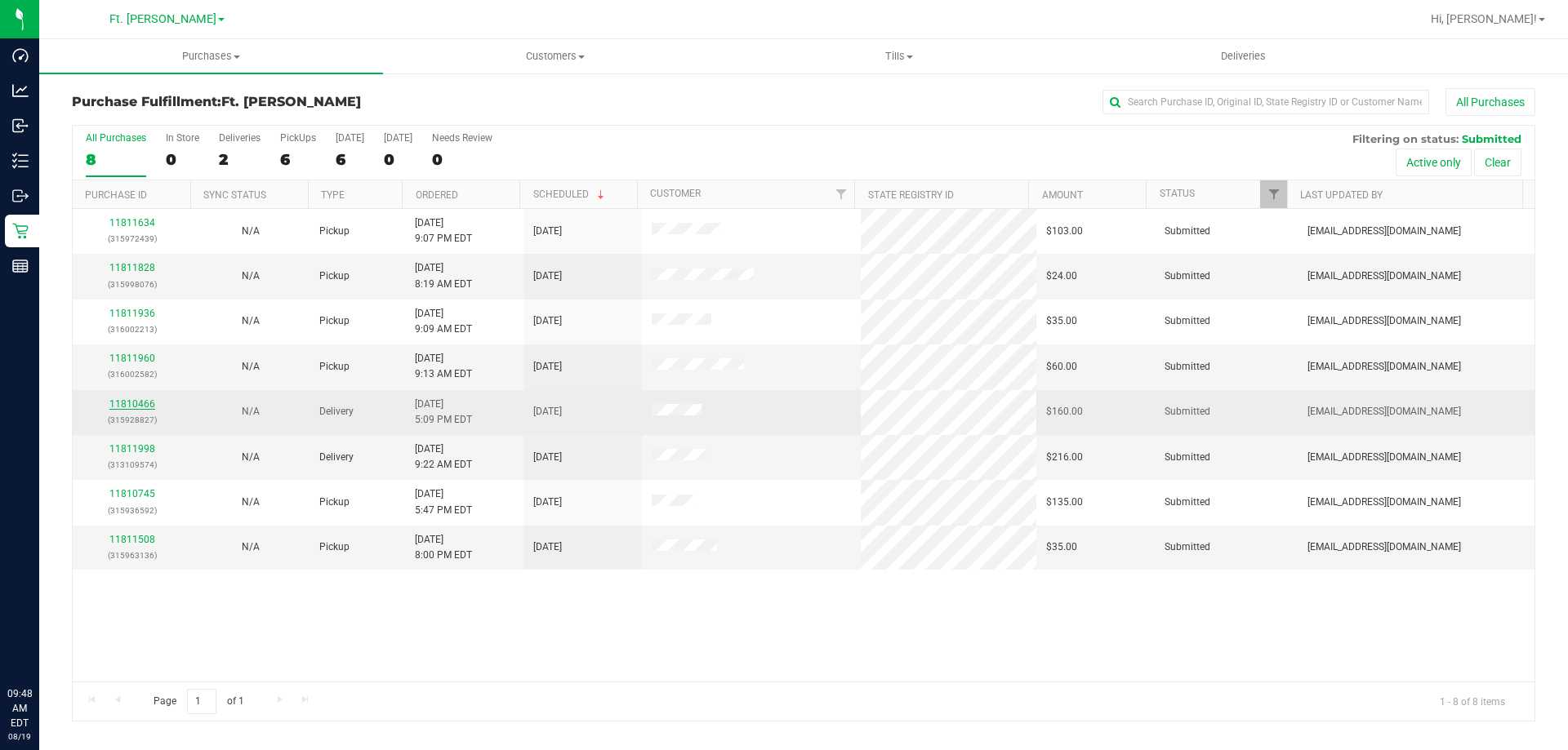
click at [146, 405] on link "11810466" at bounding box center [132, 405] width 46 height 12
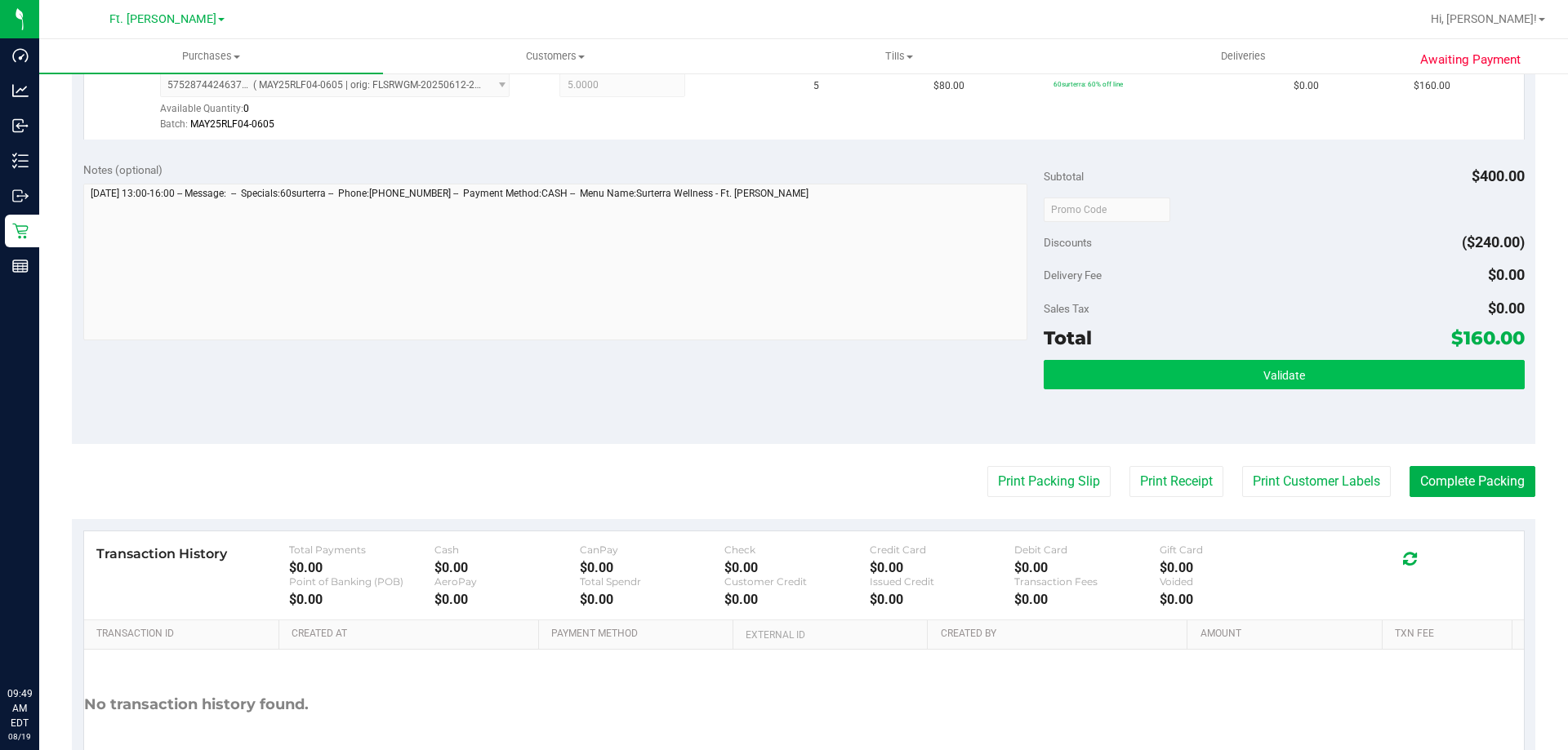
scroll to position [490, 0]
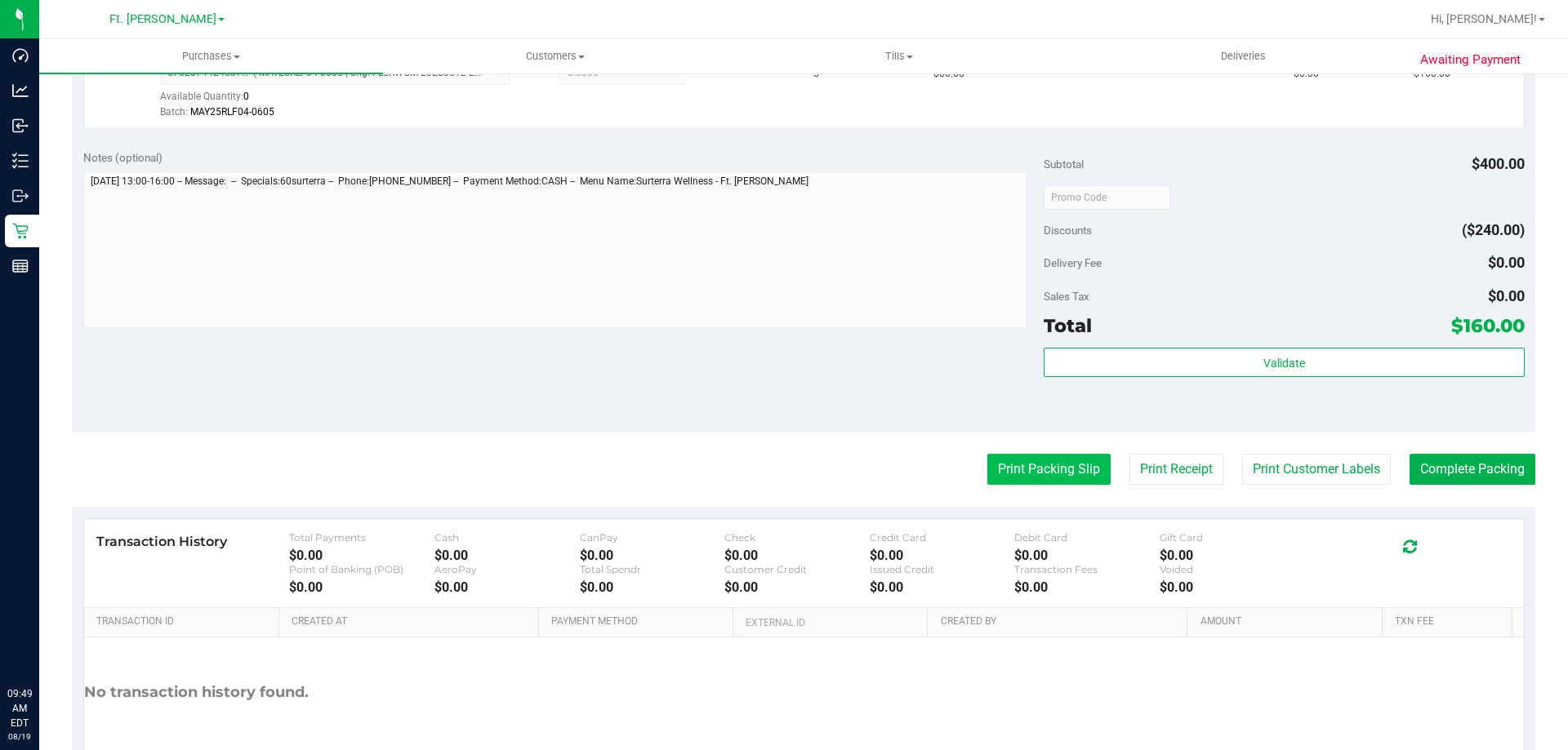
click at [1033, 473] on button "Print Packing Slip" at bounding box center [1049, 469] width 124 height 31
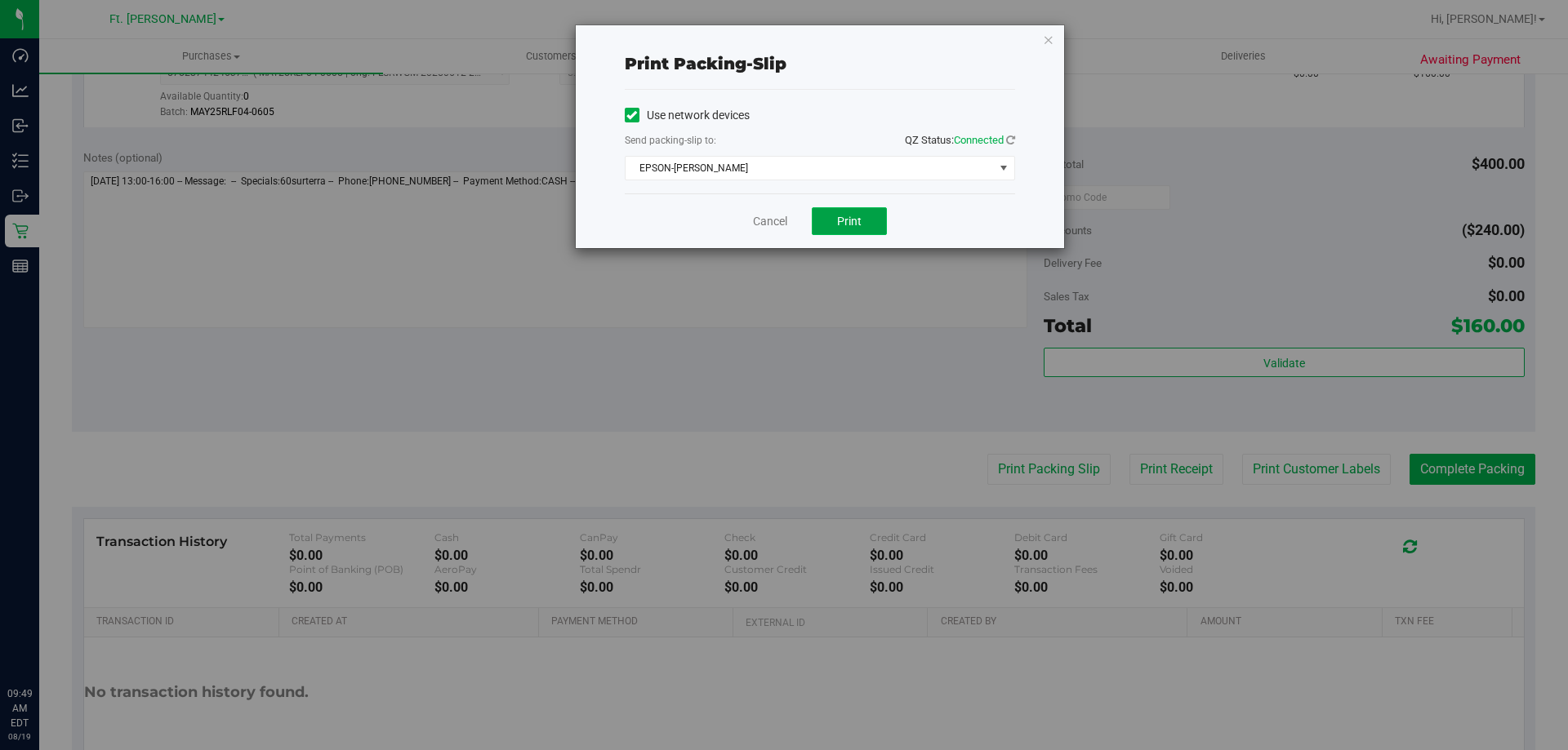
click at [857, 215] on span "Print" at bounding box center [849, 221] width 25 height 13
click at [765, 218] on link "Cancel" at bounding box center [770, 222] width 35 height 17
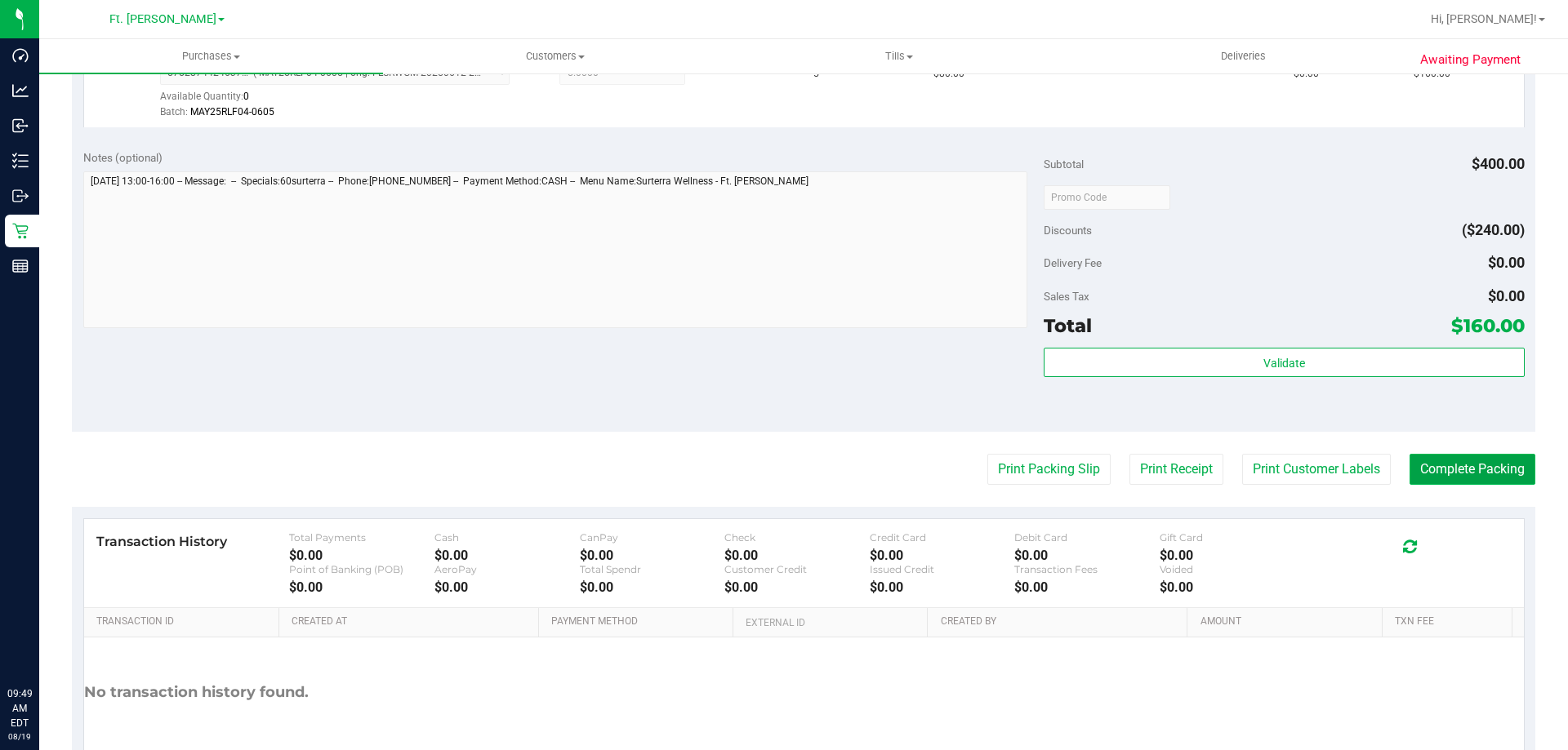
click at [1466, 462] on button "Complete Packing" at bounding box center [1472, 469] width 126 height 31
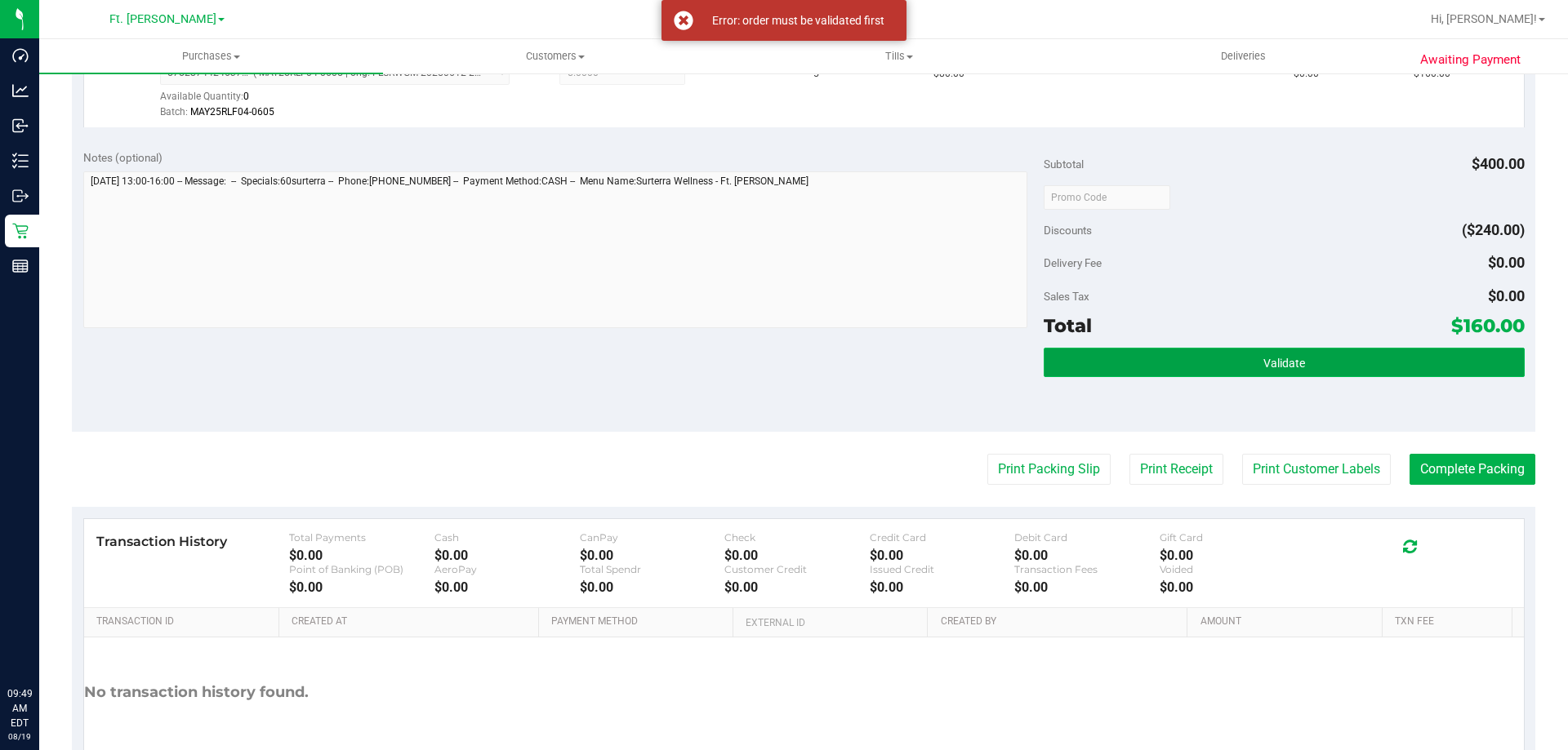
click at [1135, 361] on button "Validate" at bounding box center [1284, 362] width 480 height 30
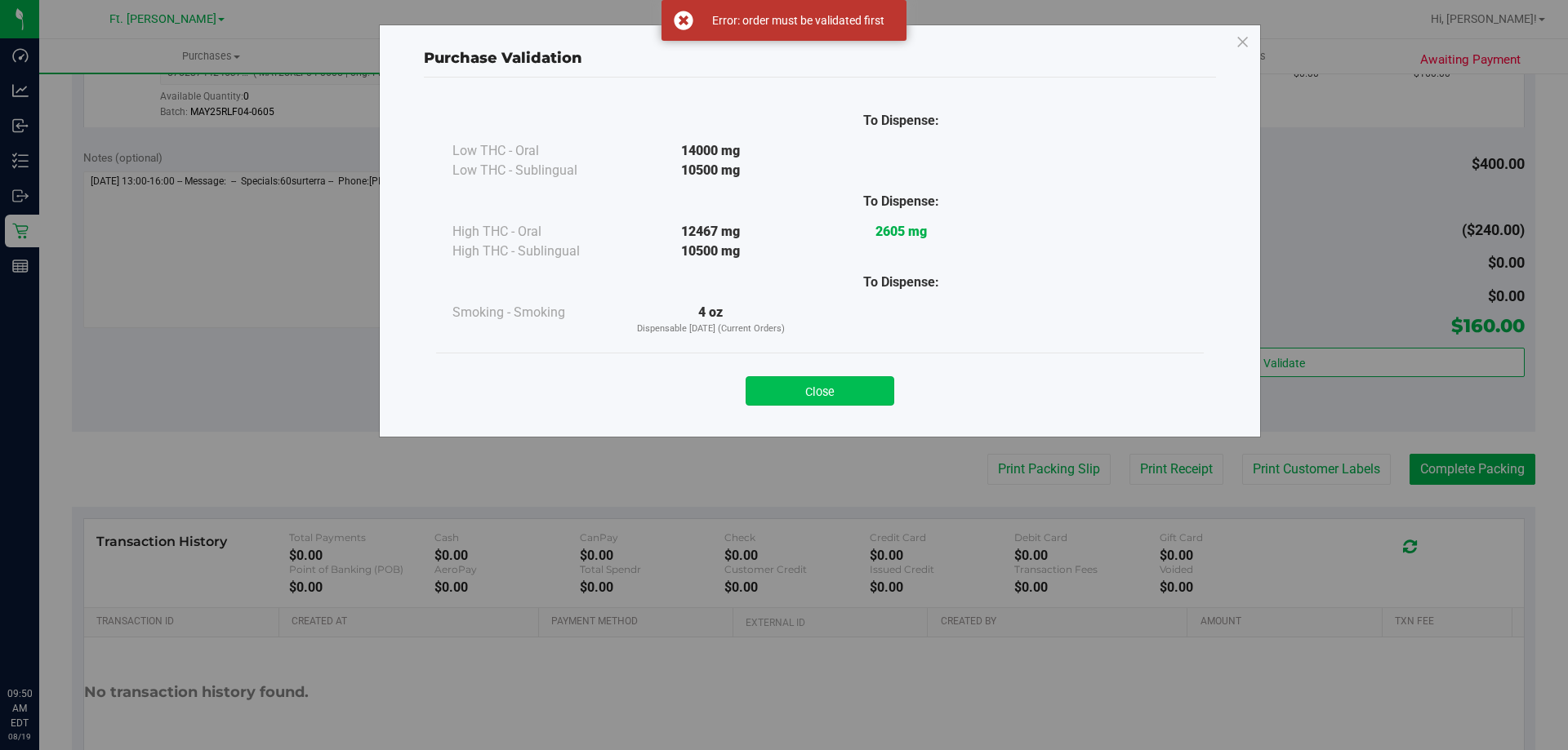
click at [770, 388] on button "Close" at bounding box center [820, 391] width 149 height 30
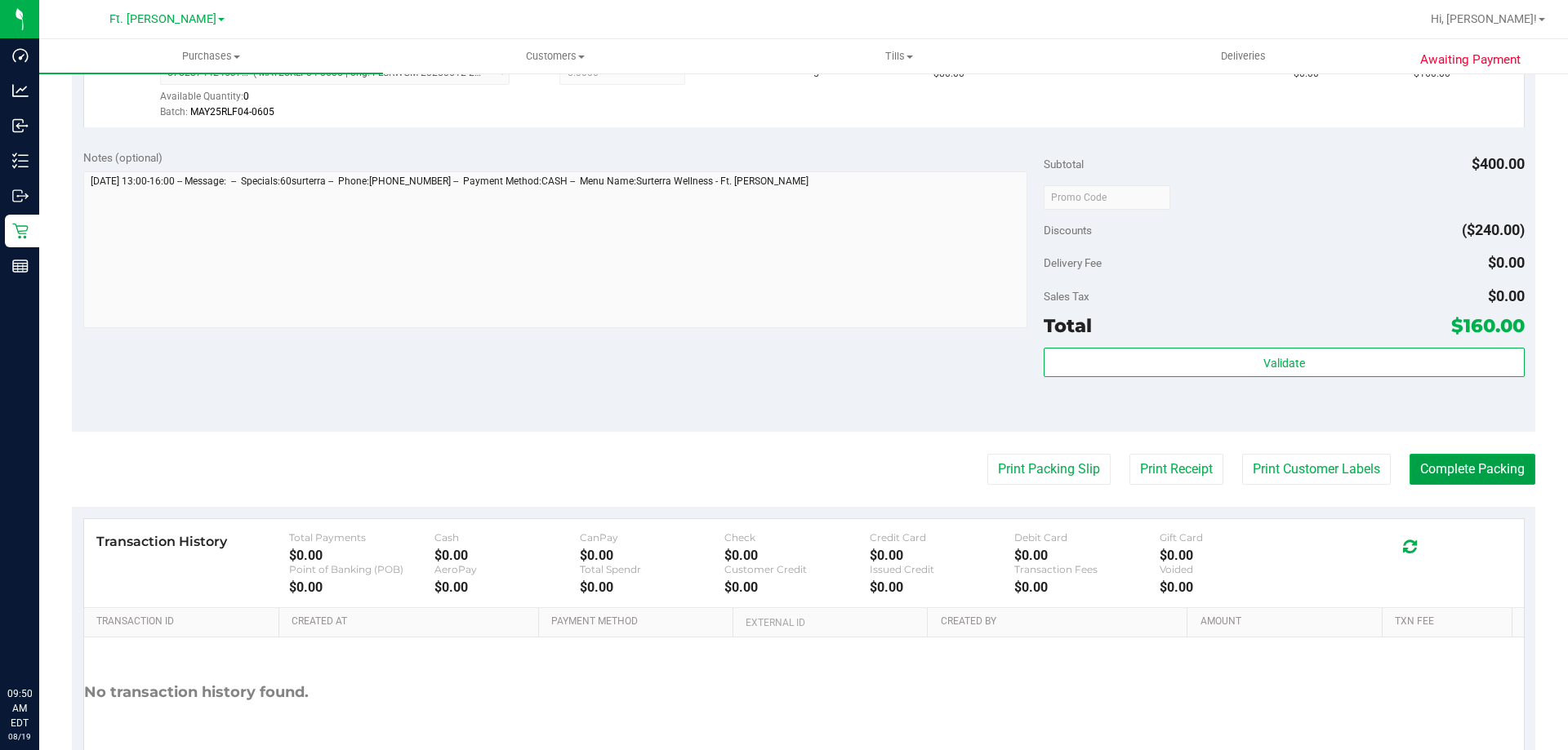
click at [1444, 475] on button "Complete Packing" at bounding box center [1472, 469] width 126 height 31
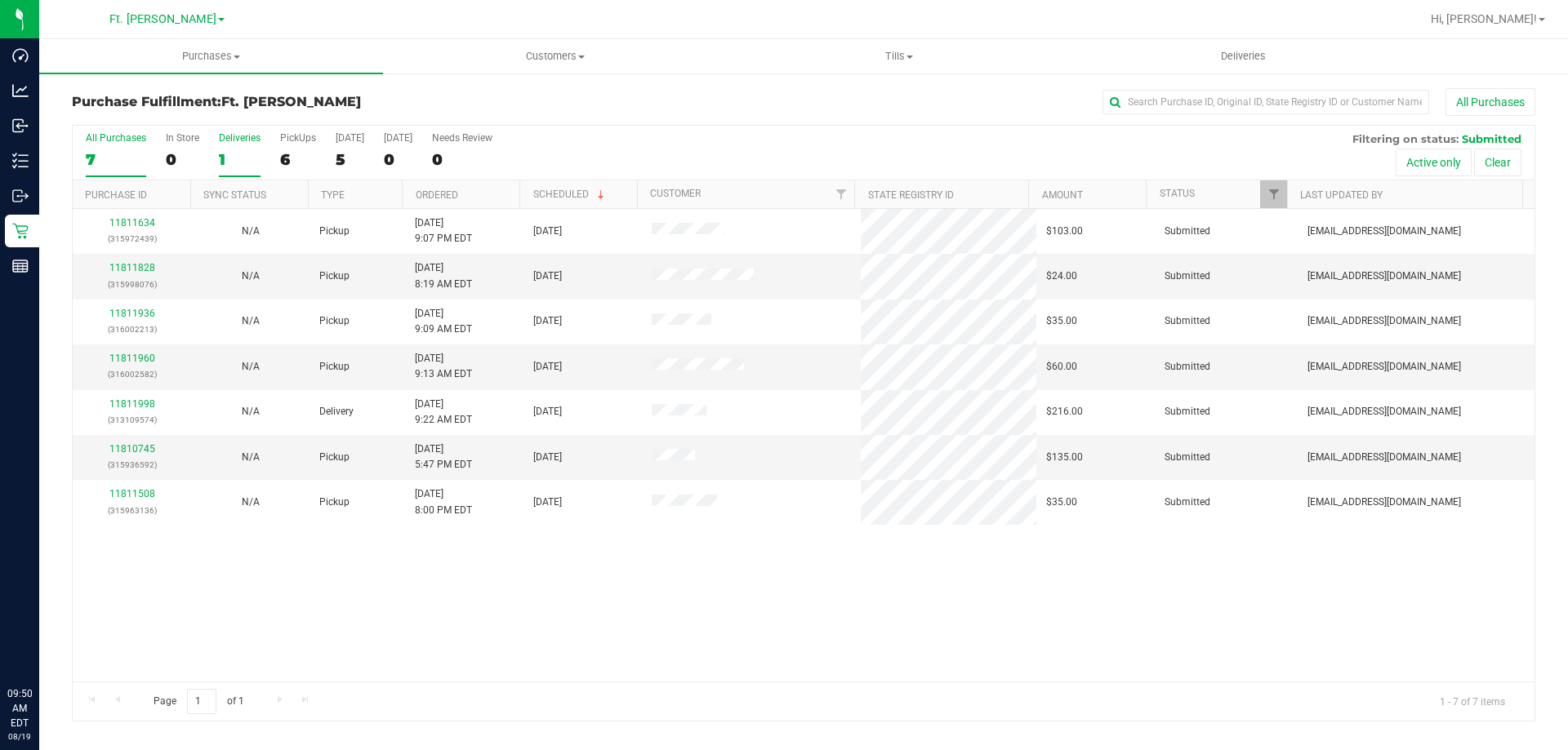
click at [219, 160] on div "1" at bounding box center [240, 159] width 41 height 19
click at [0, 0] on input "Deliveries 1" at bounding box center [0, 0] width 0 height 0
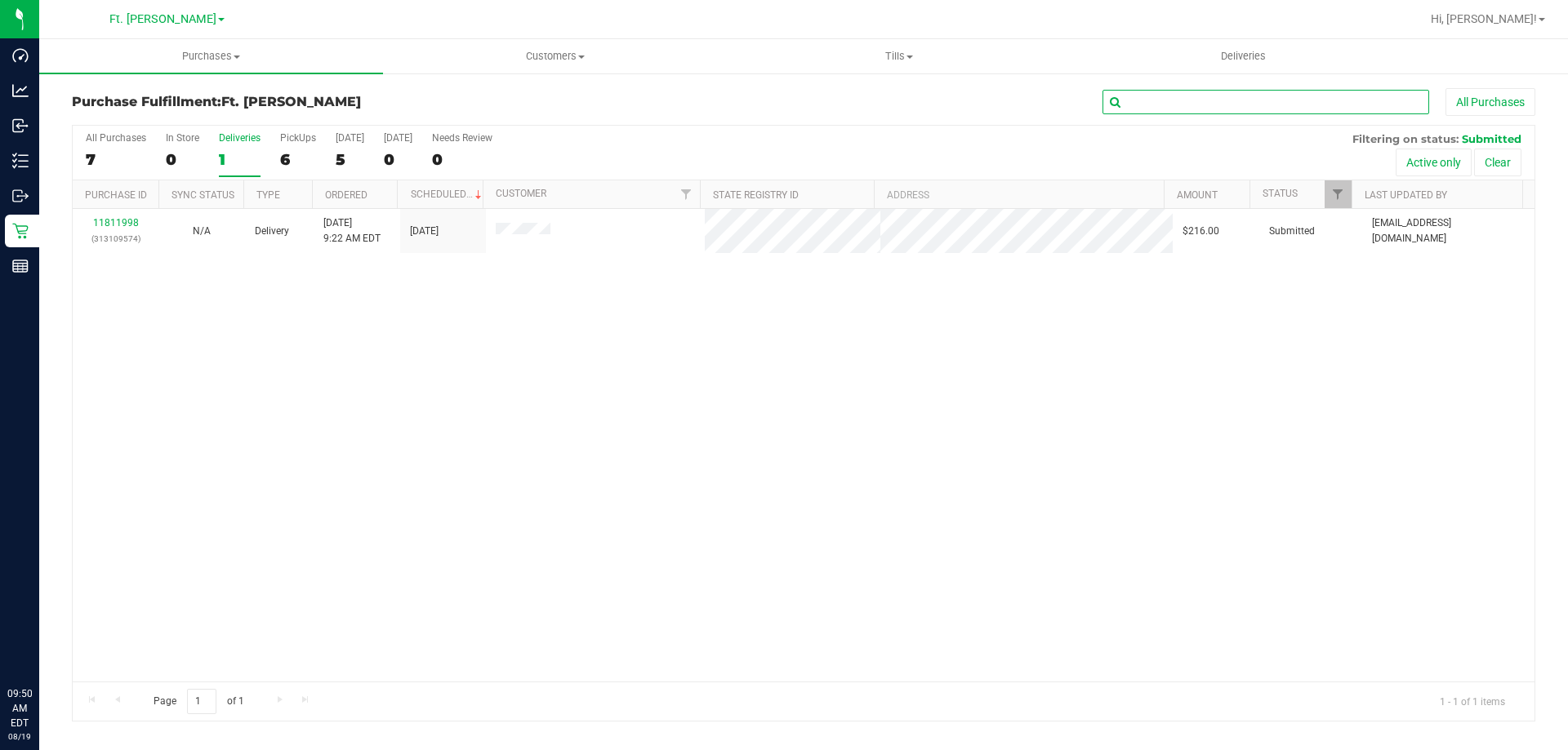
click at [1224, 99] on input "text" at bounding box center [1266, 102] width 327 height 25
type input "11810466"
drag, startPoint x: 719, startPoint y: 108, endPoint x: 708, endPoint y: 109, distance: 11.0
click at [708, 109] on div "11810466 All Purchases" at bounding box center [1047, 102] width 976 height 28
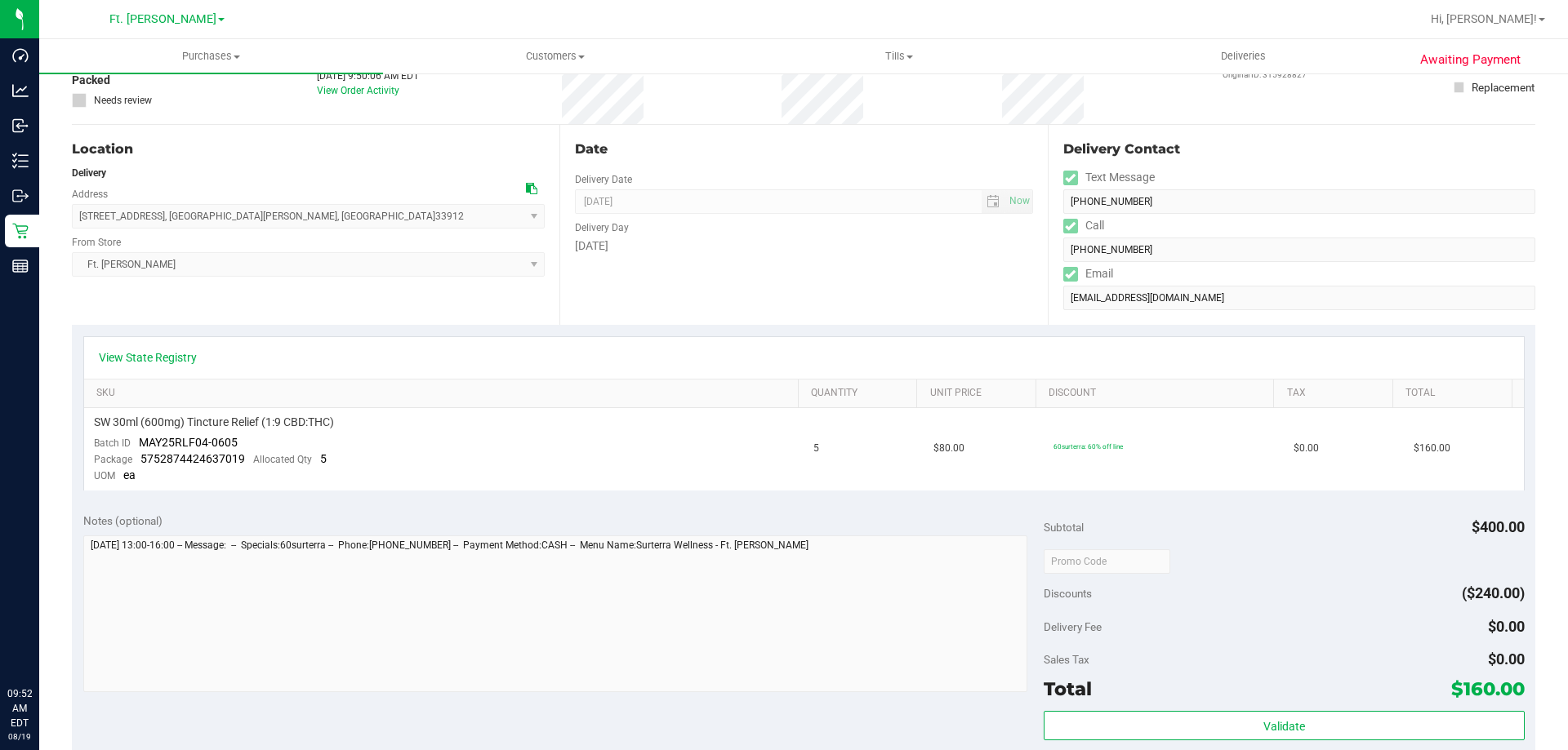
scroll to position [327, 0]
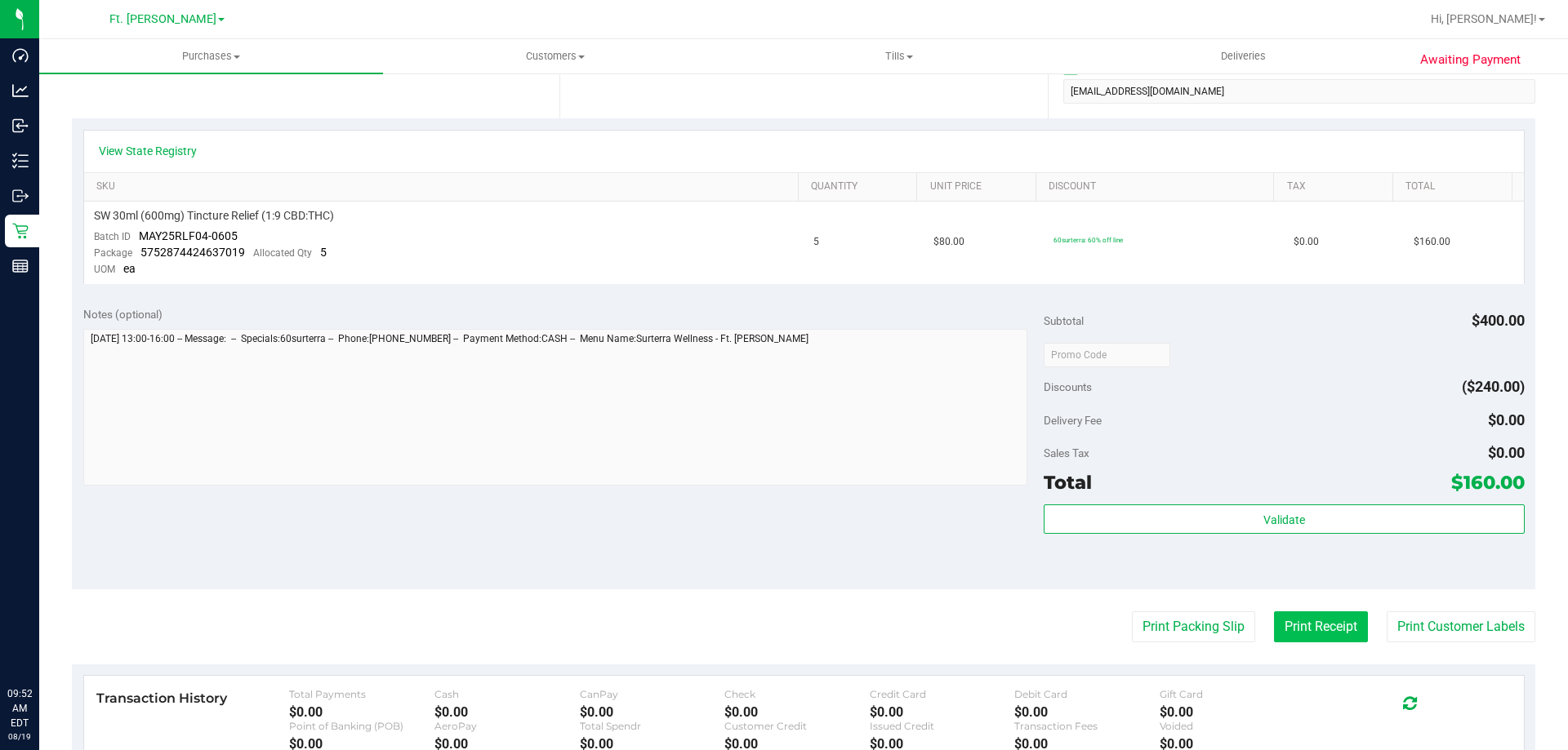
click at [1314, 631] on button "Print Receipt" at bounding box center [1321, 626] width 94 height 31
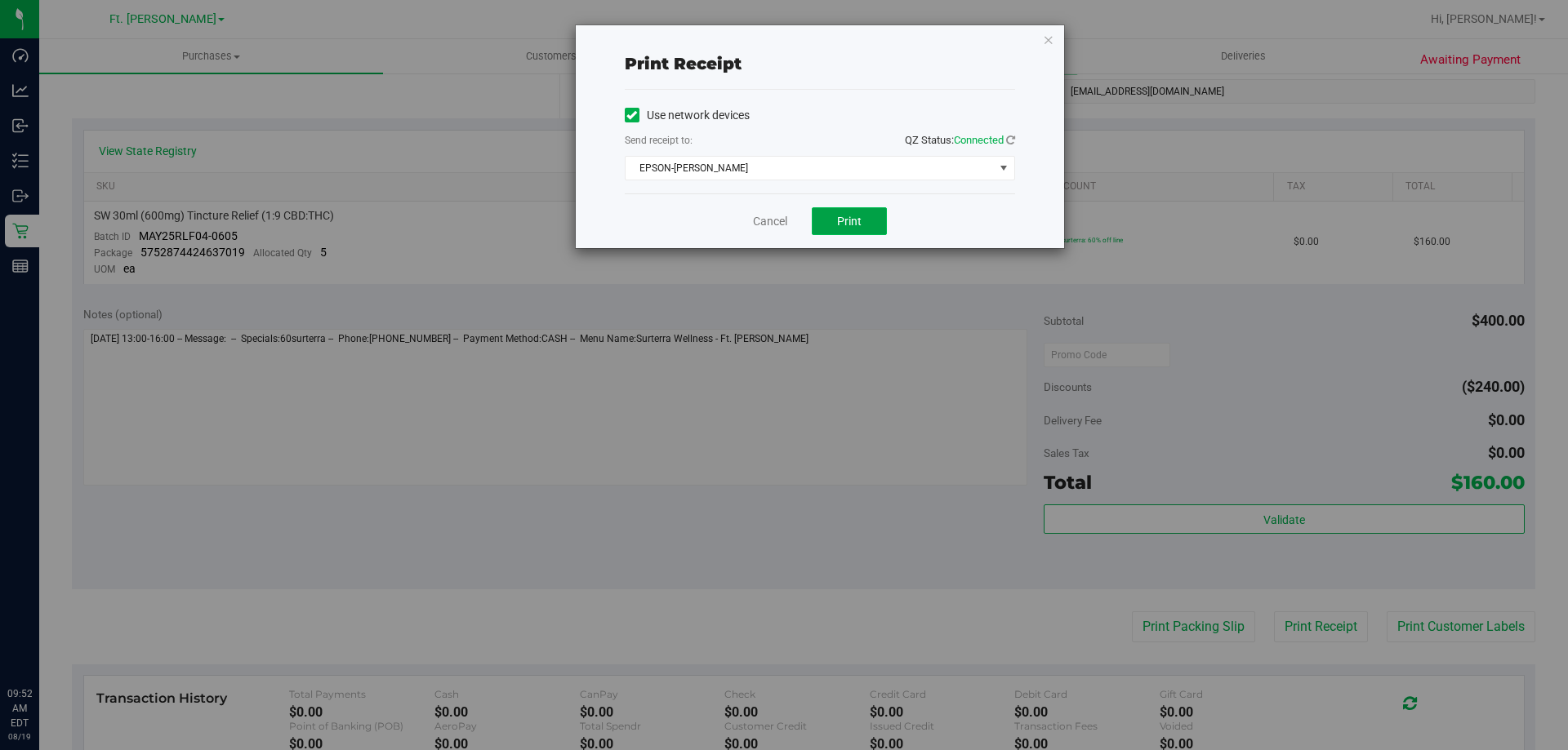
click at [845, 225] on span "Print" at bounding box center [849, 221] width 25 height 13
click at [847, 222] on span "Print" at bounding box center [849, 221] width 25 height 13
drag, startPoint x: 769, startPoint y: 219, endPoint x: 347, endPoint y: 135, distance: 430.3
click at [766, 219] on link "Cancel" at bounding box center [770, 222] width 35 height 17
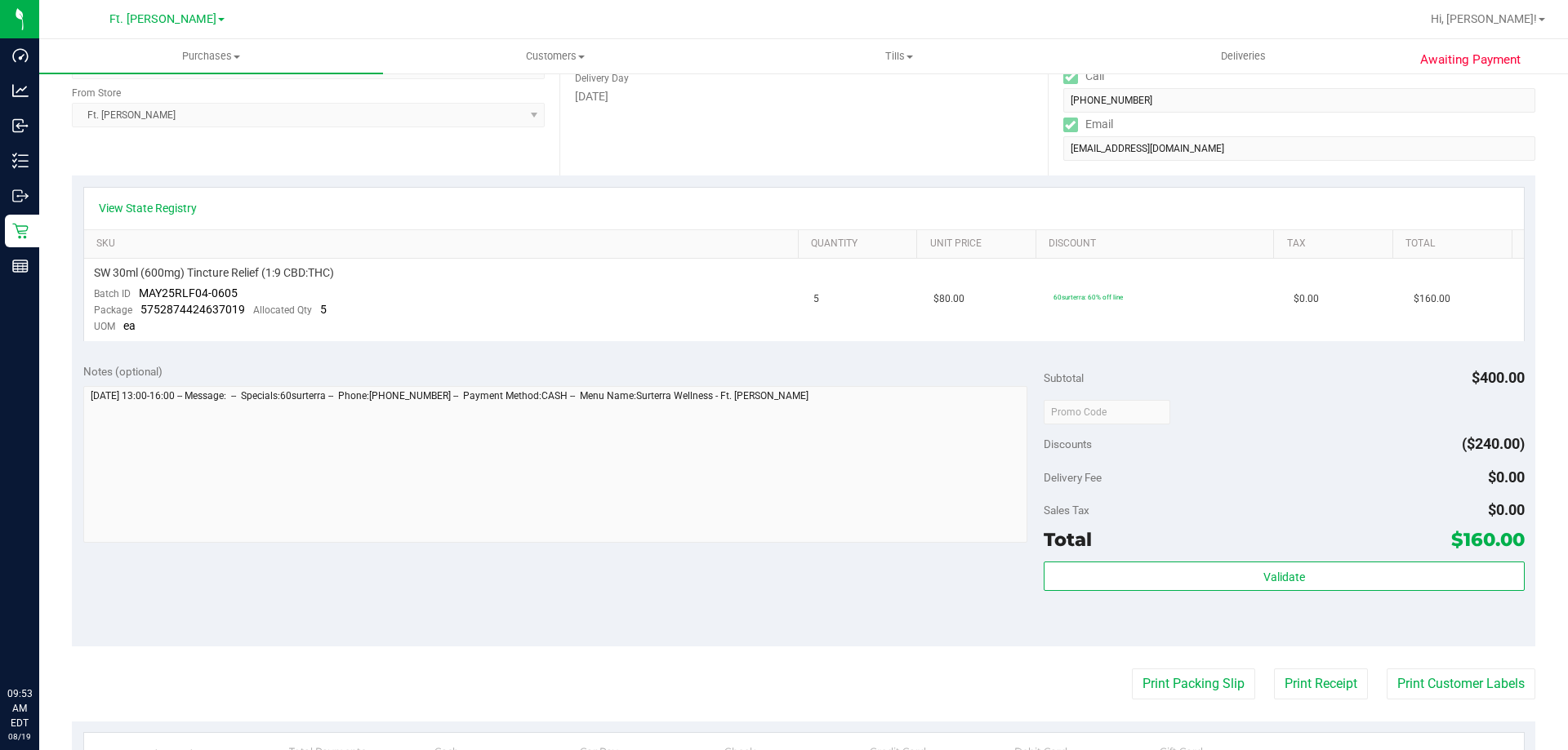
scroll to position [0, 0]
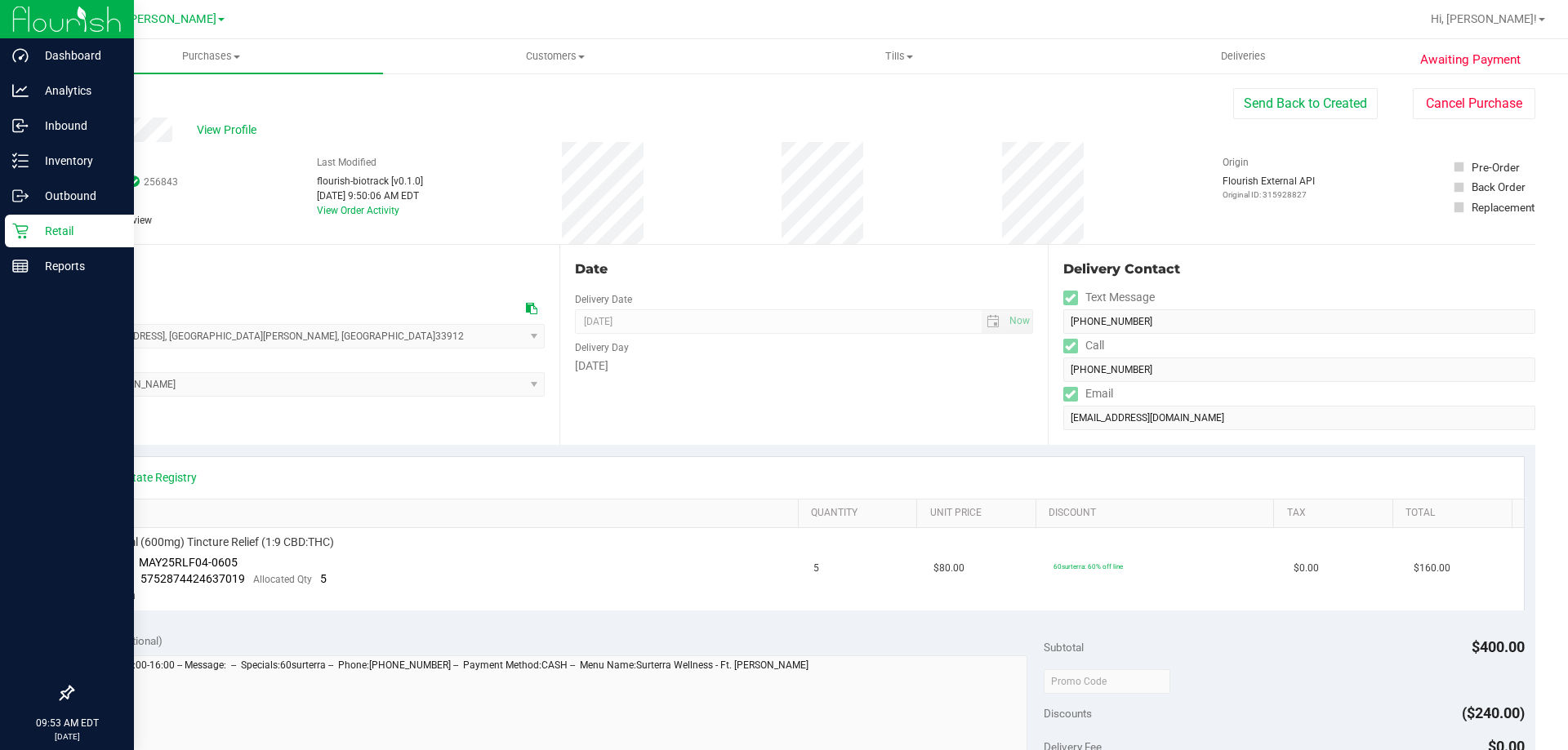
click at [24, 224] on icon at bounding box center [19, 230] width 16 height 16
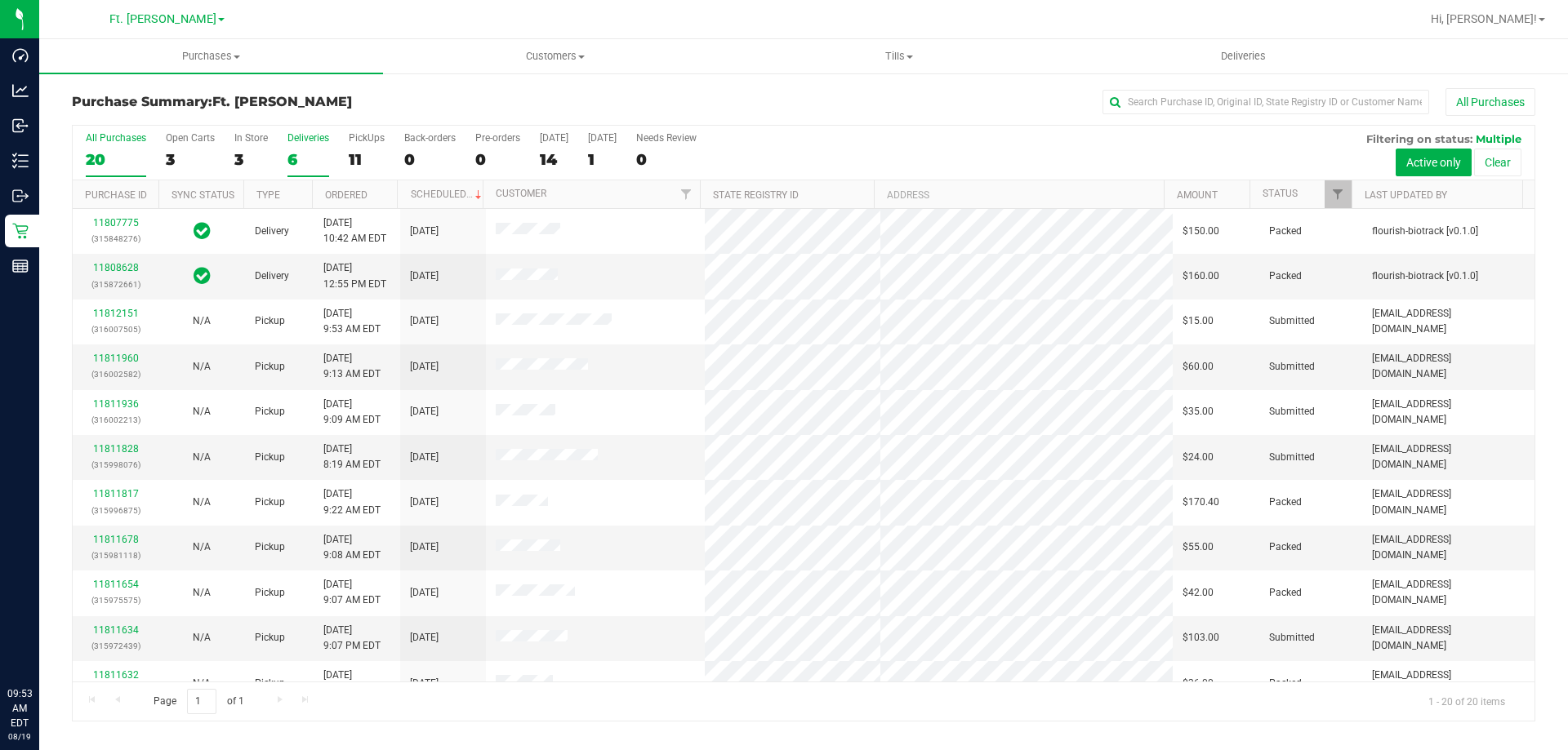
click at [301, 156] on div "6" at bounding box center [308, 159] width 41 height 19
click at [0, 0] on input "Deliveries 6" at bounding box center [0, 0] width 0 height 0
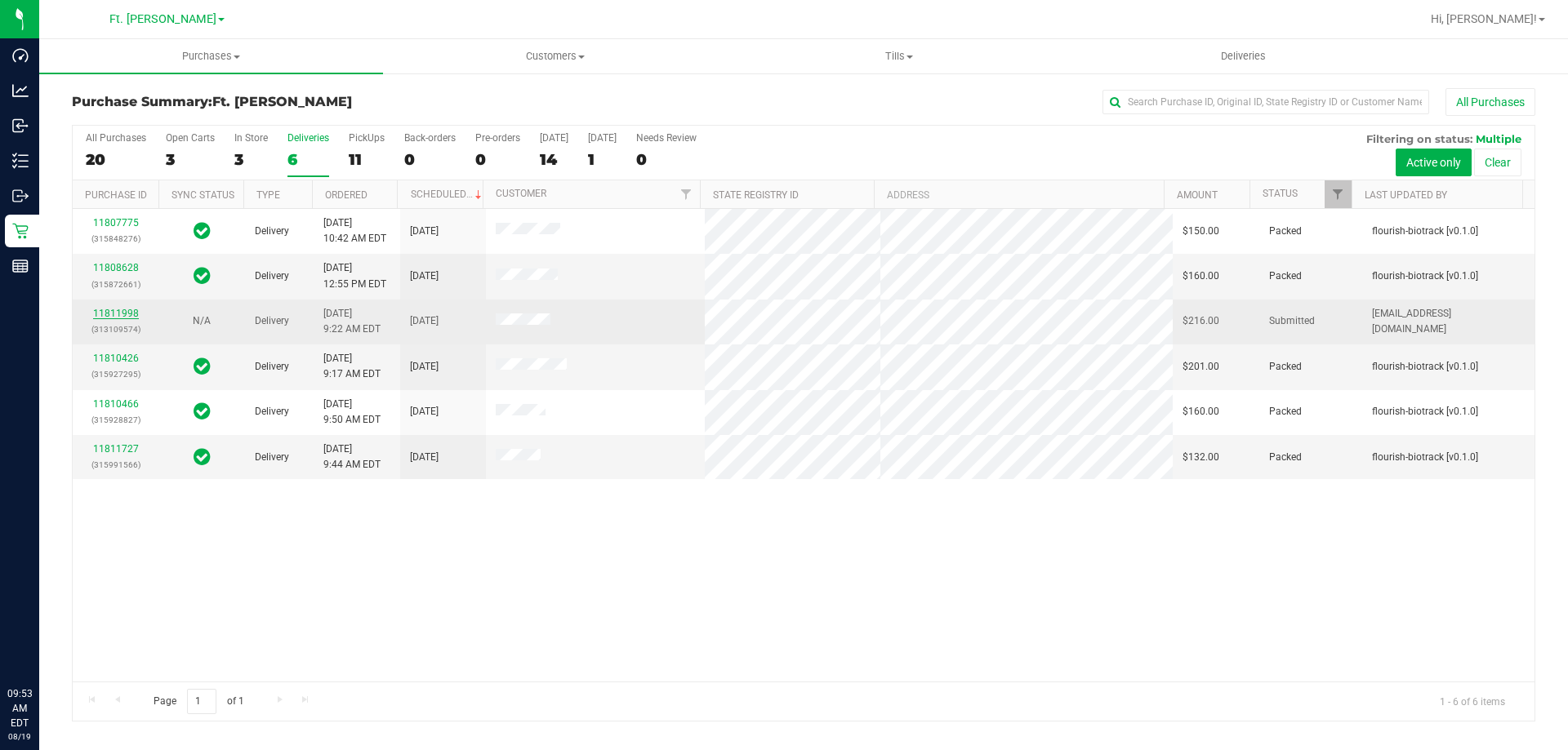
click at [115, 314] on link "11811998" at bounding box center [116, 314] width 46 height 12
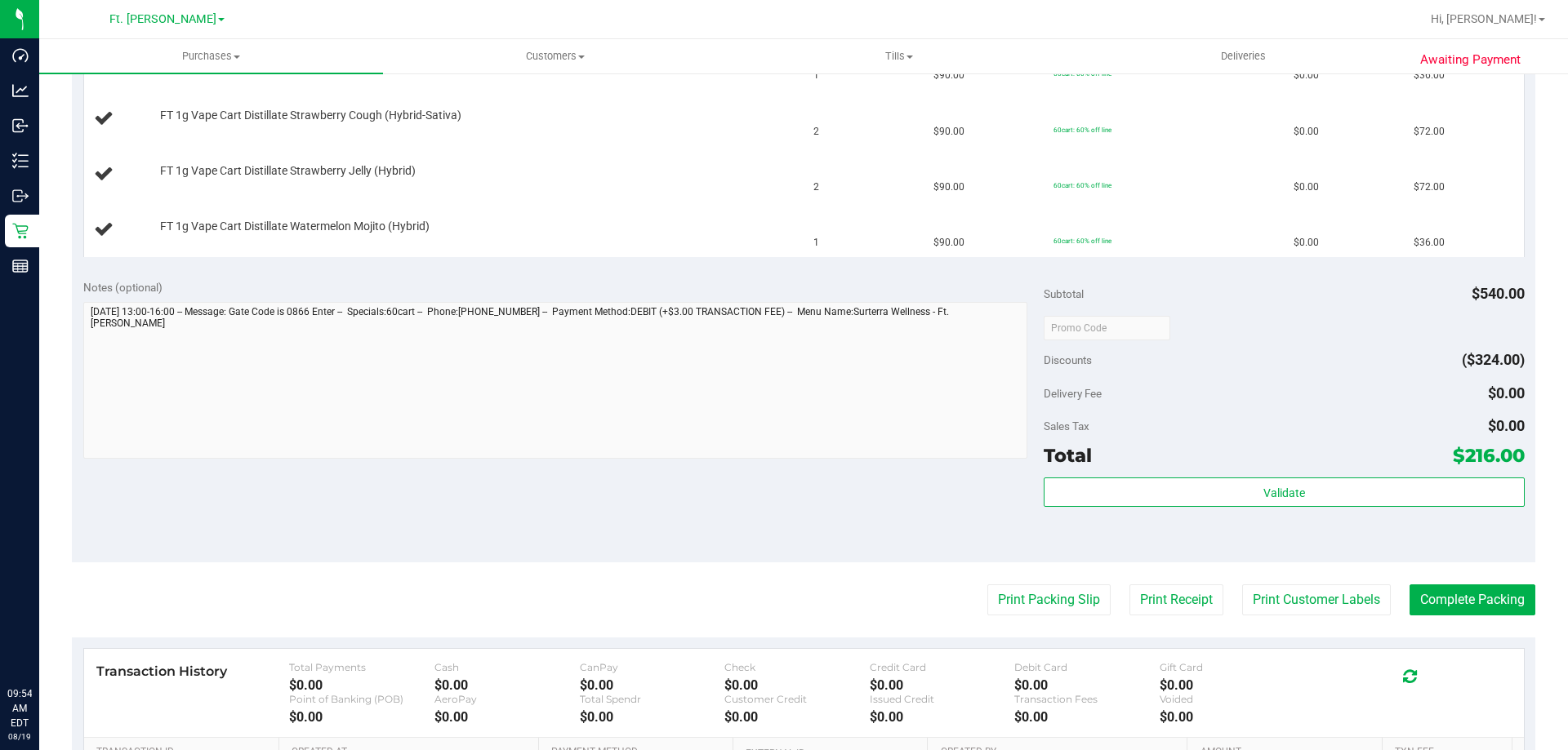
scroll to position [490, 0]
click at [1041, 592] on button "Print Packing Slip" at bounding box center [1049, 598] width 124 height 31
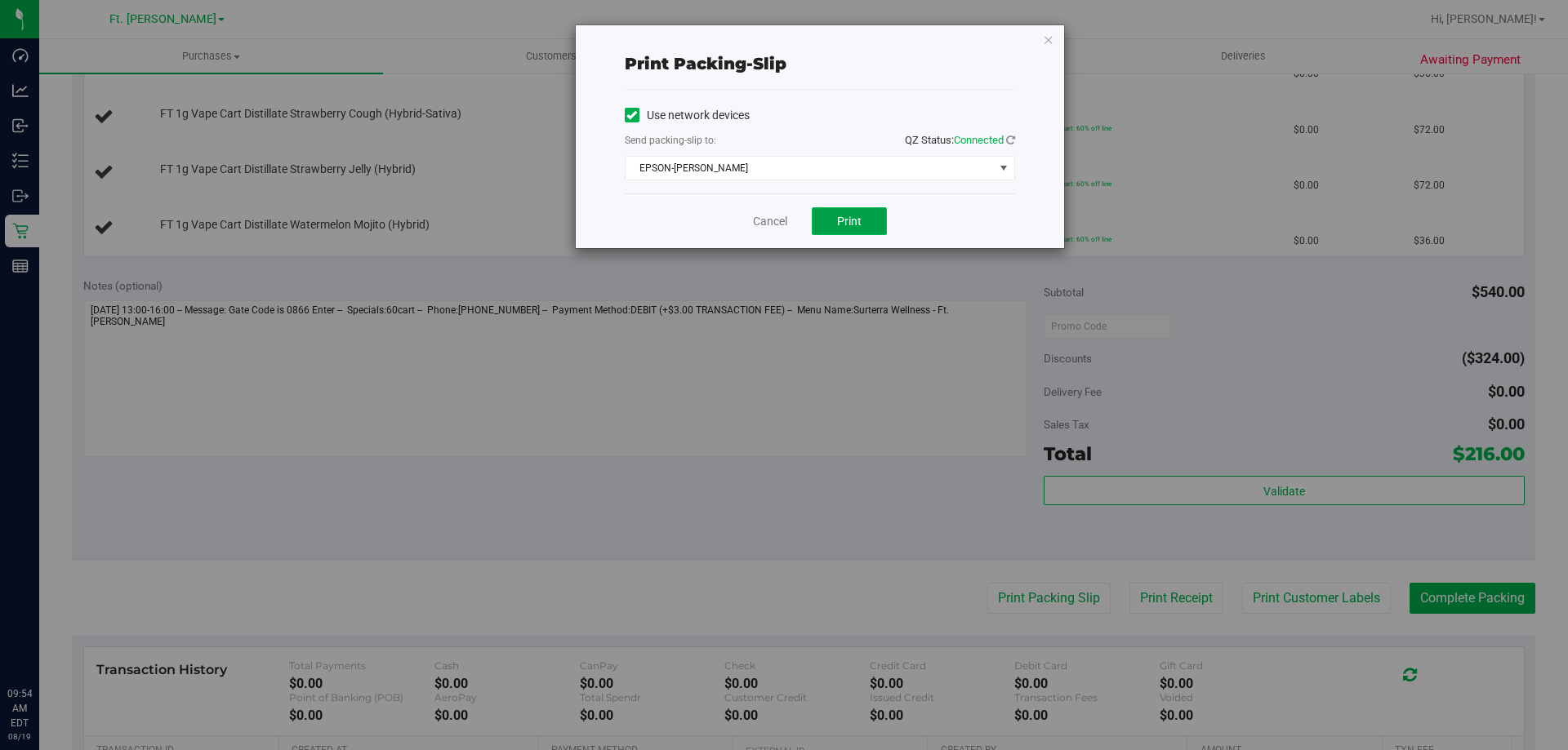
click at [844, 219] on span "Print" at bounding box center [849, 221] width 25 height 13
click at [780, 217] on link "Cancel" at bounding box center [770, 222] width 35 height 17
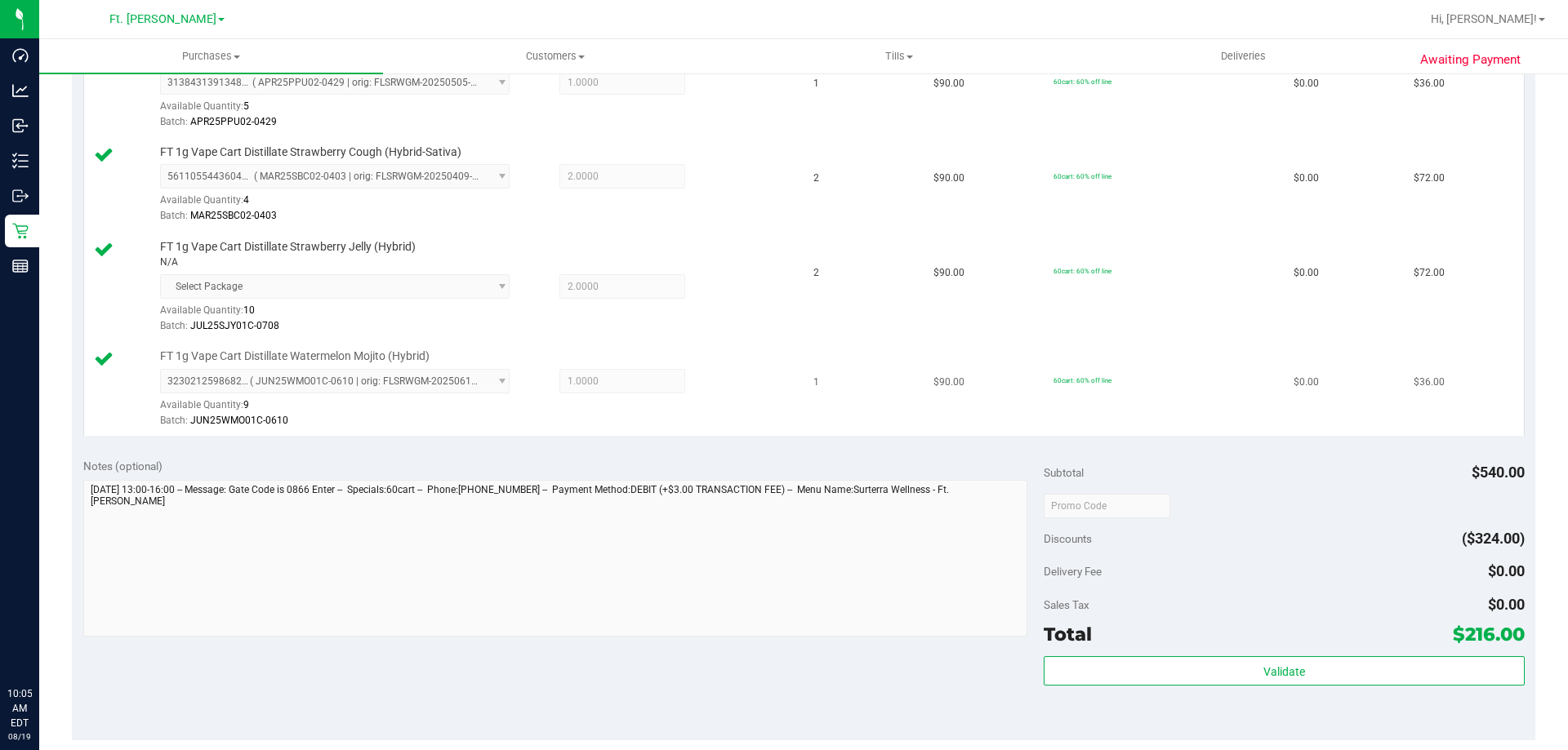
scroll to position [571, 0]
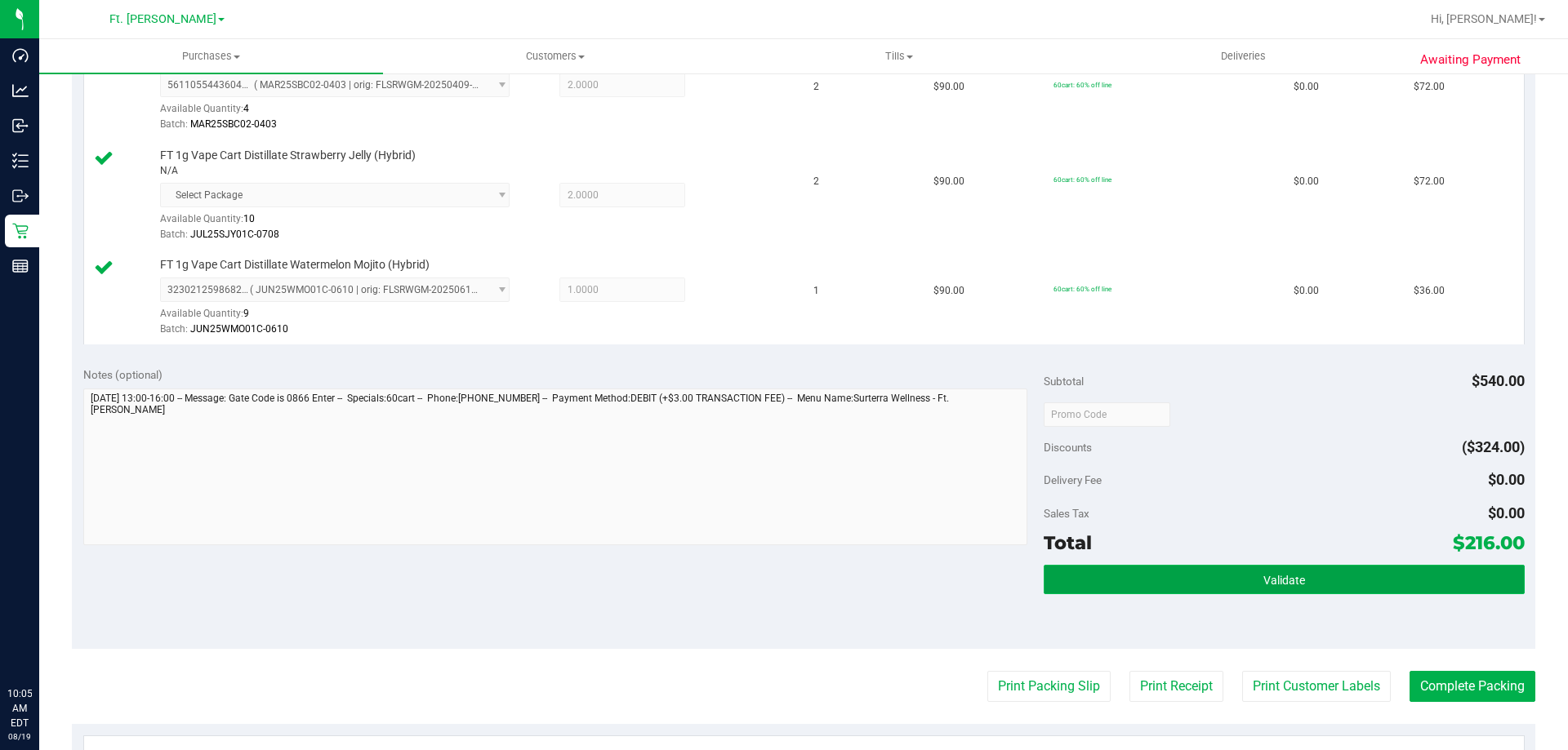
click at [1306, 569] on button "Validate" at bounding box center [1284, 579] width 480 height 30
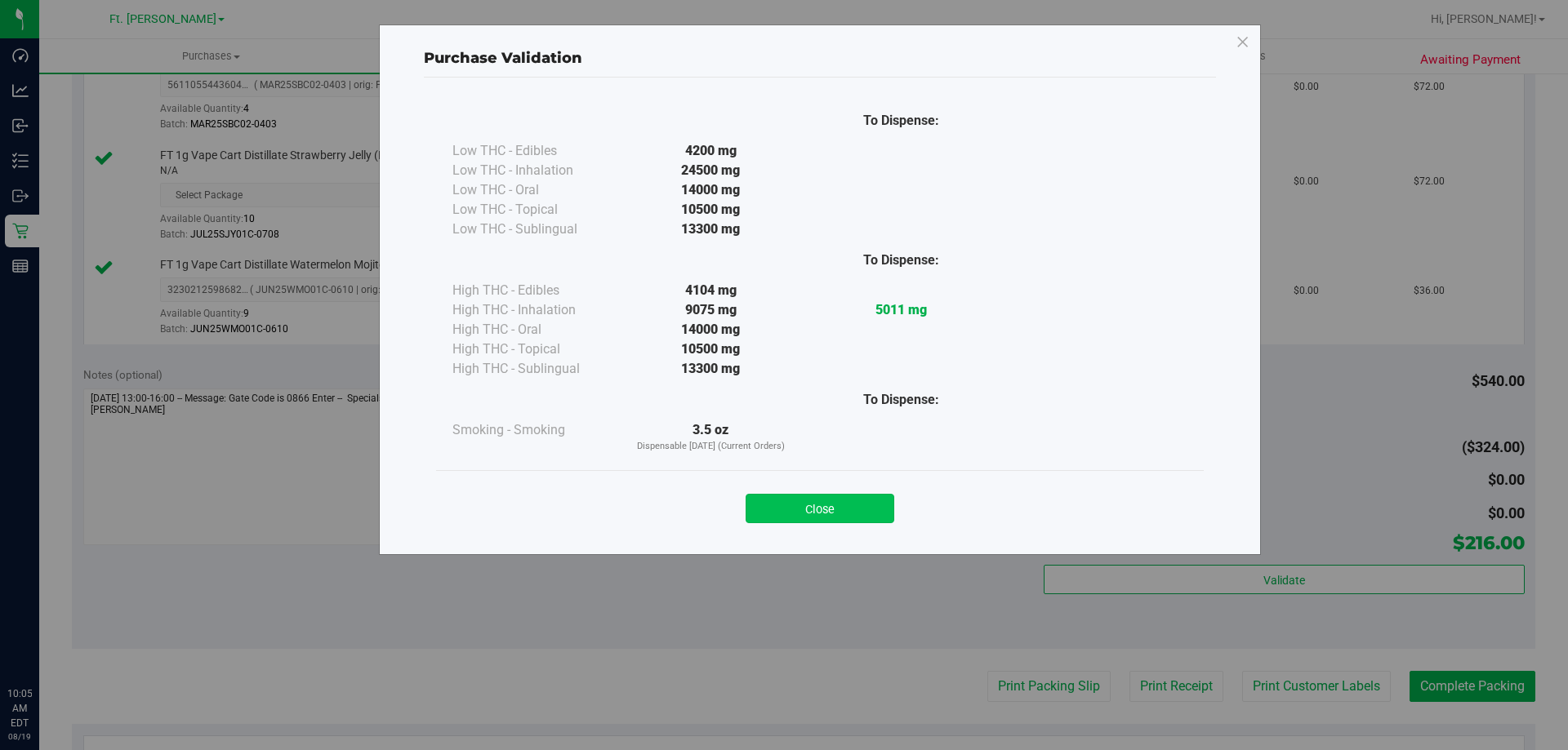
click at [808, 502] on button "Close" at bounding box center [820, 509] width 149 height 30
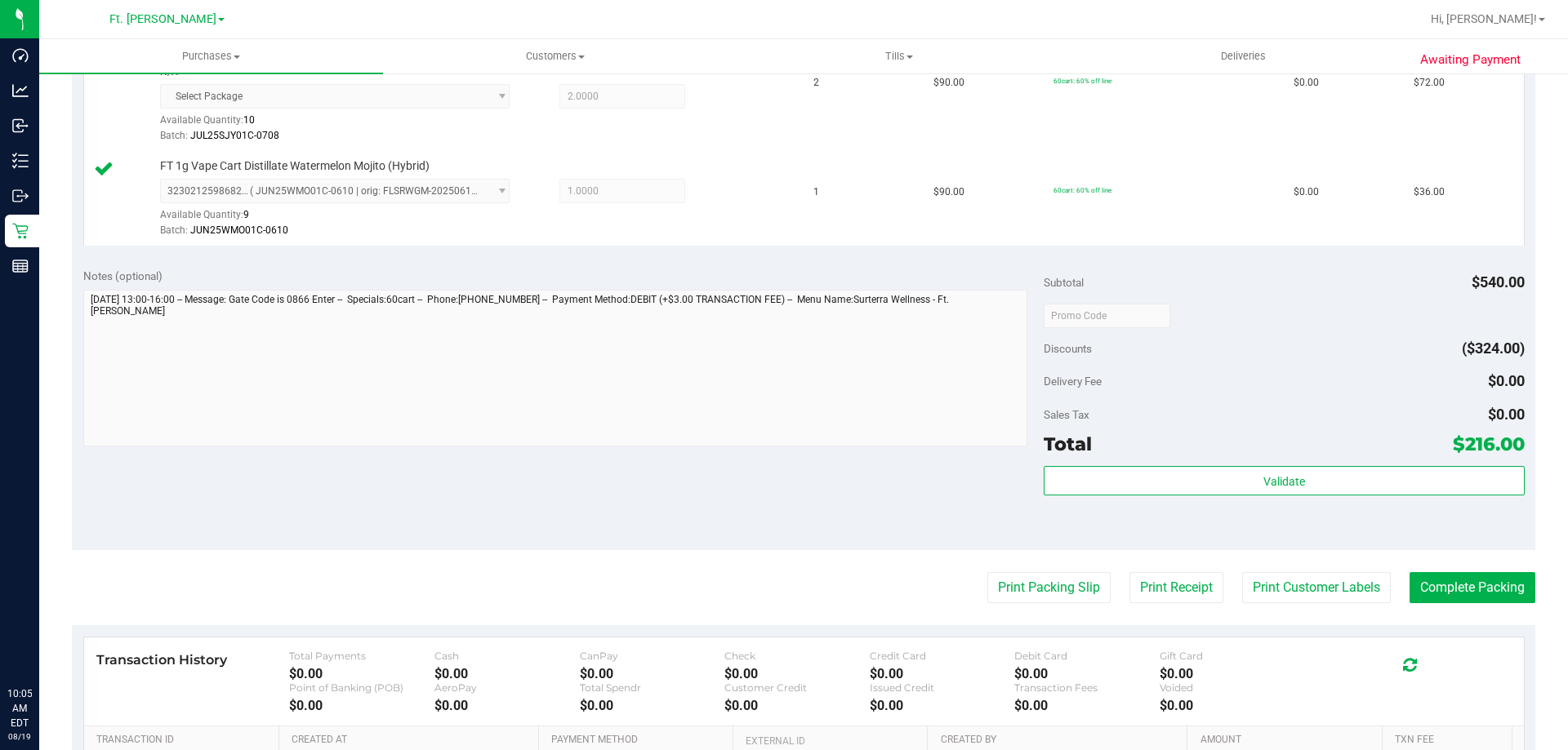
scroll to position [817, 0]
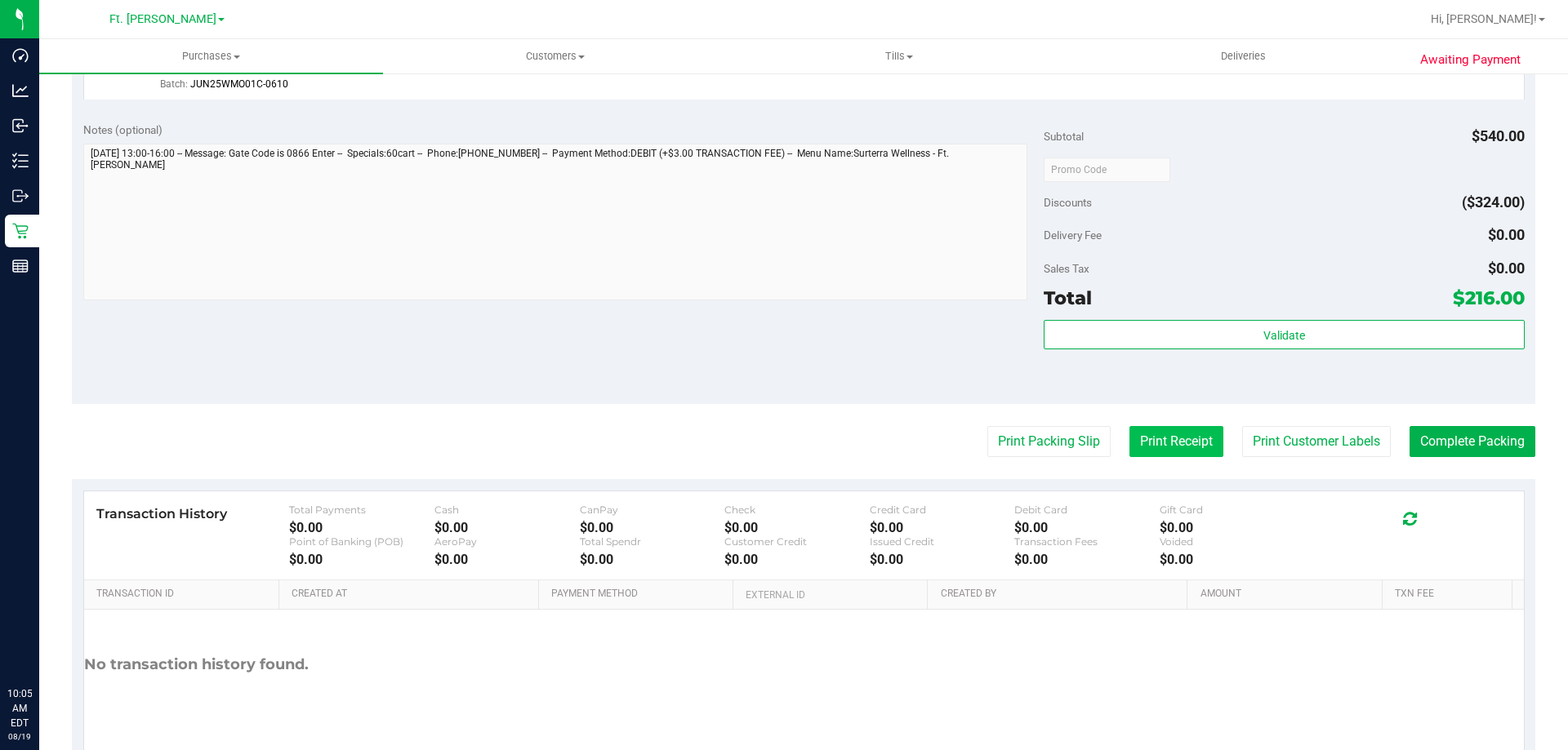
click at [1179, 449] on button "Print Receipt" at bounding box center [1176, 442] width 94 height 31
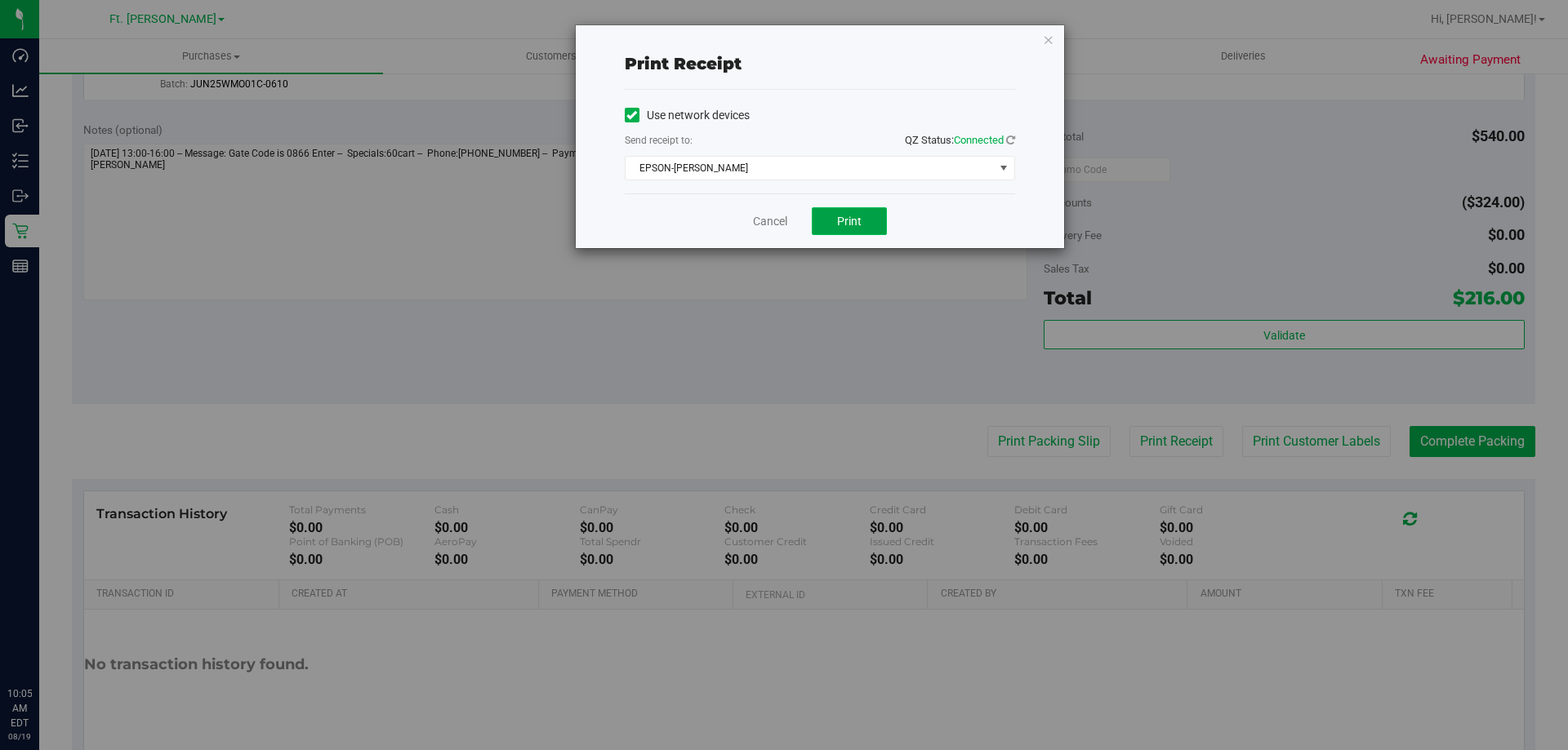
click at [881, 234] on button "Print" at bounding box center [849, 221] width 75 height 28
click at [864, 220] on button "Print" at bounding box center [849, 221] width 75 height 28
click at [764, 219] on link "Cancel" at bounding box center [770, 222] width 35 height 17
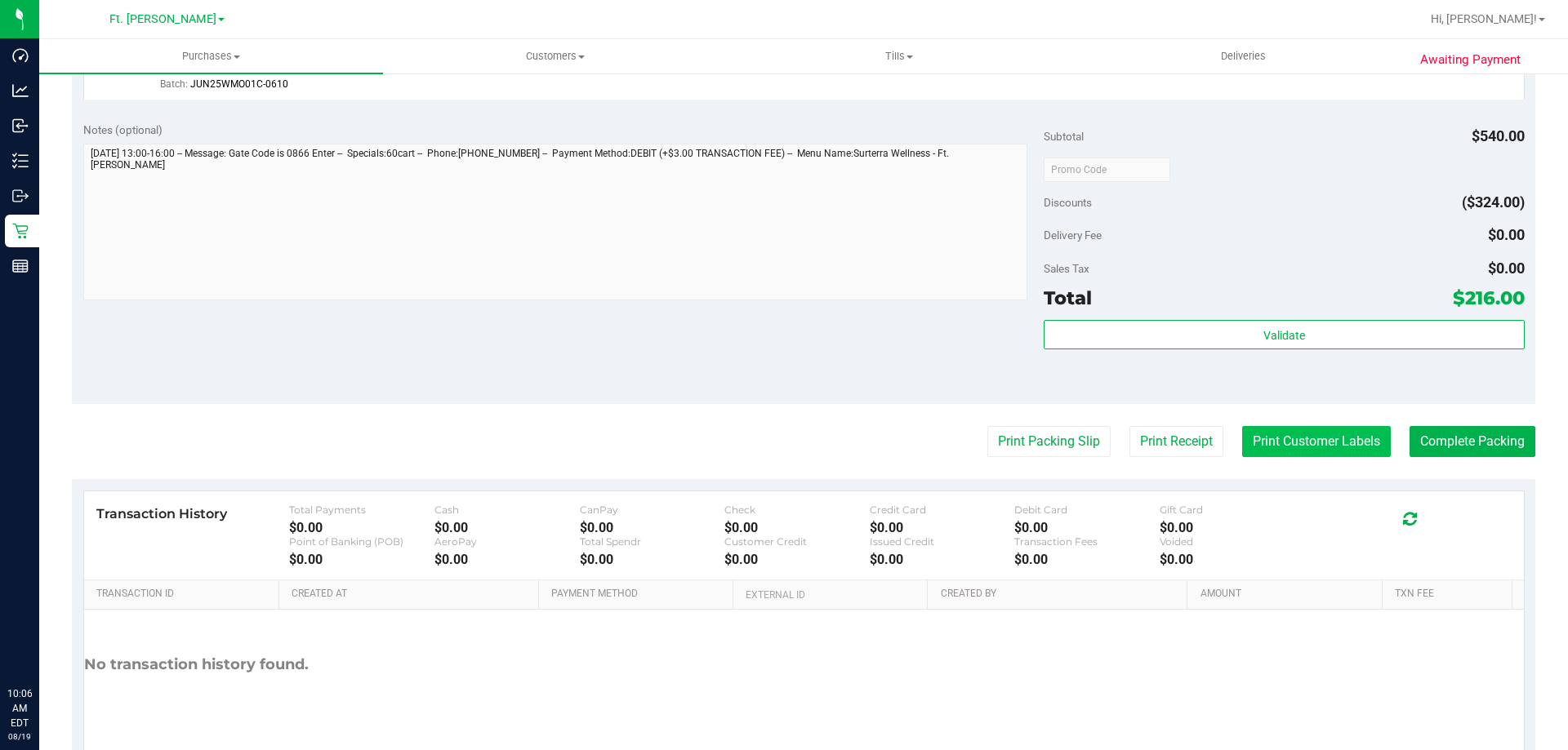
click at [1302, 438] on button "Print Customer Labels" at bounding box center [1317, 442] width 149 height 31
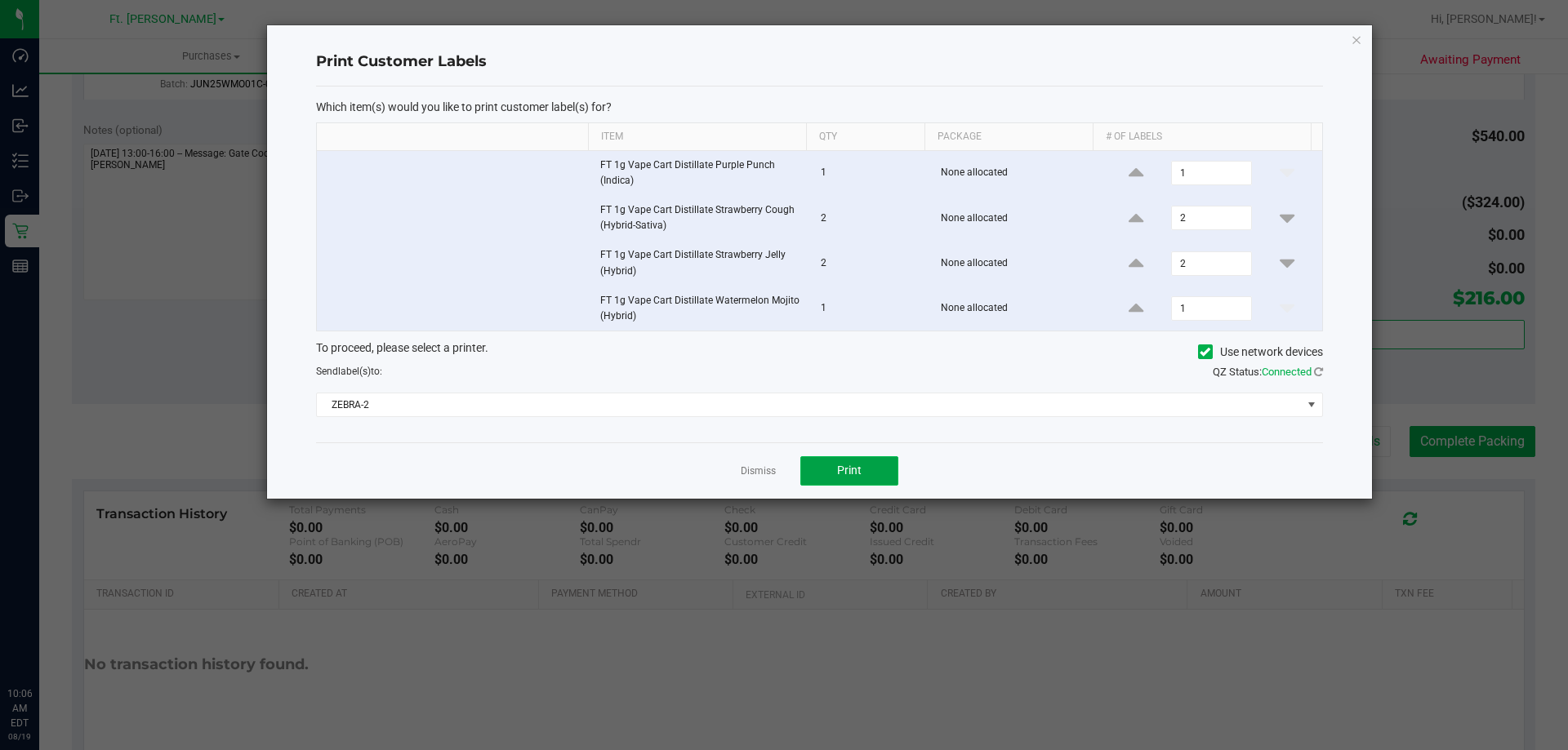
click at [859, 475] on span "Print" at bounding box center [849, 470] width 25 height 13
click at [728, 472] on div "Dismiss Print" at bounding box center [819, 471] width 1007 height 57
click at [738, 475] on div "Dismiss Print" at bounding box center [819, 471] width 1007 height 57
click at [748, 470] on link "Dismiss" at bounding box center [758, 472] width 35 height 14
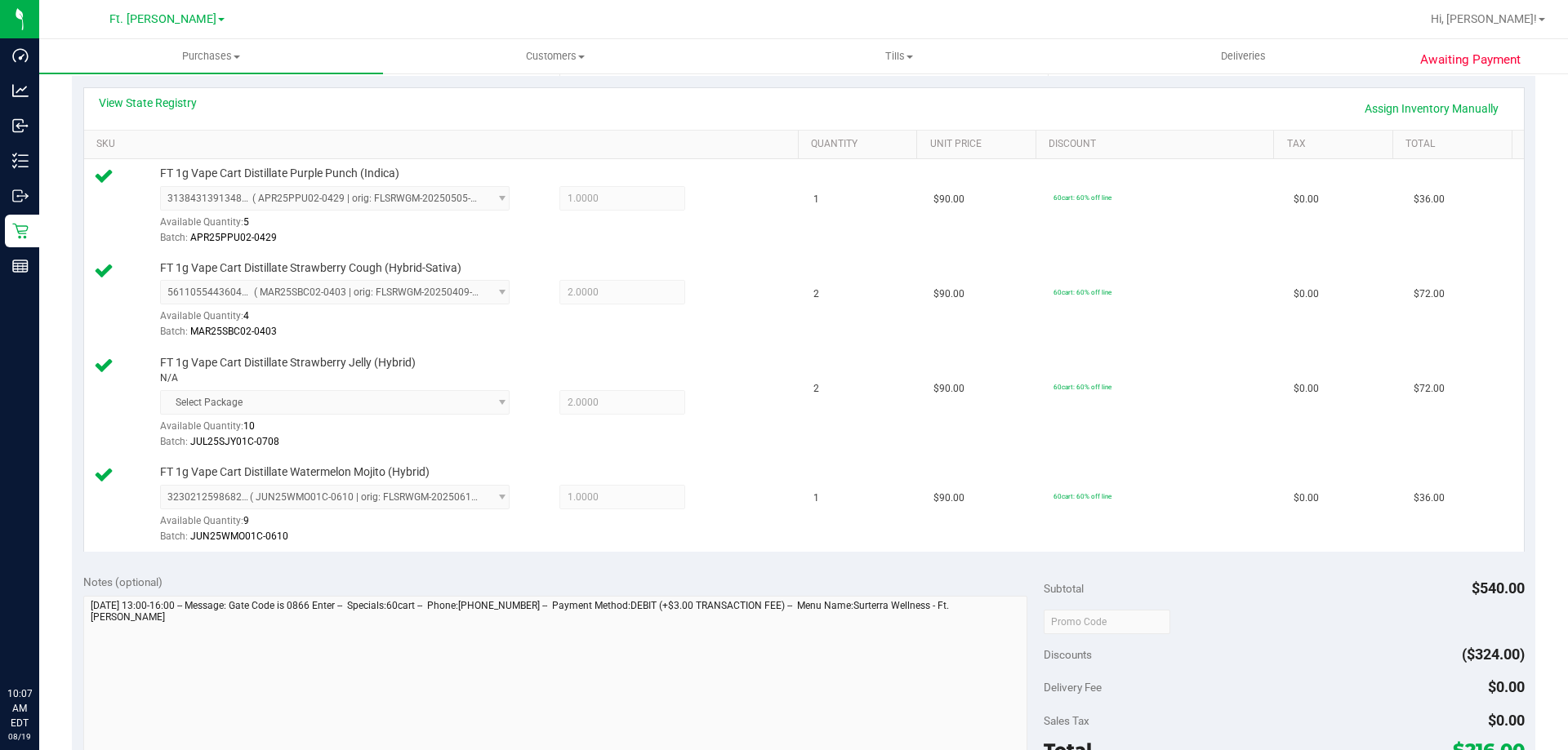
scroll to position [571, 0]
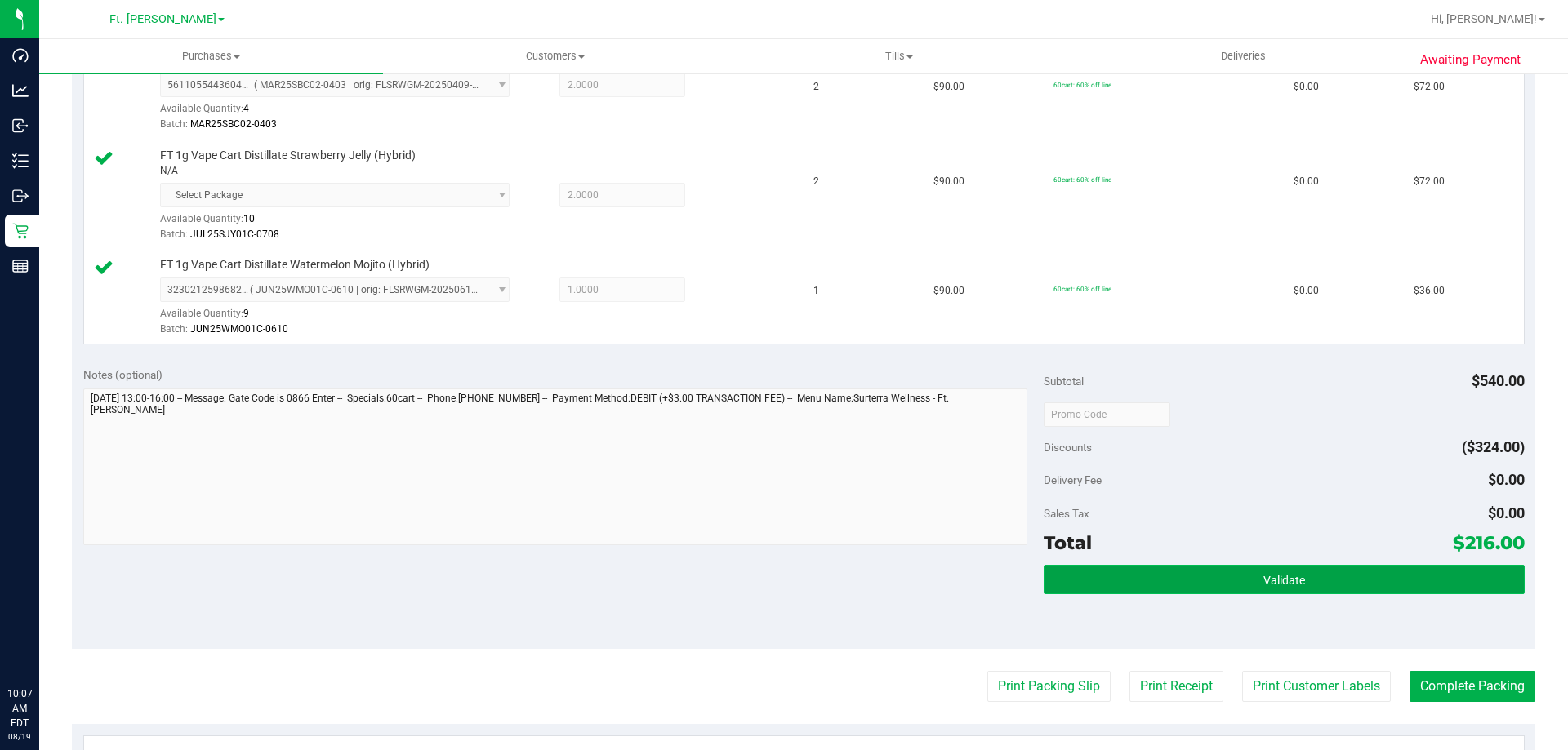
click at [1296, 576] on button "Validate" at bounding box center [1284, 579] width 480 height 30
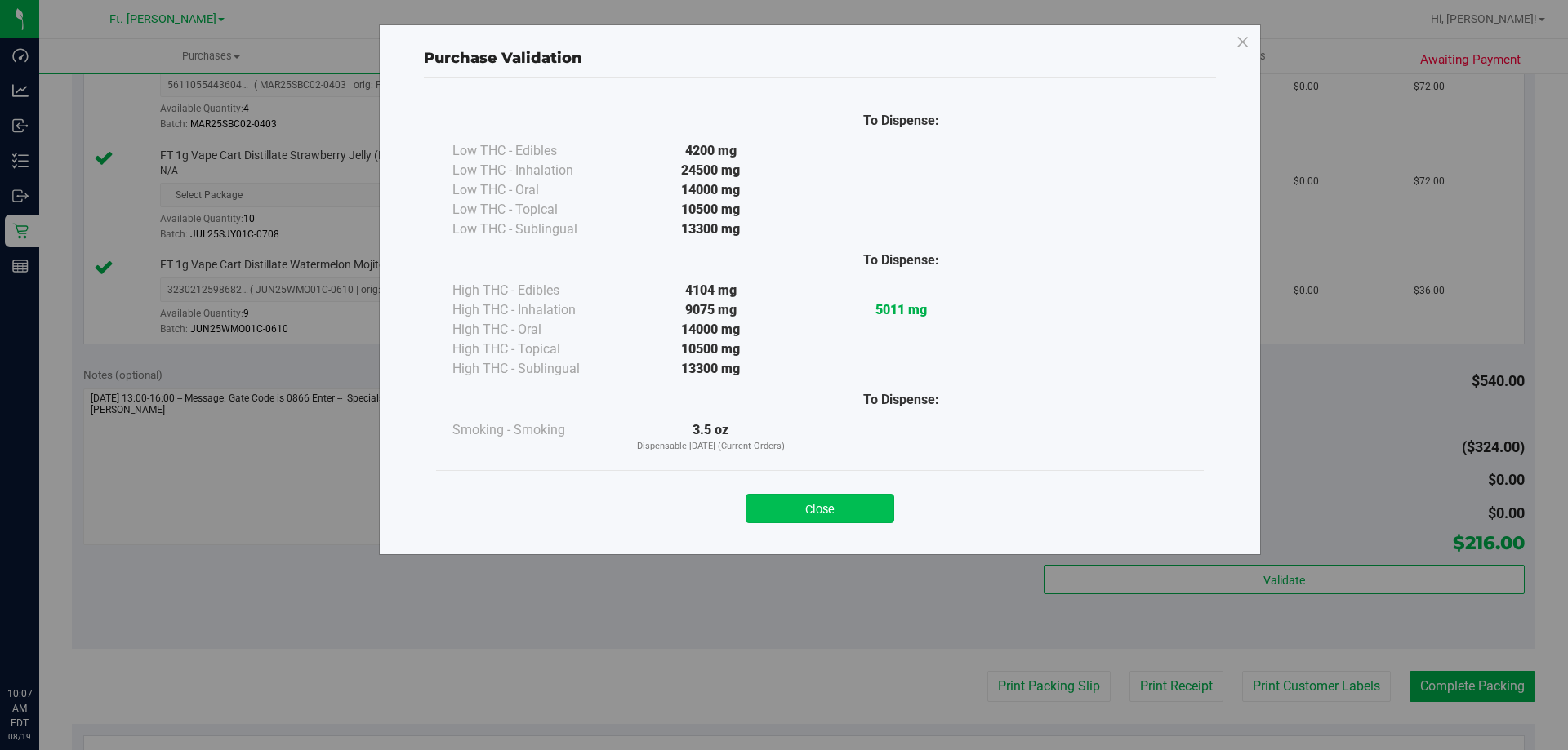
click at [778, 505] on button "Close" at bounding box center [820, 509] width 149 height 30
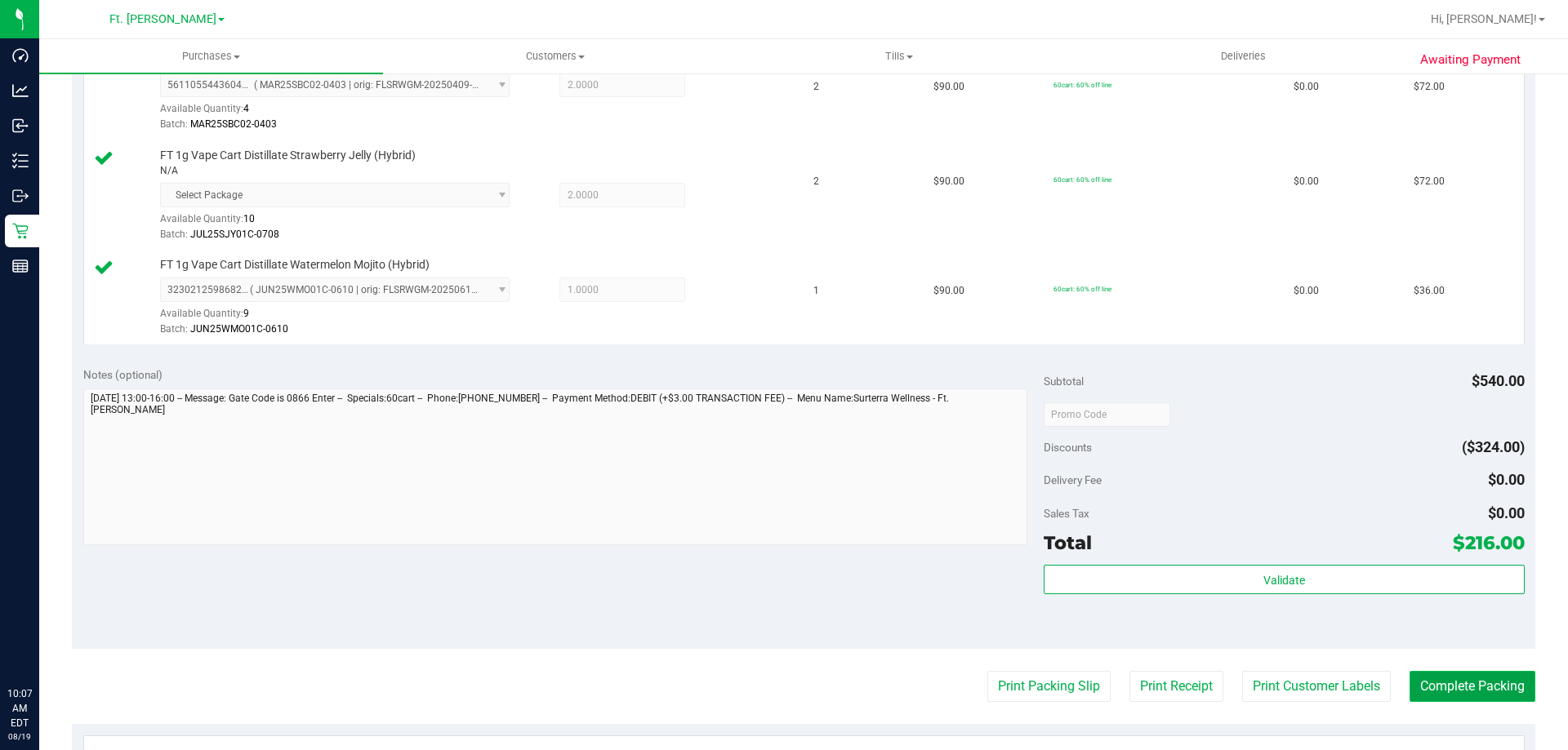
click at [1494, 680] on button "Complete Packing" at bounding box center [1472, 687] width 126 height 31
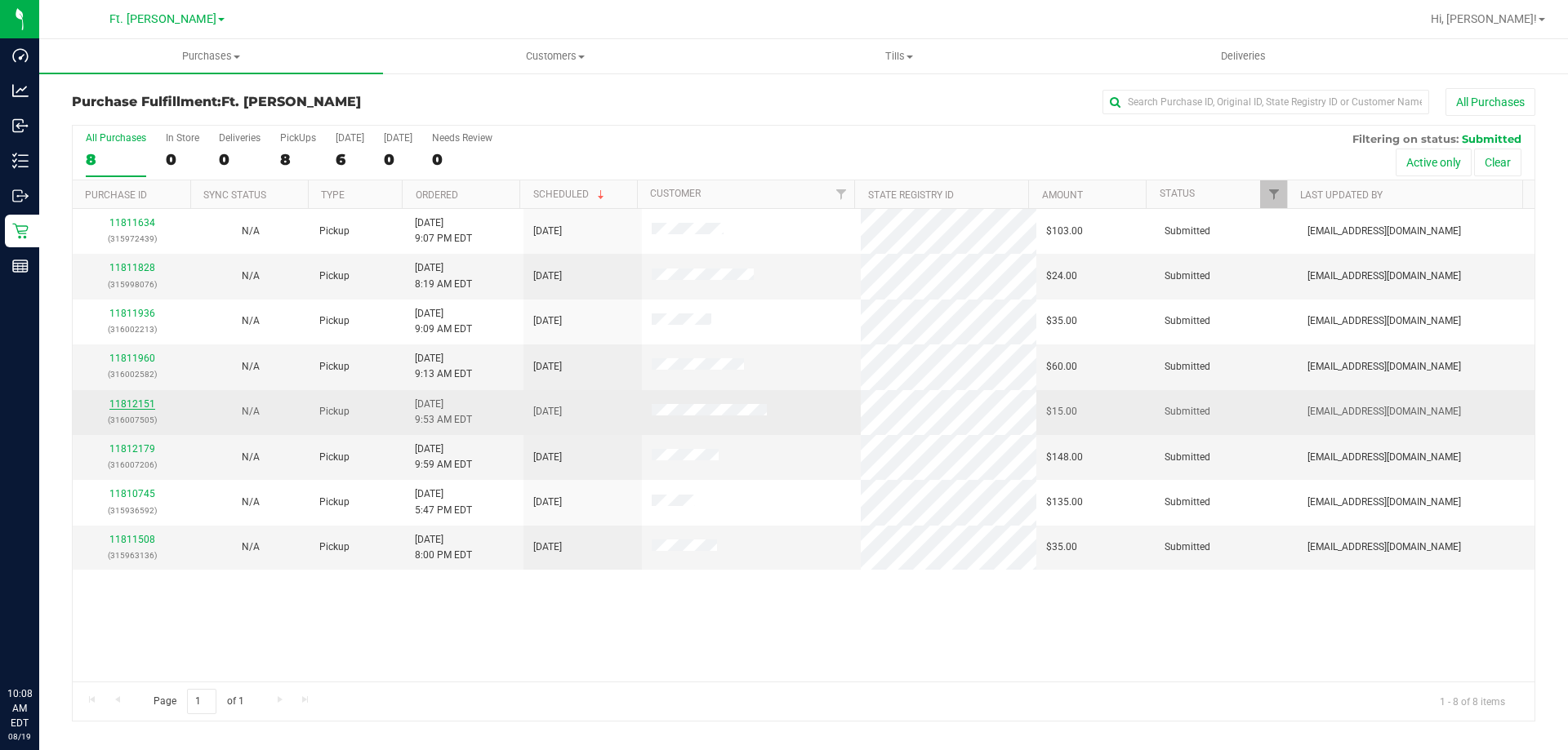
click at [124, 400] on link "11812151" at bounding box center [132, 405] width 46 height 12
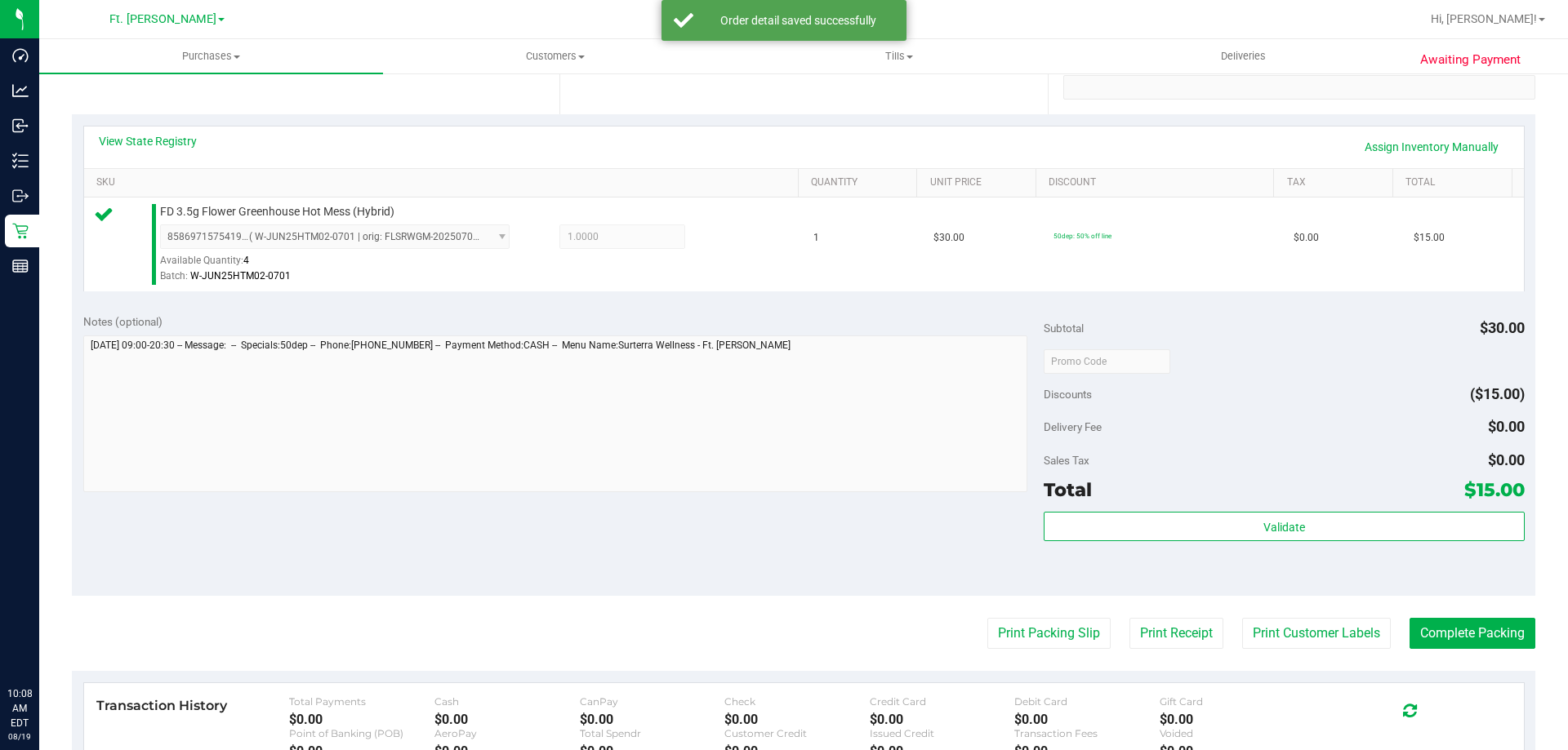
scroll to position [327, 0]
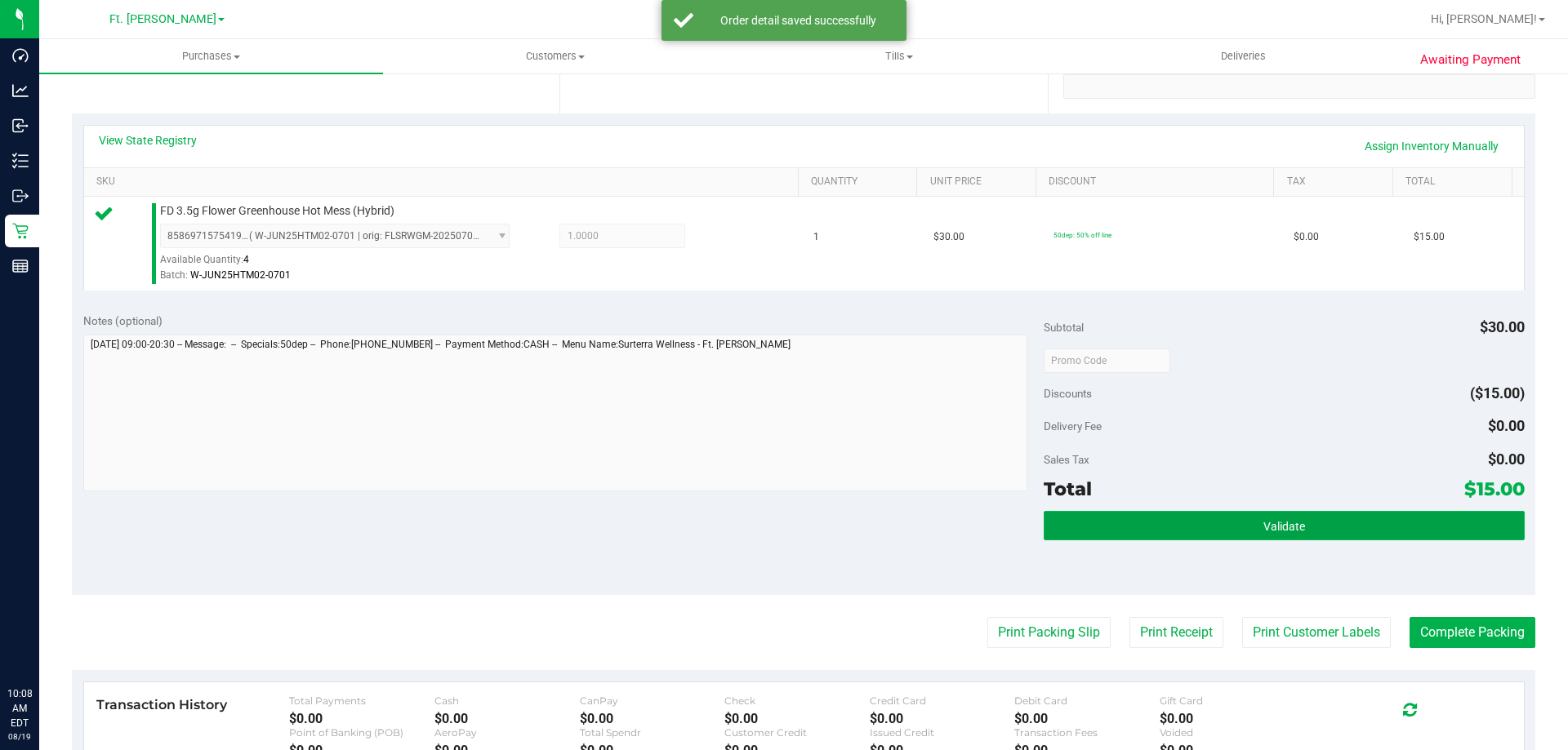
click at [1206, 518] on button "Validate" at bounding box center [1284, 526] width 480 height 30
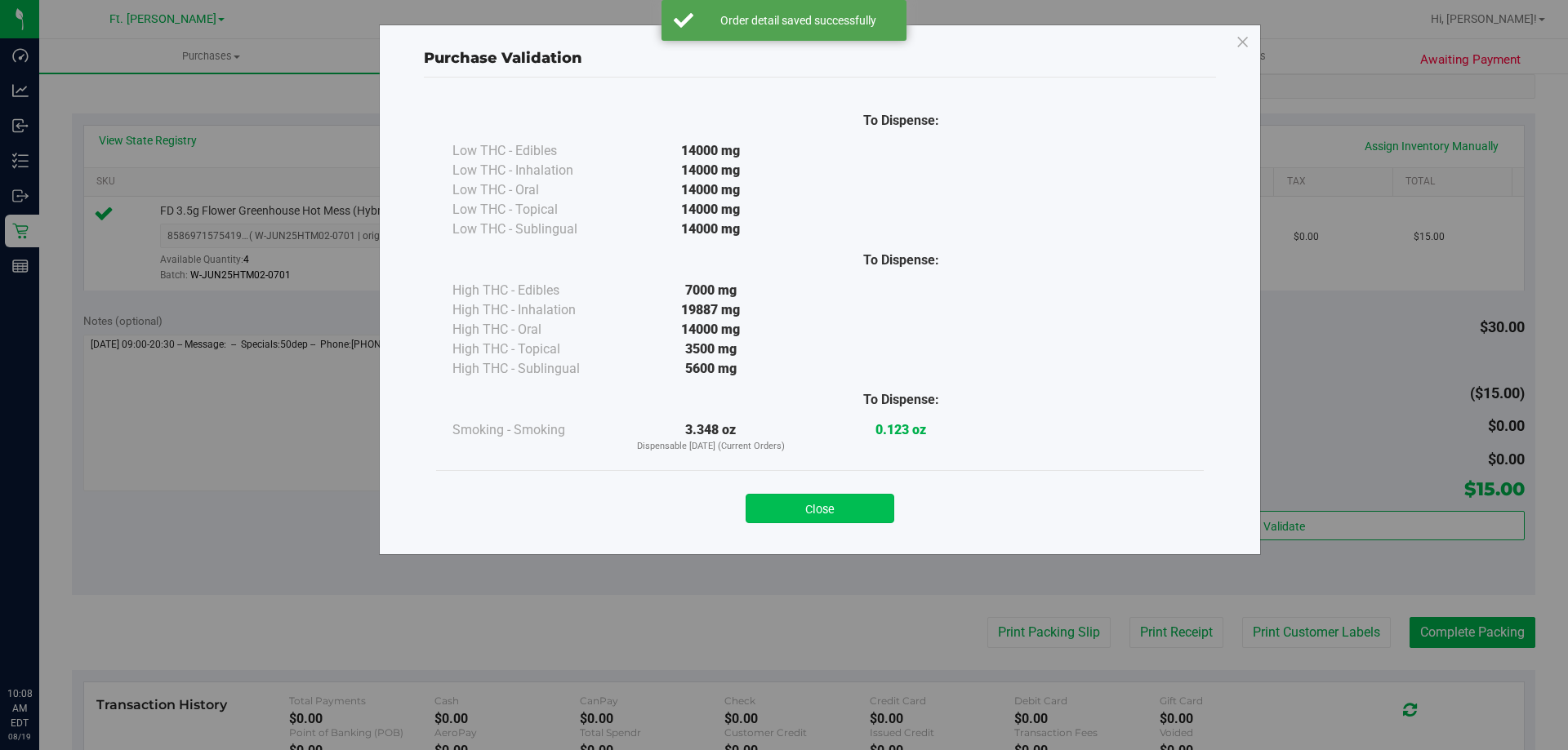
click at [838, 508] on button "Close" at bounding box center [820, 509] width 149 height 30
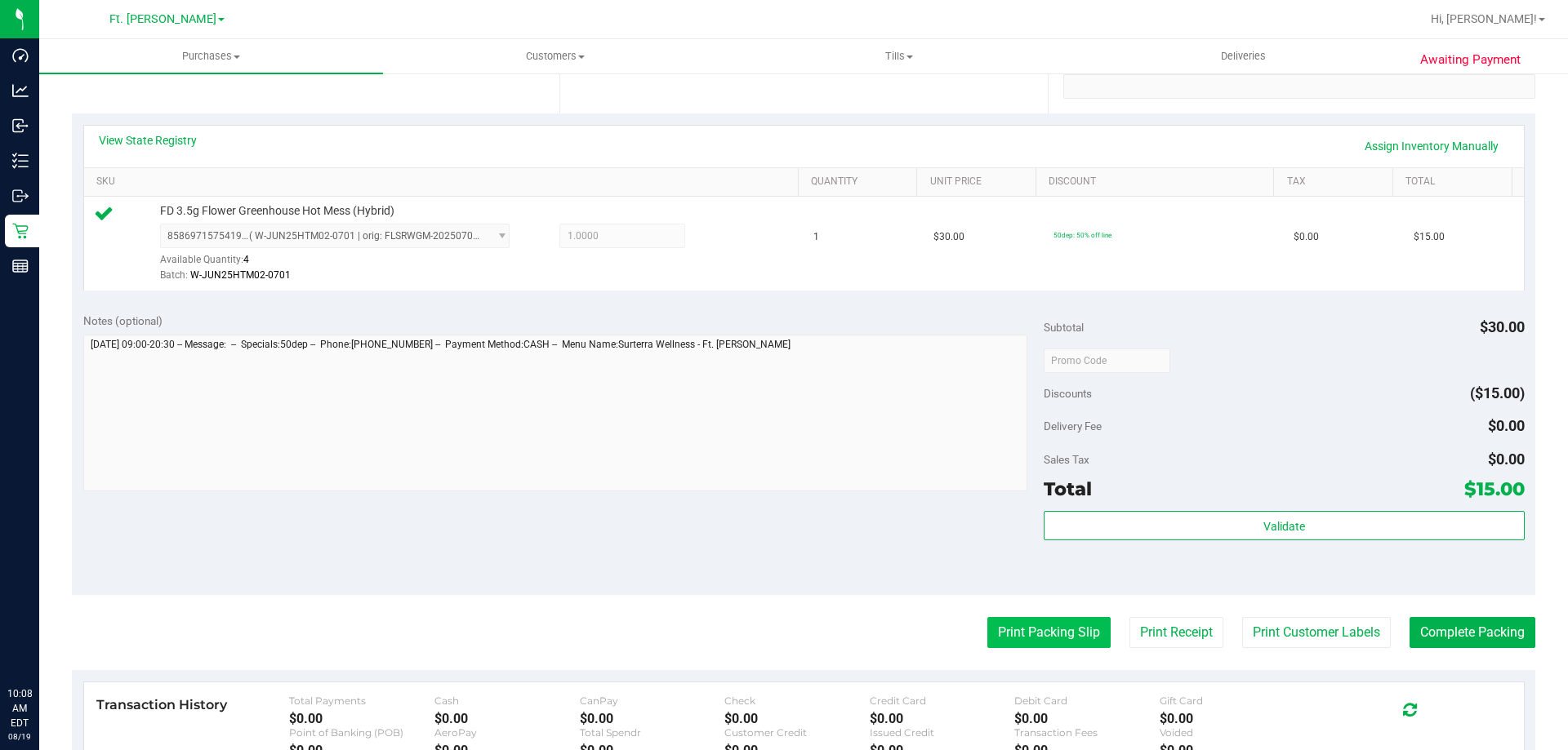
click at [1041, 631] on button "Print Packing Slip" at bounding box center [1049, 632] width 124 height 31
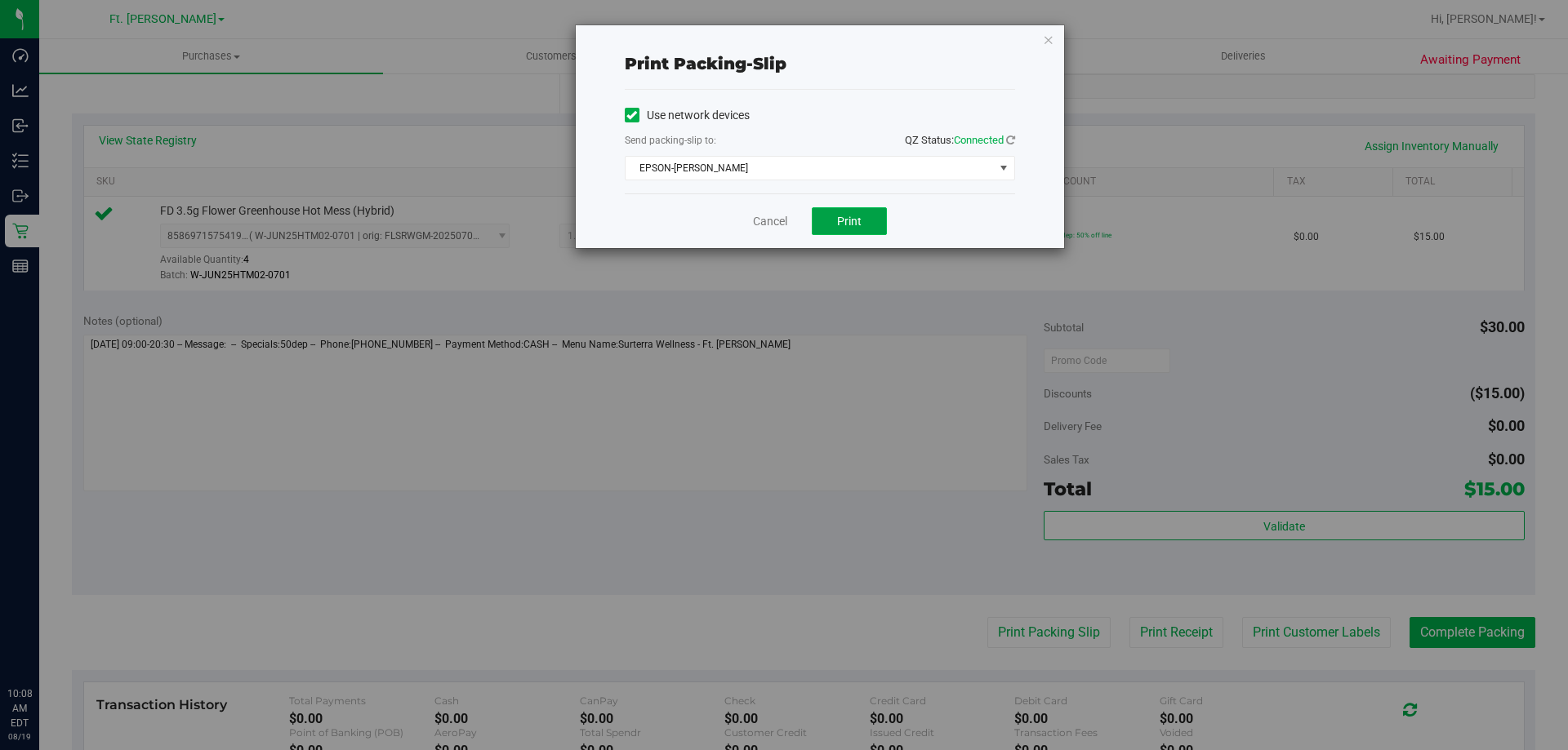
click at [842, 218] on span "Print" at bounding box center [849, 221] width 25 height 13
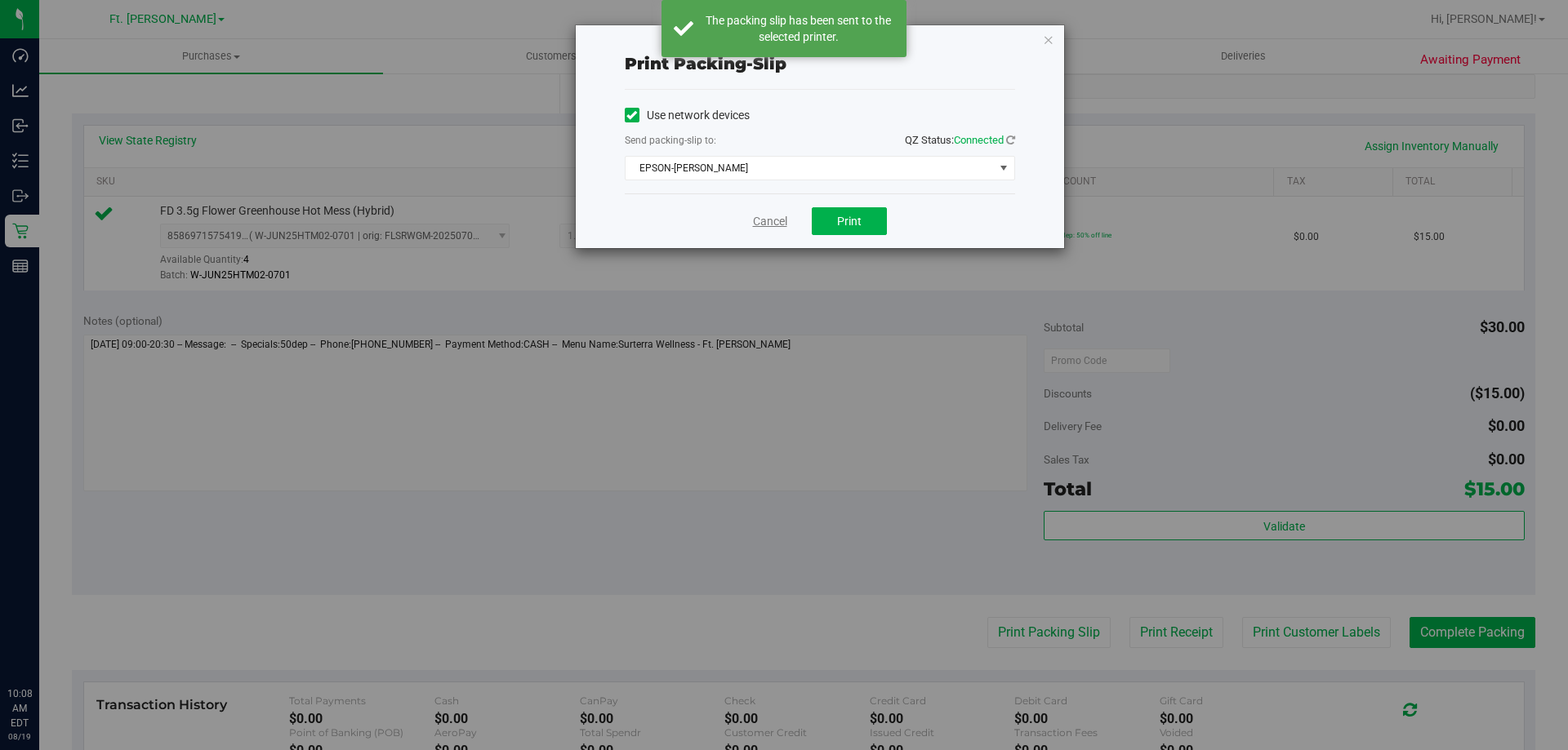
click at [769, 223] on link "Cancel" at bounding box center [770, 222] width 35 height 17
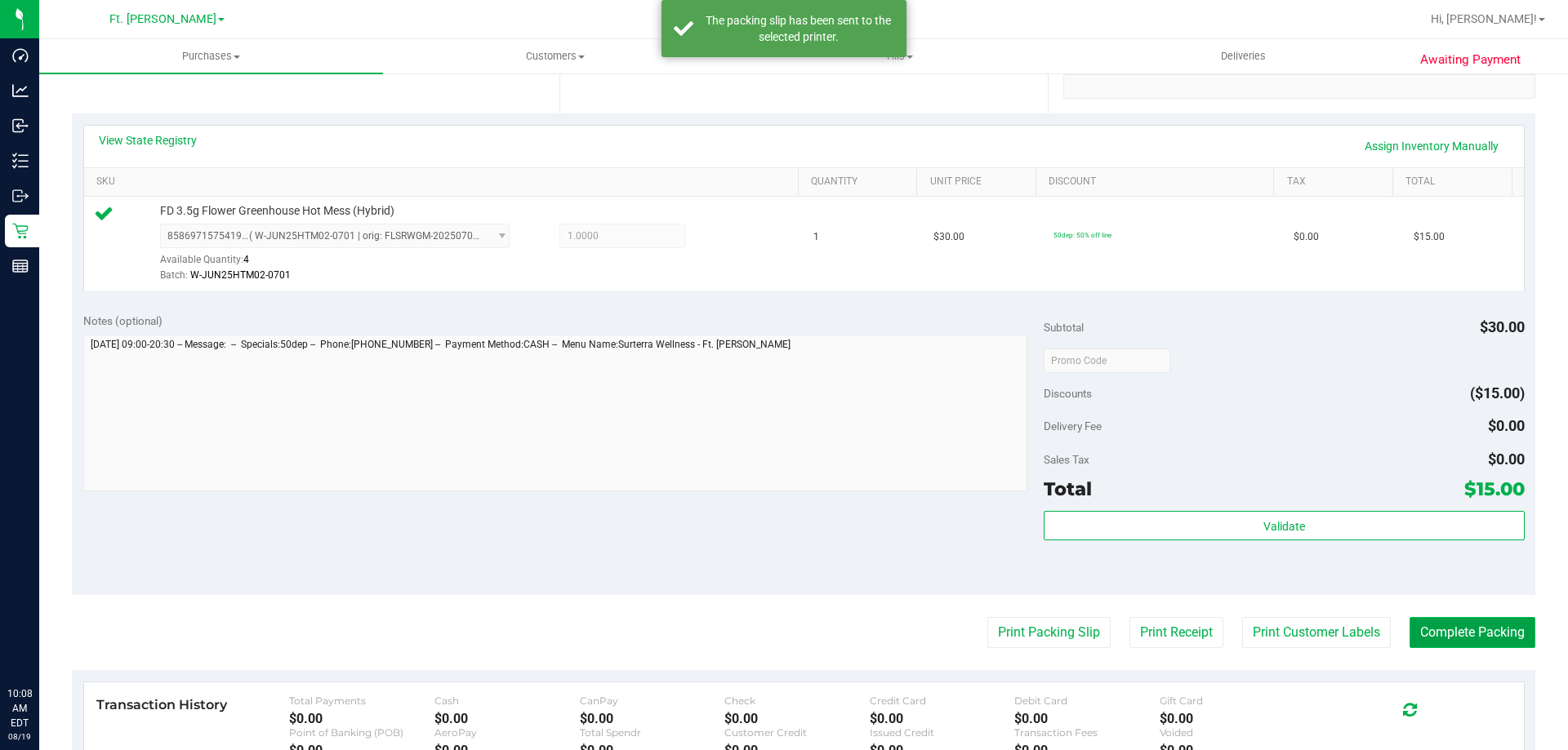
click at [1500, 621] on button "Complete Packing" at bounding box center [1472, 632] width 126 height 31
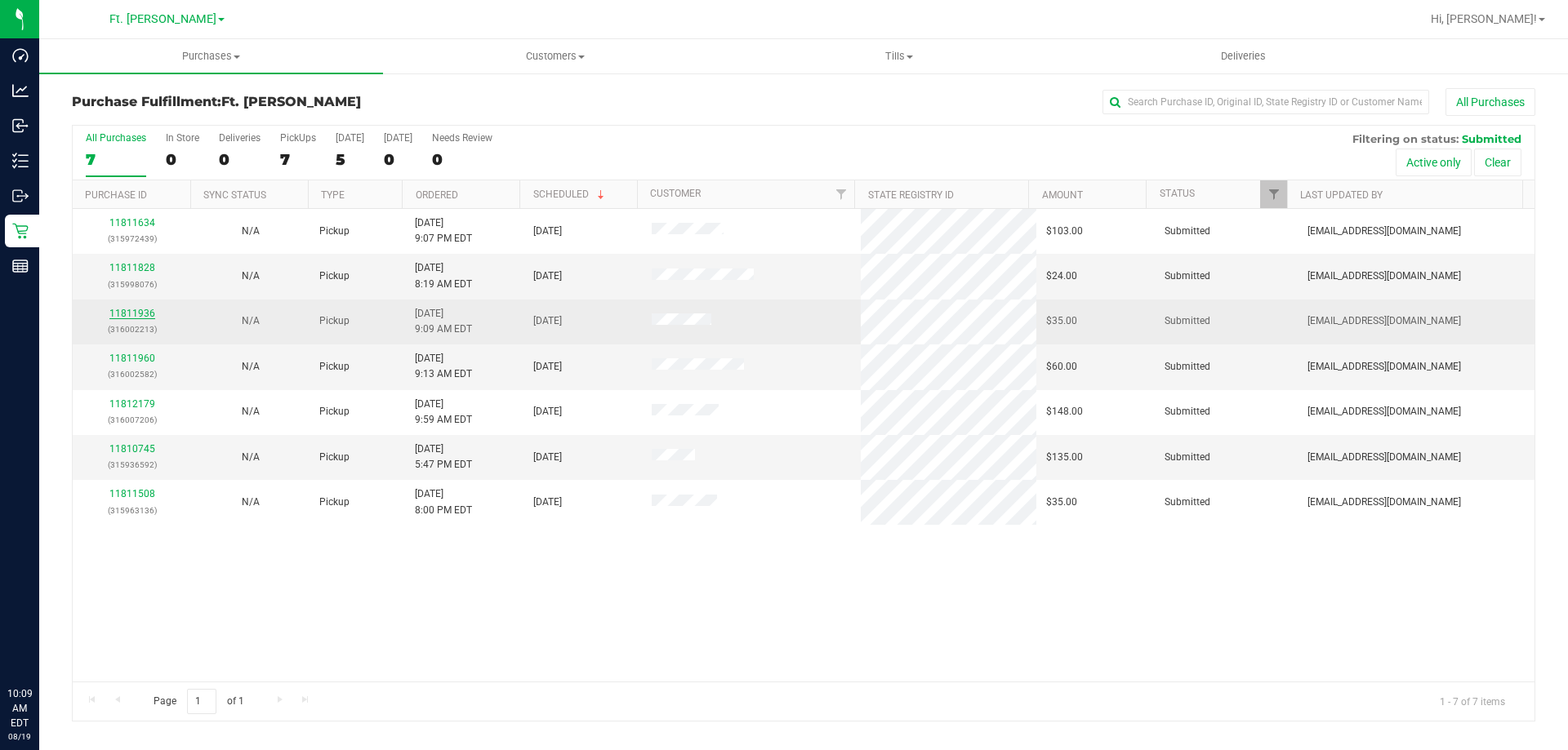
click at [139, 311] on link "11811936" at bounding box center [132, 314] width 46 height 12
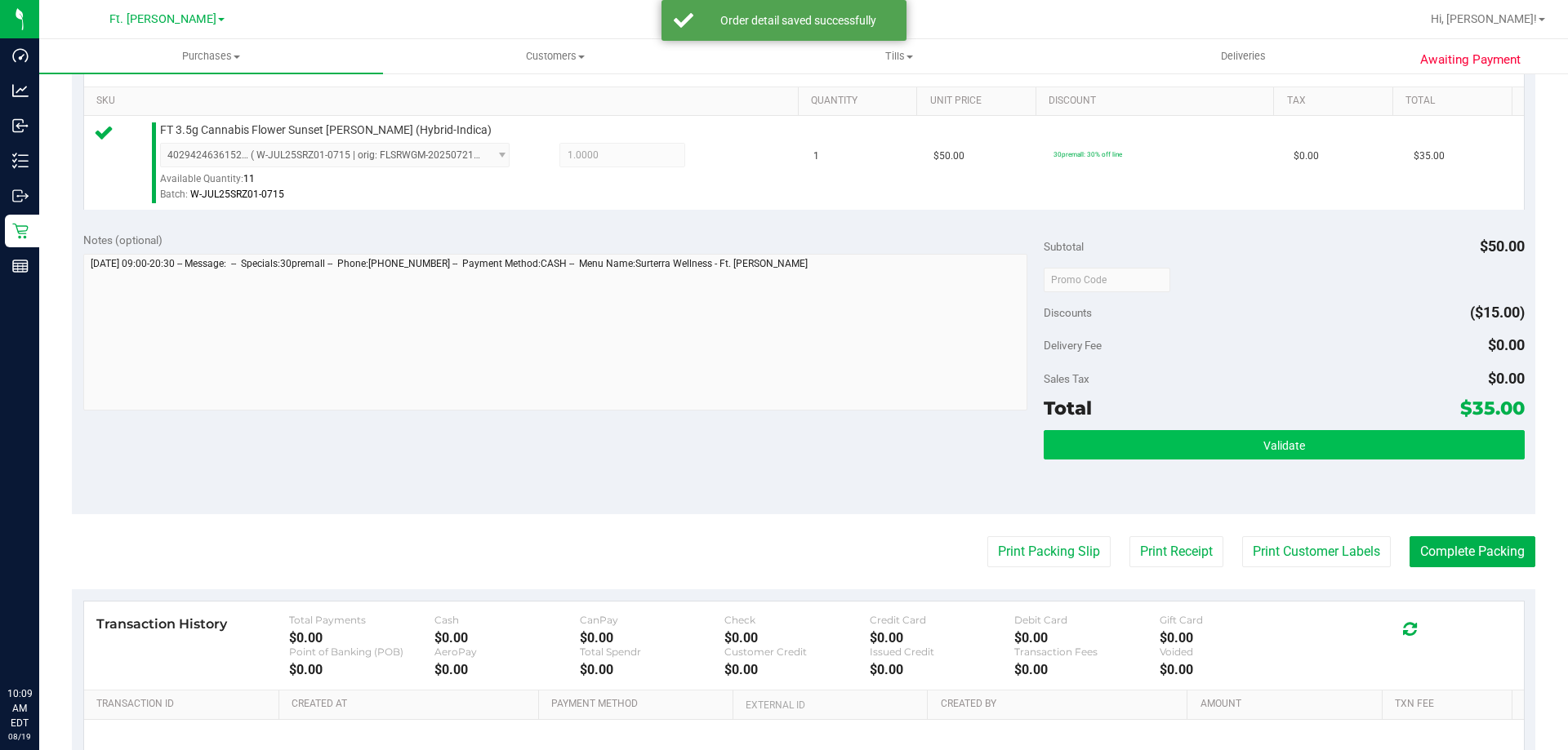
scroll to position [408, 0]
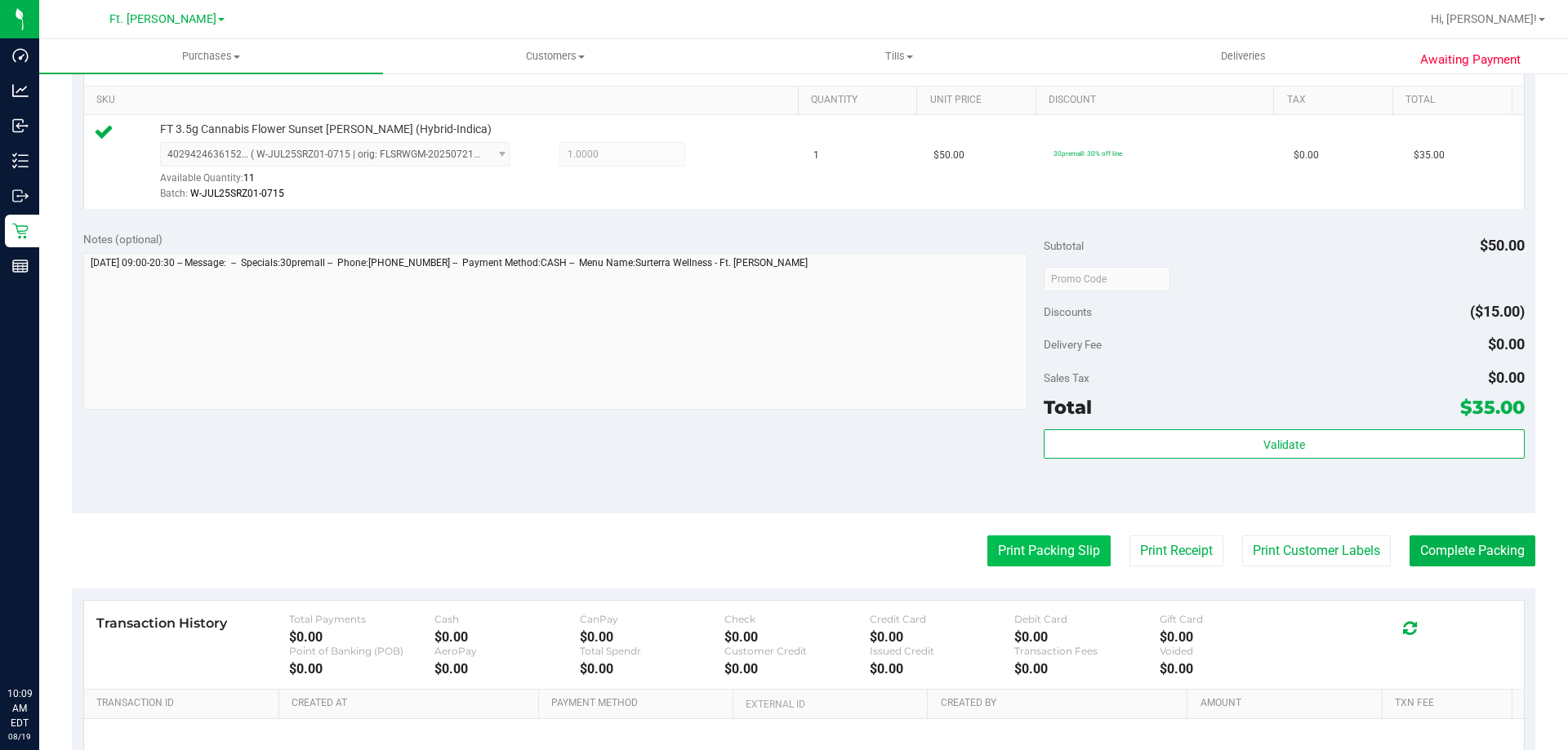
click at [1069, 547] on button "Print Packing Slip" at bounding box center [1049, 551] width 124 height 31
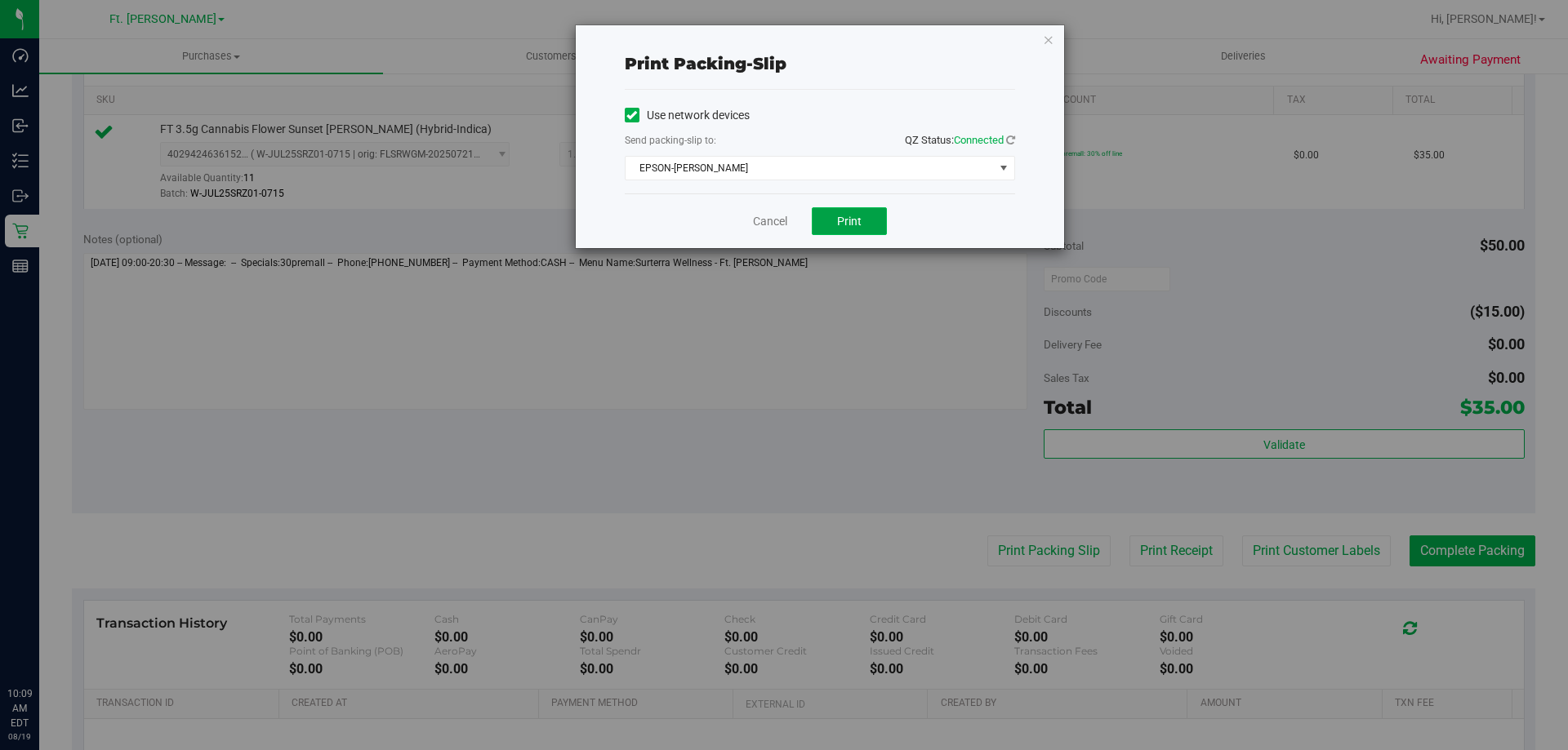
click at [854, 224] on span "Print" at bounding box center [849, 221] width 25 height 13
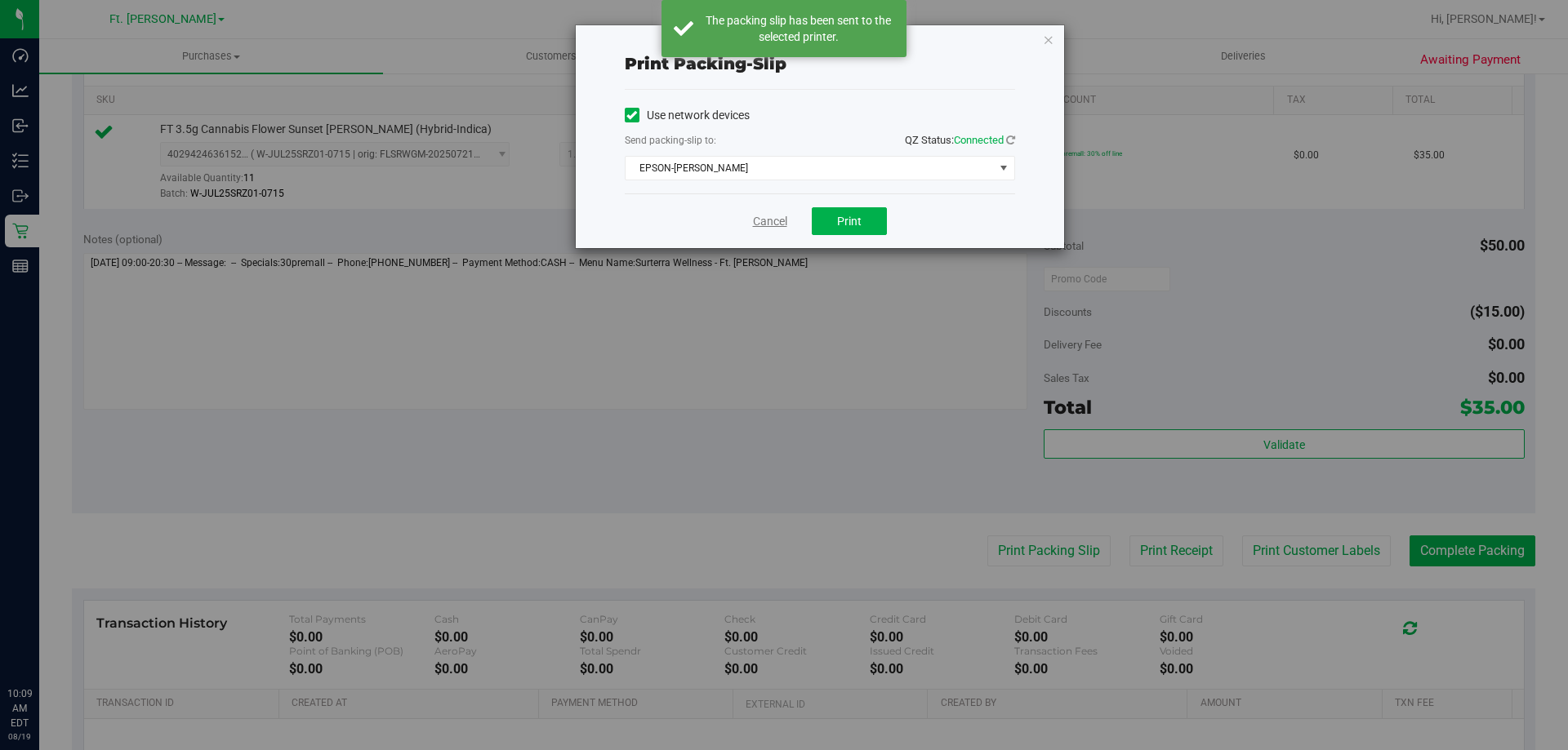
click at [779, 221] on link "Cancel" at bounding box center [770, 222] width 35 height 17
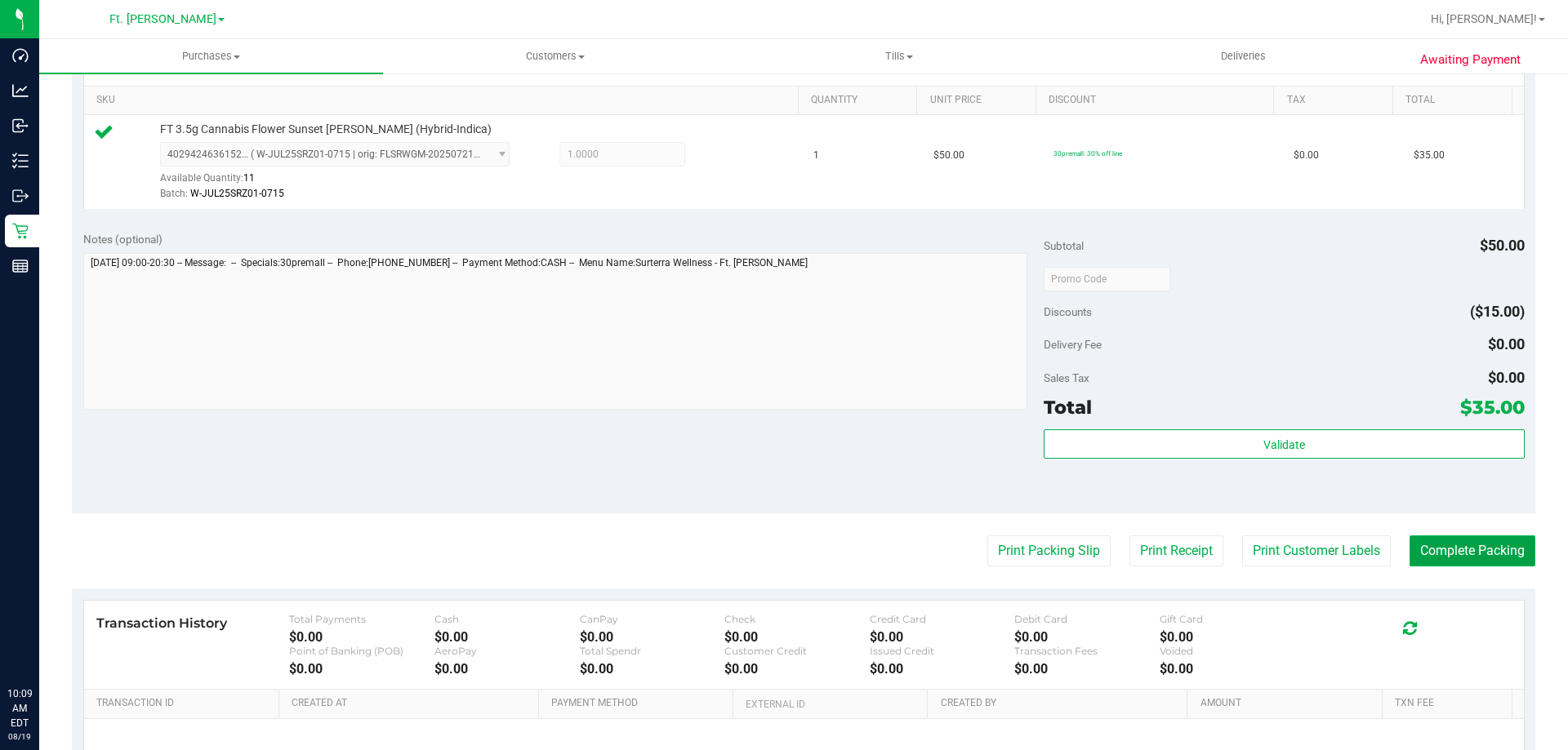
drag, startPoint x: 1439, startPoint y: 548, endPoint x: 1456, endPoint y: 515, distance: 37.1
click at [1439, 547] on button "Complete Packing" at bounding box center [1472, 551] width 126 height 31
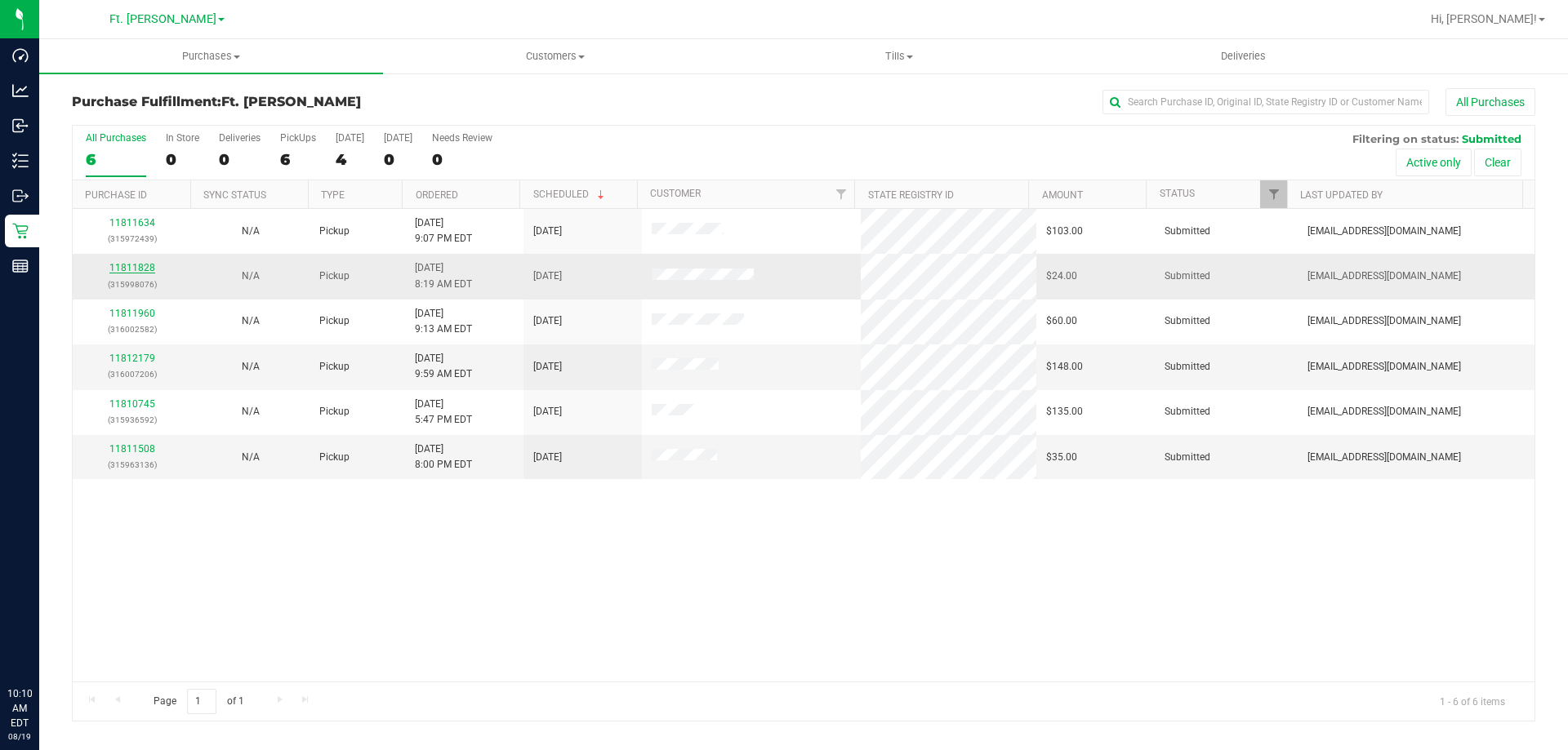
click at [135, 272] on link "11811828" at bounding box center [132, 268] width 46 height 12
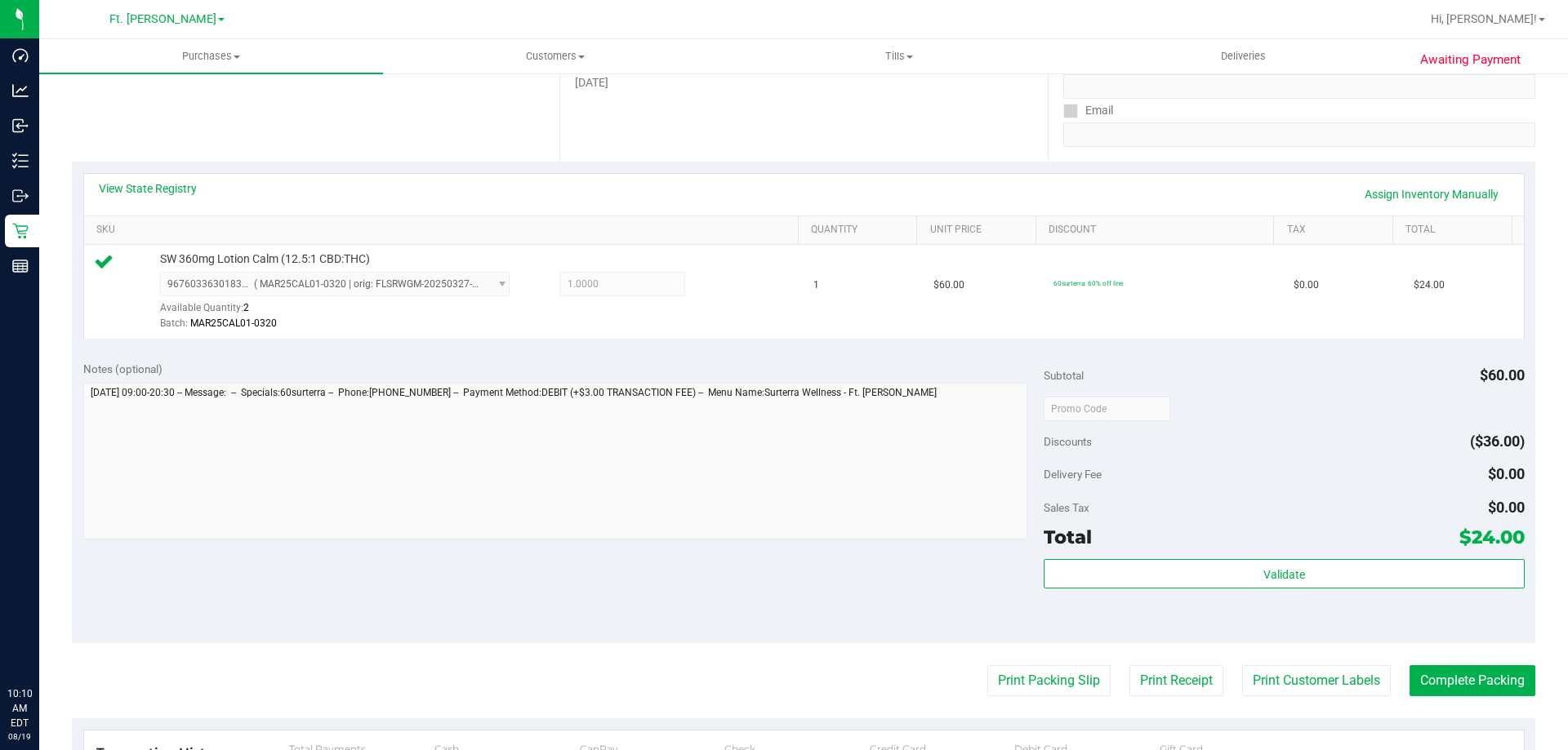
scroll to position [327, 0]
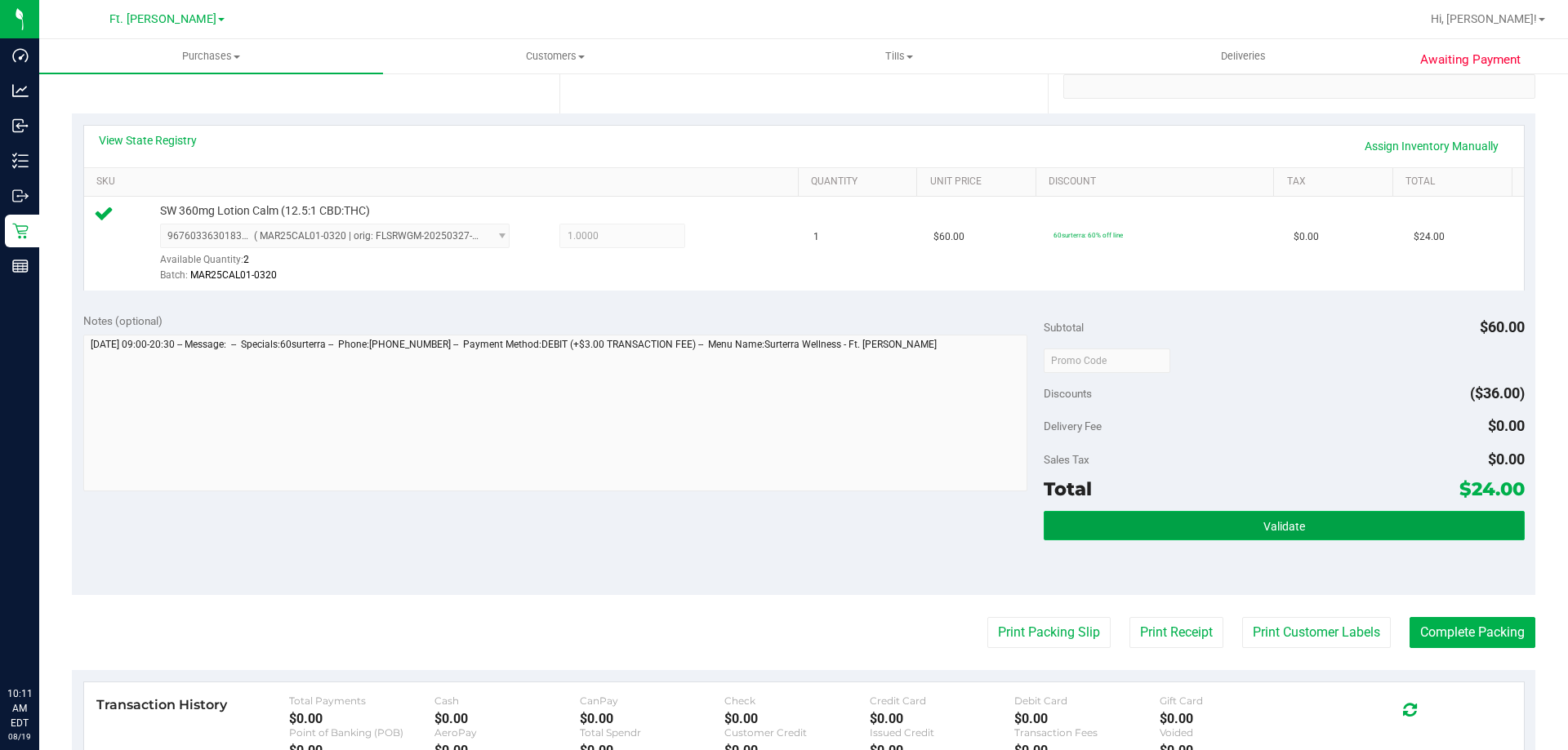
click at [1192, 518] on button "Validate" at bounding box center [1284, 526] width 480 height 30
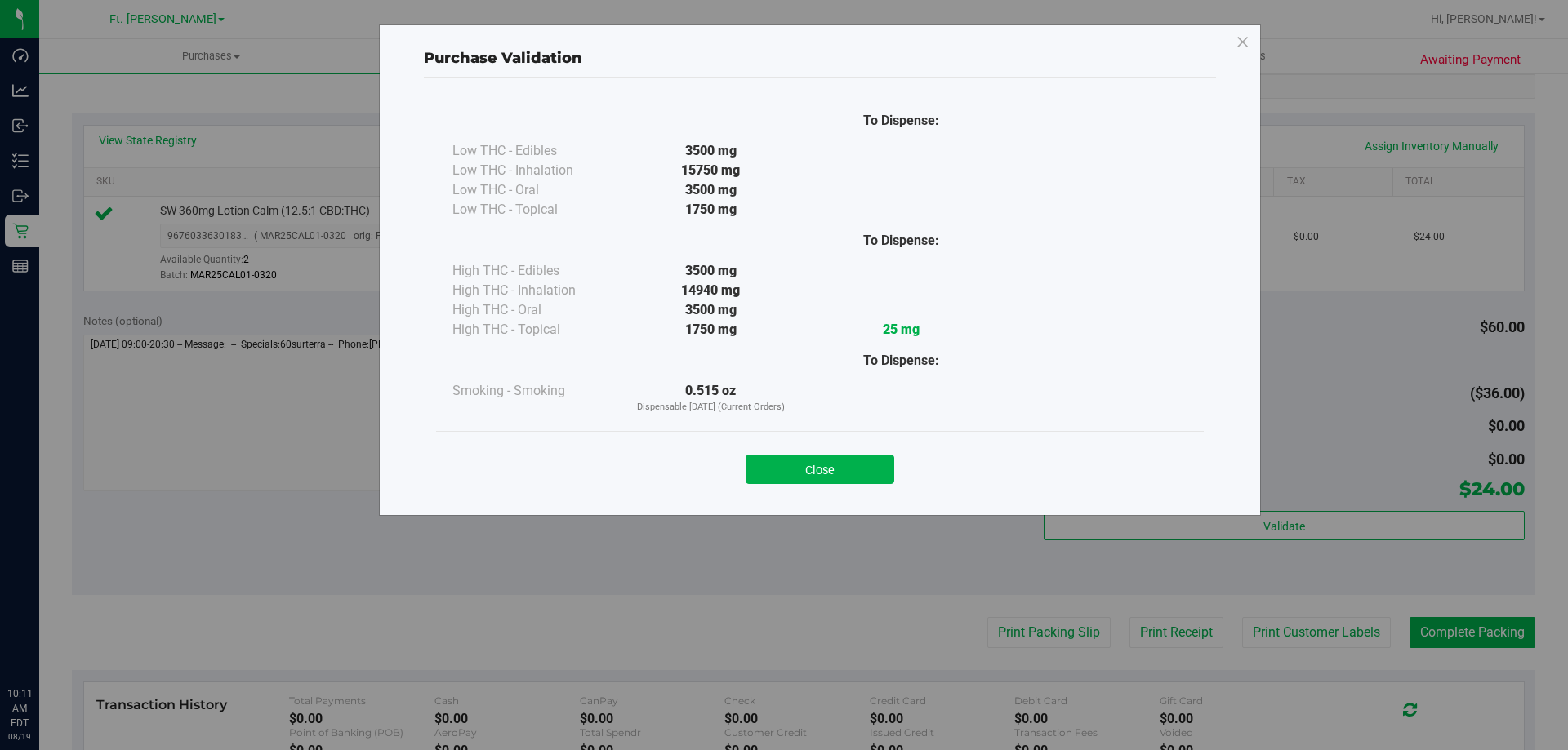
click at [805, 450] on div "Close" at bounding box center [820, 465] width 743 height 41
click at [825, 466] on button "Close" at bounding box center [820, 469] width 149 height 30
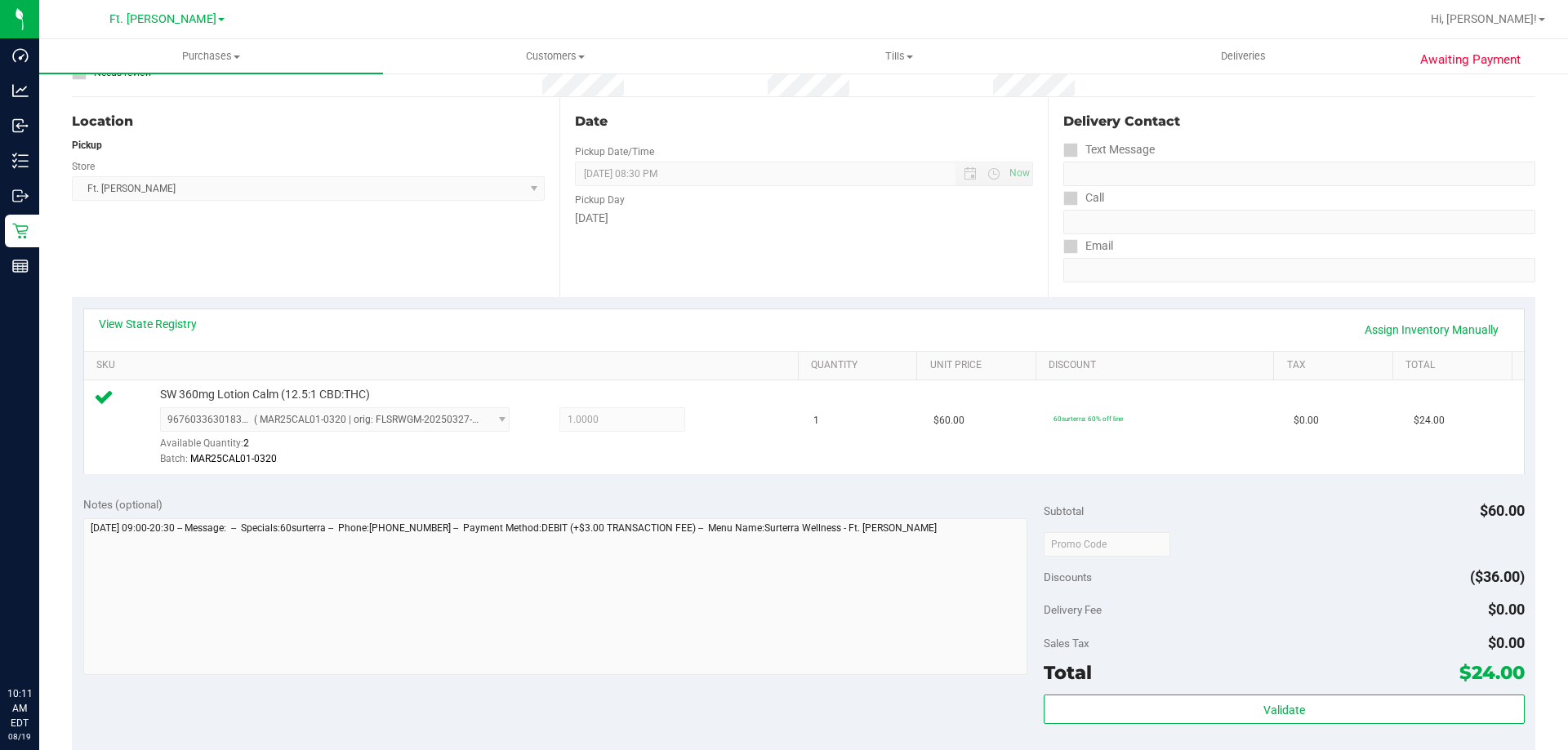
scroll to position [408, 0]
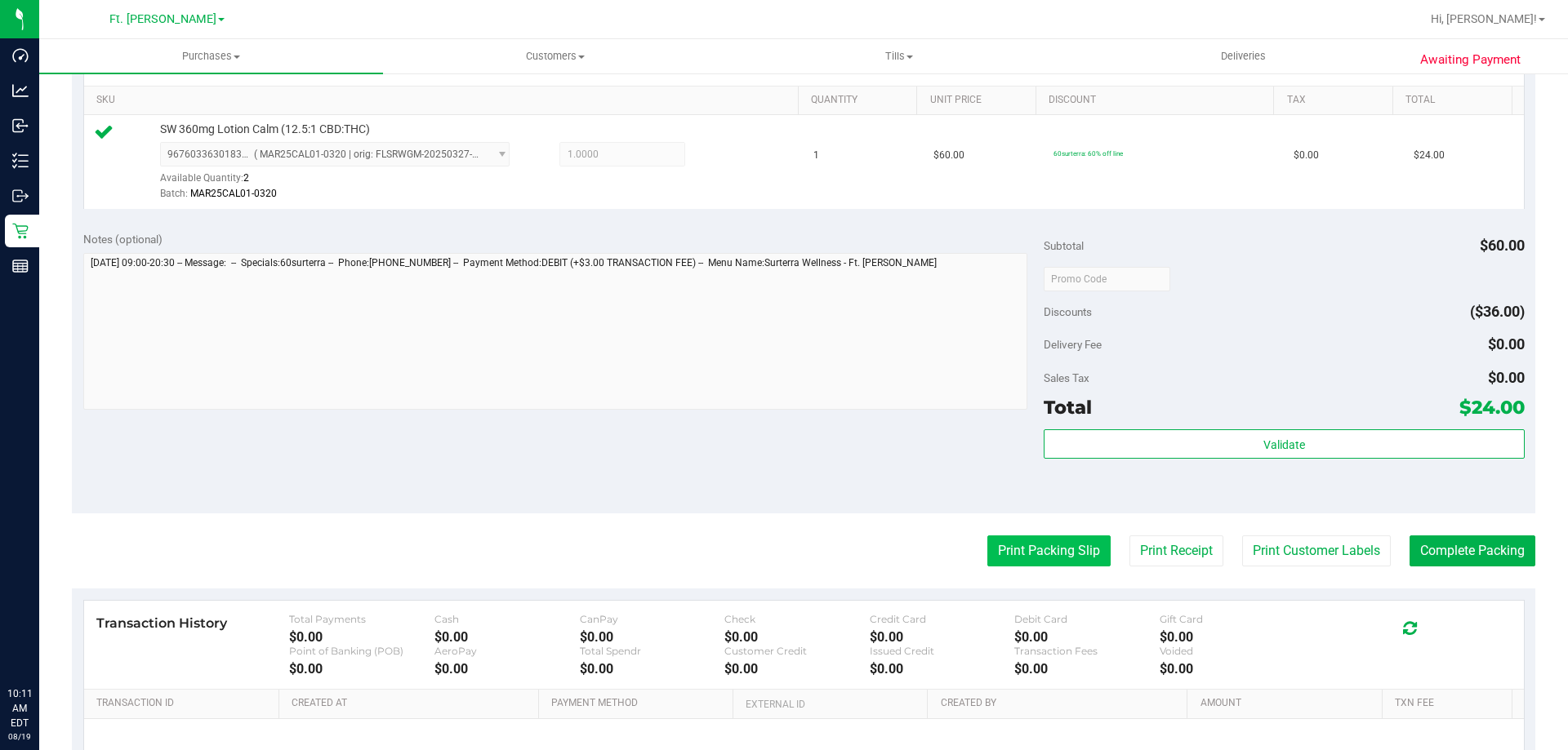
click at [1033, 545] on button "Print Packing Slip" at bounding box center [1049, 551] width 124 height 31
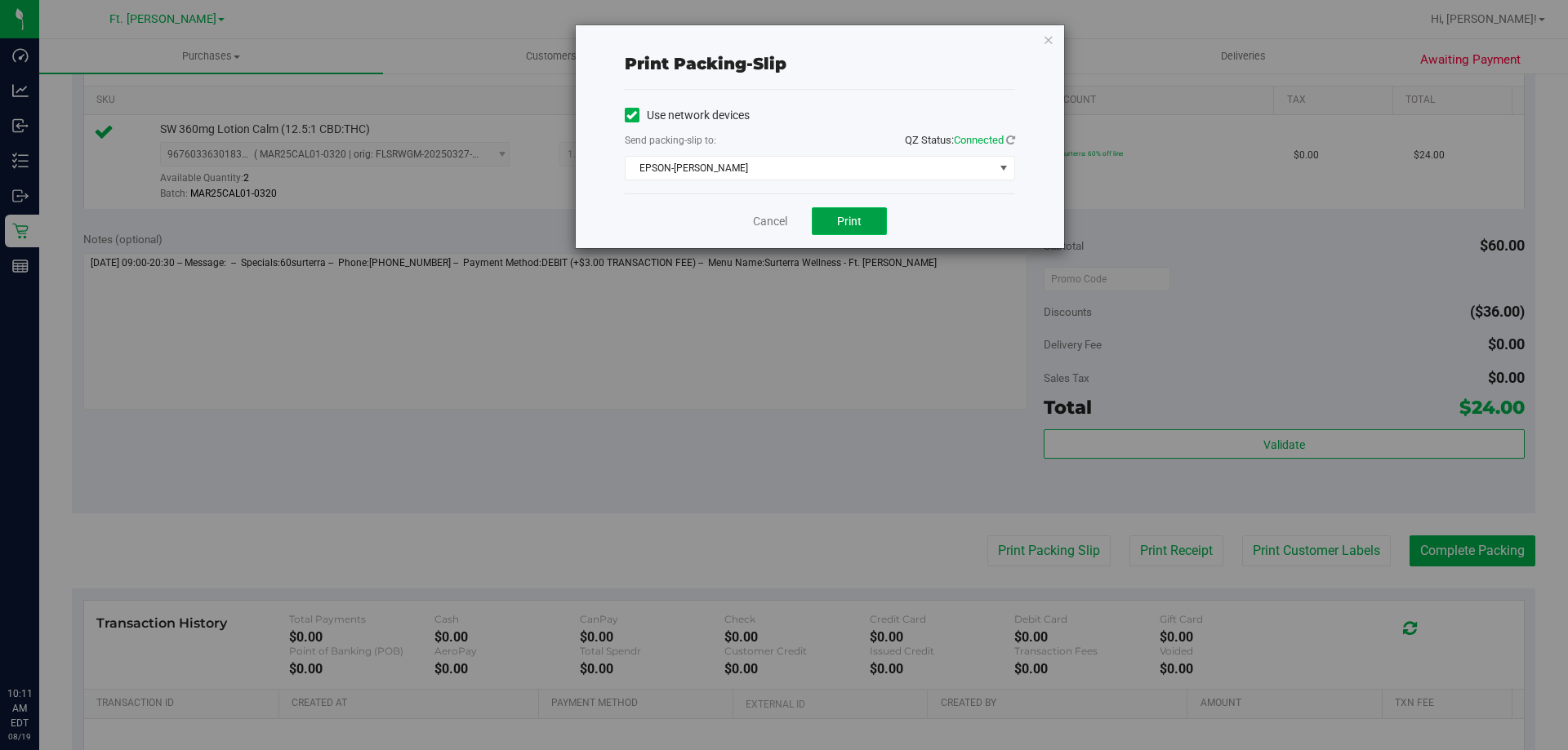
click at [847, 225] on span "Print" at bounding box center [849, 221] width 25 height 13
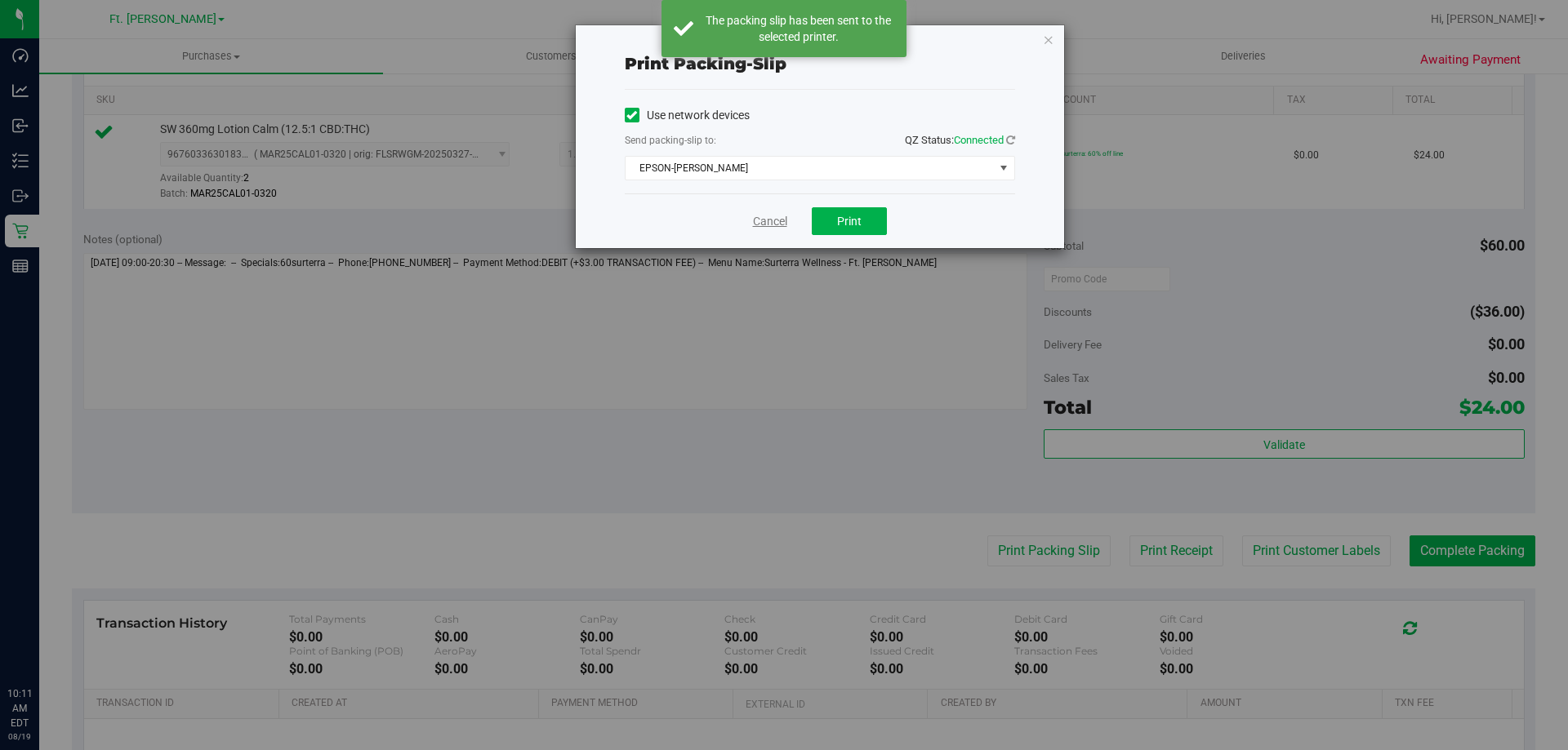
click at [774, 219] on link "Cancel" at bounding box center [770, 222] width 35 height 17
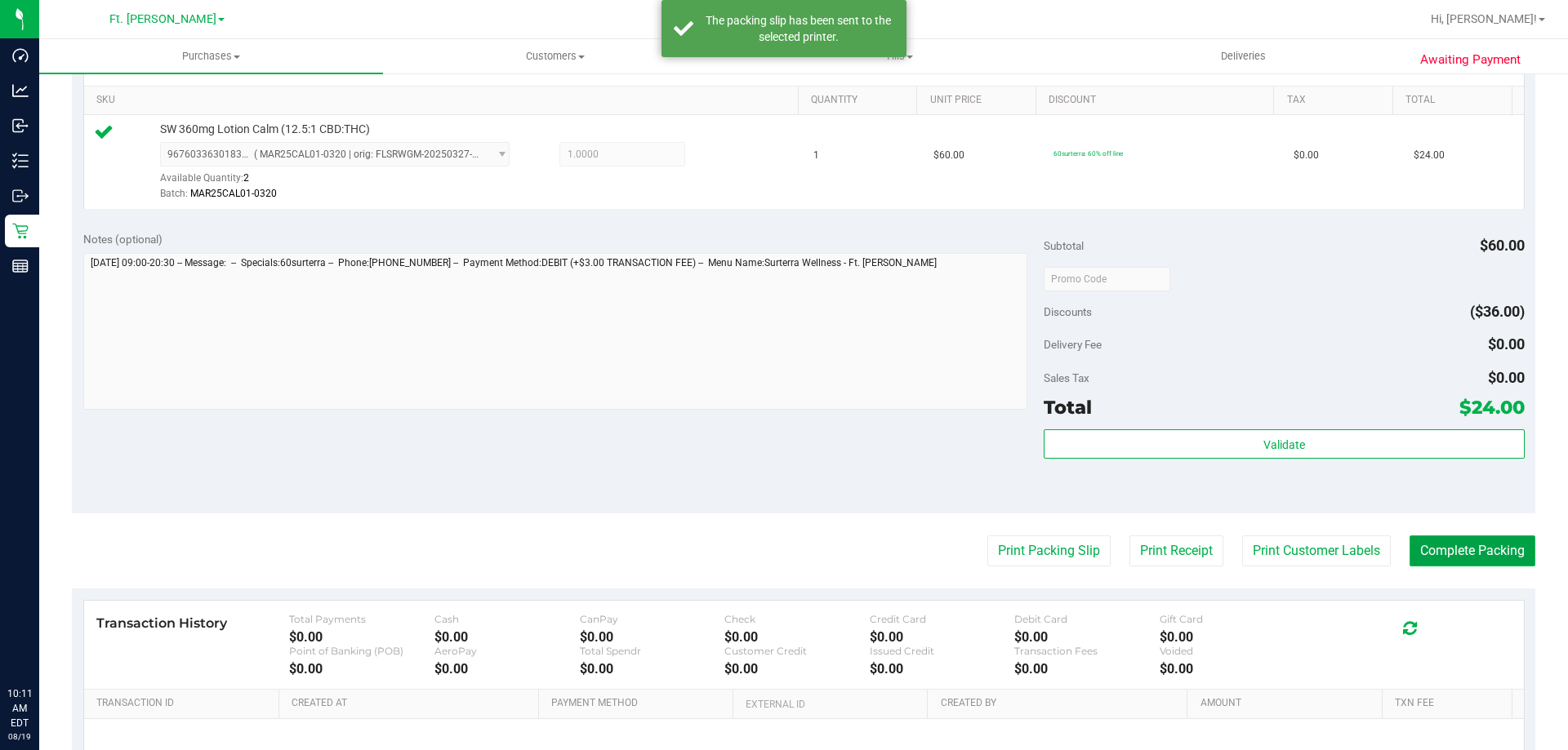
click at [1478, 552] on button "Complete Packing" at bounding box center [1472, 551] width 126 height 31
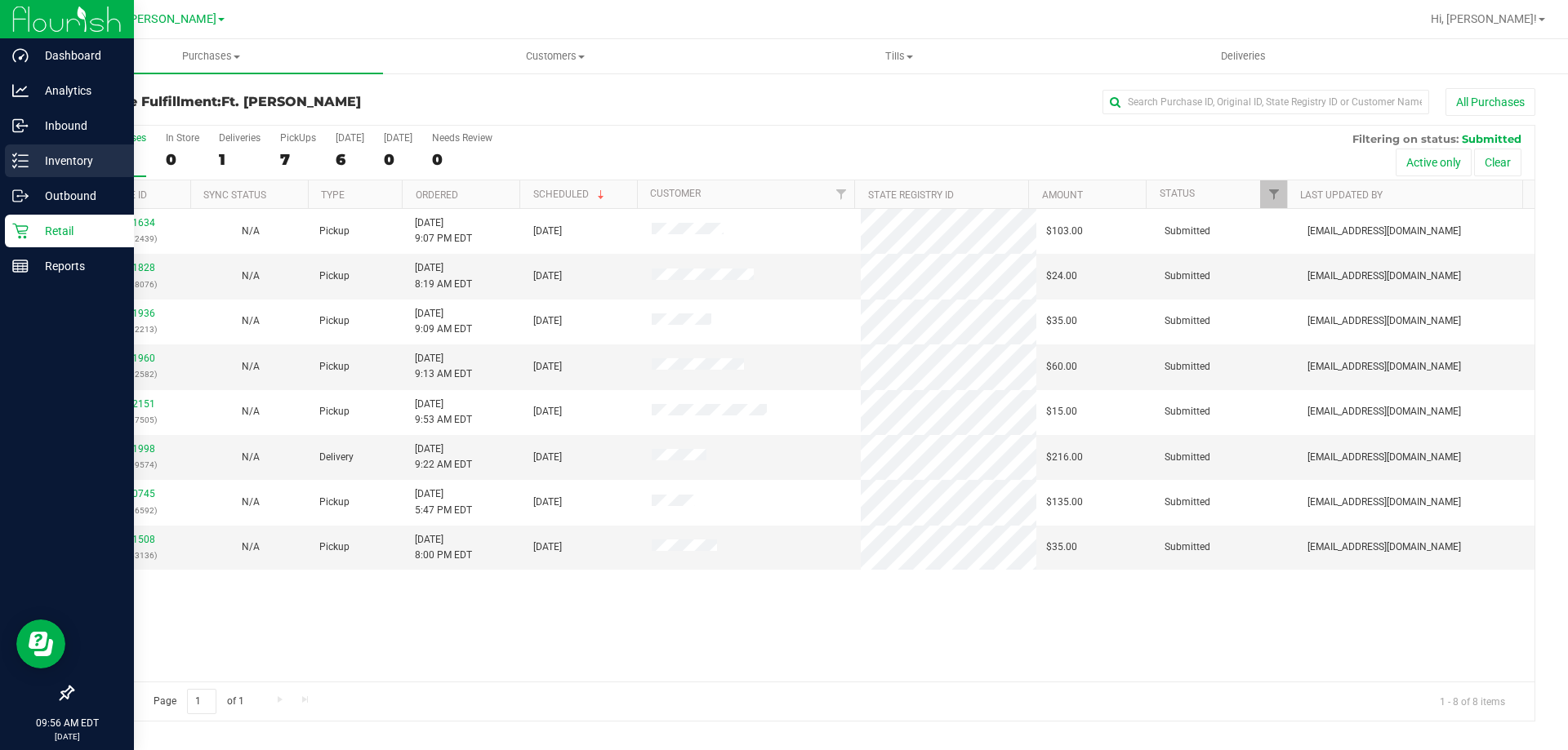
click at [54, 151] on p "Inventory" at bounding box center [78, 160] width 98 height 19
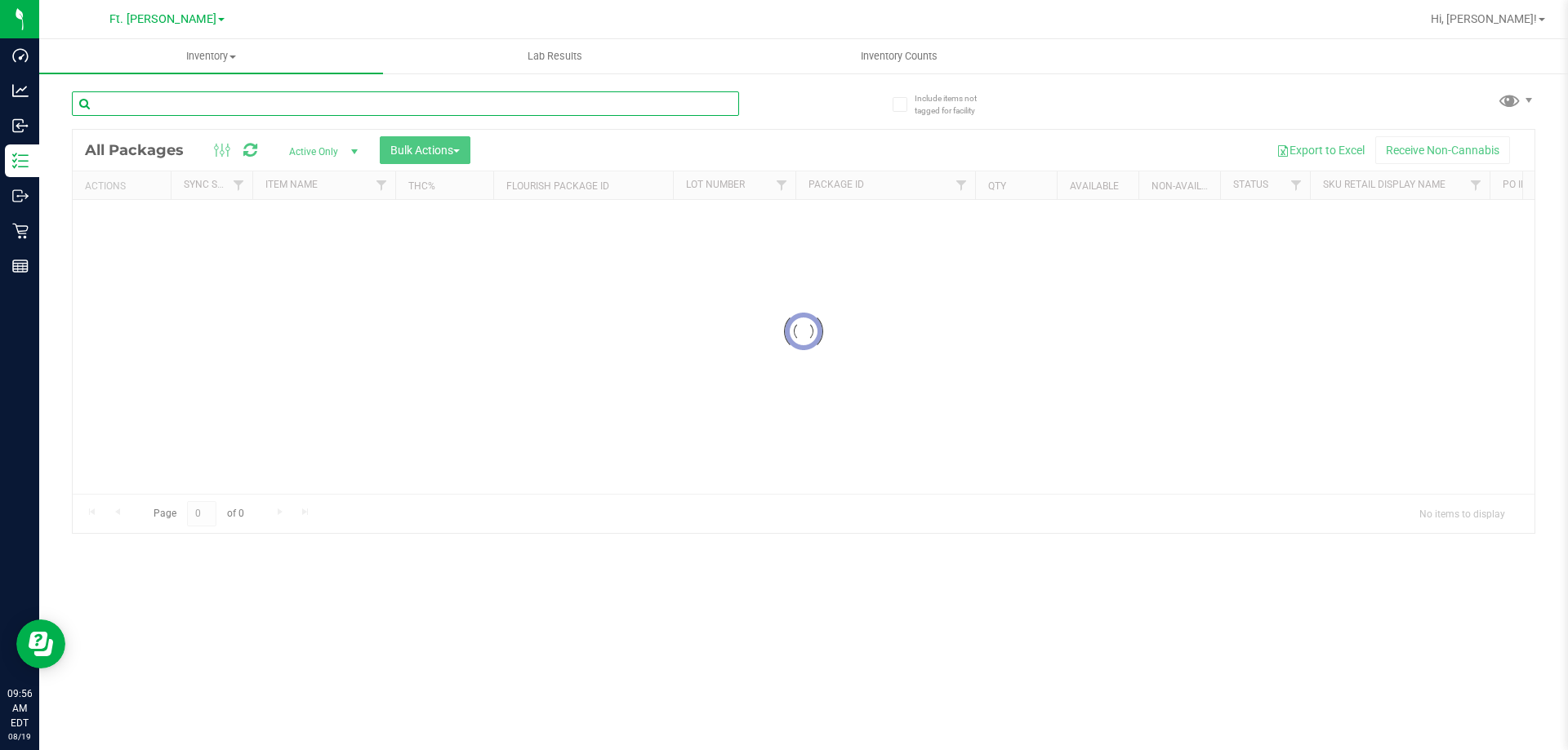
click at [268, 97] on input "text" at bounding box center [406, 103] width 667 height 25
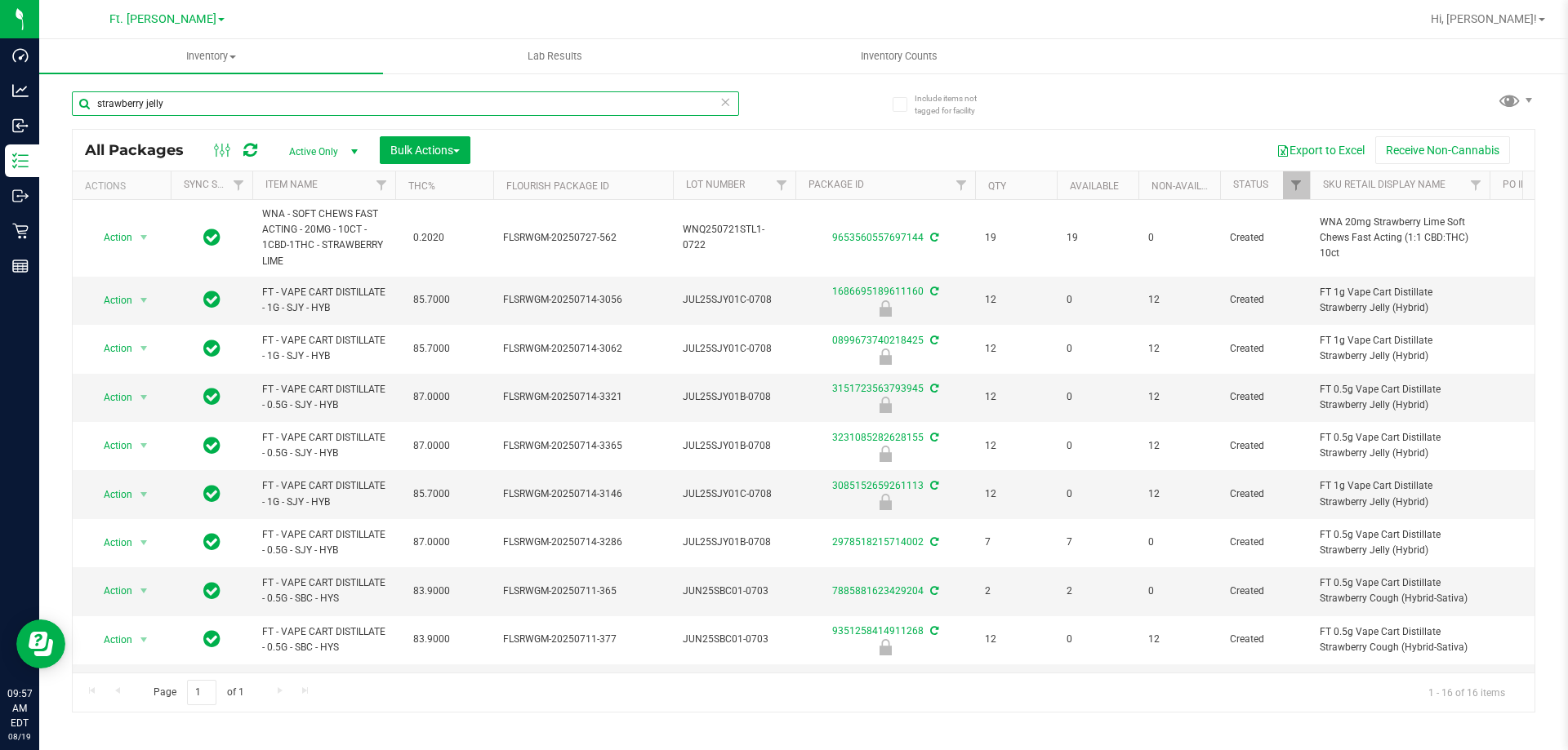
type input "strawberry jelly"
